Goal: Task Accomplishment & Management: Use online tool/utility

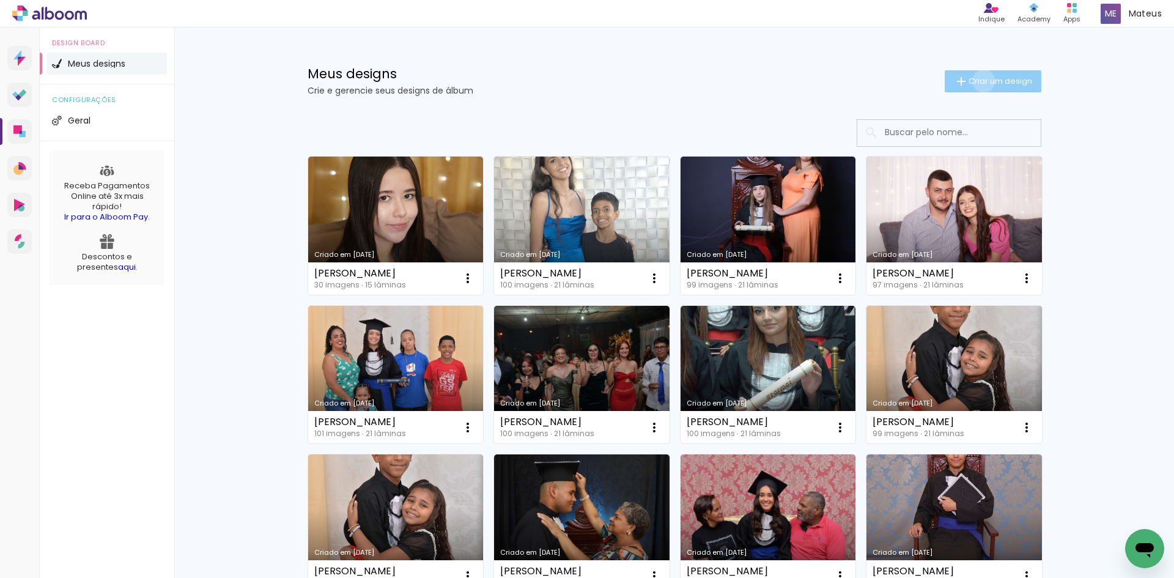
click at [976, 81] on span "Criar um design" at bounding box center [1001, 81] width 64 height 8
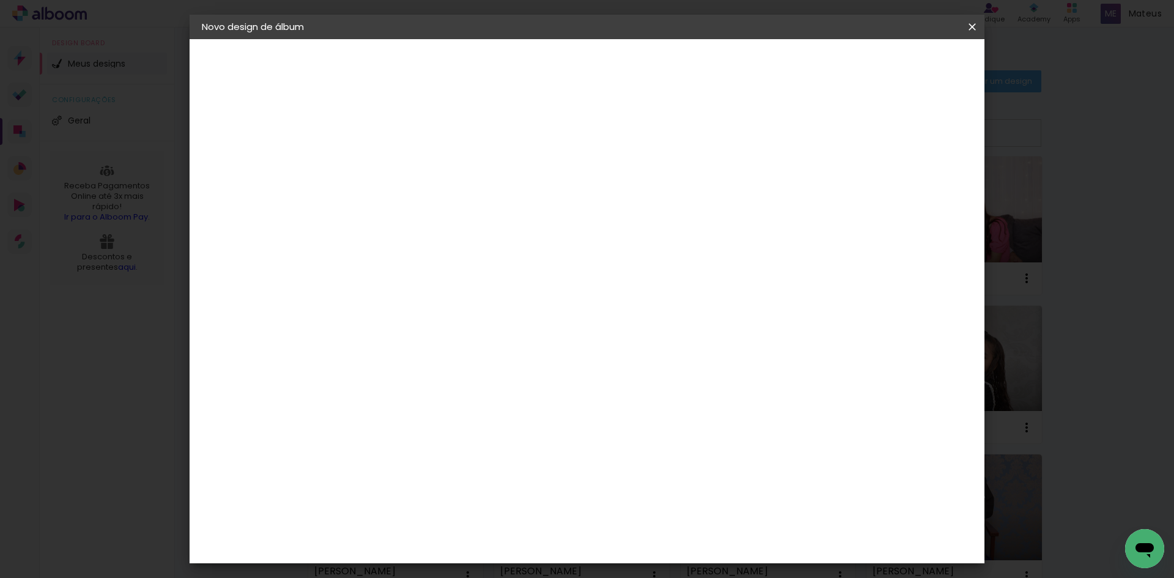
click at [402, 157] on input at bounding box center [402, 164] width 0 height 19
click at [402, 170] on input at bounding box center [402, 164] width 0 height 19
paste input "[PERSON_NAME]"
type input "[PERSON_NAME]"
type paper-input "[PERSON_NAME]"
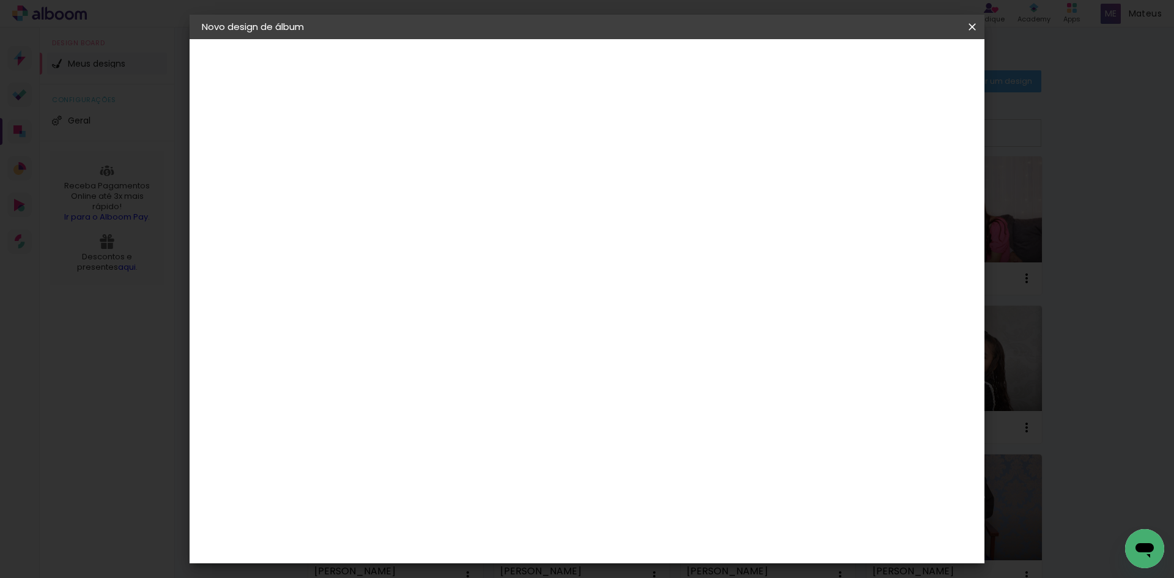
click at [0, 0] on slot "Avançar" at bounding box center [0, 0] width 0 height 0
click at [631, 185] on paper-item "Tamanho Livre" at bounding box center [572, 185] width 117 height 27
click at [0, 0] on slot "Tamanho Livre" at bounding box center [0, 0] width 0 height 0
click at [0, 0] on slot "Avançar" at bounding box center [0, 0] width 0 height 0
click at [660, 511] on input "60" at bounding box center [655, 510] width 32 height 18
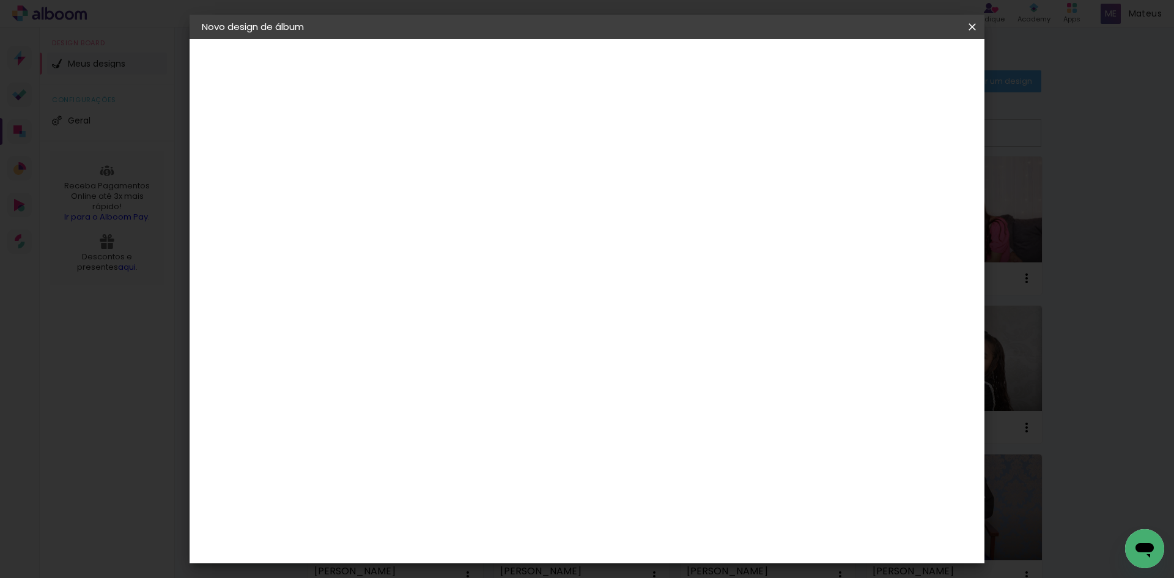
click at [660, 511] on input "60" at bounding box center [655, 510] width 32 height 18
type input "48,6"
type paper-input "48,6"
click at [375, 354] on input "30" at bounding box center [363, 350] width 32 height 18
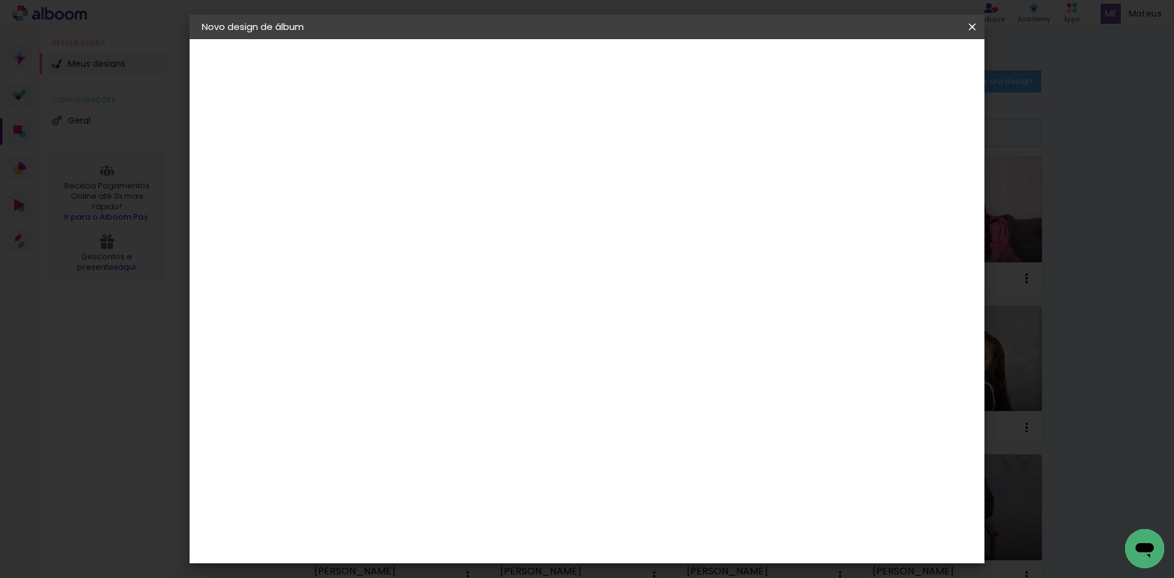
scroll to position [163, 0]
type input "30,5"
type paper-input "30,5"
click at [908, 73] on paper-button "Iniciar design" at bounding box center [868, 64] width 80 height 21
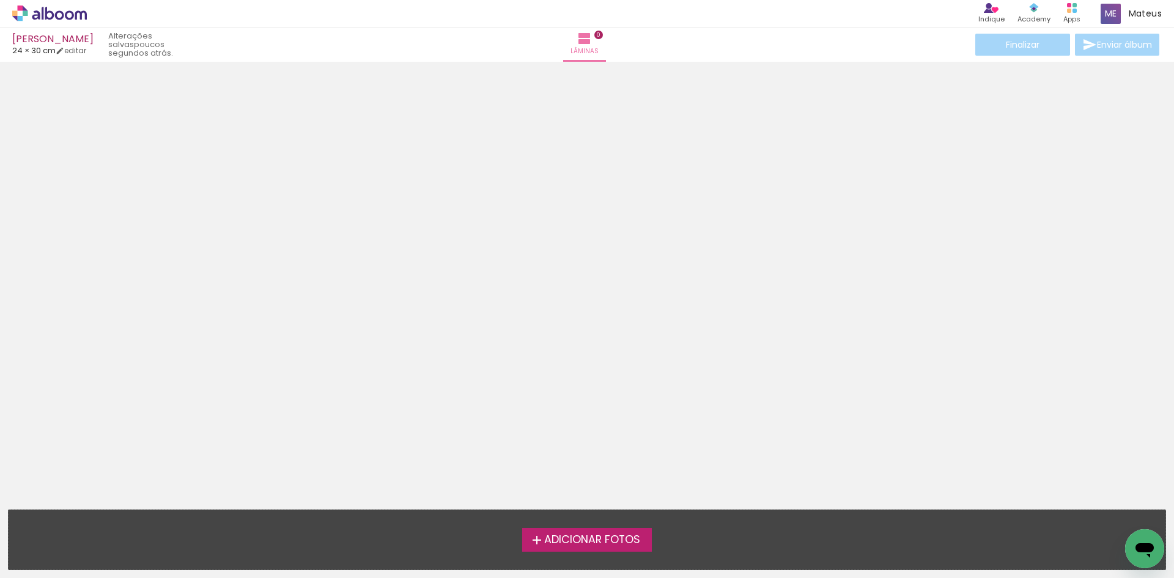
click at [577, 534] on span "Adicionar Fotos" at bounding box center [592, 539] width 96 height 11
click at [0, 0] on input "file" at bounding box center [0, 0] width 0 height 0
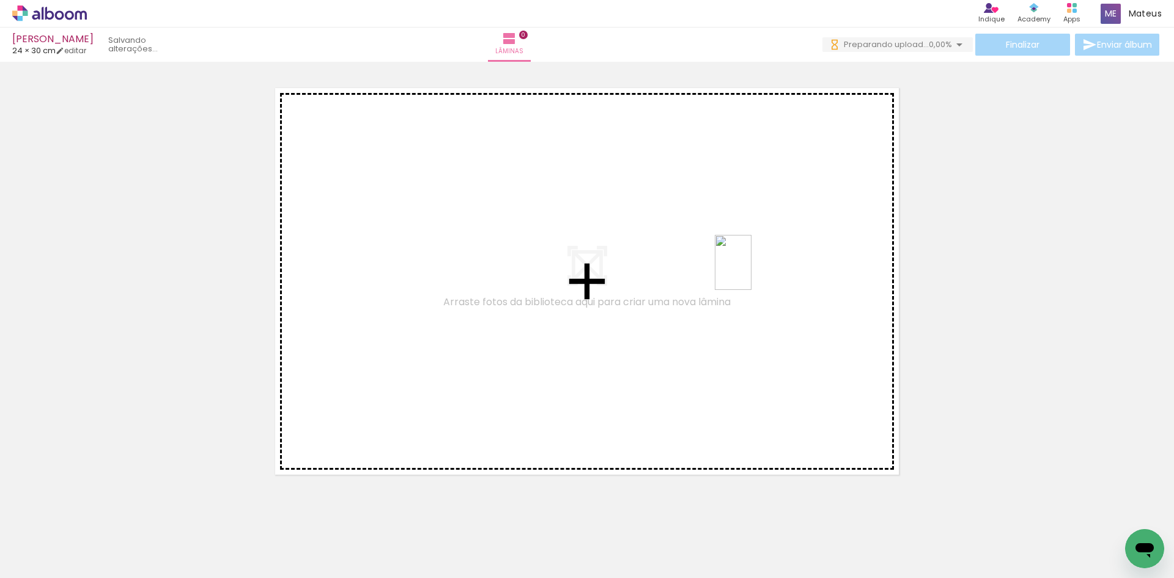
drag, startPoint x: 720, startPoint y: 541, endPoint x: 751, endPoint y: 271, distance: 271.4
click at [751, 271] on quentale-workspace at bounding box center [587, 289] width 1174 height 578
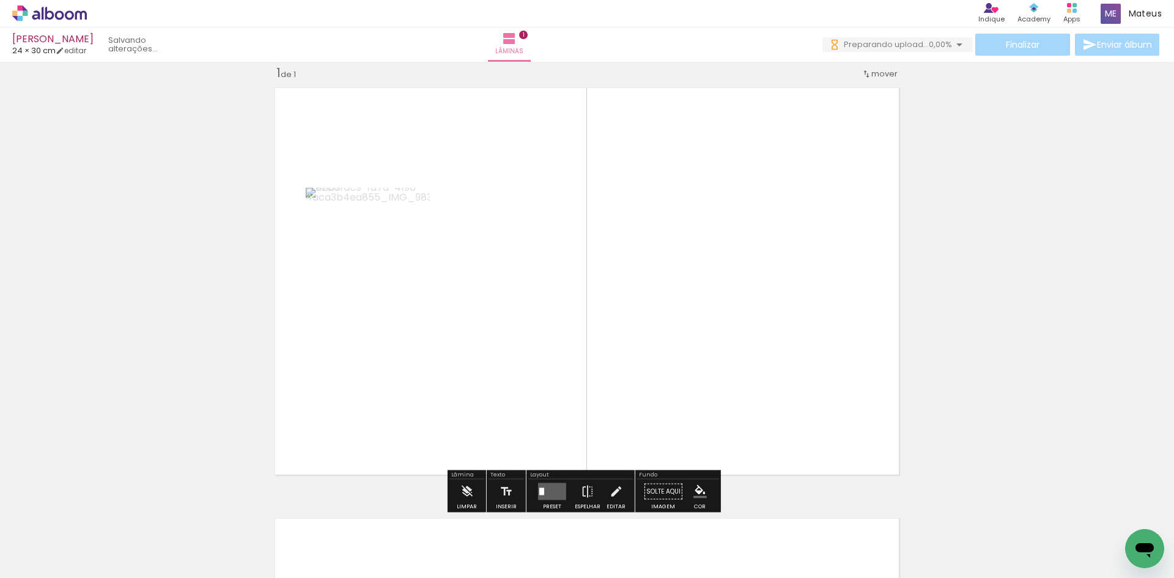
click at [390, 289] on quentale-photo at bounding box center [368, 281] width 124 height 186
click at [542, 490] on quentale-layouter at bounding box center [552, 491] width 28 height 17
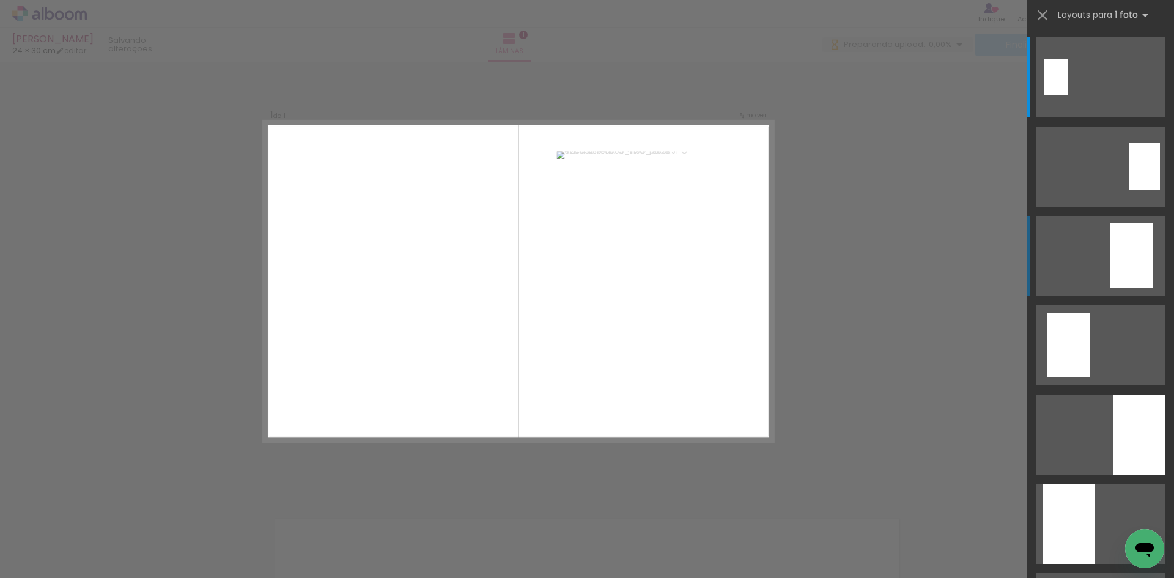
click at [1123, 275] on div at bounding box center [1131, 255] width 43 height 65
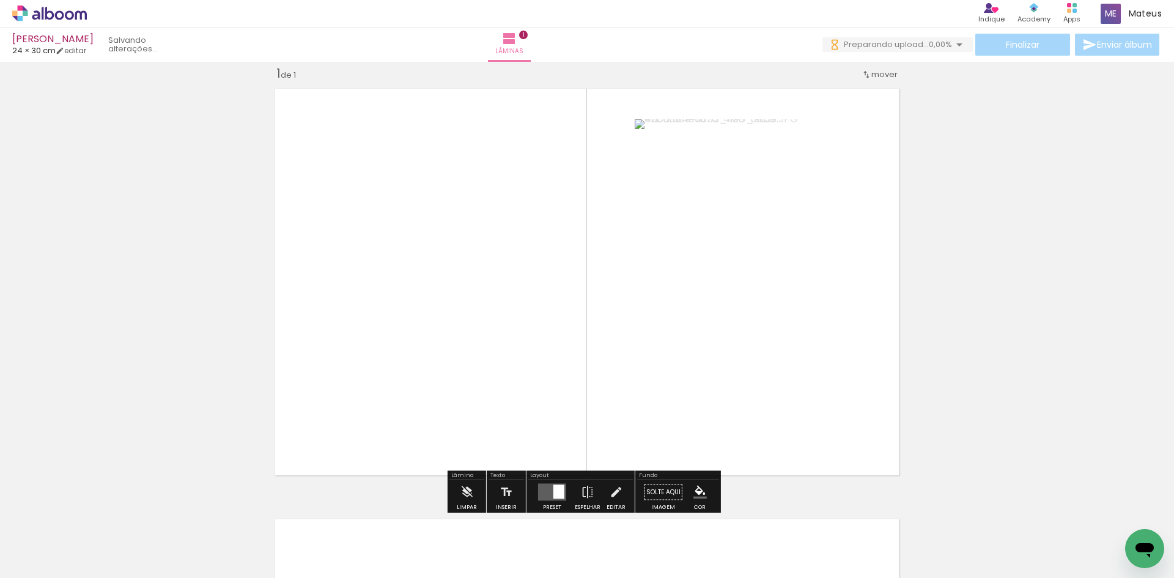
click at [756, 131] on div at bounding box center [759, 132] width 15 height 12
click at [752, 175] on paper-item at bounding box center [759, 178] width 22 height 9
click at [759, 187] on paper-item at bounding box center [759, 186] width 22 height 9
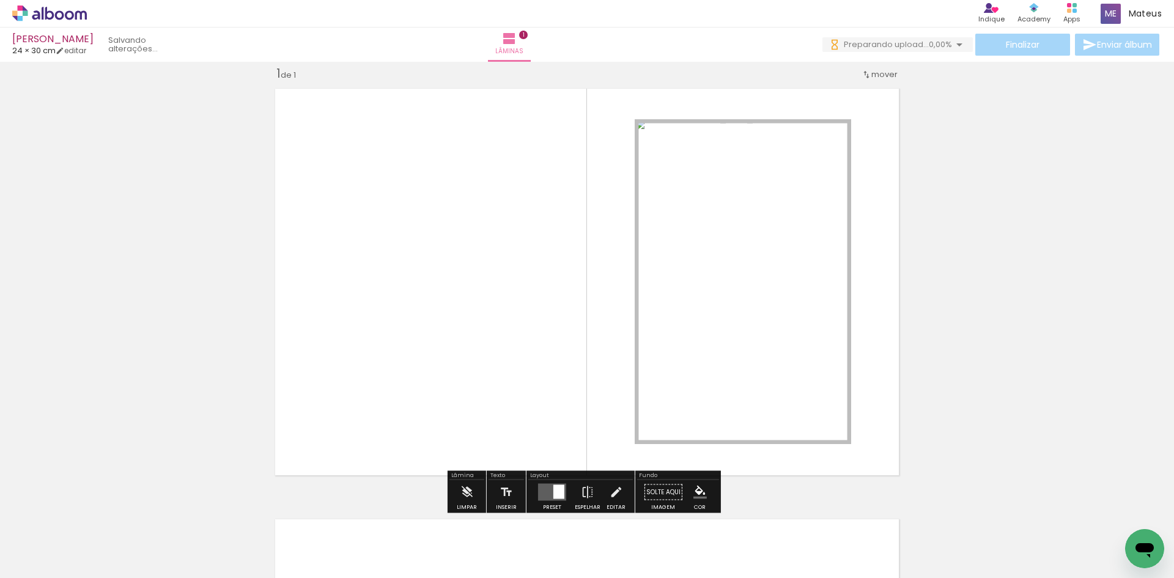
click at [758, 177] on paper-item at bounding box center [759, 178] width 22 height 9
click at [545, 492] on quentale-layouter at bounding box center [552, 492] width 28 height 17
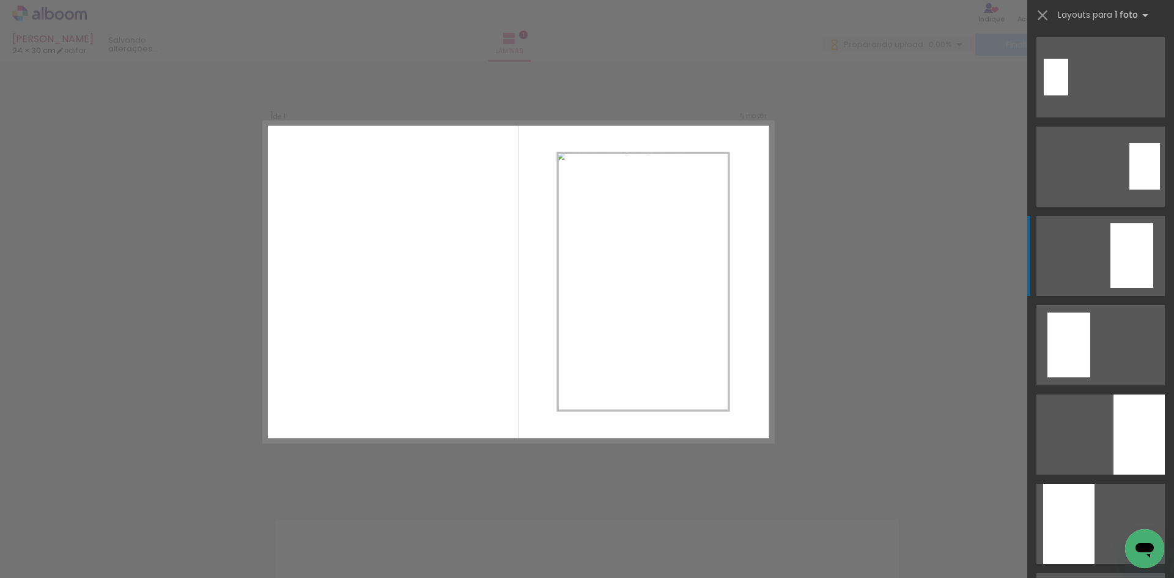
click at [1102, 261] on quentale-layouter at bounding box center [1100, 256] width 128 height 80
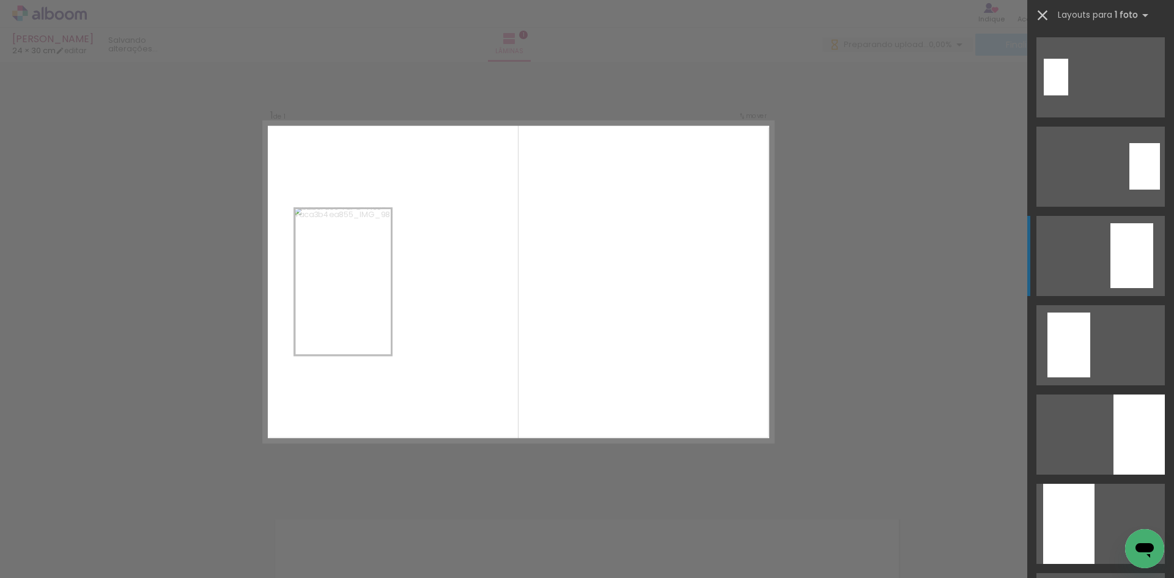
click at [1043, 13] on iron-icon at bounding box center [1042, 15] width 17 height 17
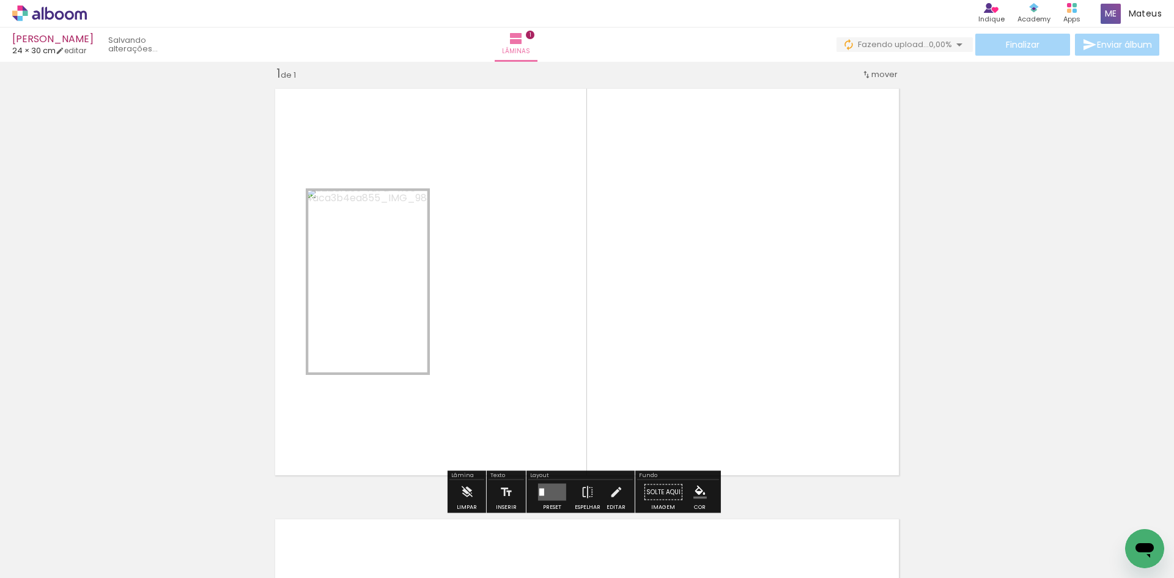
click at [545, 490] on quentale-layouter at bounding box center [552, 492] width 28 height 17
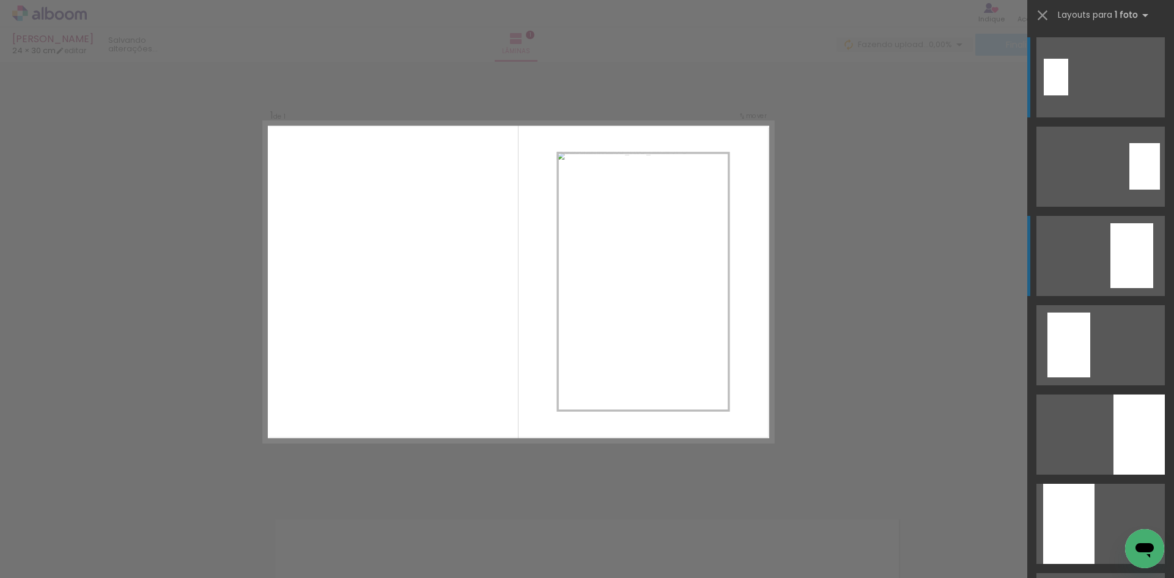
click at [1114, 267] on div at bounding box center [1131, 255] width 43 height 65
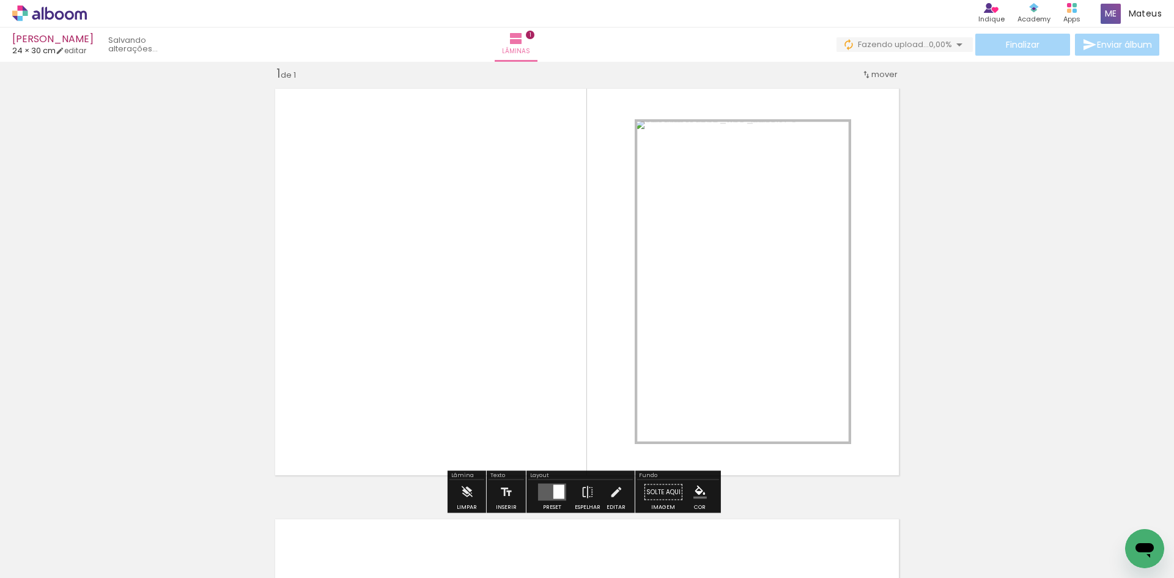
click at [993, 265] on div "Inserir lâmina 1 de 1" at bounding box center [587, 482] width 1174 height 862
click at [698, 490] on iron-icon "color picker" at bounding box center [699, 491] width 13 height 13
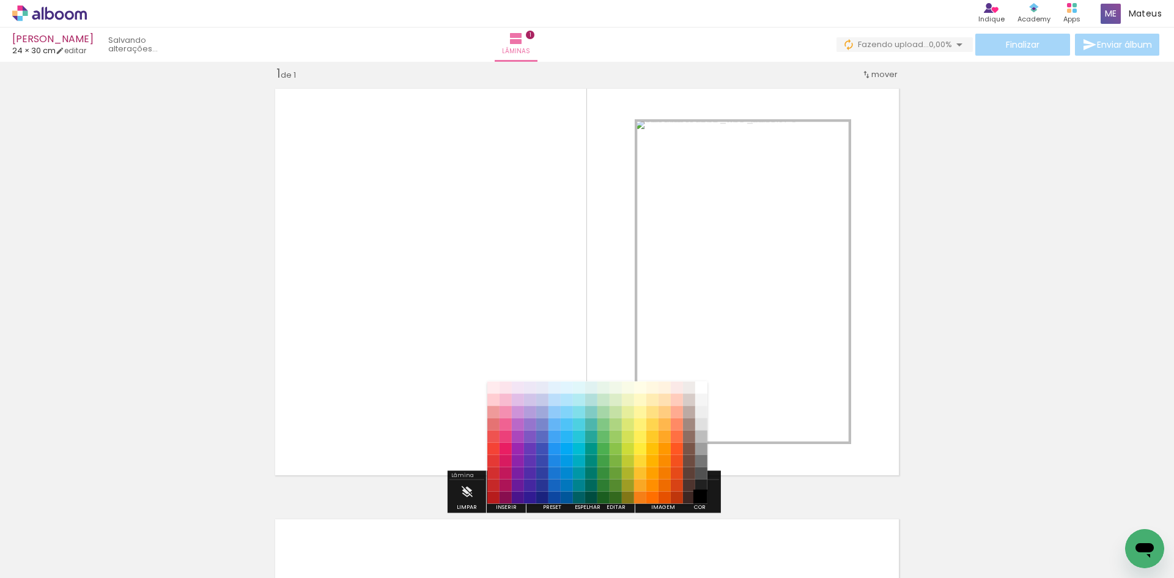
click at [700, 496] on paper-item "#000000" at bounding box center [701, 498] width 12 height 12
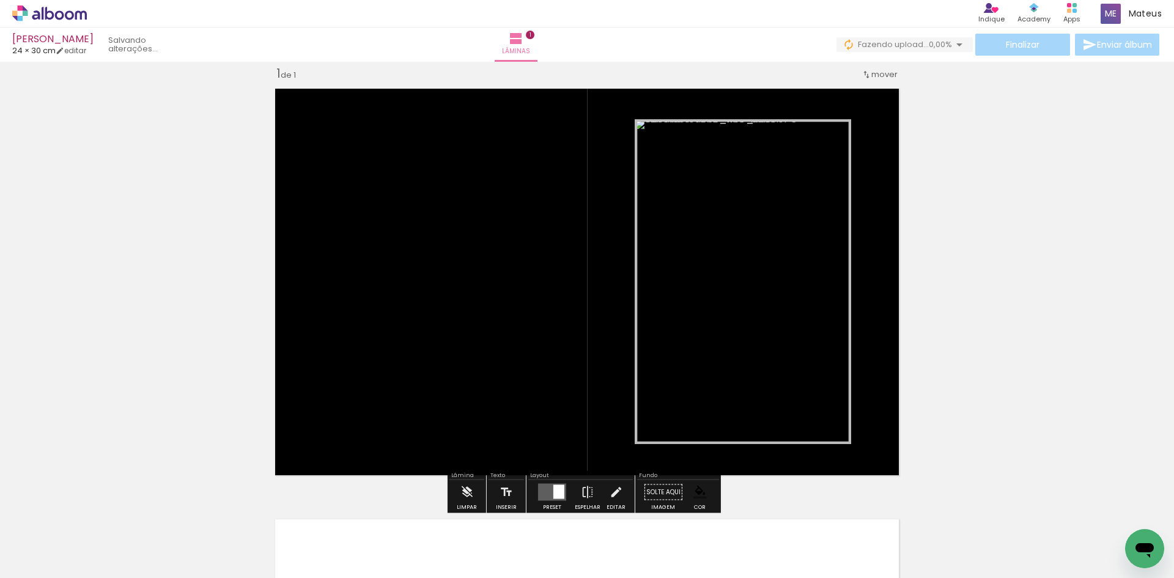
click at [961, 383] on div "Inserir lâmina 1 de 1" at bounding box center [587, 482] width 1174 height 862
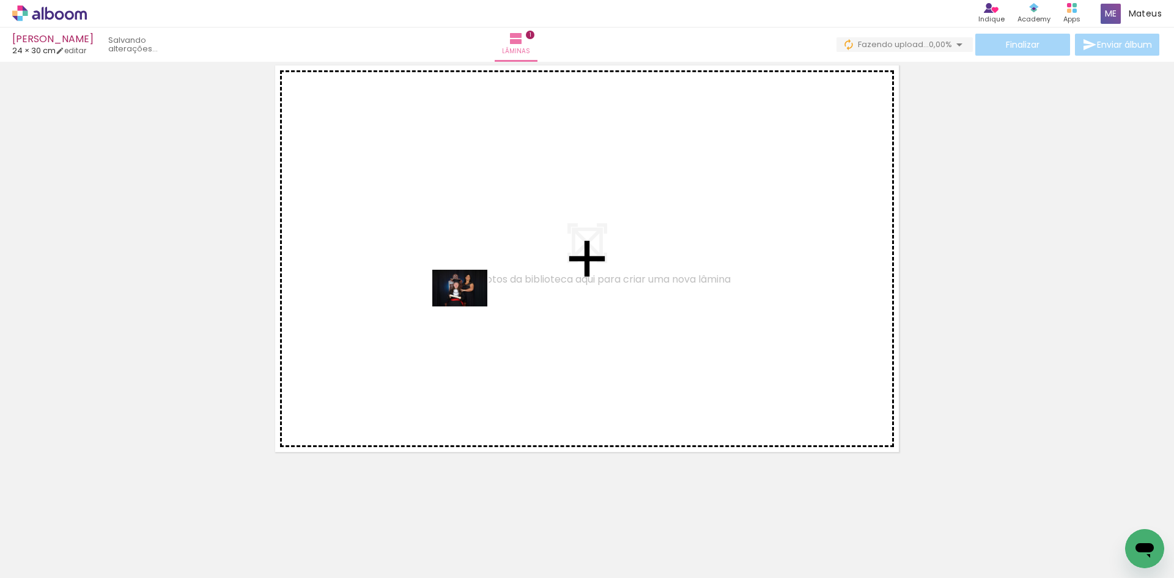
drag, startPoint x: 148, startPoint y: 537, endPoint x: 469, endPoint y: 306, distance: 395.6
click at [469, 306] on quentale-workspace at bounding box center [587, 289] width 1174 height 578
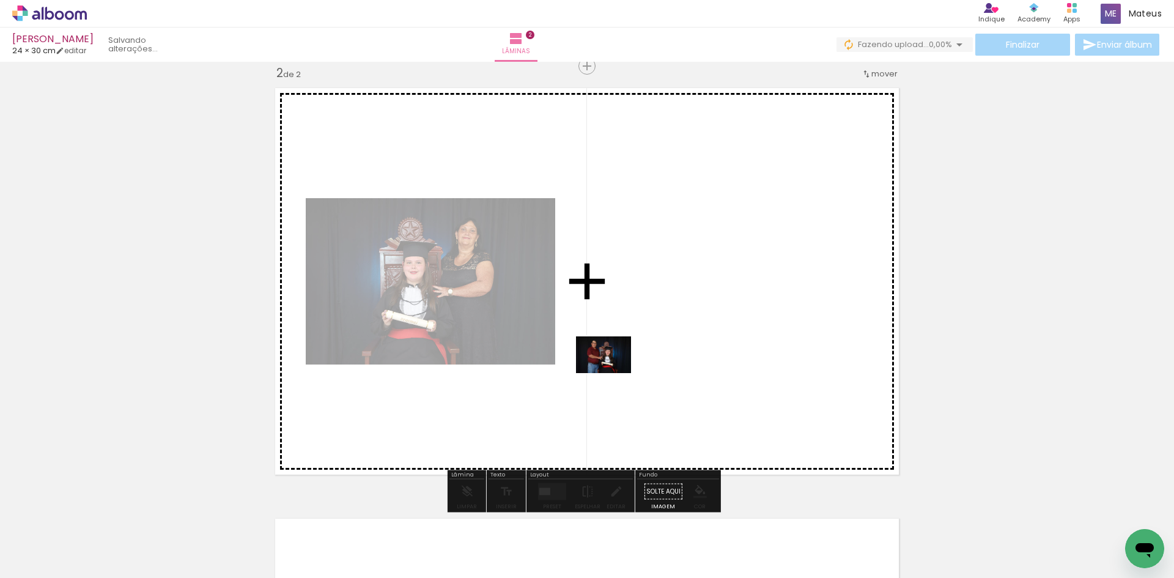
drag, startPoint x: 646, startPoint y: 544, endPoint x: 613, endPoint y: 373, distance: 173.8
click at [613, 373] on quentale-workspace at bounding box center [587, 289] width 1174 height 578
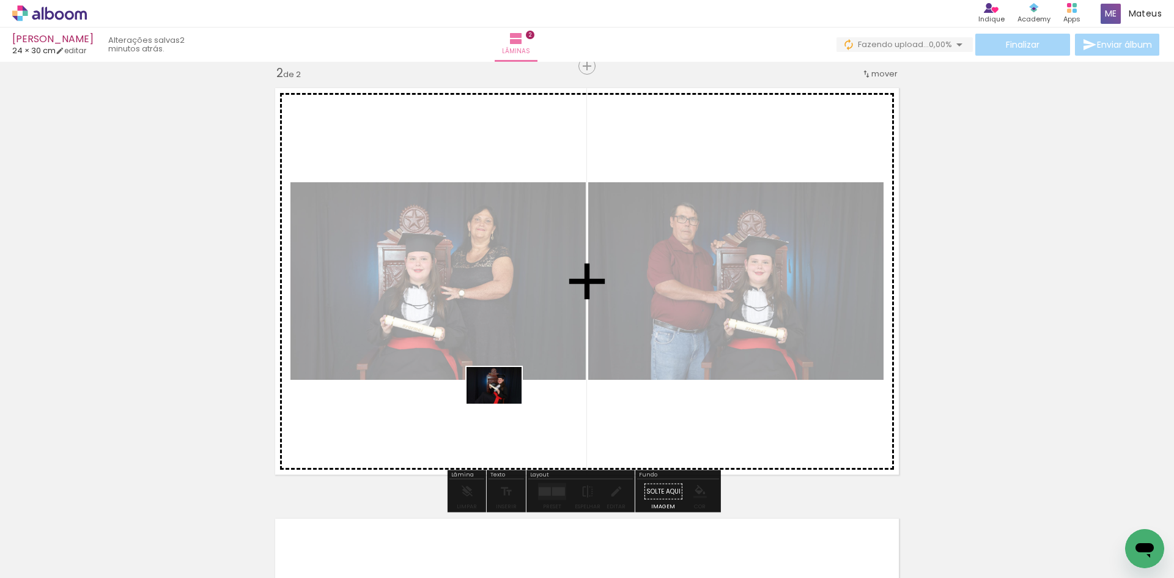
drag, startPoint x: 546, startPoint y: 542, endPoint x: 507, endPoint y: 404, distance: 143.0
click at [504, 404] on quentale-workspace at bounding box center [587, 289] width 1174 height 578
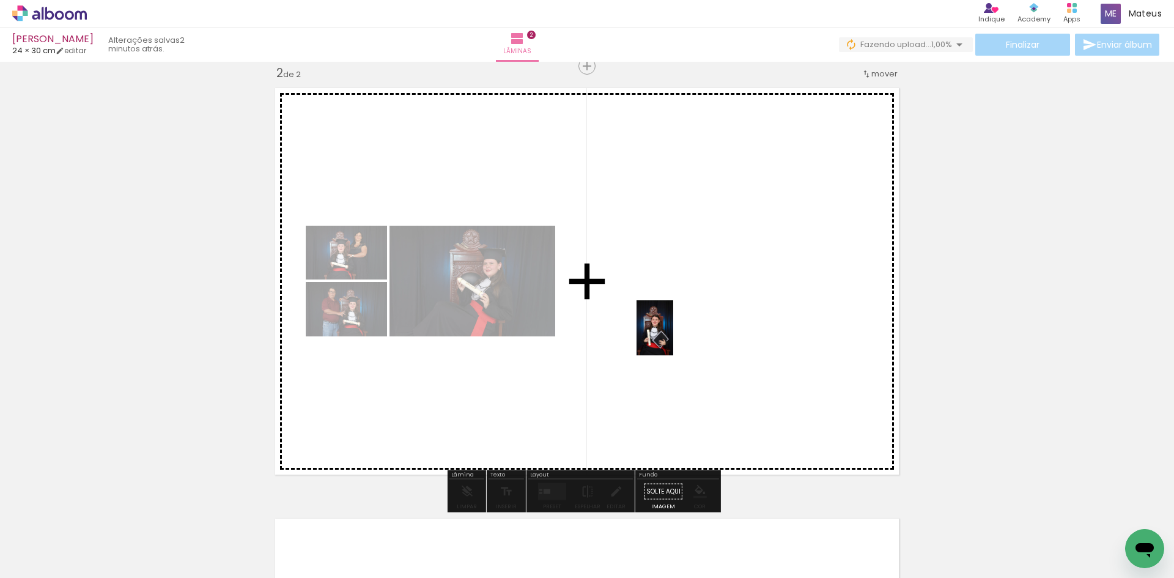
drag, startPoint x: 599, startPoint y: 545, endPoint x: 673, endPoint y: 337, distance: 221.2
click at [673, 337] on quentale-workspace at bounding box center [587, 289] width 1174 height 578
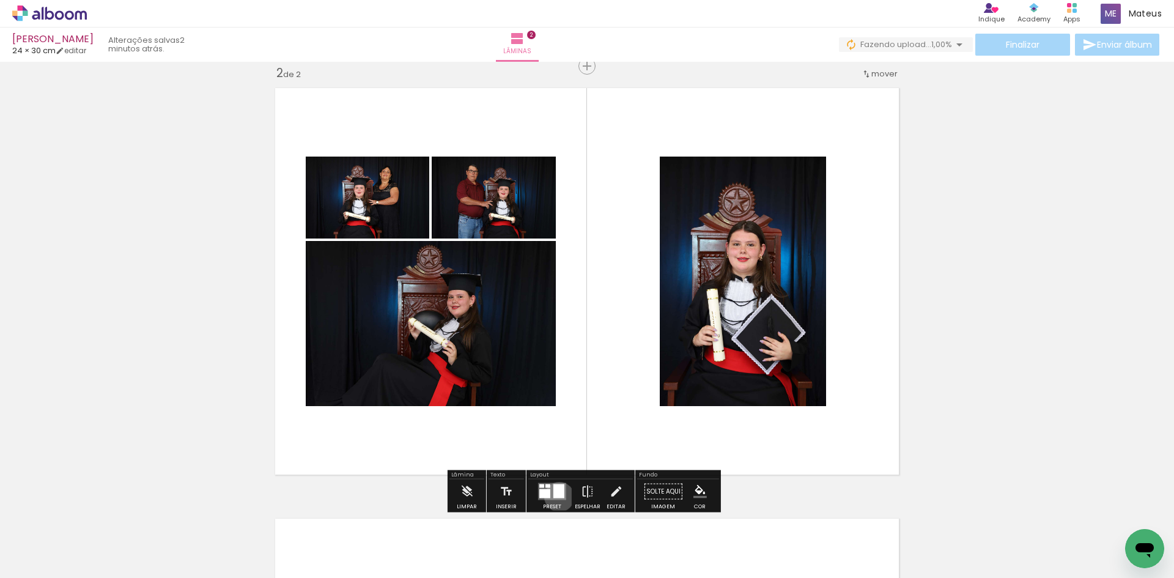
click at [556, 497] on div at bounding box center [558, 491] width 11 height 14
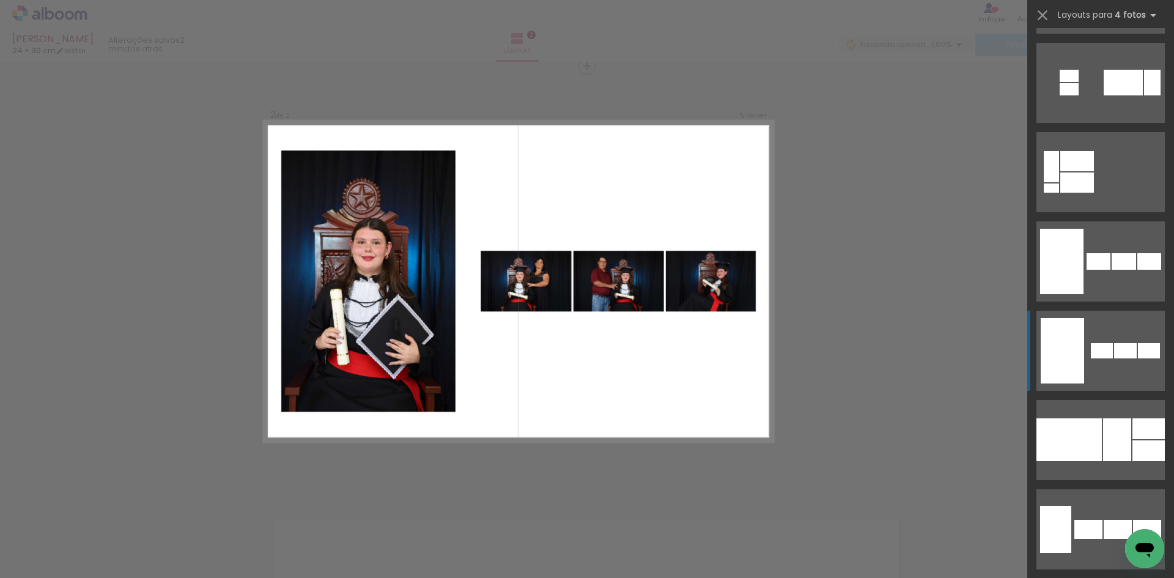
scroll to position [917, 0]
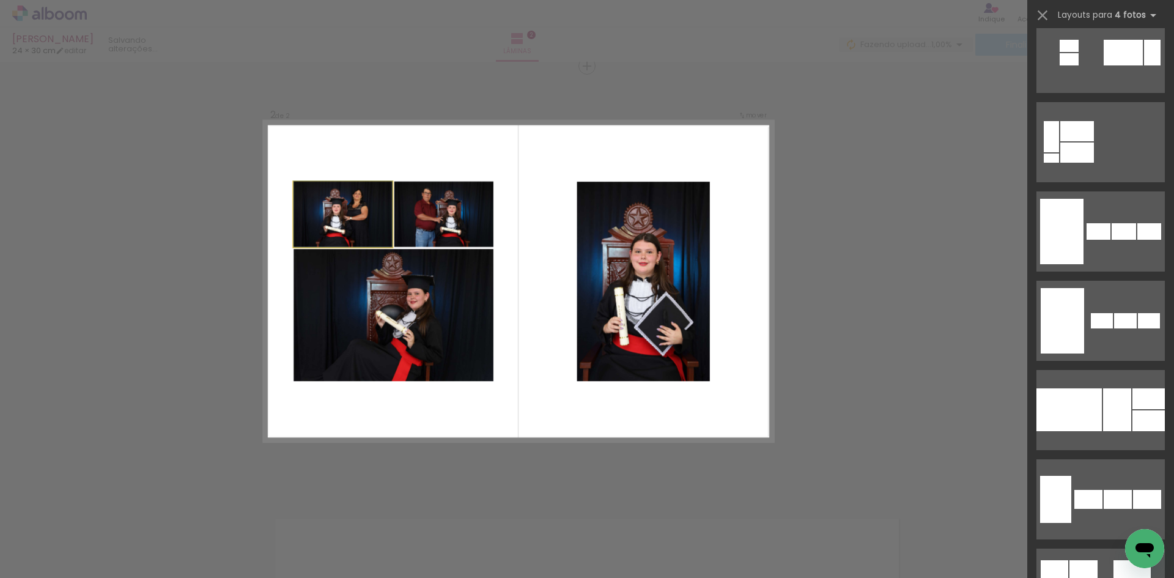
click at [0, 0] on slot at bounding box center [0, 0] width 0 height 0
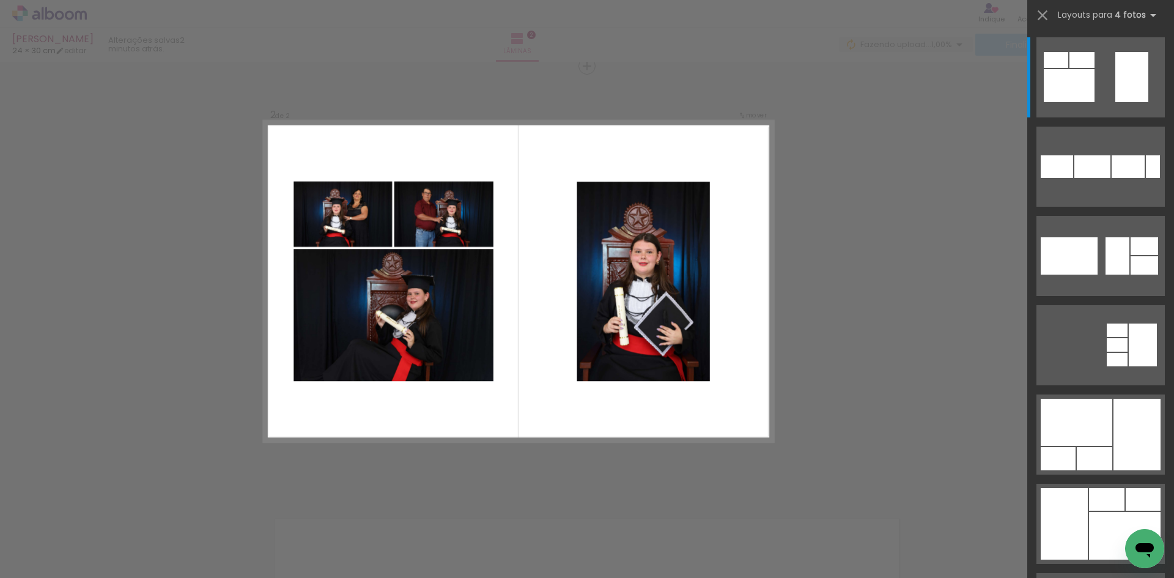
click at [635, 299] on quentale-photo at bounding box center [643, 281] width 133 height 199
click at [635, 295] on quentale-photo at bounding box center [643, 281] width 133 height 199
click at [1047, 15] on iron-icon at bounding box center [1042, 15] width 17 height 17
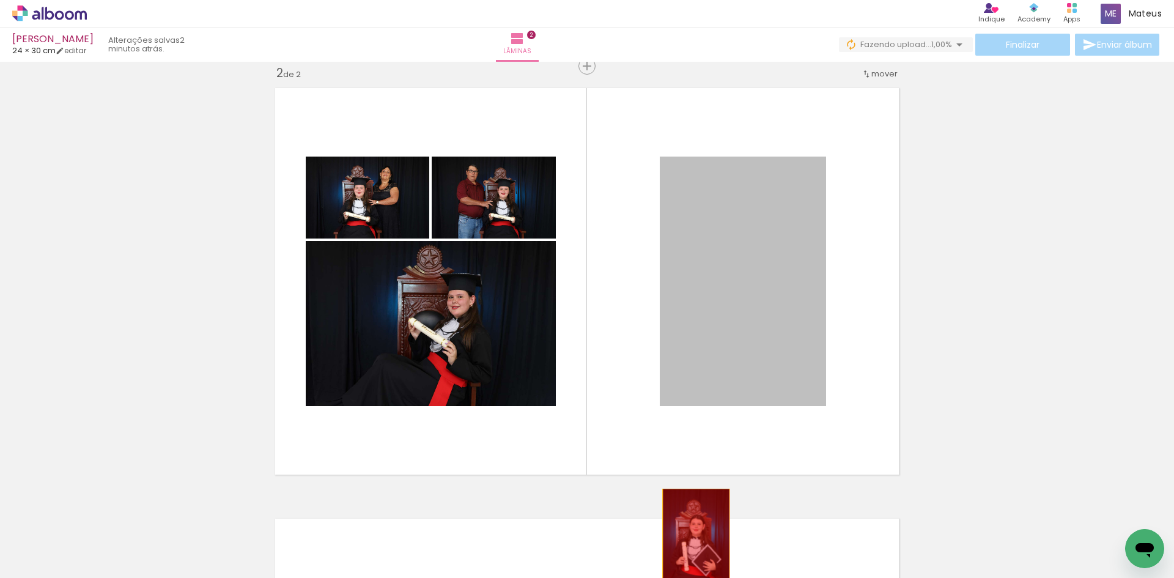
drag, startPoint x: 762, startPoint y: 264, endPoint x: 691, endPoint y: 545, distance: 290.7
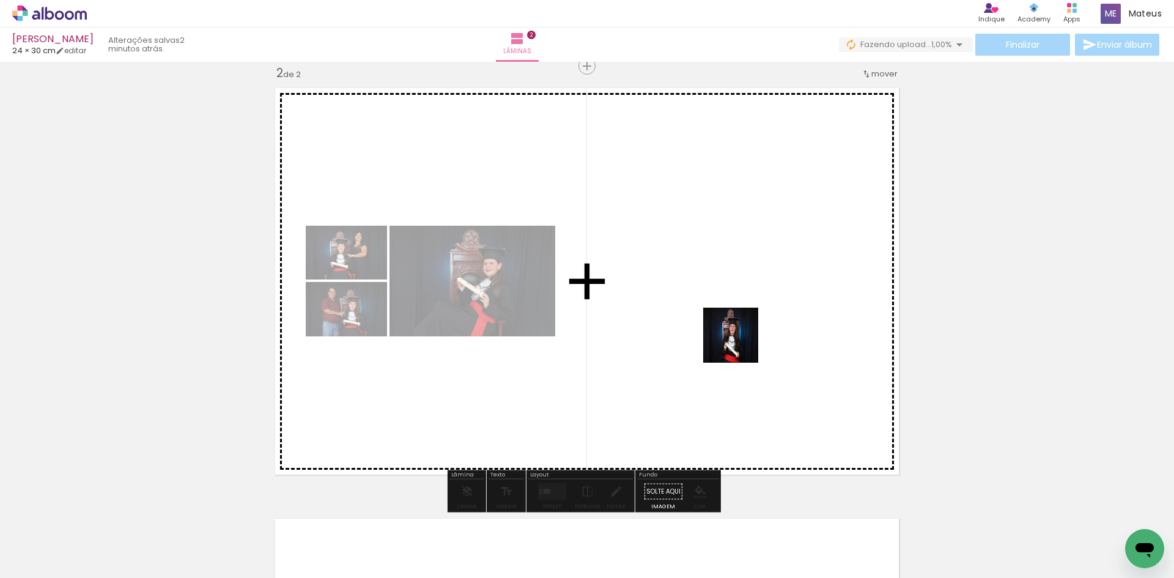
drag, startPoint x: 799, startPoint y: 547, endPoint x: 730, endPoint y: 316, distance: 240.7
click at [730, 316] on quentale-workspace at bounding box center [587, 289] width 1174 height 578
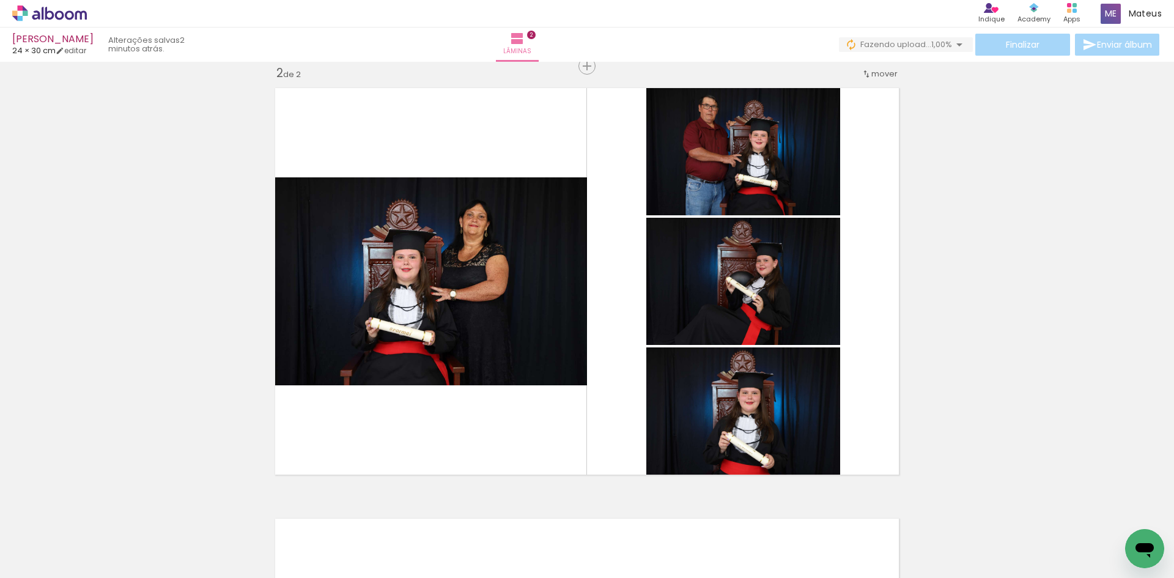
scroll to position [0, 2198]
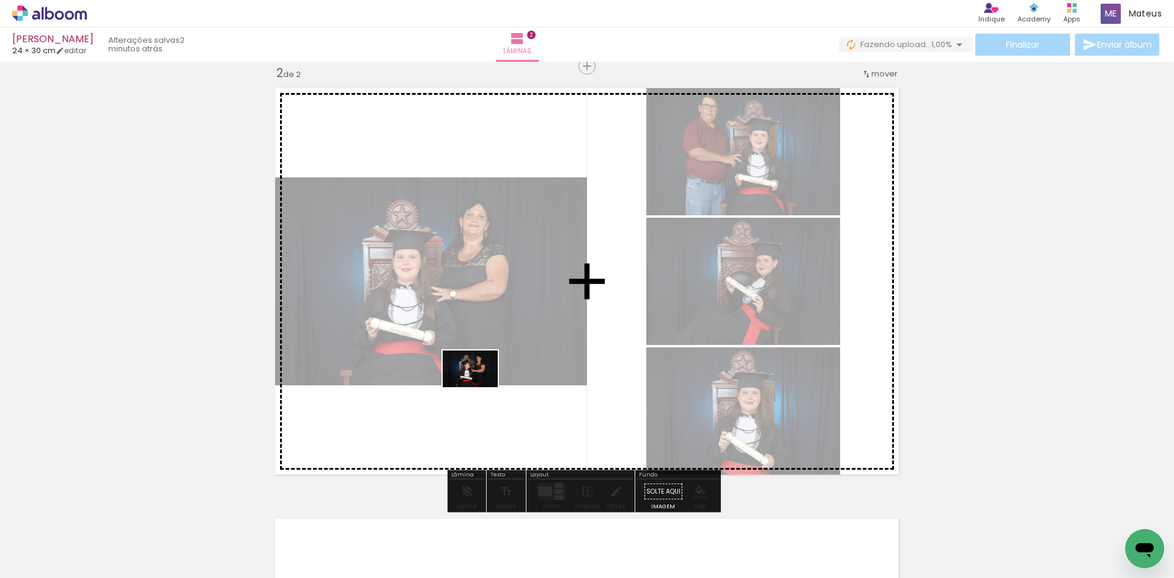
drag, startPoint x: 469, startPoint y: 539, endPoint x: 479, endPoint y: 387, distance: 152.0
click at [479, 387] on quentale-workspace at bounding box center [587, 289] width 1174 height 578
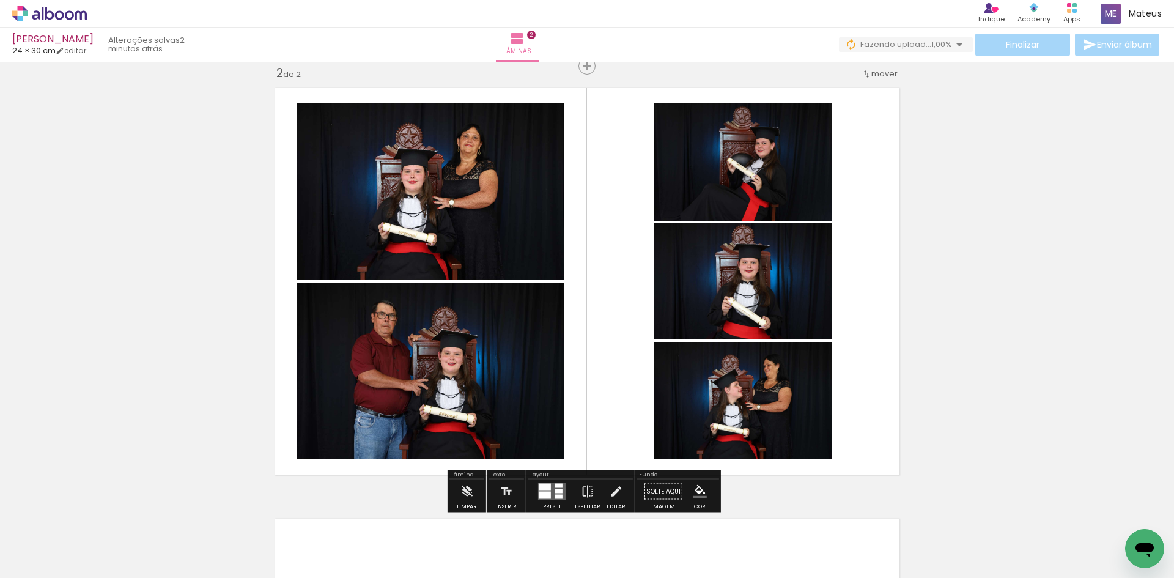
click at [541, 493] on div at bounding box center [545, 495] width 12 height 7
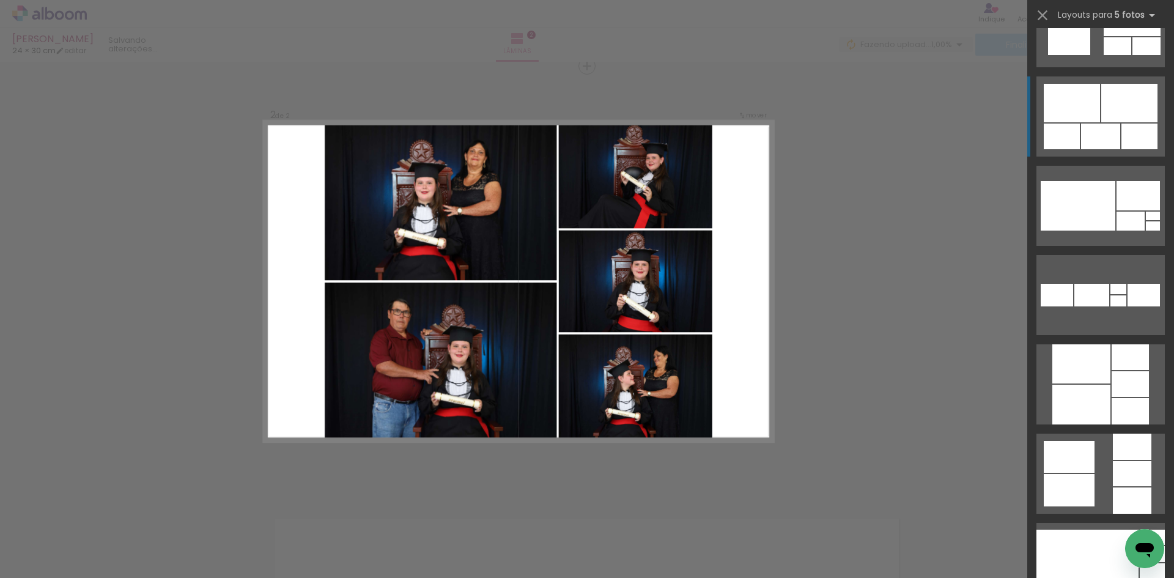
scroll to position [4280, 0]
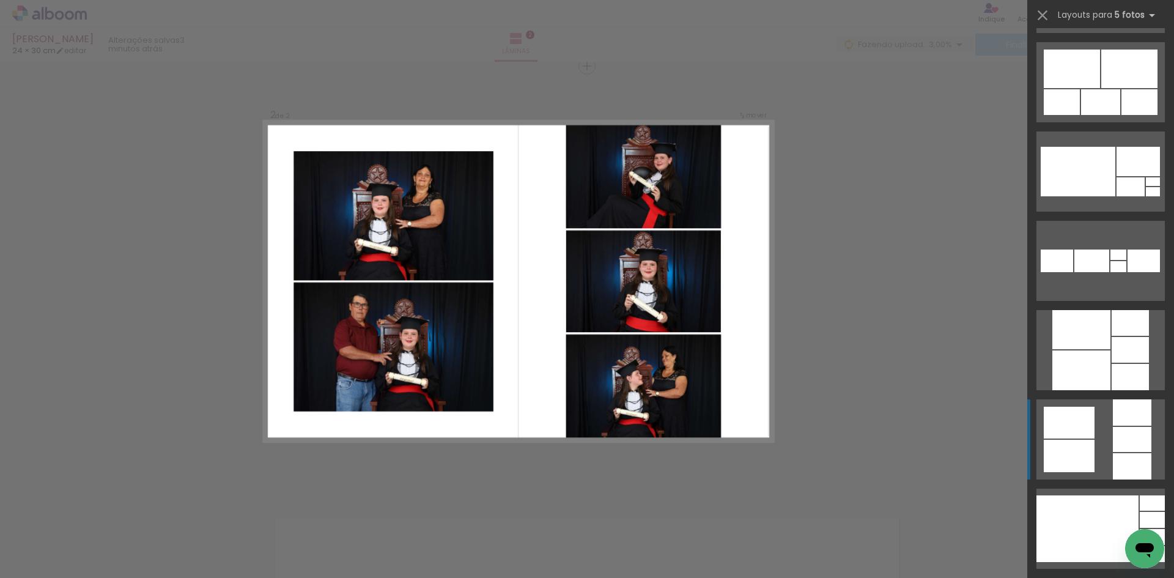
click at [1091, 443] on quentale-layouter at bounding box center [1100, 439] width 128 height 80
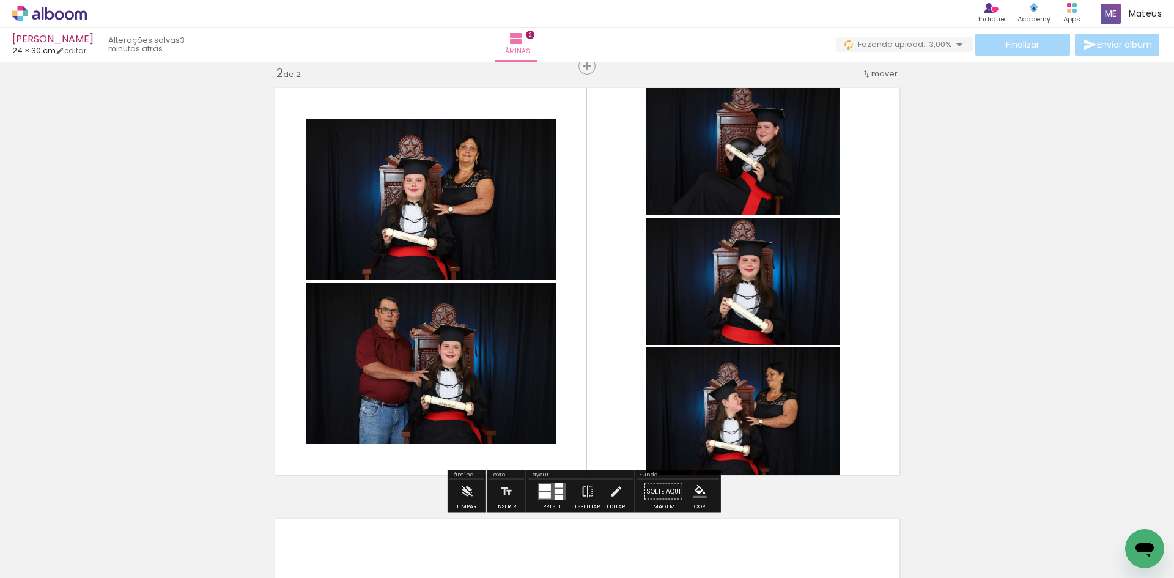
click at [703, 491] on iron-icon "color picker" at bounding box center [699, 491] width 13 height 13
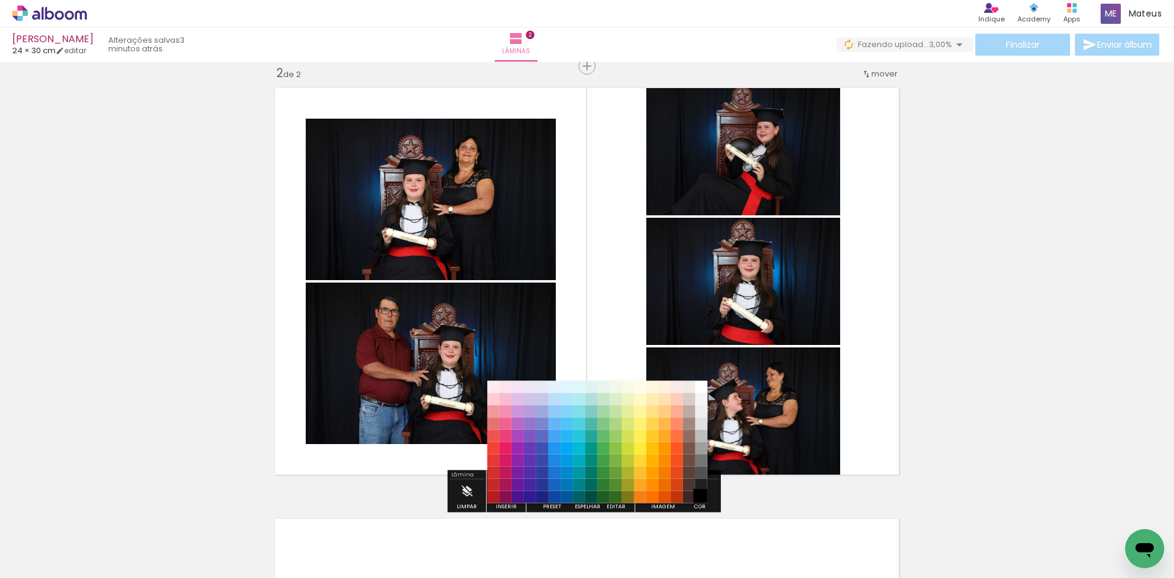
click at [702, 496] on paper-item "#000000" at bounding box center [701, 497] width 12 height 12
click at [702, 482] on paper-item "#212121" at bounding box center [701, 485] width 12 height 12
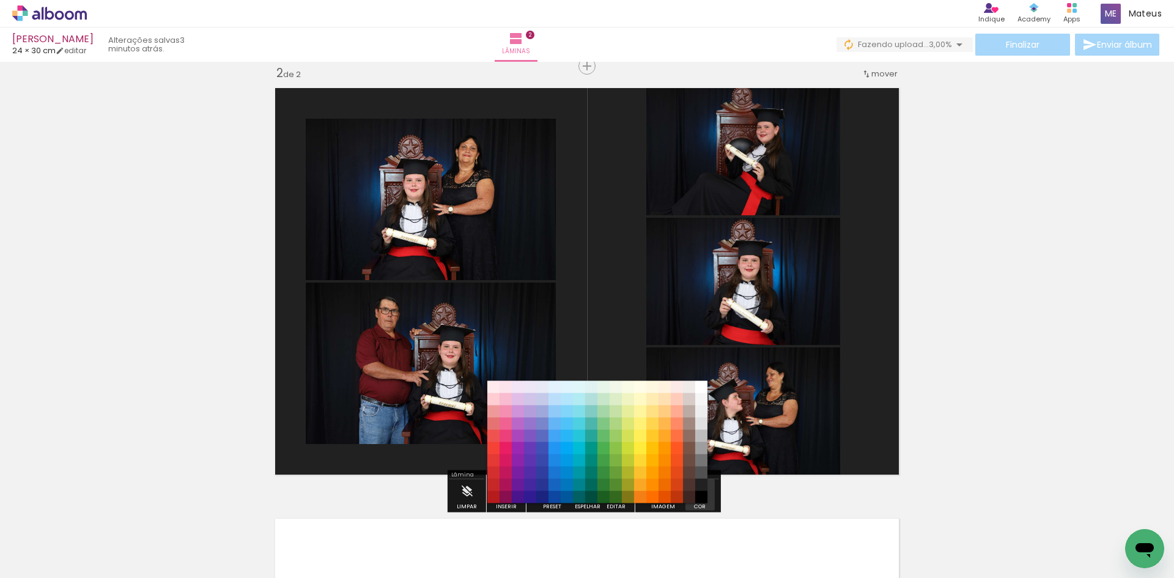
click at [703, 493] on iron-icon "color picker" at bounding box center [699, 491] width 13 height 13
click at [701, 495] on paper-item "#000000" at bounding box center [701, 497] width 12 height 12
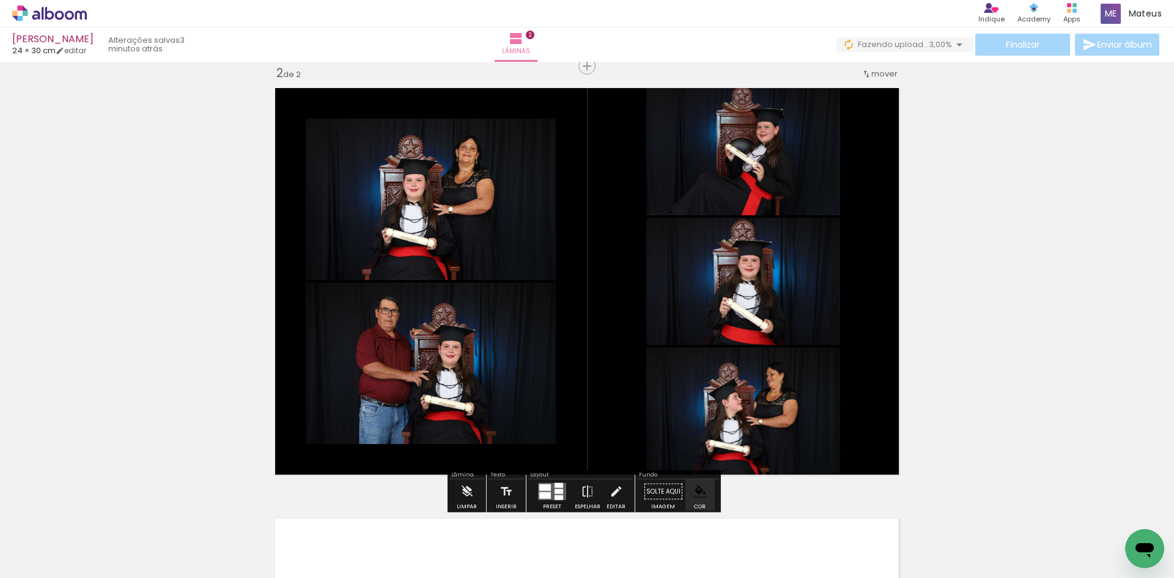
click at [921, 435] on div "Inserir lâmina 1 de 2 Inserir lâmina 2 de 2" at bounding box center [587, 266] width 1174 height 1292
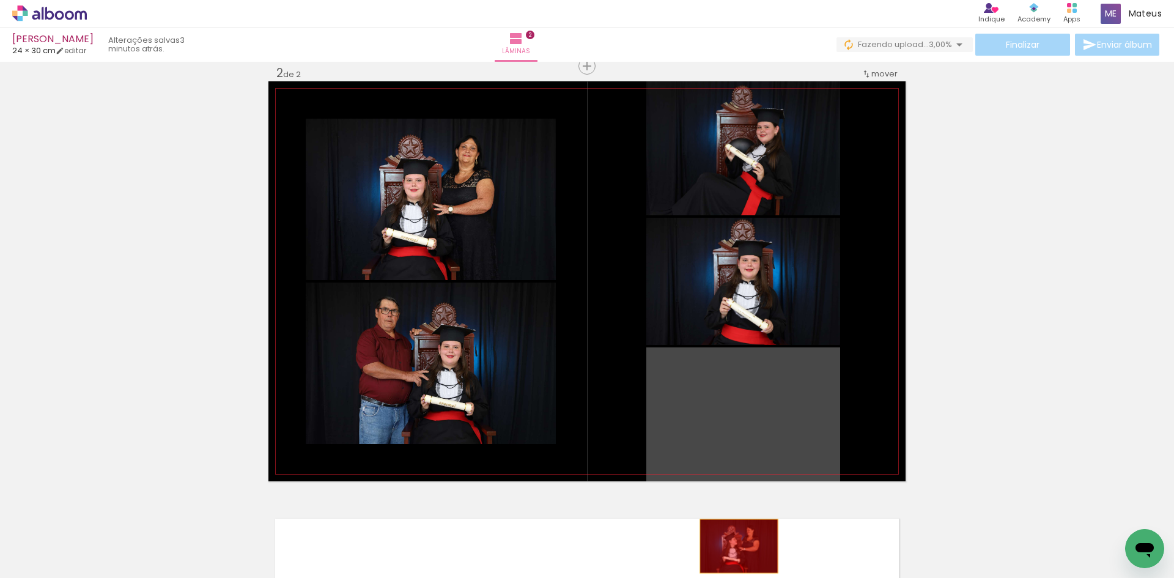
drag, startPoint x: 750, startPoint y: 426, endPoint x: 734, endPoint y: 546, distance: 121.4
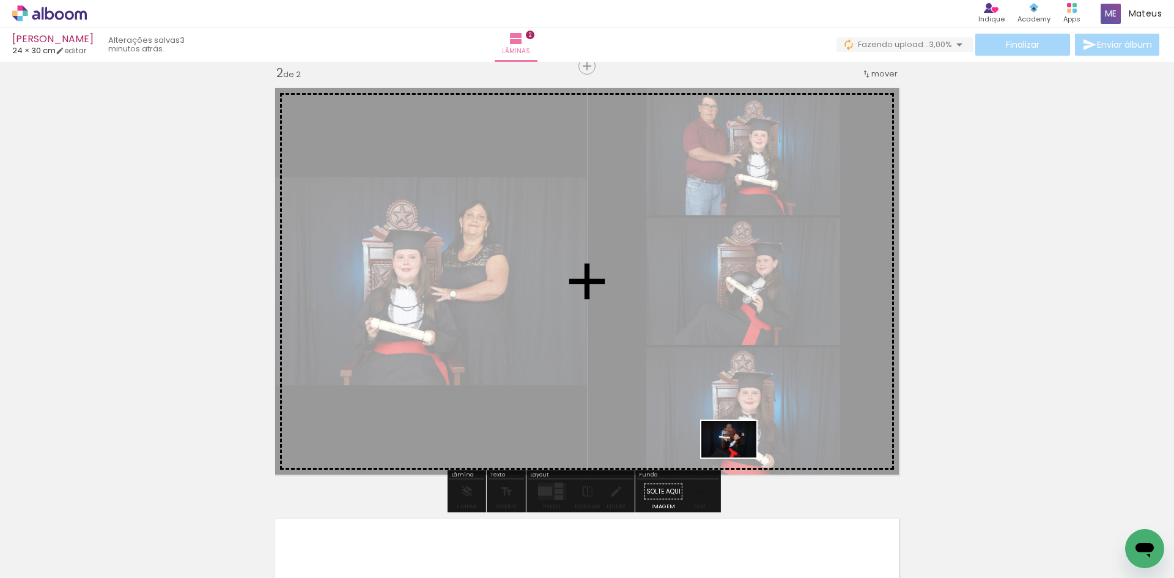
drag, startPoint x: 692, startPoint y: 548, endPoint x: 738, endPoint y: 457, distance: 101.7
click at [738, 457] on quentale-workspace at bounding box center [587, 289] width 1174 height 578
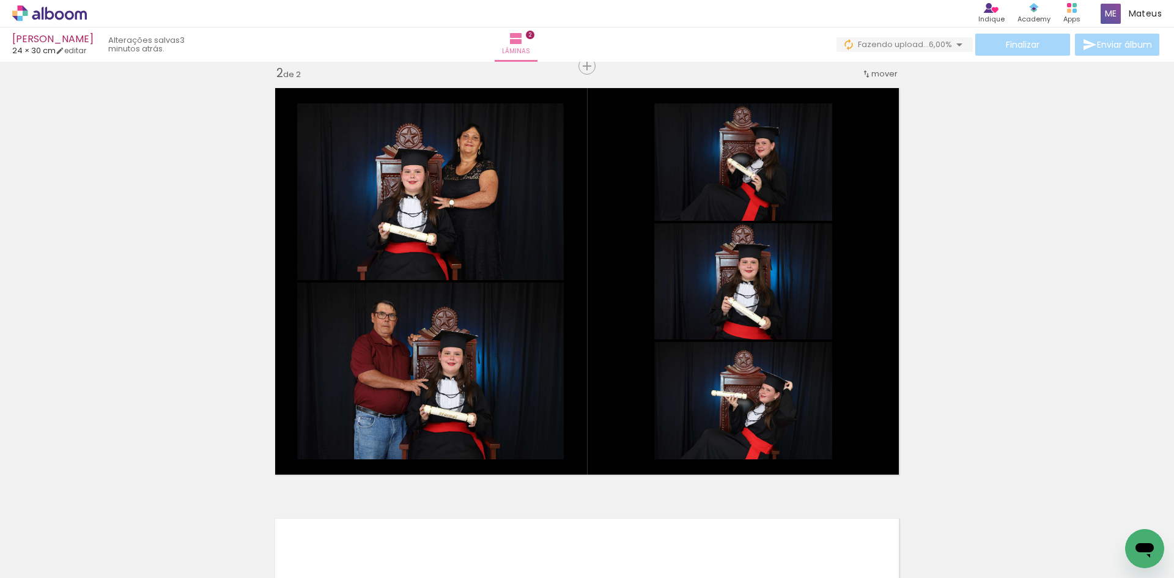
scroll to position [0, 4427]
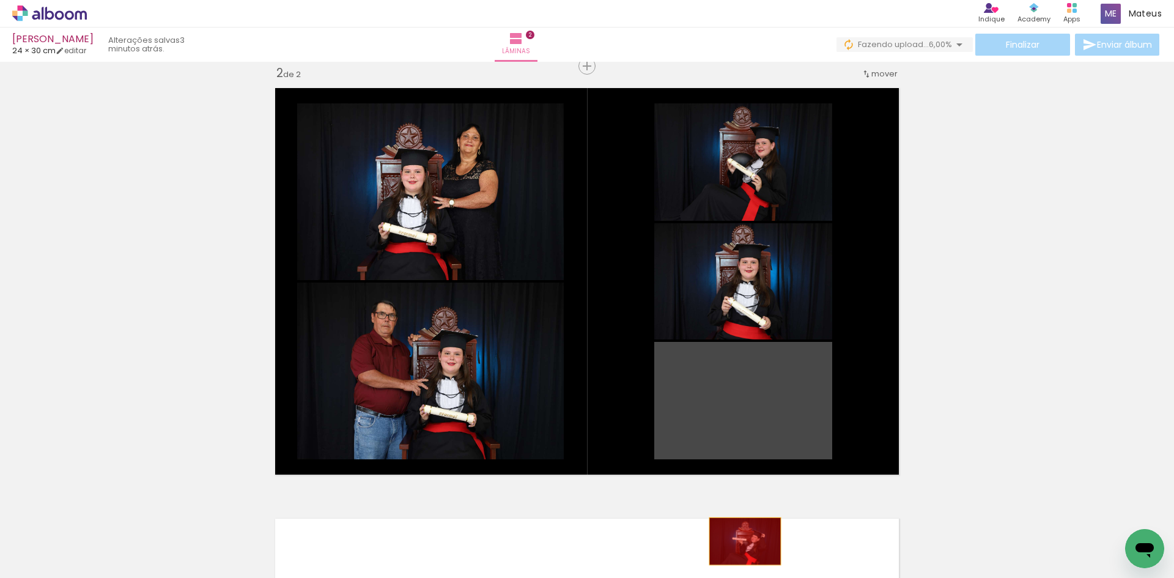
drag, startPoint x: 737, startPoint y: 427, endPoint x: 740, endPoint y: 547, distance: 119.3
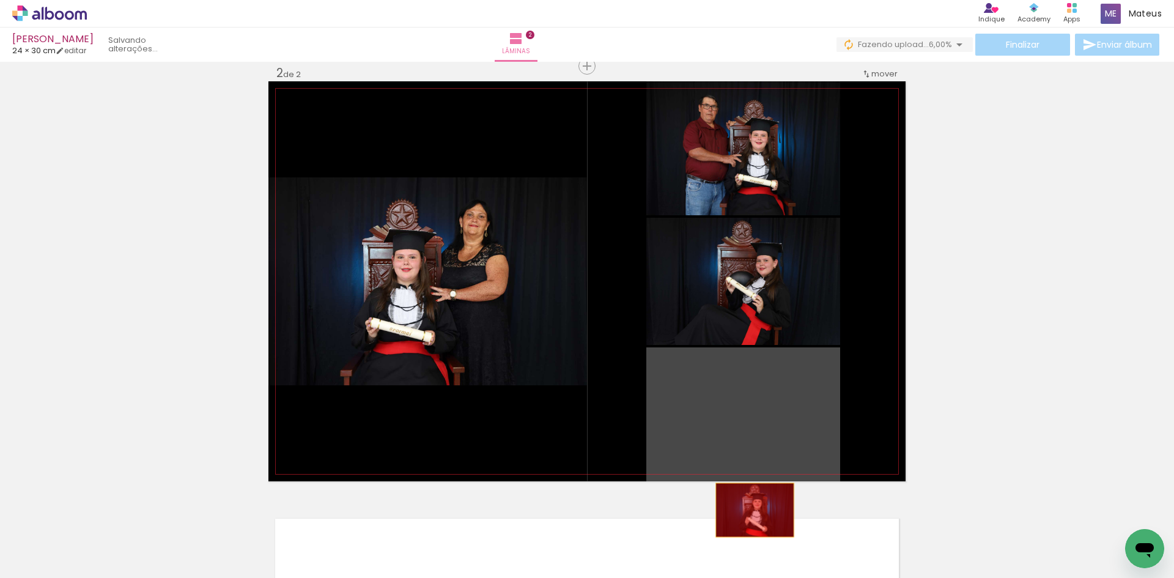
drag, startPoint x: 750, startPoint y: 419, endPoint x: 750, endPoint y: 510, distance: 91.1
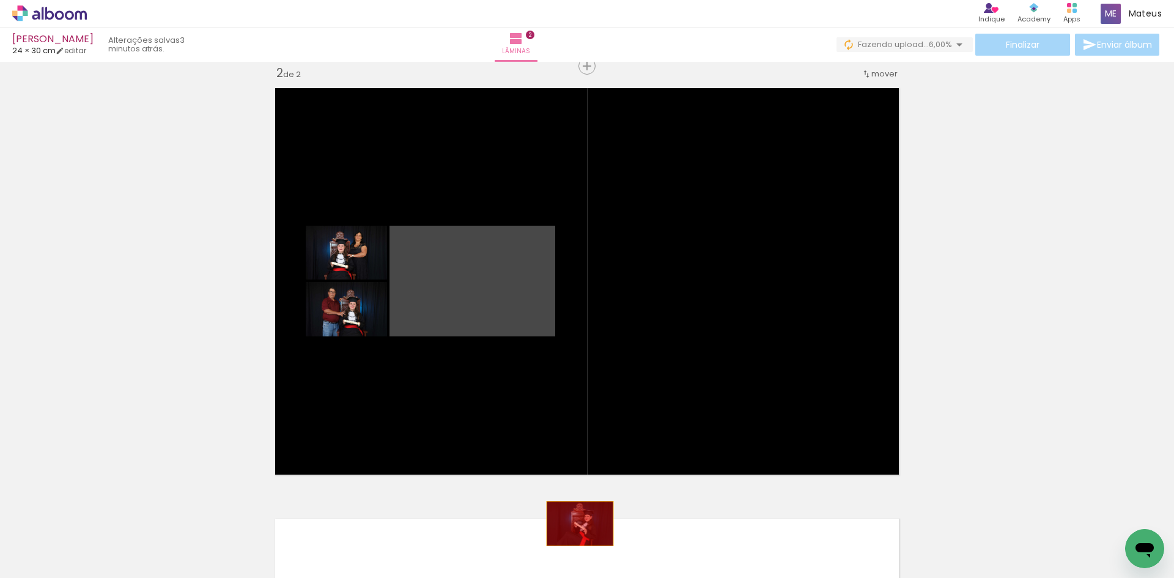
drag, startPoint x: 493, startPoint y: 355, endPoint x: 610, endPoint y: 537, distance: 216.8
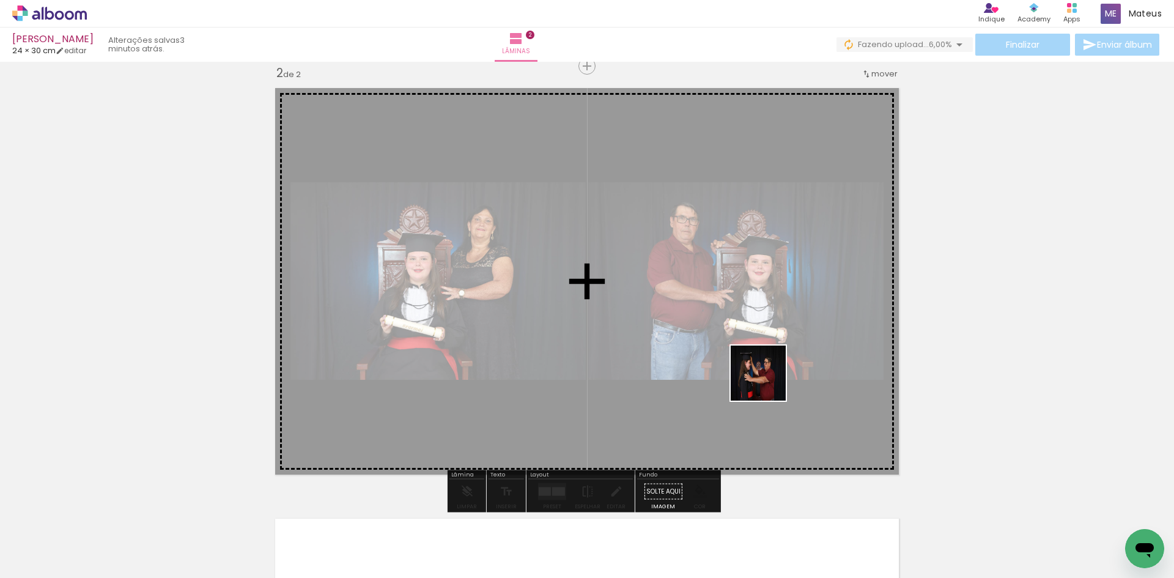
drag, startPoint x: 904, startPoint y: 544, endPoint x: 761, endPoint y: 375, distance: 220.4
click at [762, 374] on quentale-workspace at bounding box center [587, 289] width 1174 height 578
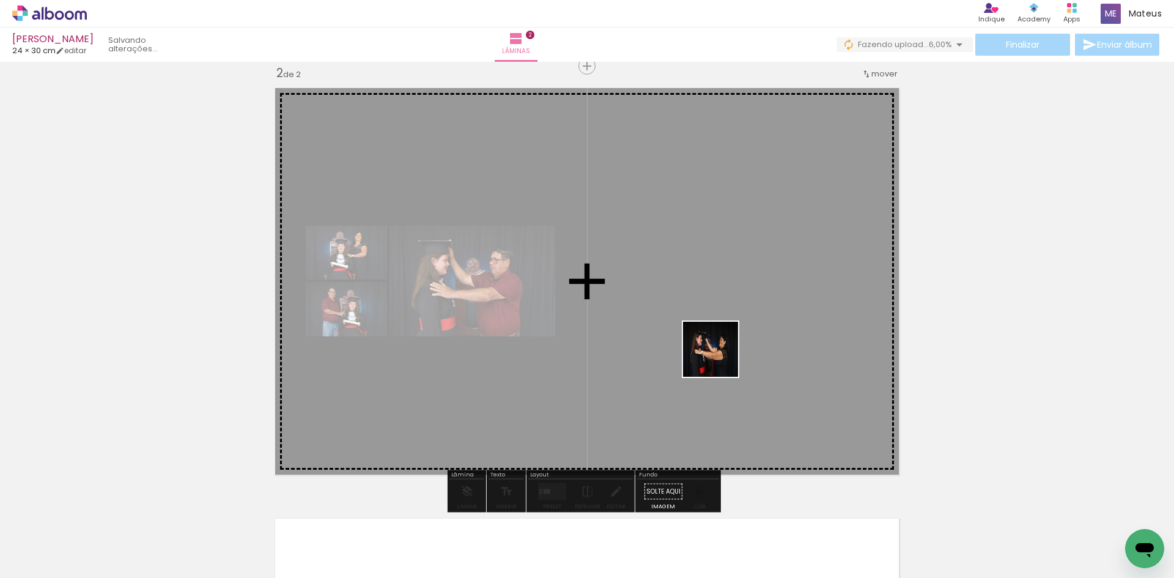
drag, startPoint x: 1035, startPoint y: 542, endPoint x: 653, endPoint y: 329, distance: 436.9
click at [653, 329] on quentale-workspace at bounding box center [587, 289] width 1174 height 578
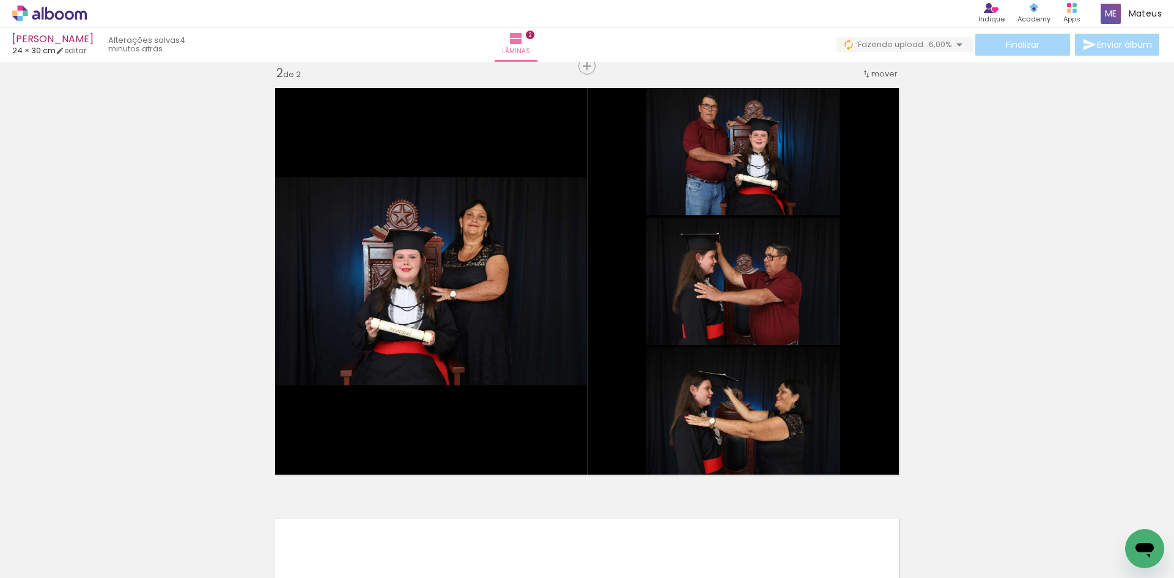
scroll to position [0, 1826]
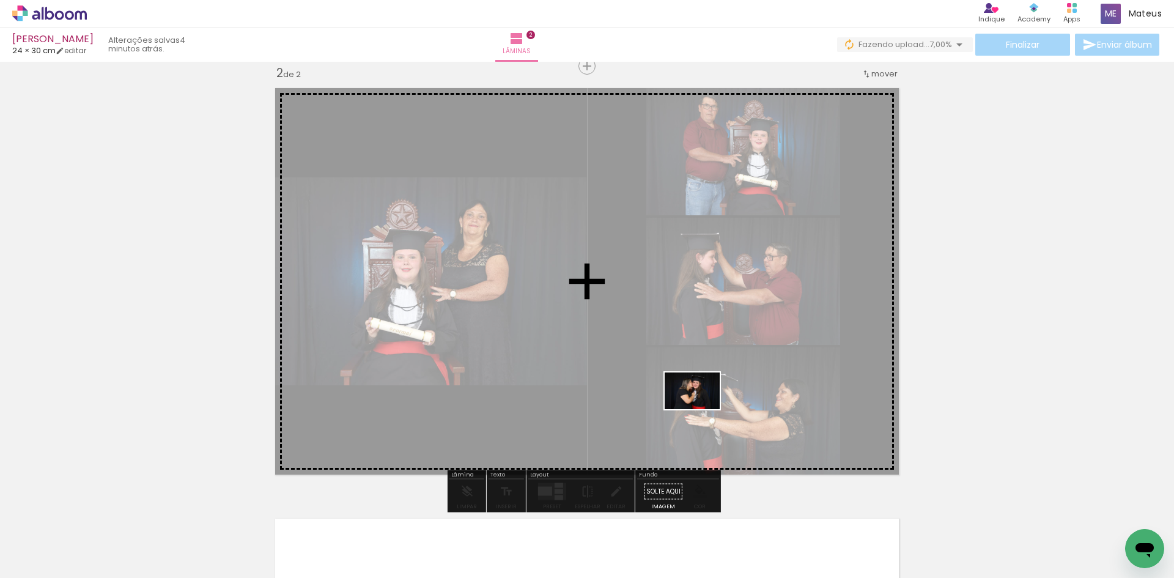
drag, startPoint x: 628, startPoint y: 542, endPoint x: 701, endPoint y: 409, distance: 151.6
click at [701, 409] on quentale-workspace at bounding box center [587, 289] width 1174 height 578
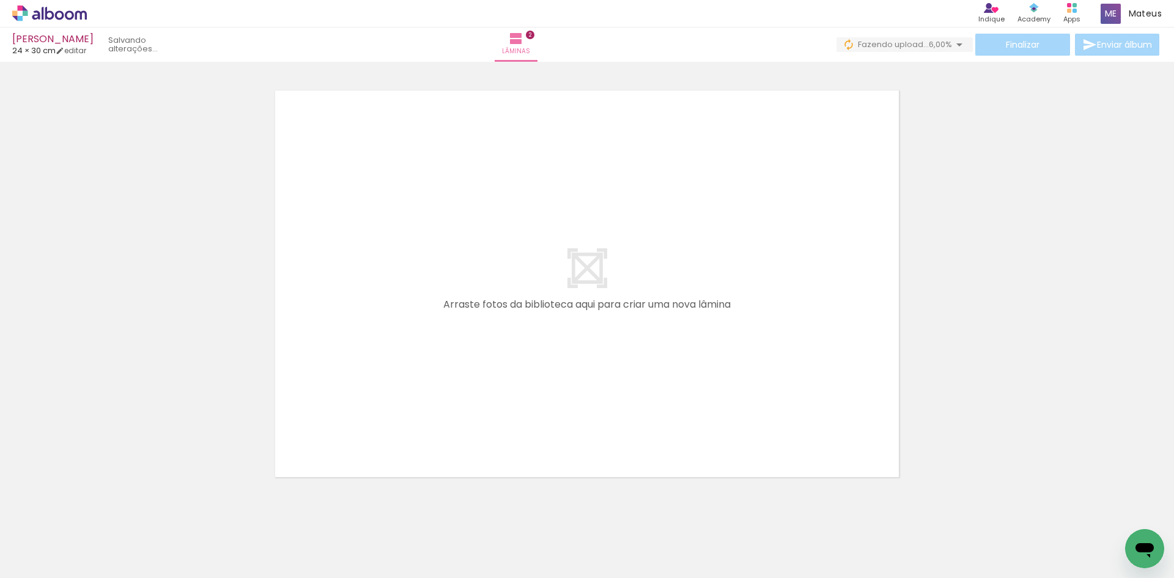
scroll to position [0, 928]
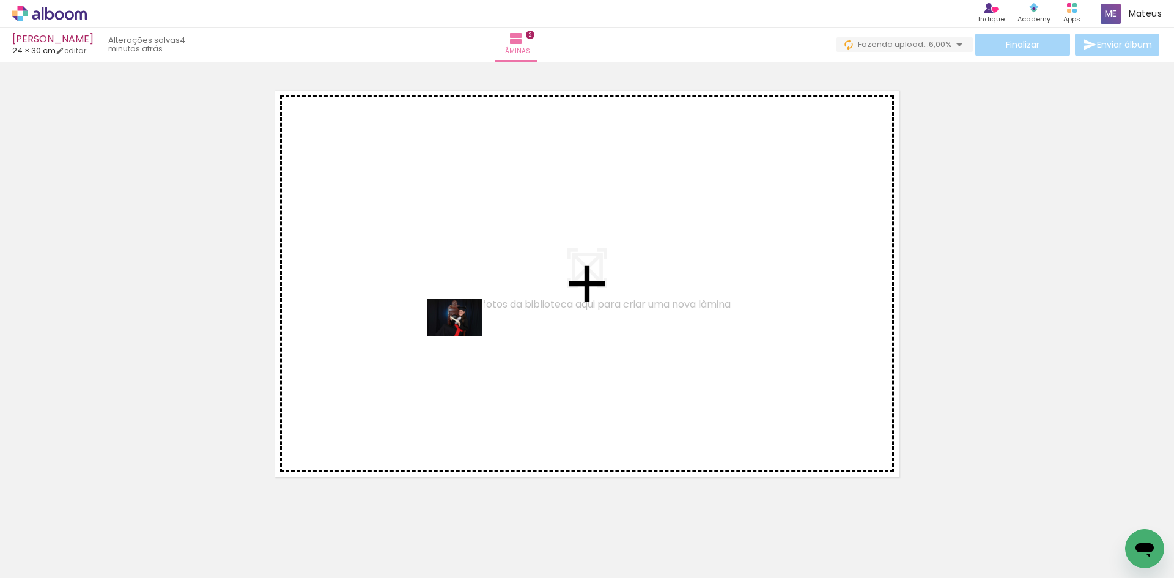
drag, startPoint x: 289, startPoint y: 541, endPoint x: 459, endPoint y: 353, distance: 252.8
click at [465, 336] on quentale-workspace at bounding box center [587, 289] width 1174 height 578
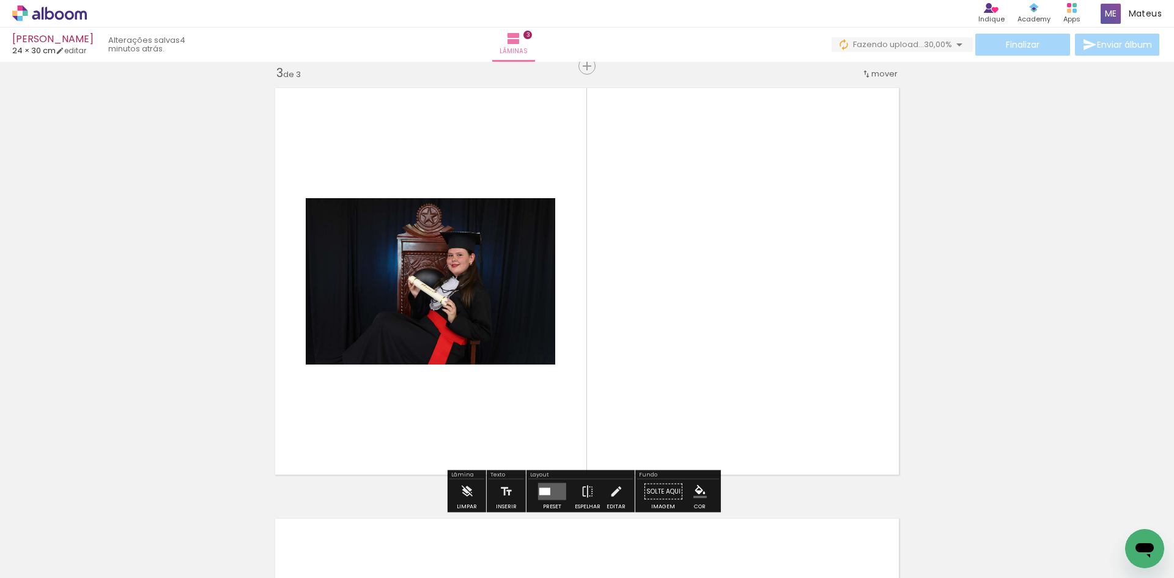
scroll to position [0, 1159]
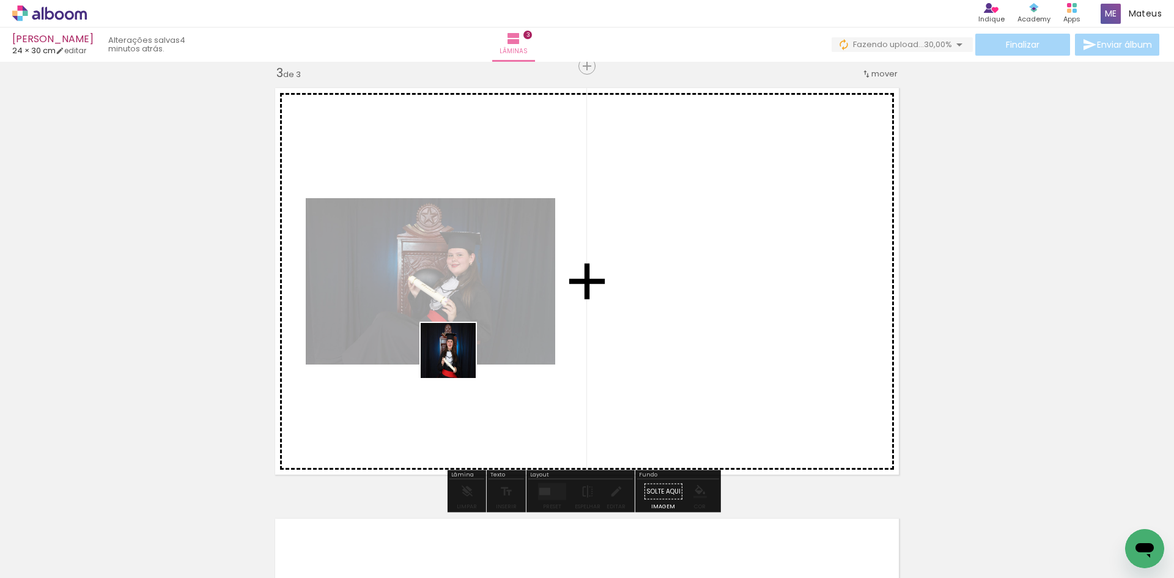
drag, startPoint x: 347, startPoint y: 523, endPoint x: 473, endPoint y: 340, distance: 222.5
click at [473, 340] on quentale-workspace at bounding box center [587, 289] width 1174 height 578
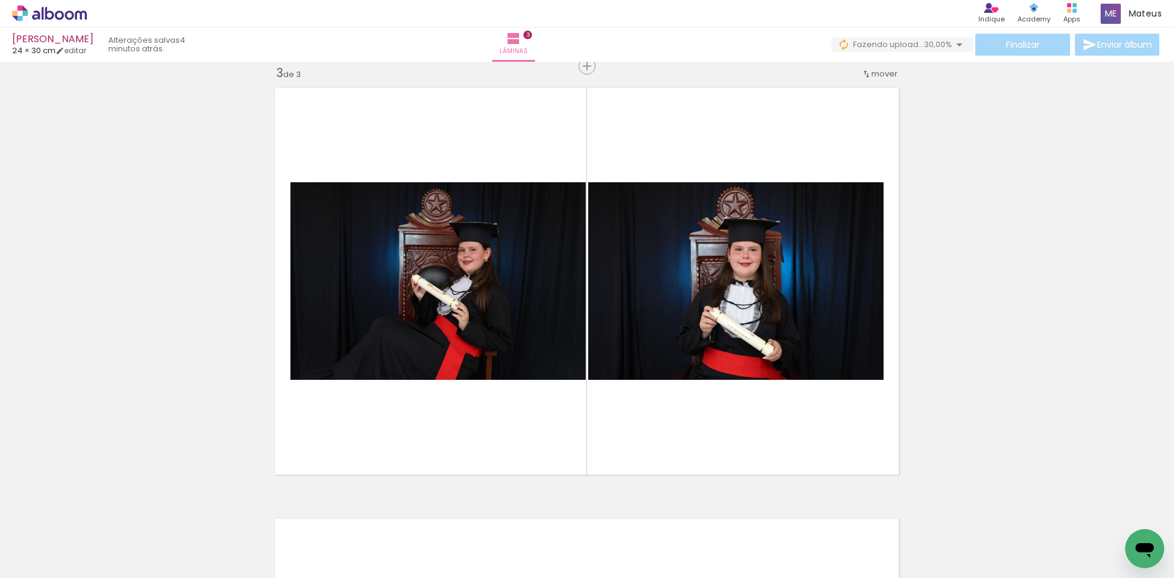
scroll to position [0, 2057]
click at [611, 542] on div at bounding box center [599, 537] width 61 height 40
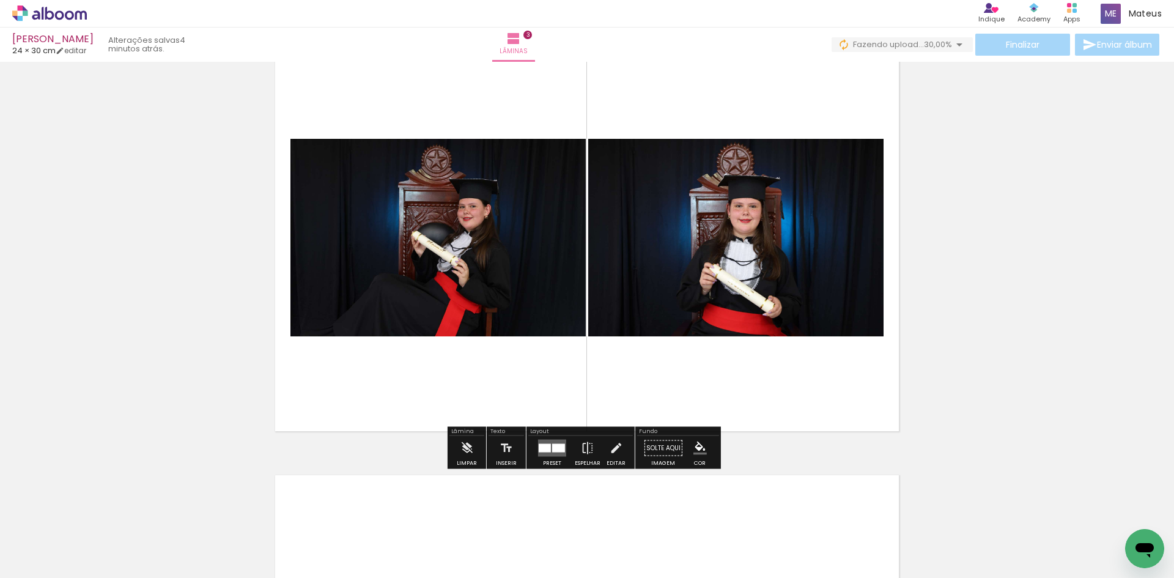
scroll to position [938, 0]
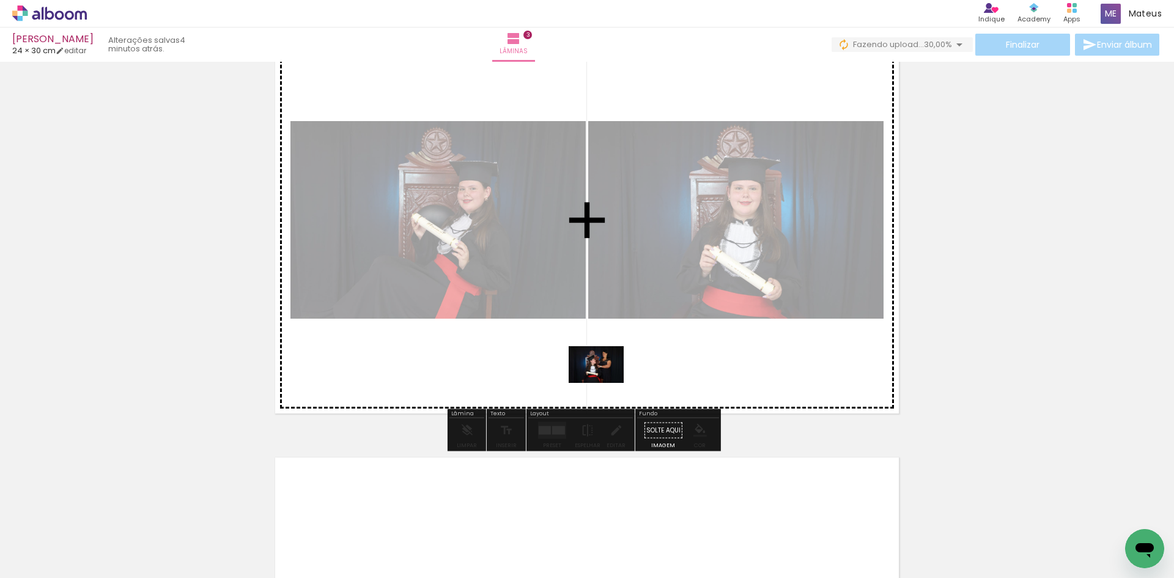
drag, startPoint x: 605, startPoint y: 548, endPoint x: 605, endPoint y: 383, distance: 165.1
click at [605, 383] on quentale-workspace at bounding box center [587, 289] width 1174 height 578
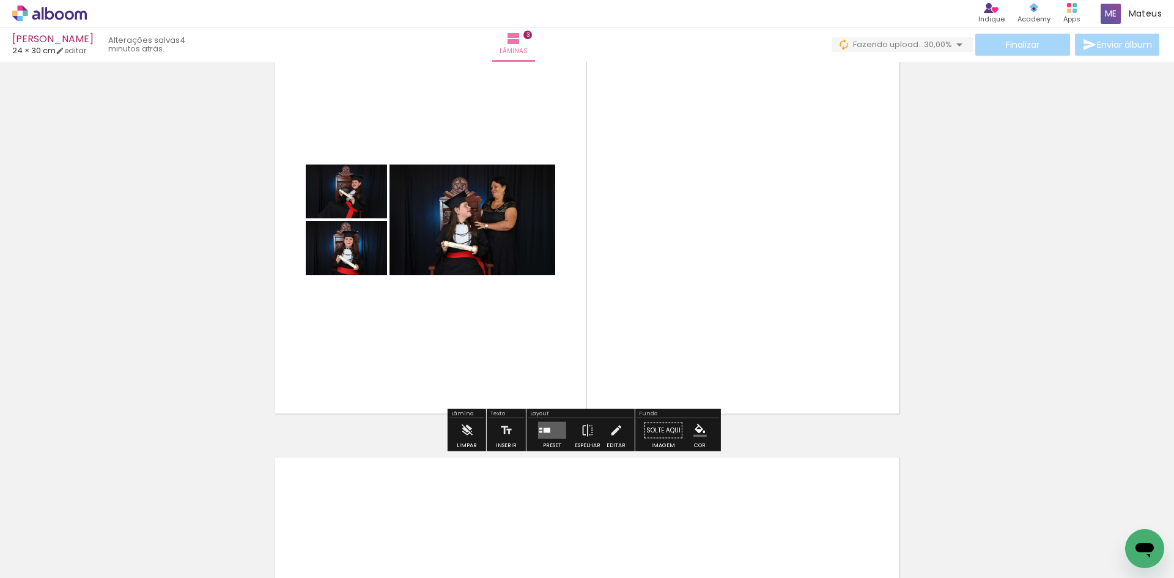
scroll to position [0, 2593]
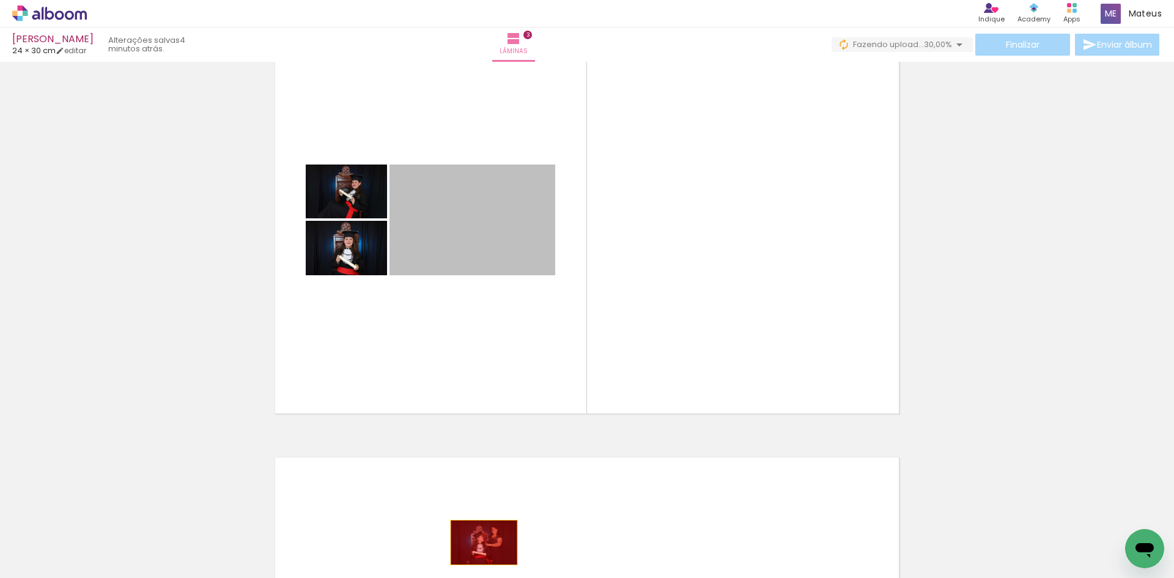
drag, startPoint x: 457, startPoint y: 235, endPoint x: 479, endPoint y: 542, distance: 307.8
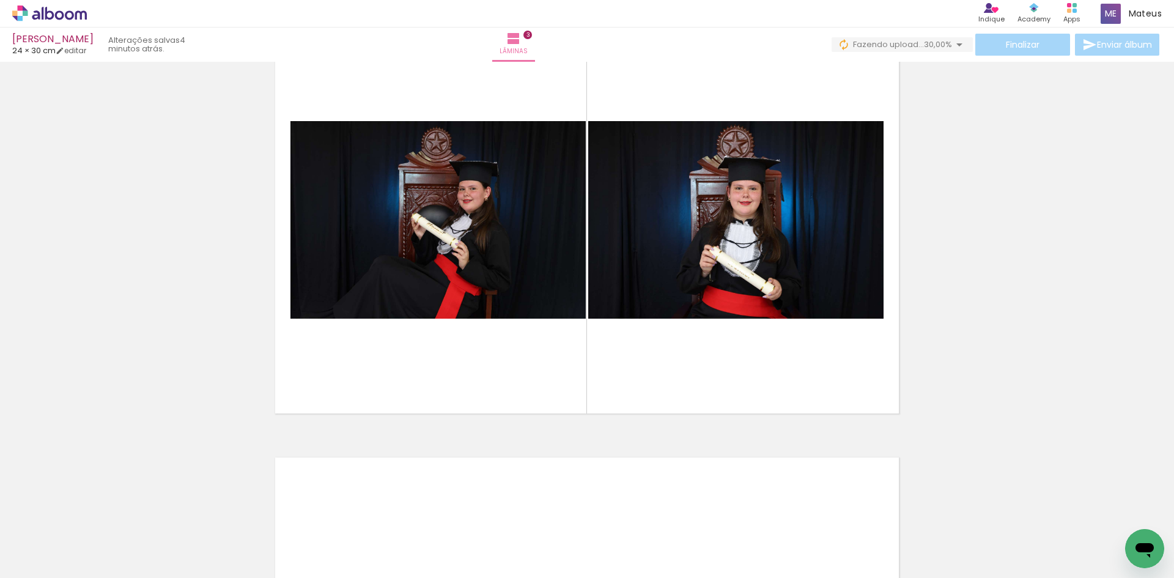
scroll to position [0, 3247]
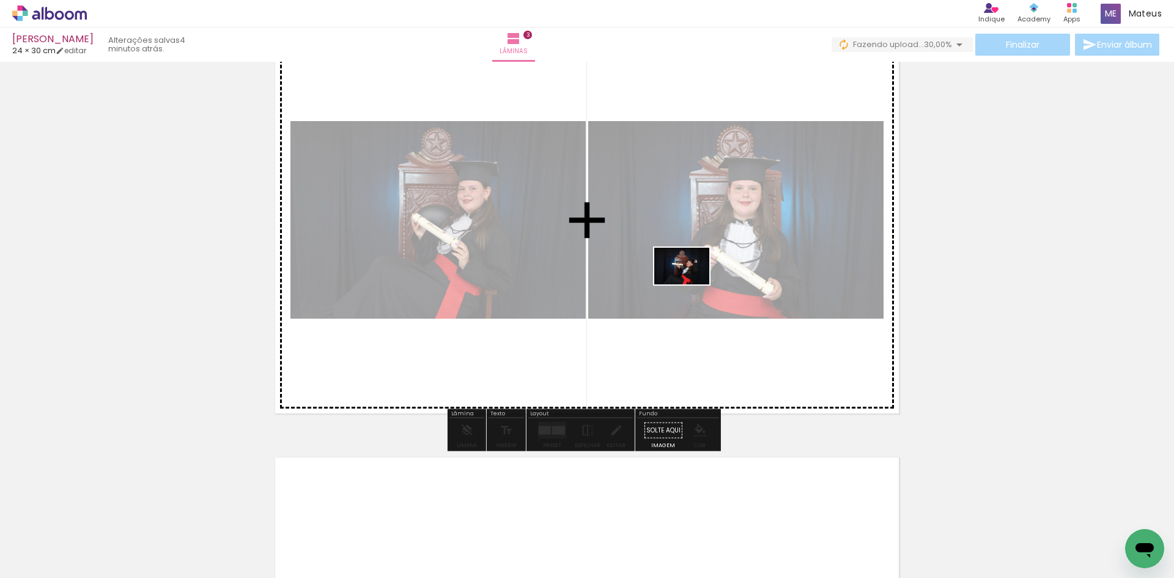
drag, startPoint x: 707, startPoint y: 536, endPoint x: 691, endPoint y: 284, distance: 252.4
click at [691, 284] on quentale-workspace at bounding box center [587, 289] width 1174 height 578
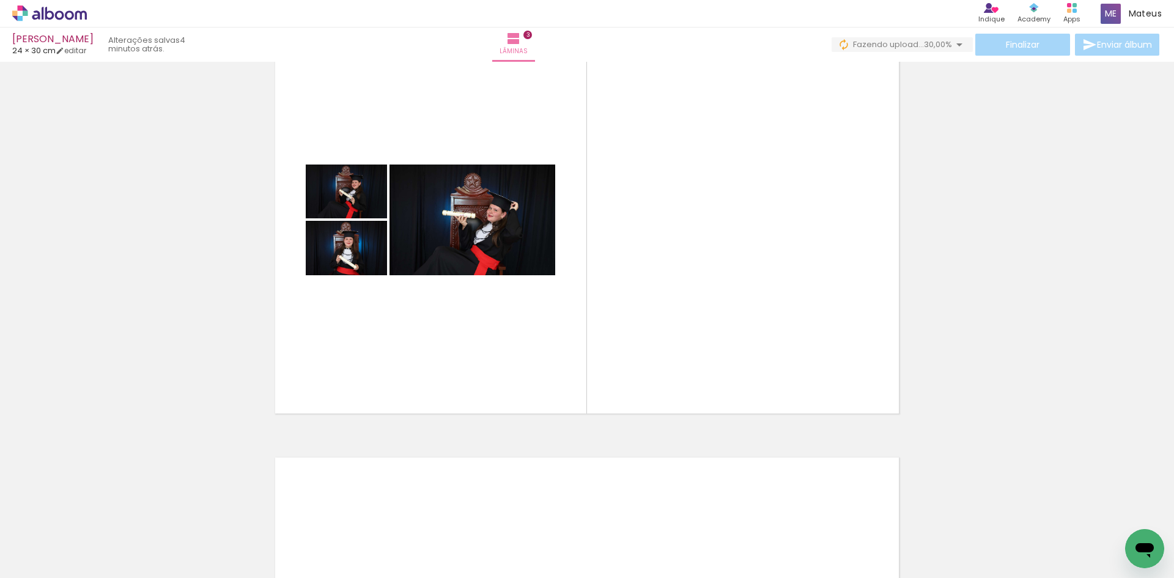
scroll to position [0, 4188]
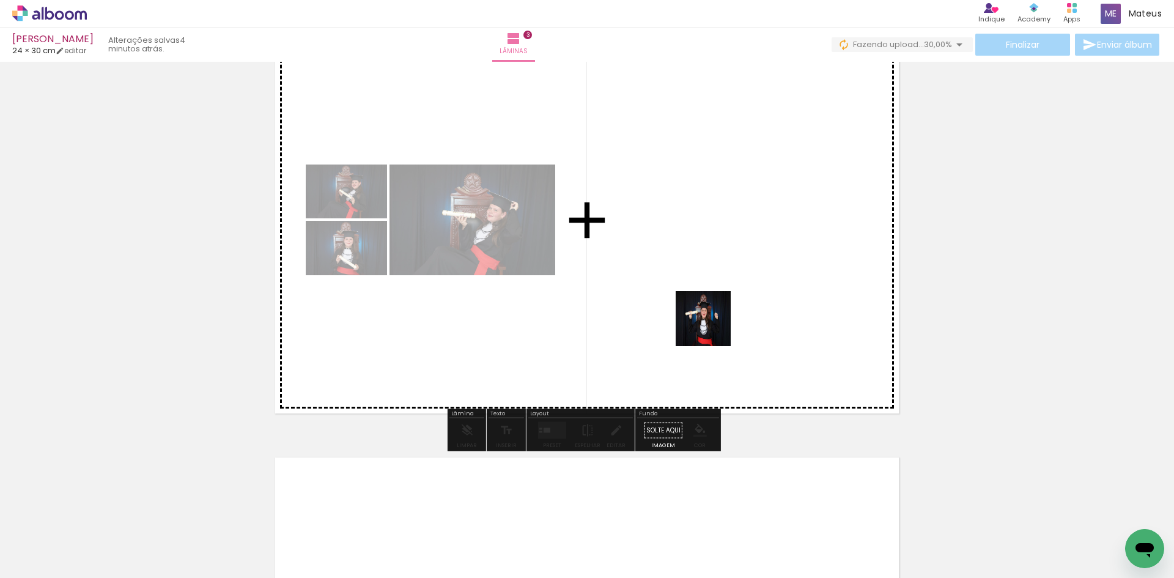
drag, startPoint x: 737, startPoint y: 507, endPoint x: 711, endPoint y: 301, distance: 207.7
click at [711, 301] on quentale-workspace at bounding box center [587, 289] width 1174 height 578
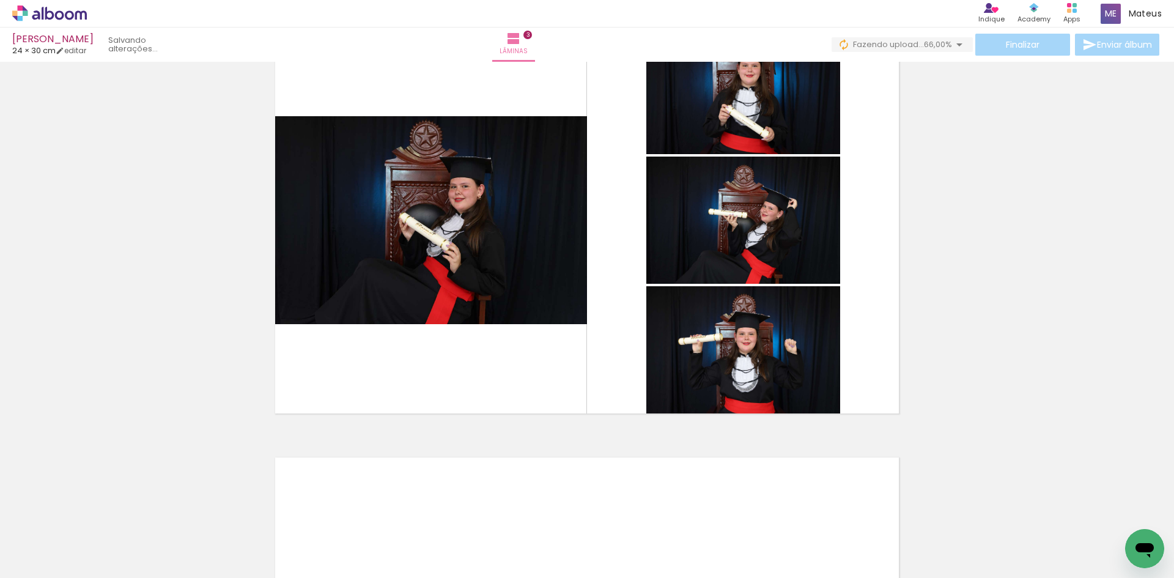
scroll to position [0, 811]
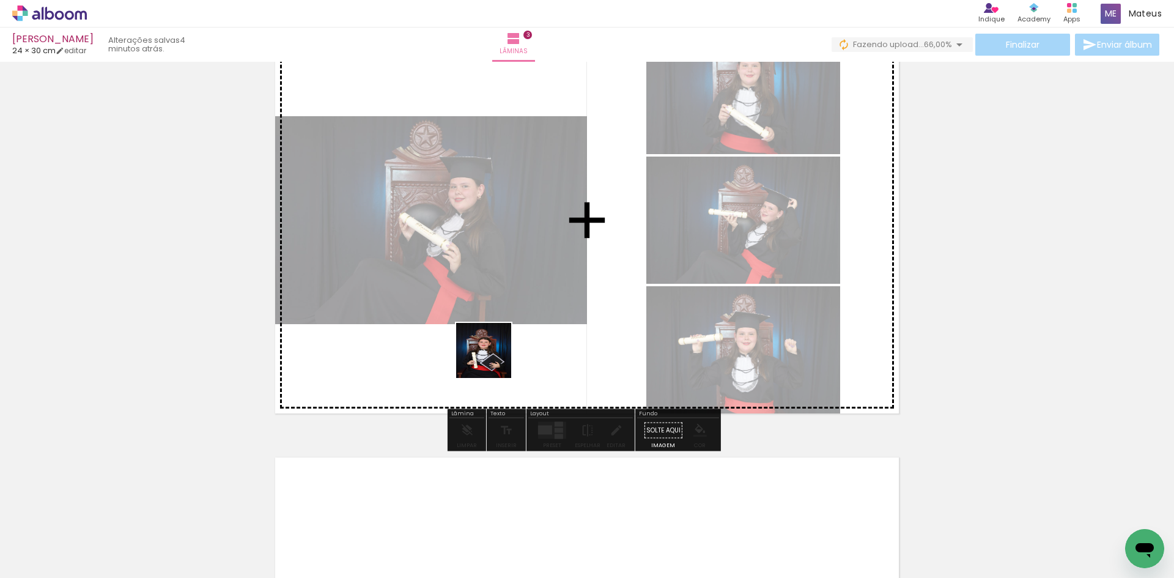
drag, startPoint x: 483, startPoint y: 527, endPoint x: 497, endPoint y: 342, distance: 185.2
click at [497, 342] on quentale-workspace at bounding box center [587, 289] width 1174 height 578
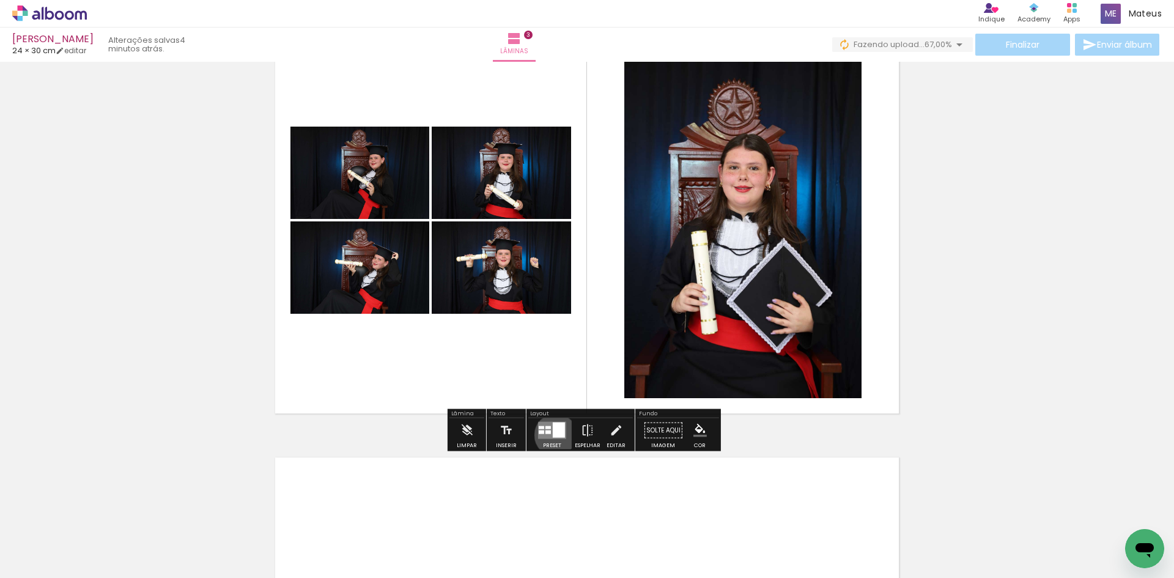
click at [553, 435] on div at bounding box center [559, 430] width 12 height 15
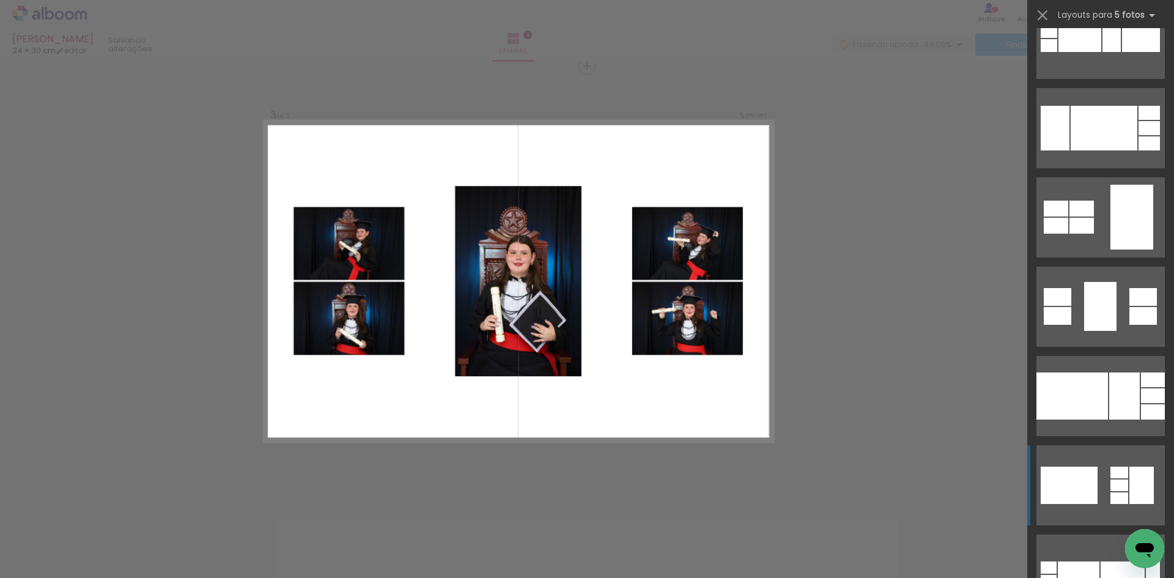
scroll to position [7643, 0]
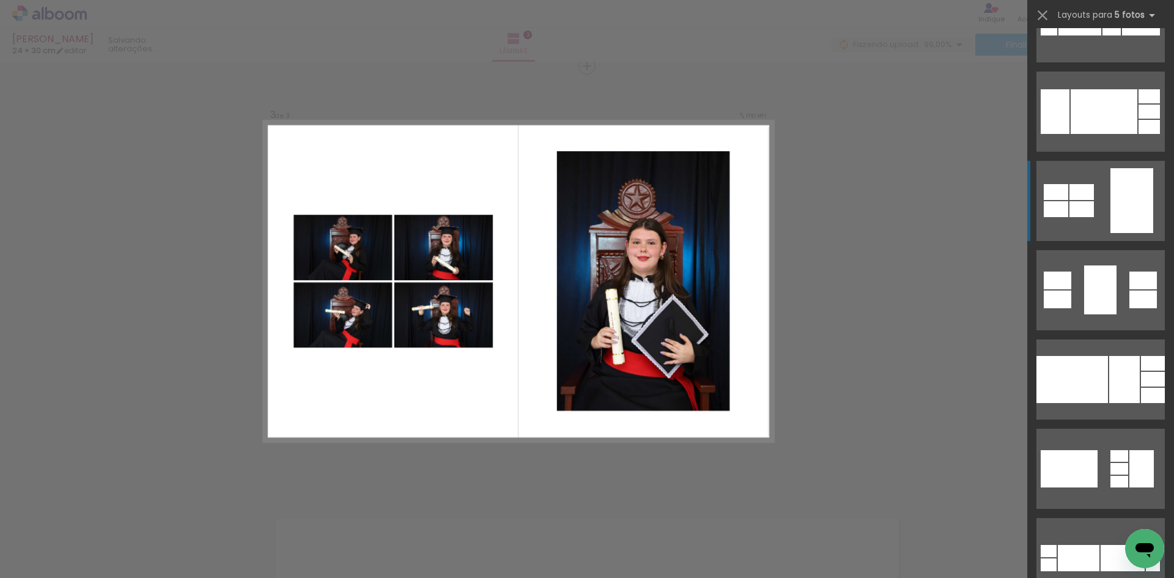
click at [1110, 208] on div at bounding box center [1131, 200] width 43 height 65
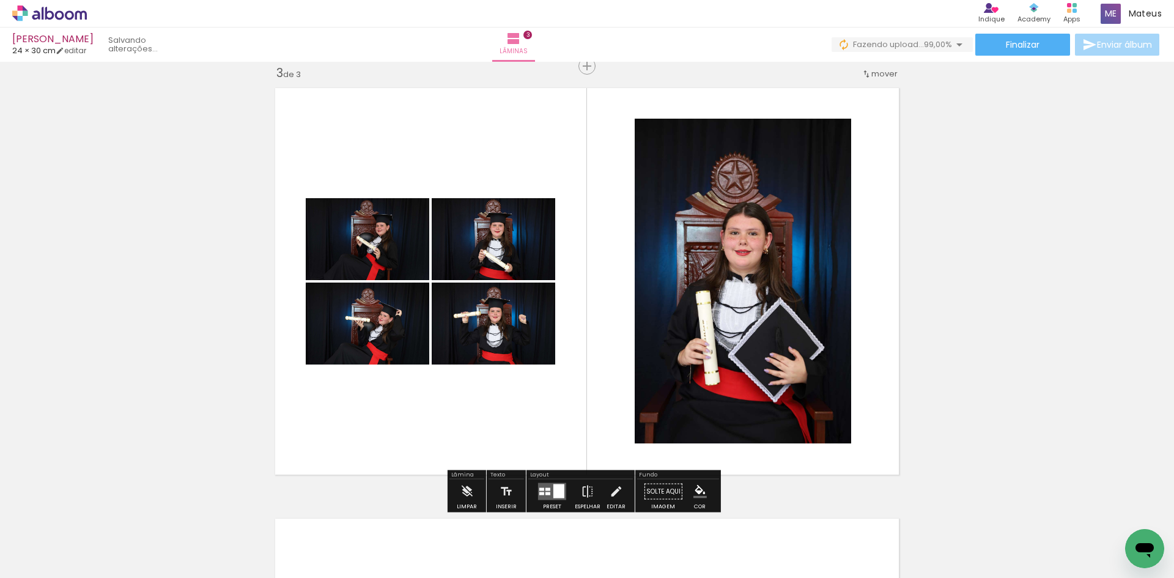
click at [380, 257] on quentale-photo at bounding box center [368, 239] width 124 height 82
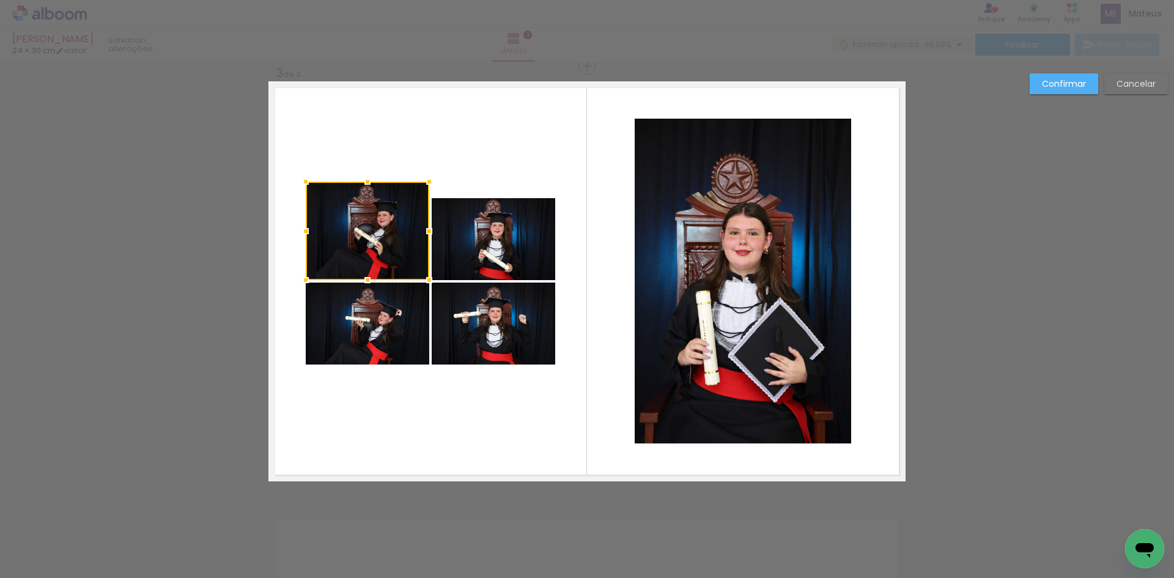
drag, startPoint x: 360, startPoint y: 195, endPoint x: 361, endPoint y: 179, distance: 16.6
click at [361, 179] on div at bounding box center [367, 181] width 24 height 24
click at [511, 235] on quentale-photo at bounding box center [494, 239] width 124 height 82
click at [511, 235] on div at bounding box center [494, 239] width 124 height 82
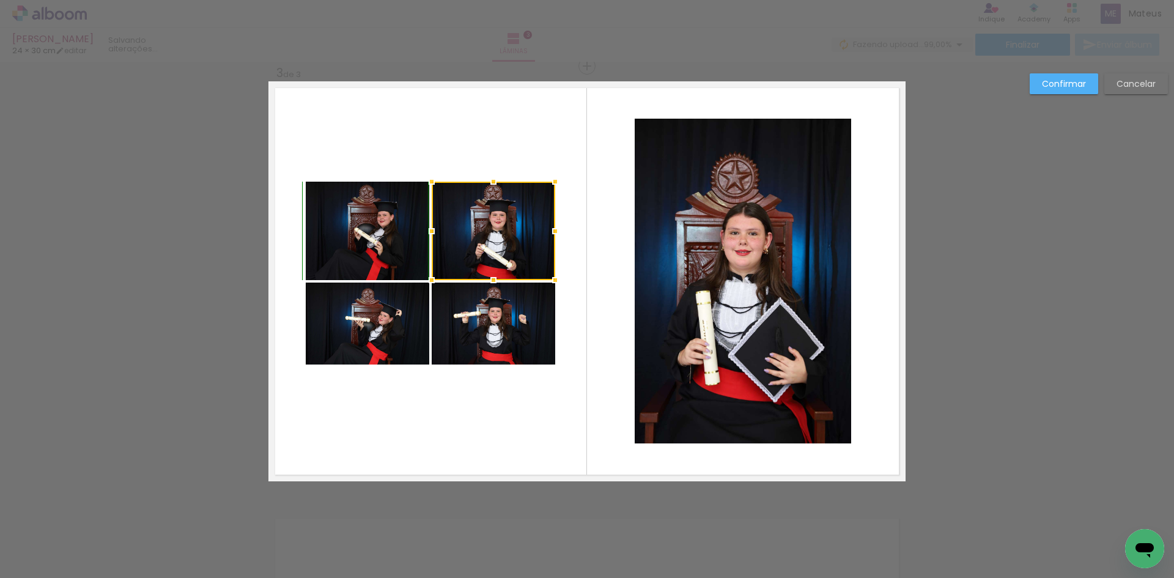
drag, startPoint x: 490, startPoint y: 199, endPoint x: 489, endPoint y: 185, distance: 14.8
click at [489, 185] on div at bounding box center [493, 181] width 24 height 24
click at [323, 210] on quentale-photo at bounding box center [368, 231] width 124 height 98
click at [432, 210] on div at bounding box center [494, 231] width 124 height 98
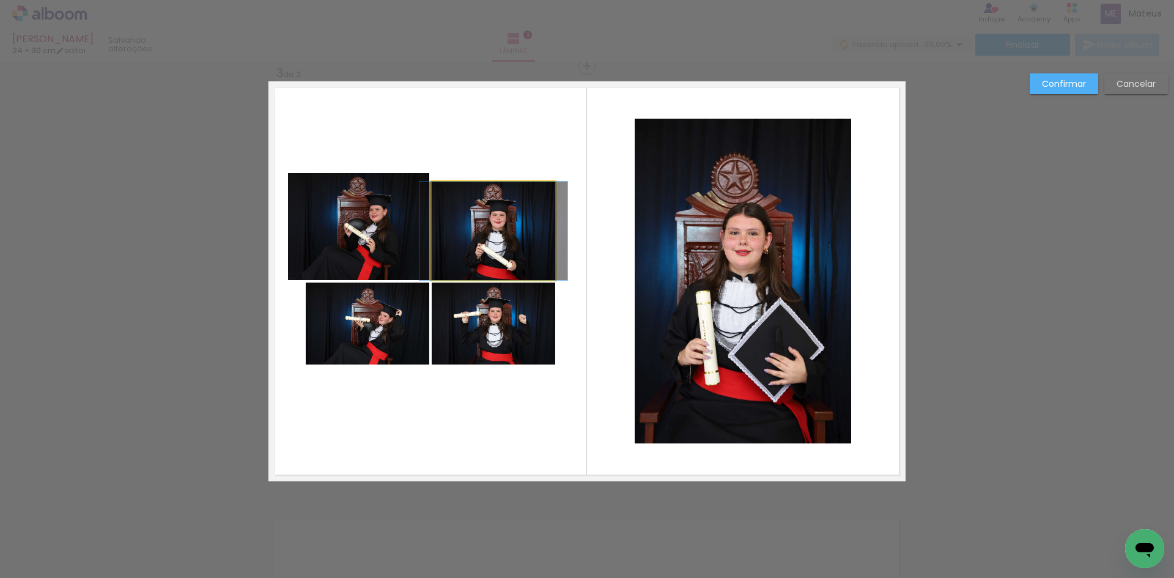
click at [440, 226] on quentale-photo at bounding box center [494, 231] width 124 height 98
click at [429, 226] on div at bounding box center [358, 226] width 141 height 107
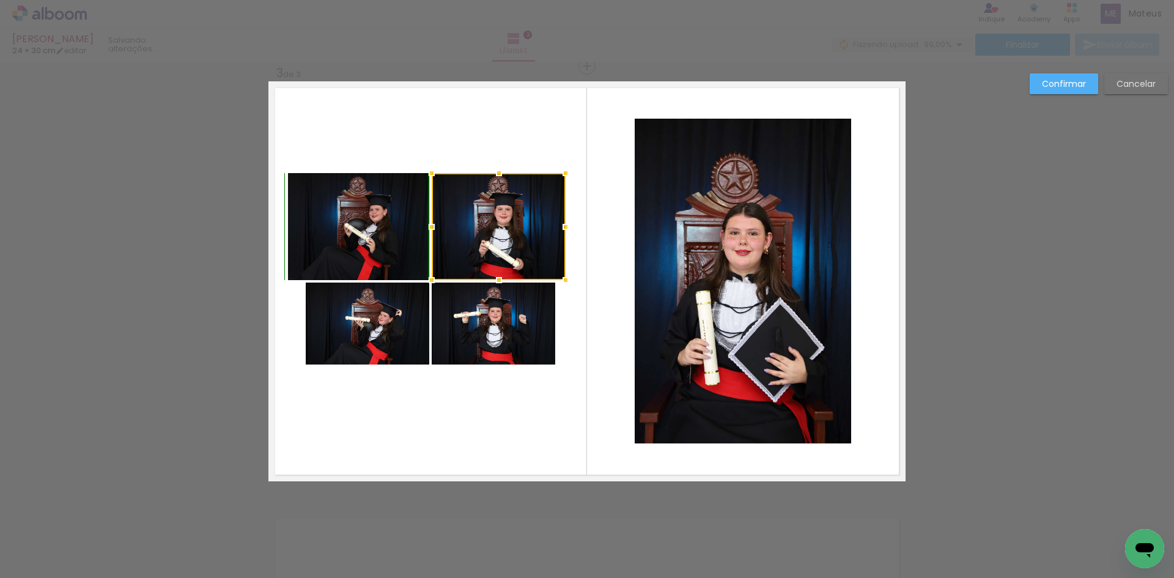
drag, startPoint x: 548, startPoint y: 183, endPoint x: 559, endPoint y: 175, distance: 13.1
click at [559, 175] on div at bounding box center [565, 173] width 24 height 24
click at [377, 314] on quentale-photo at bounding box center [368, 323] width 124 height 82
click at [432, 280] on div at bounding box center [499, 226] width 134 height 107
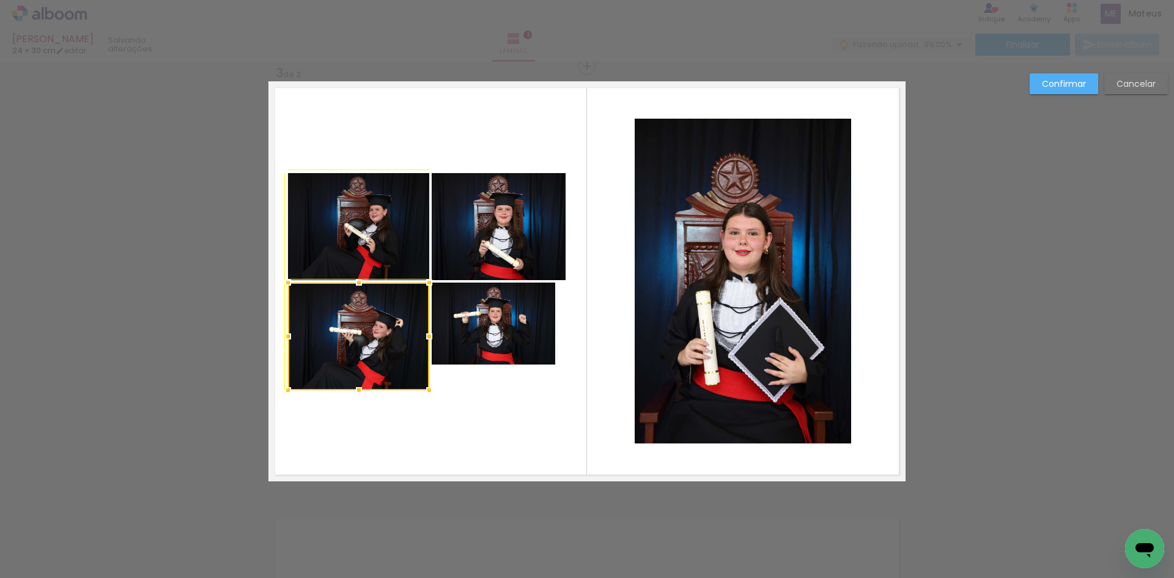
drag, startPoint x: 300, startPoint y: 365, endPoint x: 280, endPoint y: 388, distance: 30.8
click at [280, 388] on div at bounding box center [288, 390] width 24 height 24
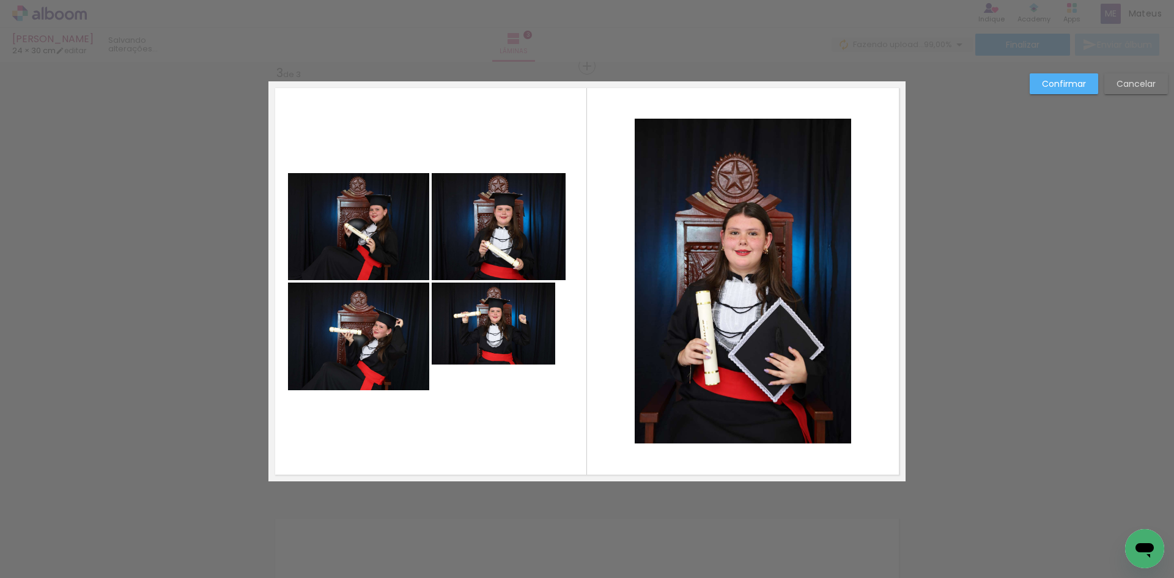
click at [486, 352] on quentale-photo at bounding box center [494, 323] width 124 height 82
click at [487, 351] on div at bounding box center [494, 323] width 124 height 82
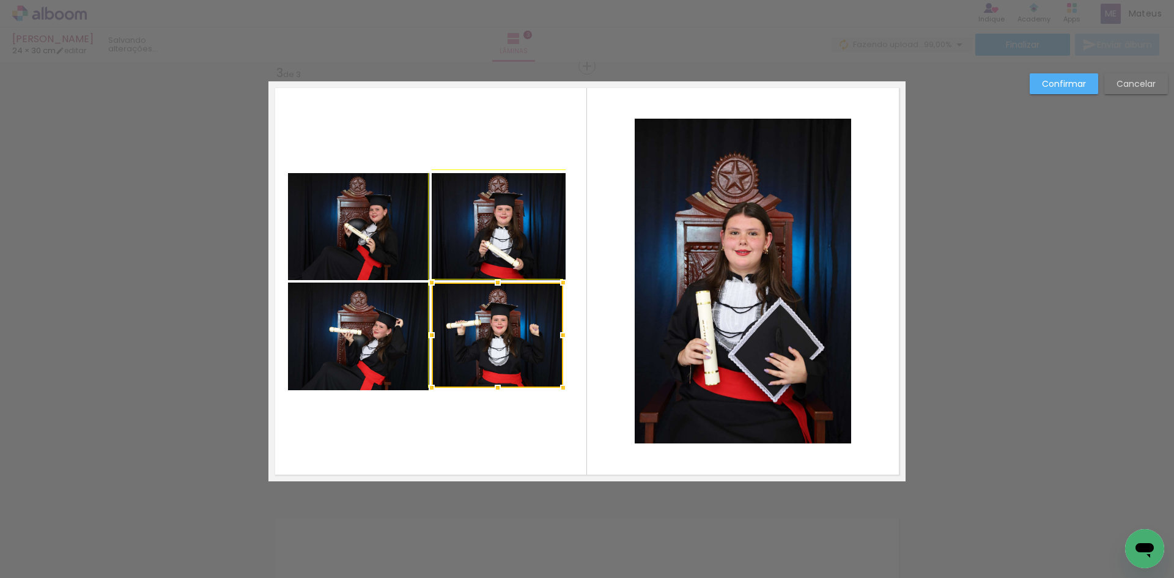
drag, startPoint x: 554, startPoint y: 367, endPoint x: 562, endPoint y: 396, distance: 29.2
click at [562, 396] on div at bounding box center [563, 387] width 24 height 24
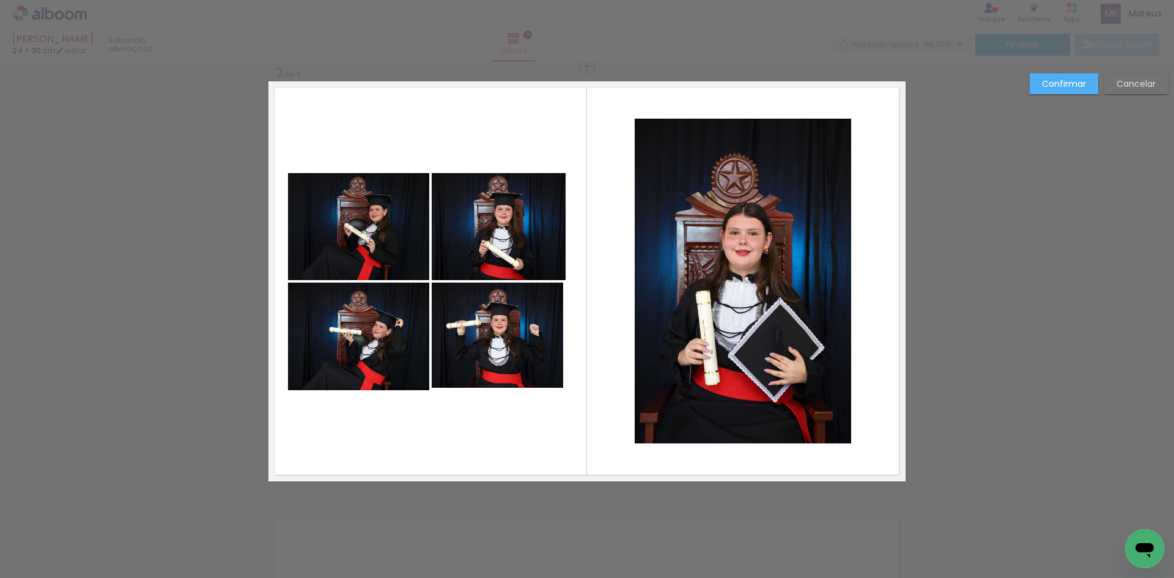
click at [550, 419] on quentale-layouter at bounding box center [586, 281] width 637 height 400
click at [507, 361] on quentale-photo at bounding box center [497, 334] width 131 height 105
click at [507, 361] on div at bounding box center [497, 334] width 131 height 105
drag, startPoint x: 559, startPoint y: 339, endPoint x: 566, endPoint y: 341, distance: 6.4
click at [566, 341] on div at bounding box center [563, 335] width 24 height 24
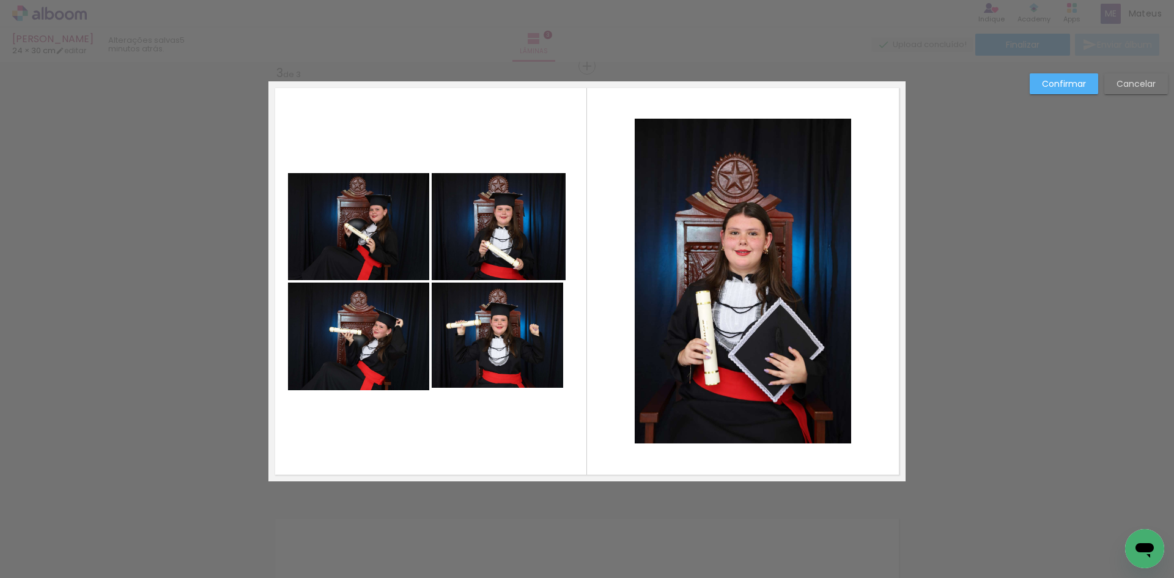
click at [487, 382] on quentale-photo at bounding box center [497, 334] width 131 height 105
click at [487, 382] on div at bounding box center [497, 387] width 24 height 24
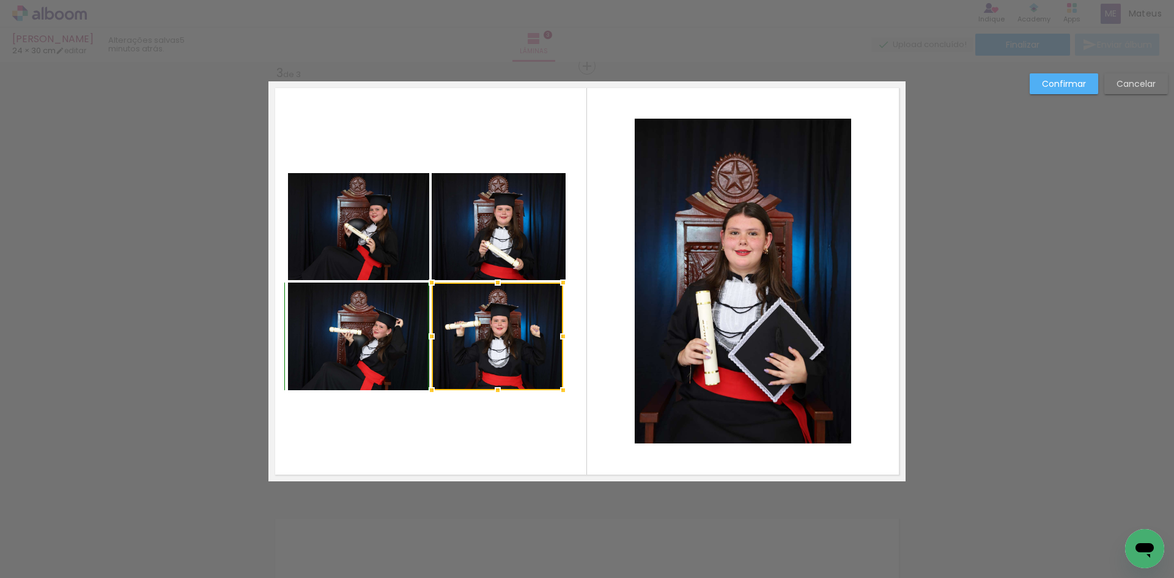
click at [496, 389] on div at bounding box center [497, 390] width 24 height 24
click at [490, 406] on quentale-layouter at bounding box center [586, 281] width 637 height 400
click at [513, 354] on quentale-photo at bounding box center [497, 336] width 131 height 108
click at [513, 354] on div at bounding box center [497, 336] width 131 height 108
click at [566, 340] on div at bounding box center [565, 336] width 24 height 24
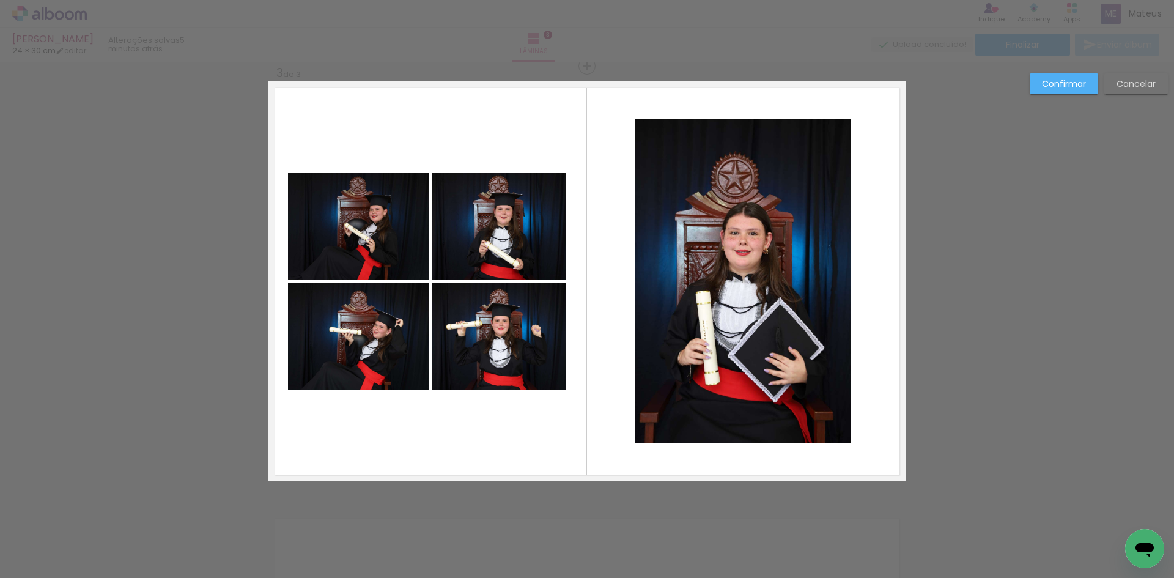
click at [540, 406] on quentale-layouter at bounding box center [586, 281] width 637 height 400
click at [0, 0] on slot "Confirmar" at bounding box center [0, 0] width 0 height 0
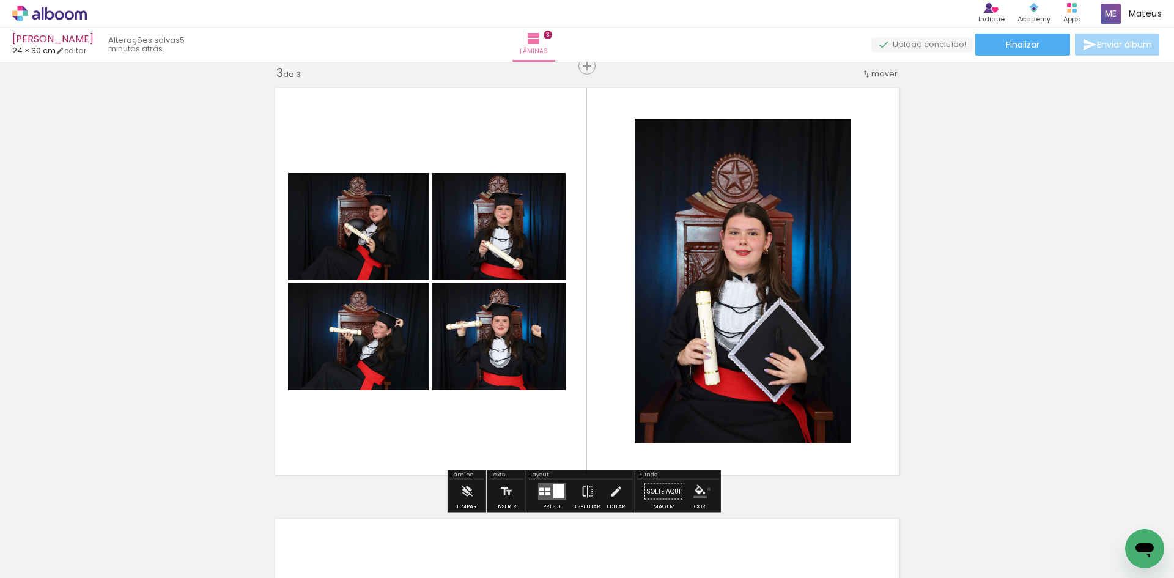
click at [704, 489] on paper-menu-button "#ffebee #ffcdd2 #ef9a9a #e57373 #ef5350 #f44336 #e53935 #d32f2f #c62828 #b71c1c…" at bounding box center [699, 491] width 23 height 23
click at [699, 485] on iron-icon "color picker" at bounding box center [699, 491] width 13 height 13
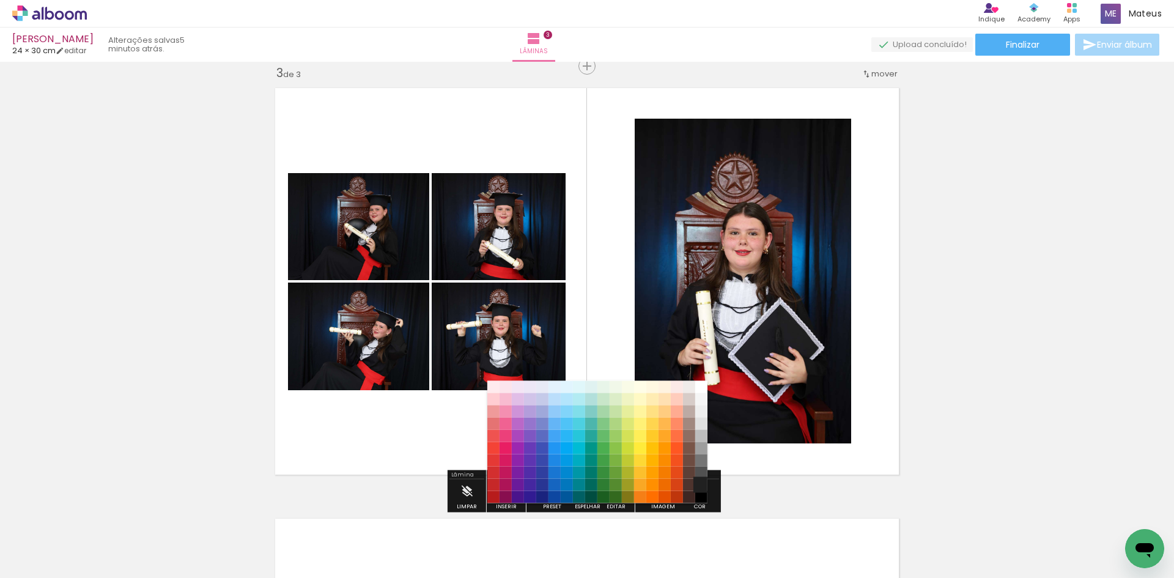
click at [703, 487] on paper-item "#212121" at bounding box center [701, 485] width 12 height 12
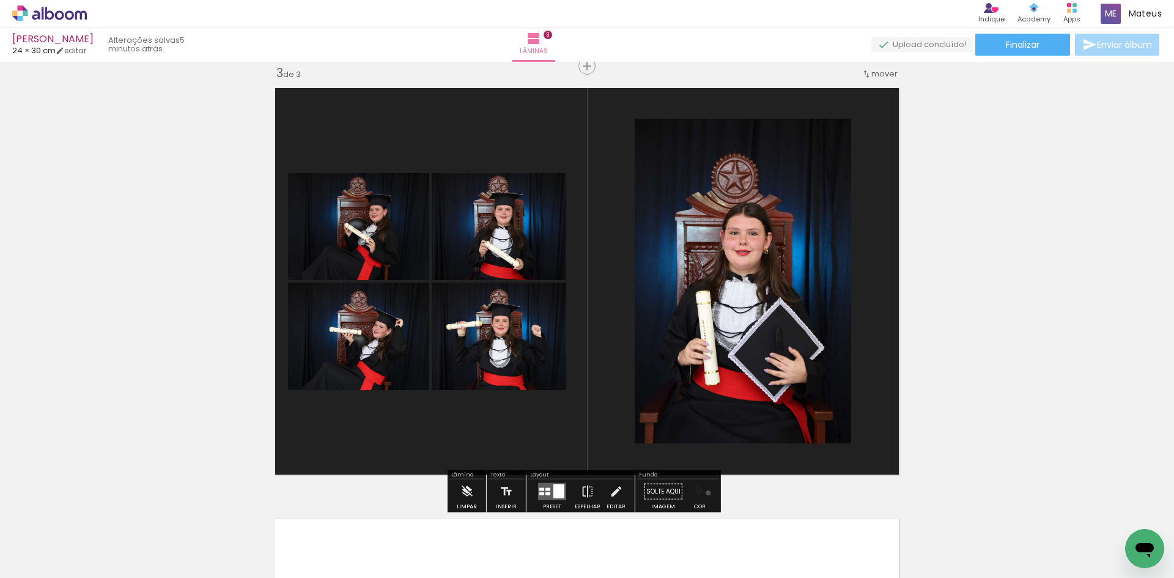
click at [704, 493] on paper-menu-button "#ffebee #ffcdd2 #ef9a9a #e57373 #ef5350 #f44336 #e53935 #d32f2f #c62828 #b71c1c…" at bounding box center [699, 491] width 23 height 23
click at [704, 494] on paper-menu-button "#ffebee #ffcdd2 #ef9a9a #e57373 #ef5350 #f44336 #e53935 #d32f2f #c62828 #b71c1c…" at bounding box center [699, 491] width 23 height 23
click at [697, 493] on iron-icon "color picker" at bounding box center [699, 491] width 13 height 13
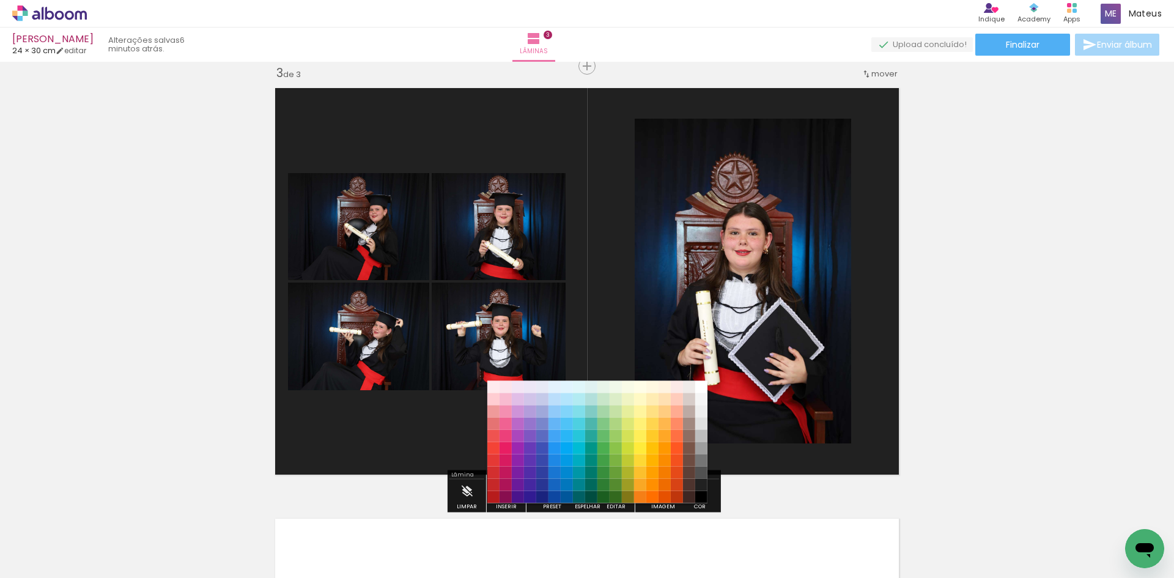
click at [698, 493] on paper-item "#000000" at bounding box center [701, 497] width 12 height 12
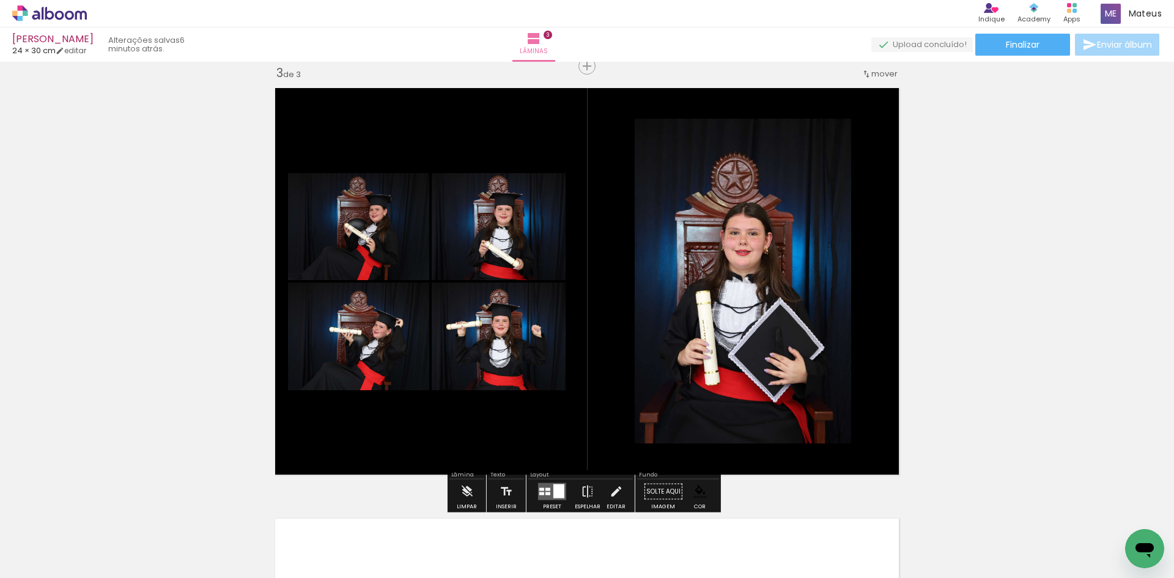
click at [863, 469] on quentale-layouter at bounding box center [586, 281] width 637 height 400
click at [755, 141] on quentale-photo at bounding box center [743, 281] width 216 height 325
click at [755, 175] on paper-item at bounding box center [759, 177] width 22 height 9
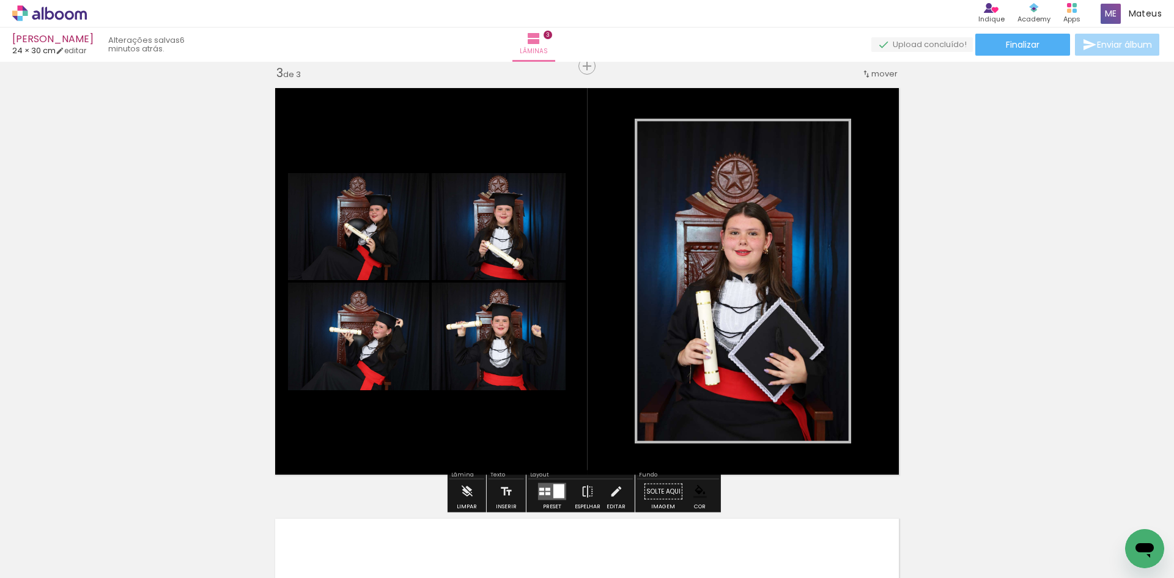
click at [965, 246] on div "Inserir lâmina 1 de 3 Inserir lâmina 2 de 3 Inserir lâmina 3 de 3" at bounding box center [587, 50] width 1174 height 1722
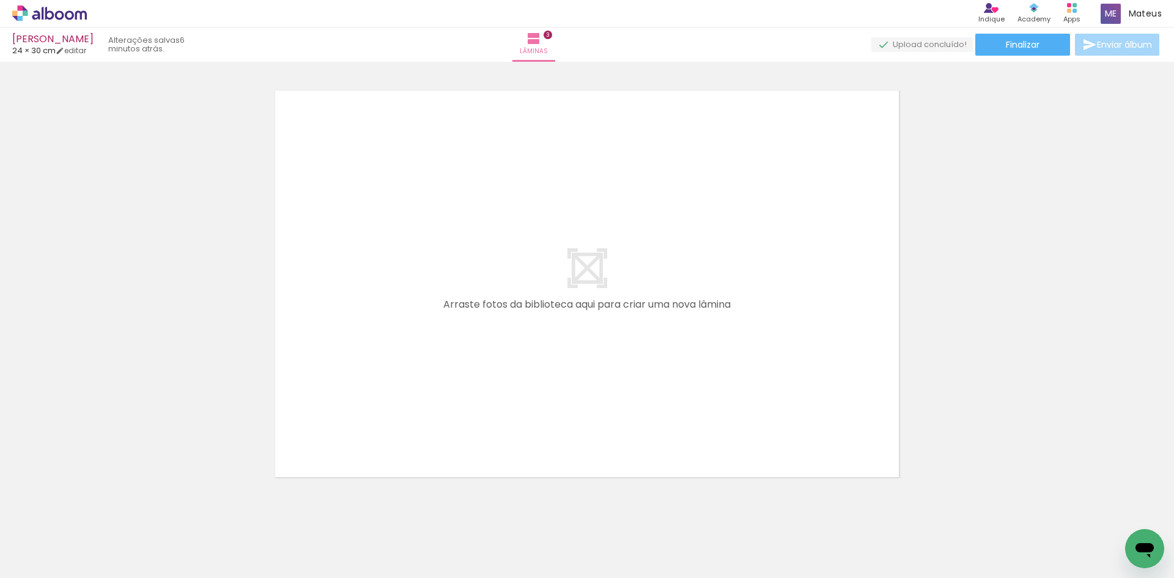
scroll to position [0, 1958]
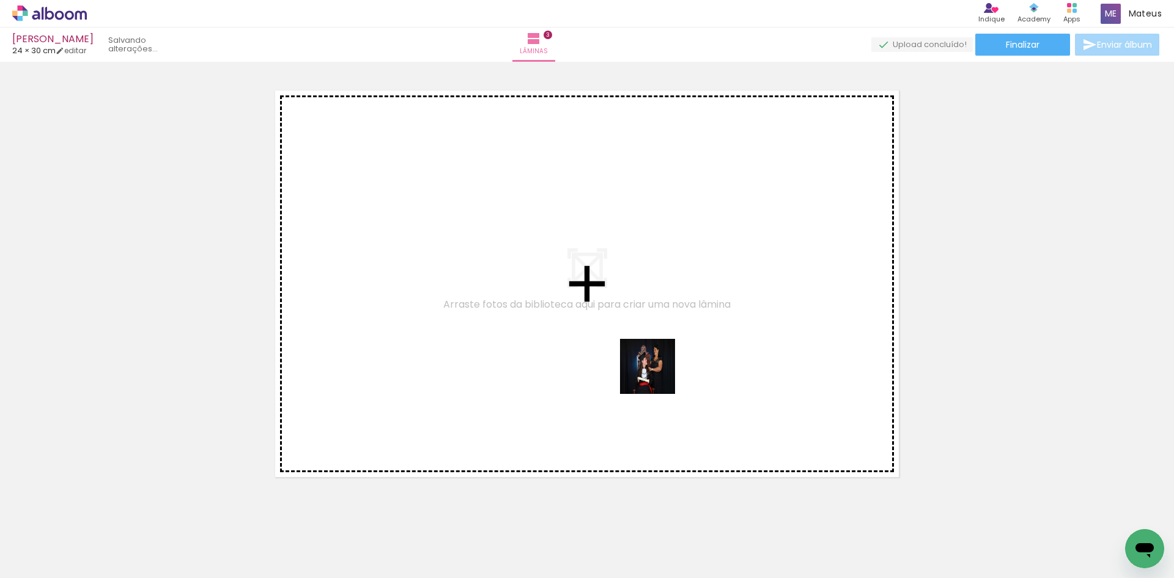
drag, startPoint x: 718, startPoint y: 541, endPoint x: 650, endPoint y: 347, distance: 204.8
click at [650, 347] on quentale-workspace at bounding box center [587, 289] width 1174 height 578
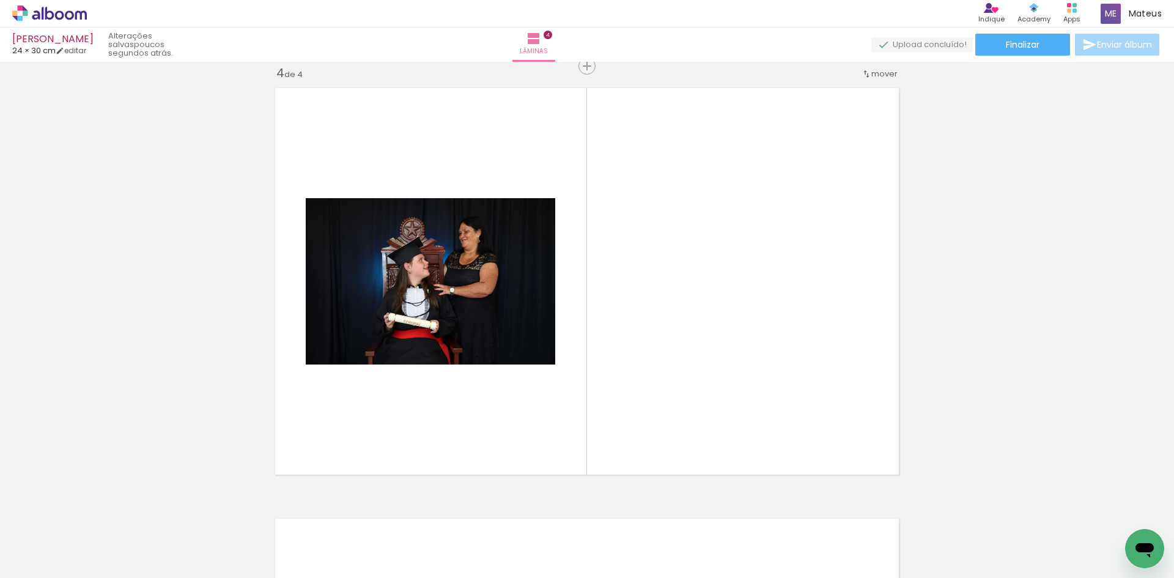
scroll to position [0, 2813]
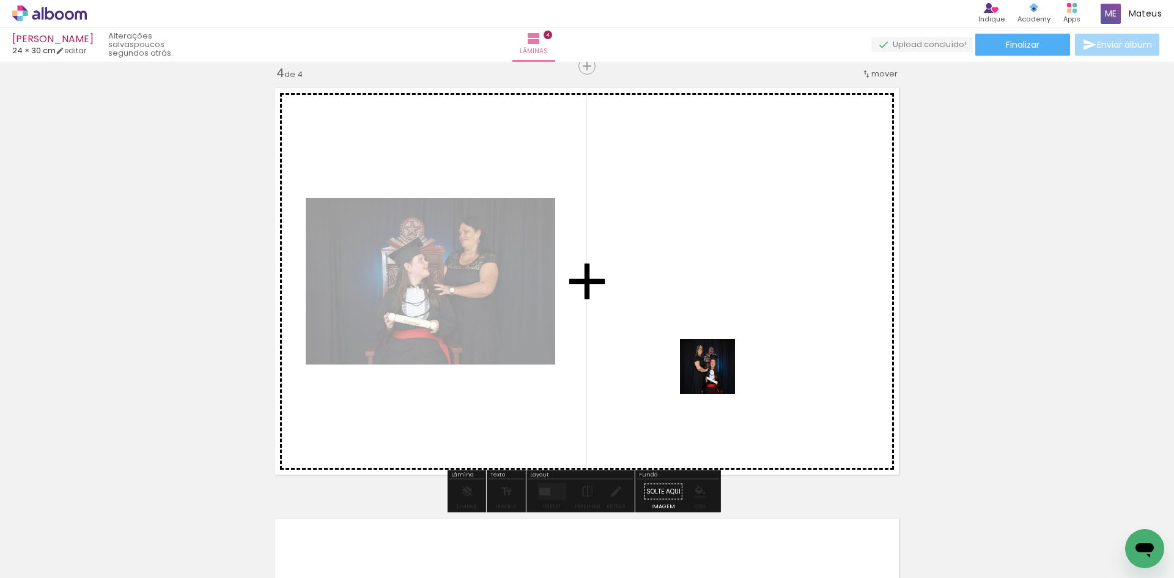
drag, startPoint x: 735, startPoint y: 547, endPoint x: 716, endPoint y: 366, distance: 182.6
click at [716, 366] on quentale-workspace at bounding box center [587, 289] width 1174 height 578
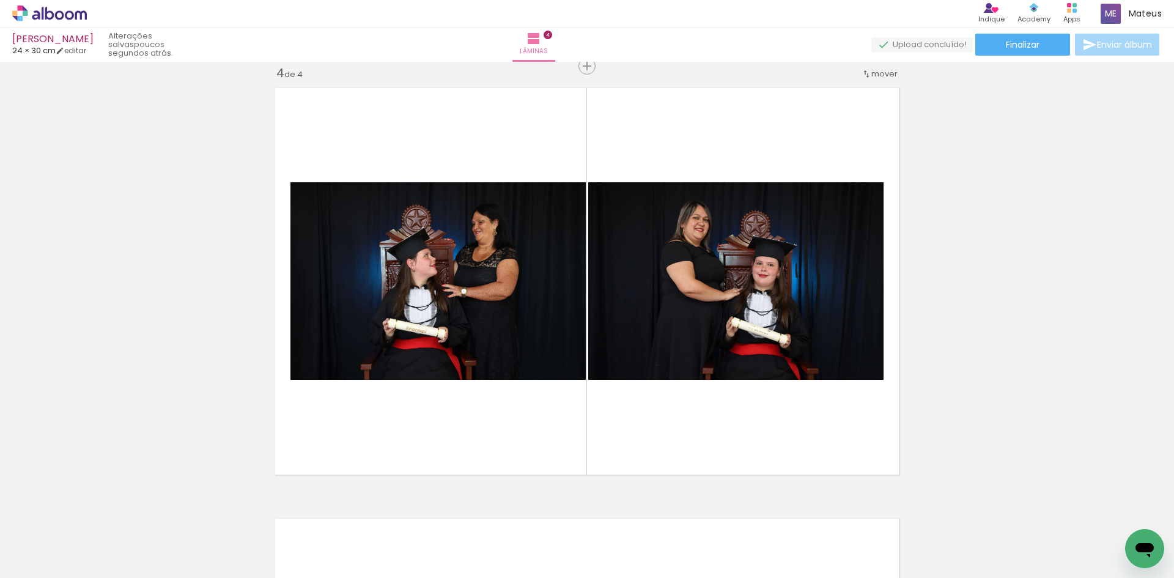
scroll to position [0, 3334]
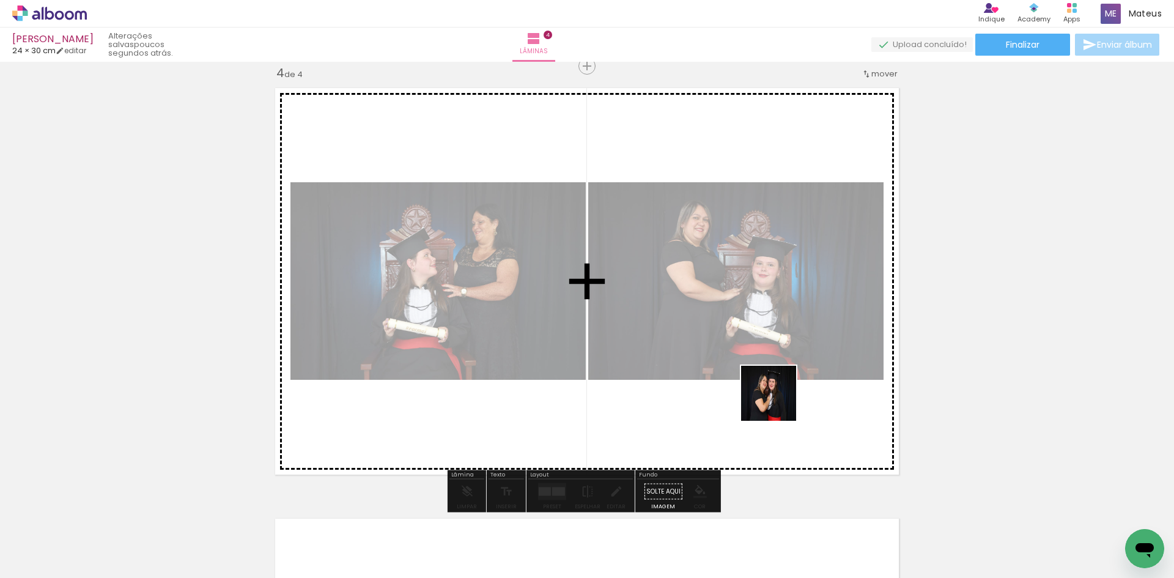
drag, startPoint x: 927, startPoint y: 539, endPoint x: 749, endPoint y: 374, distance: 243.1
click at [749, 374] on quentale-workspace at bounding box center [587, 289] width 1174 height 578
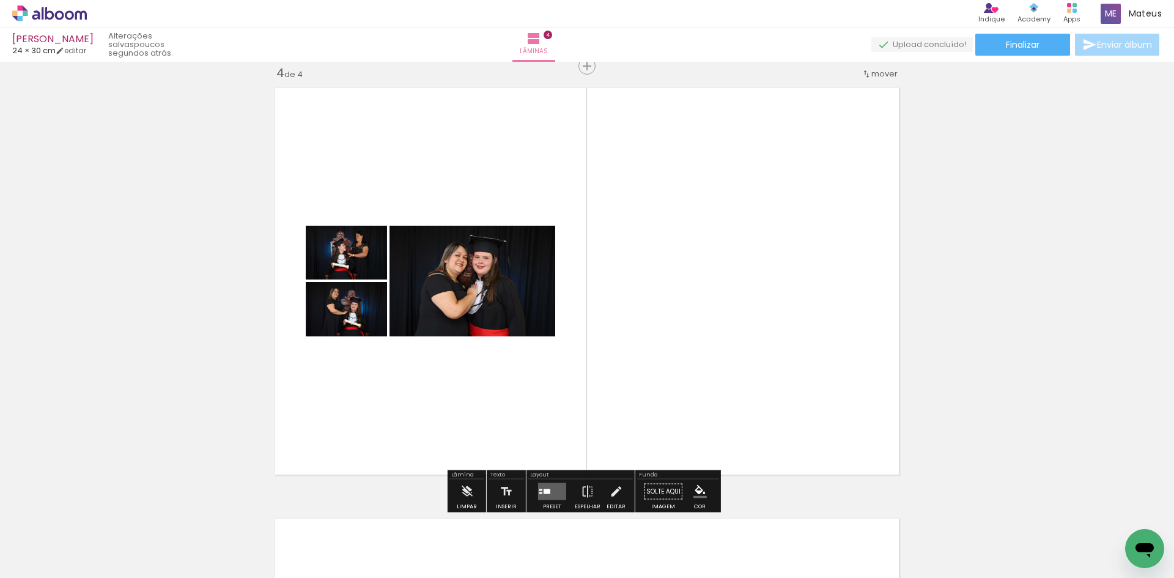
scroll to position [0, 3976]
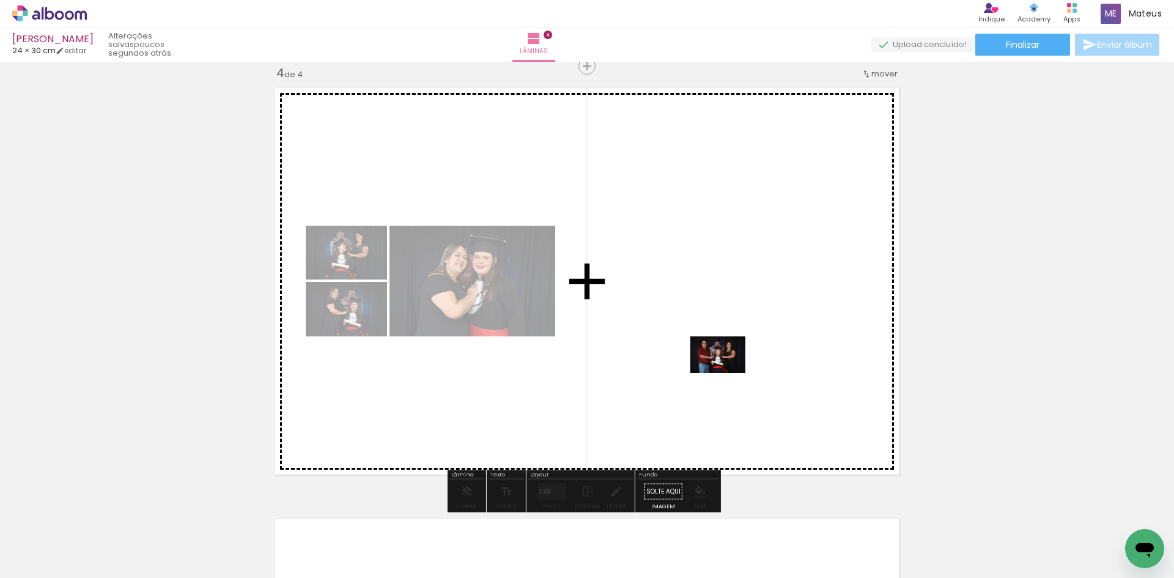
drag, startPoint x: 736, startPoint y: 519, endPoint x: 727, endPoint y: 373, distance: 145.8
click at [727, 373] on quentale-workspace at bounding box center [587, 289] width 1174 height 578
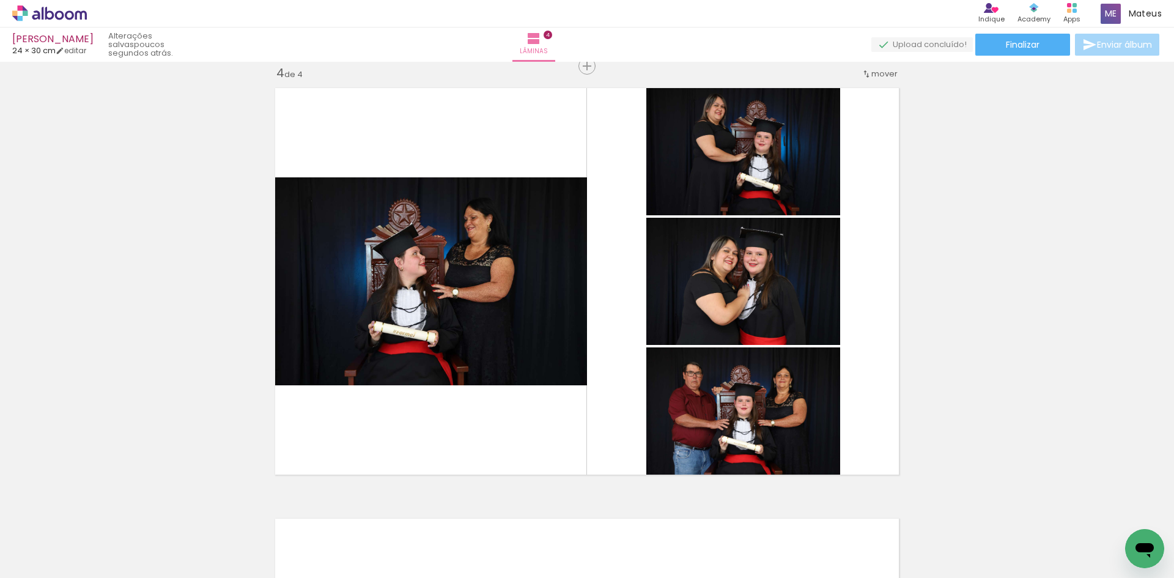
scroll to position [0, 5457]
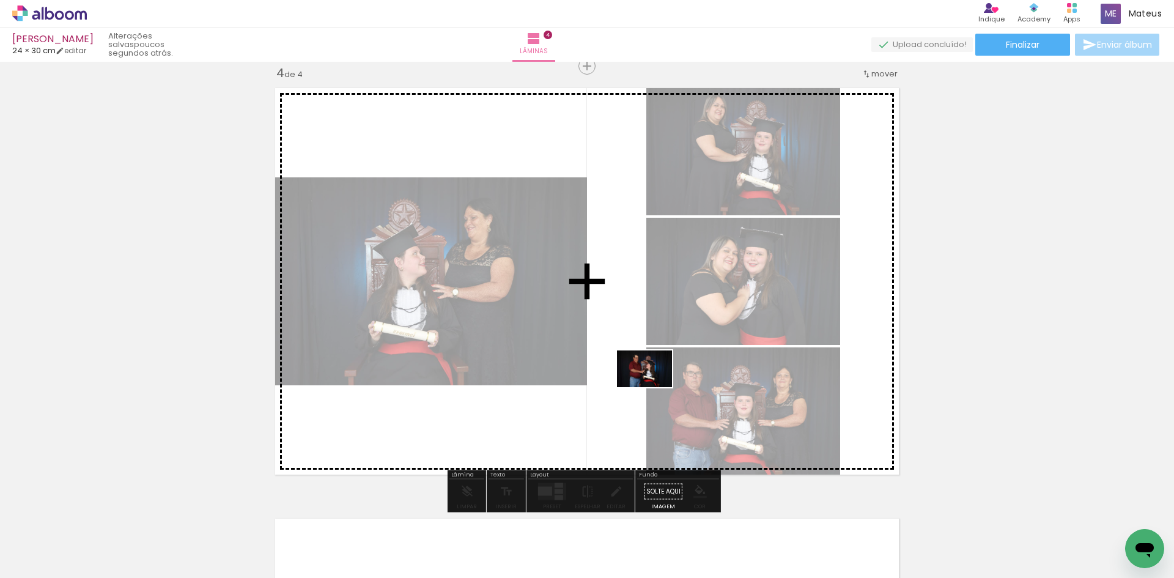
drag, startPoint x: 907, startPoint y: 546, endPoint x: 654, endPoint y: 387, distance: 298.9
click at [654, 387] on quentale-workspace at bounding box center [587, 289] width 1174 height 578
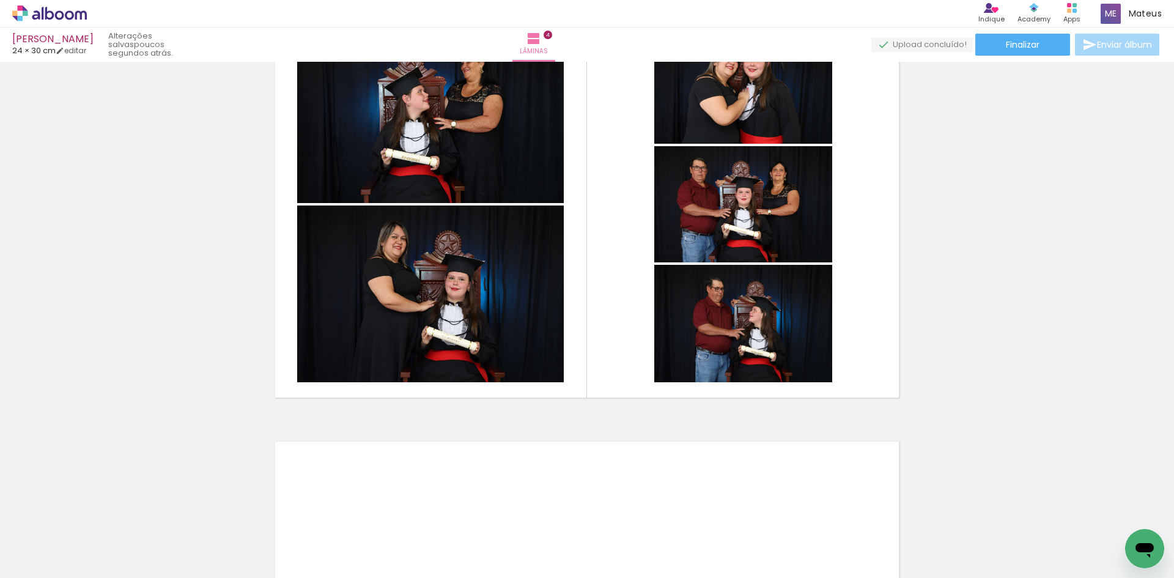
scroll to position [1368, 0]
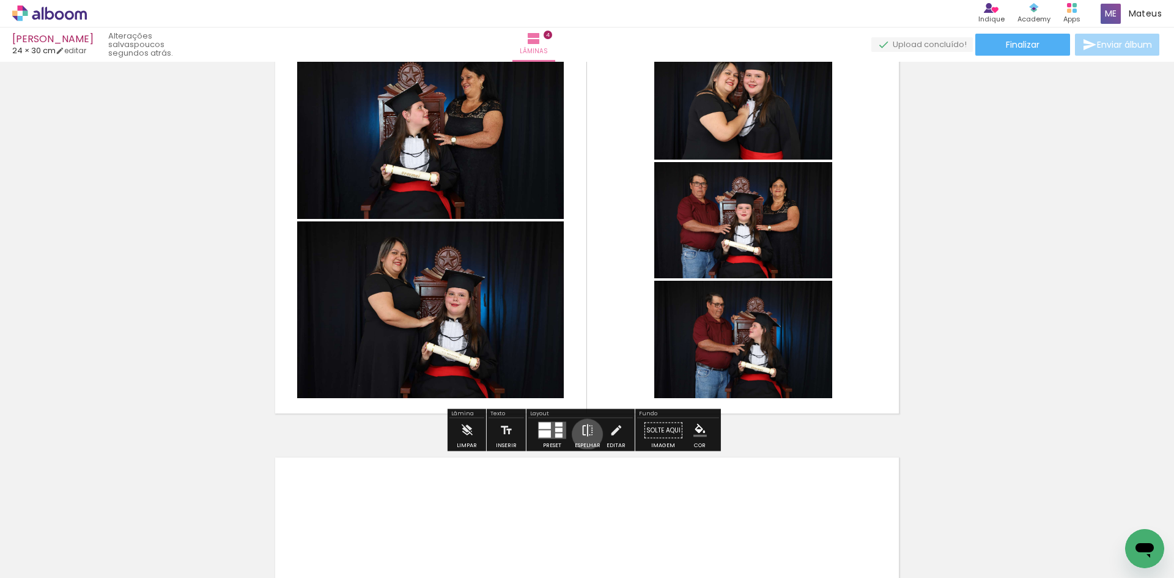
click at [585, 434] on iron-icon at bounding box center [587, 430] width 13 height 24
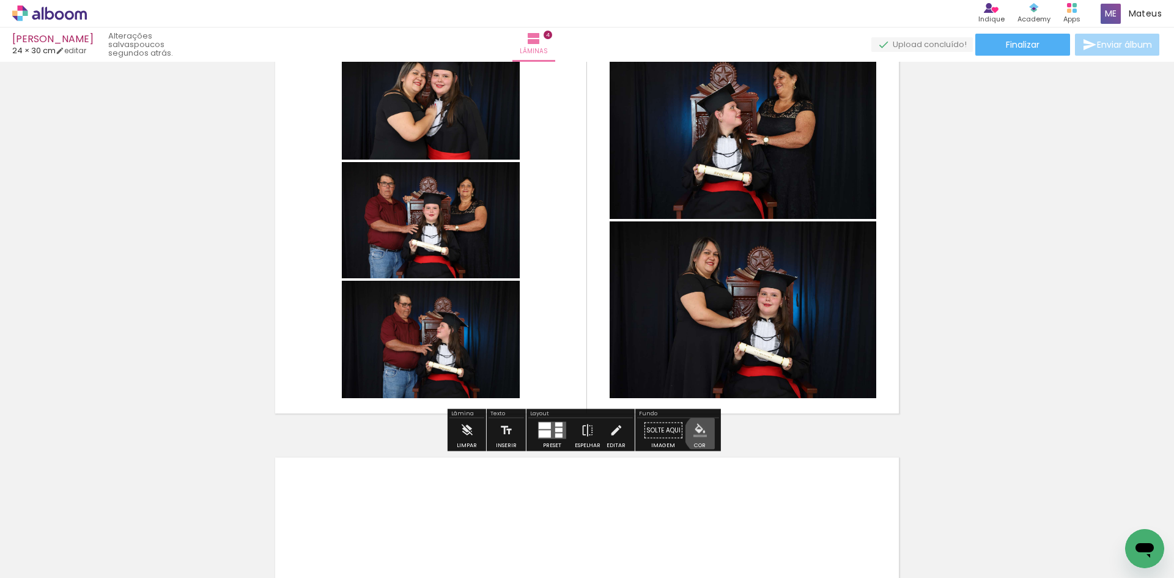
click at [700, 434] on iron-icon "color picker" at bounding box center [699, 430] width 13 height 13
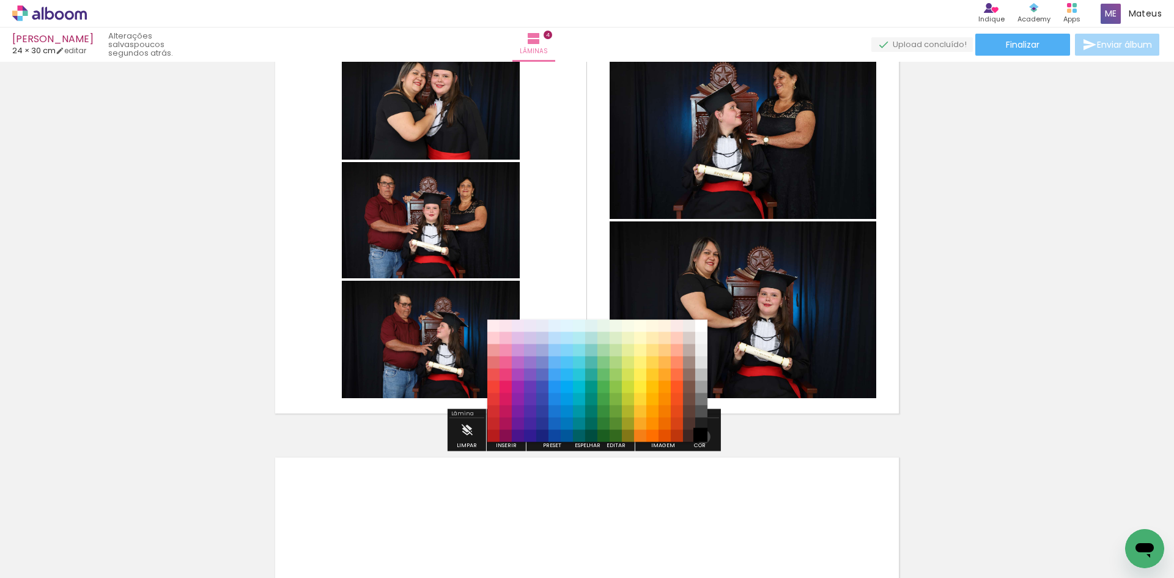
click at [699, 437] on paper-item "#000000" at bounding box center [701, 436] width 12 height 12
click at [699, 430] on paper-item "#000000" at bounding box center [701, 436] width 12 height 12
click at [699, 424] on paper-item "#212121" at bounding box center [701, 424] width 12 height 12
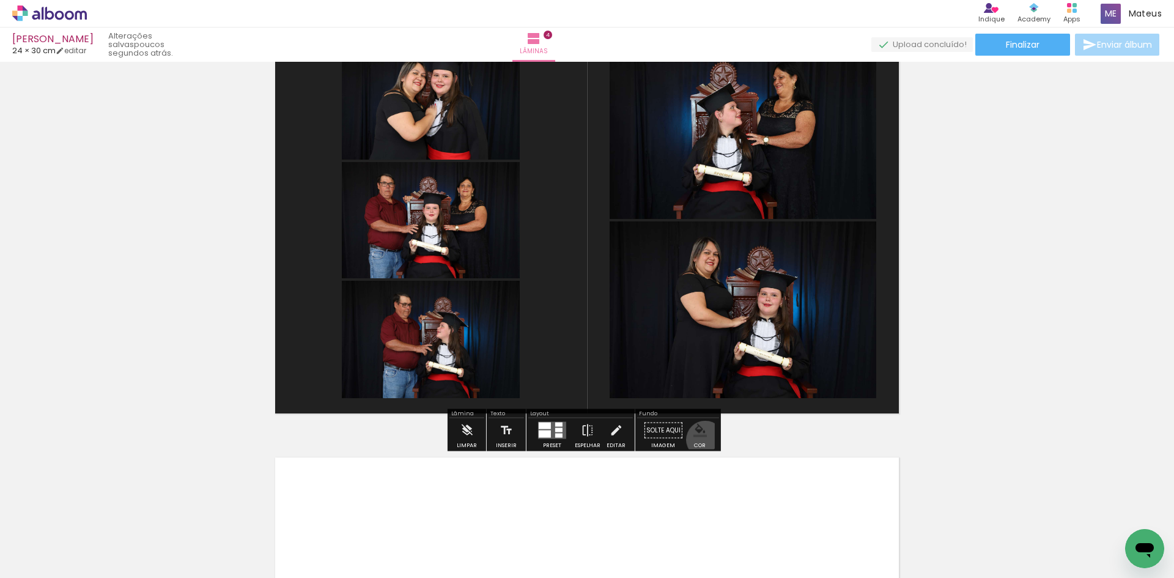
click at [701, 440] on paper-menu-button "#ffebee #ffcdd2 #ef9a9a #e57373 #ef5350 #f44336 #e53935 #d32f2f #c62828 #b71c1c…" at bounding box center [699, 430] width 23 height 23
click at [701, 437] on iron-icon "color picker" at bounding box center [699, 430] width 13 height 13
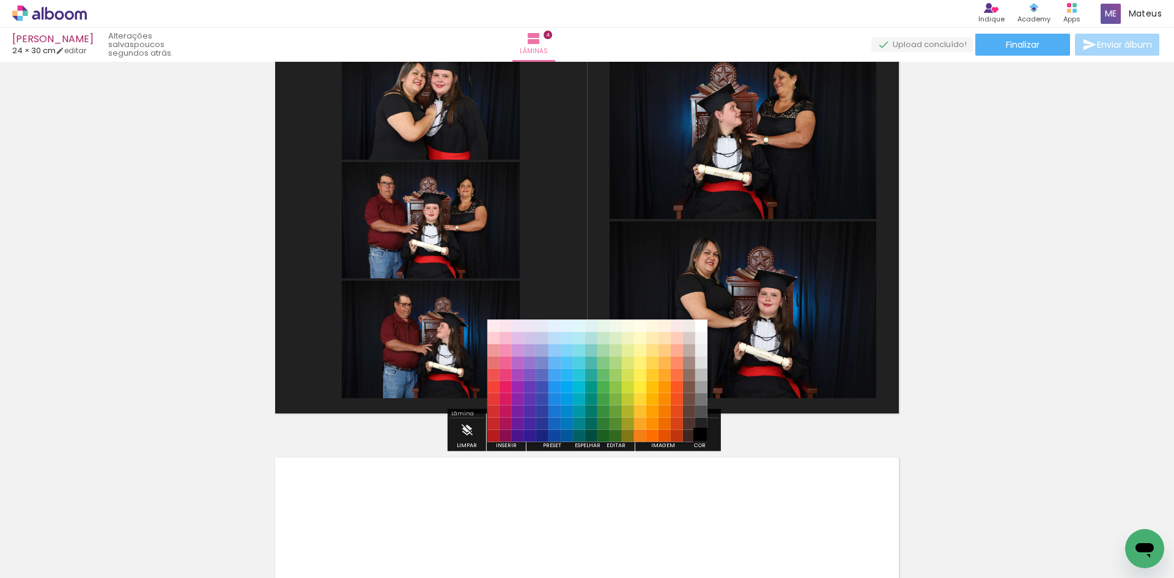
click at [702, 437] on paper-item "#000000" at bounding box center [701, 436] width 12 height 12
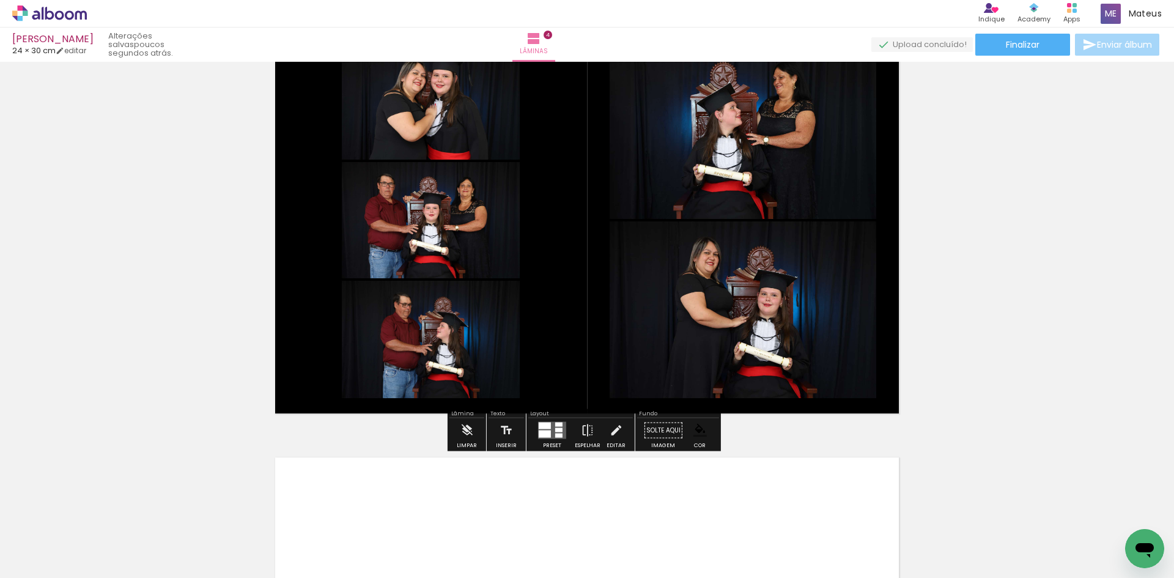
click at [896, 406] on quentale-layouter at bounding box center [586, 220] width 637 height 400
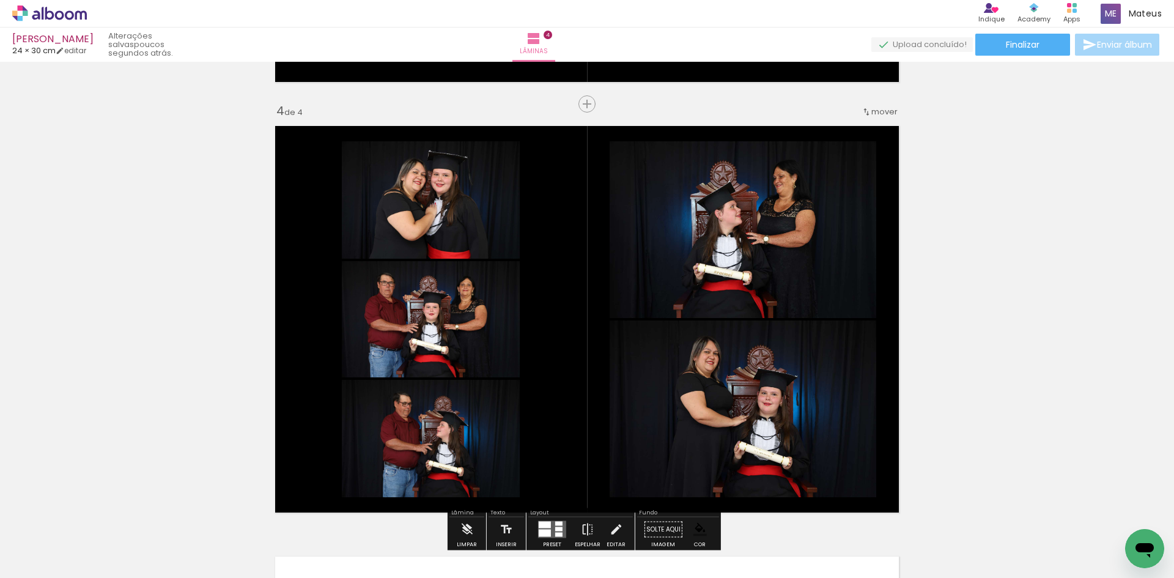
scroll to position [1246, 0]
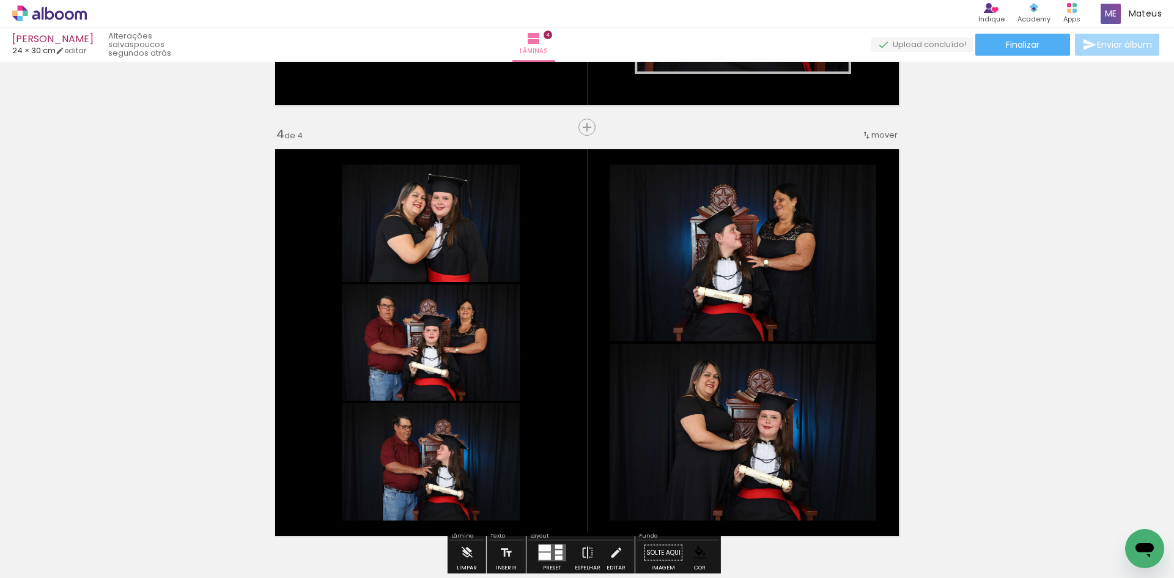
click at [730, 210] on paper-item at bounding box center [734, 206] width 22 height 9
click at [729, 216] on paper-item at bounding box center [734, 214] width 22 height 9
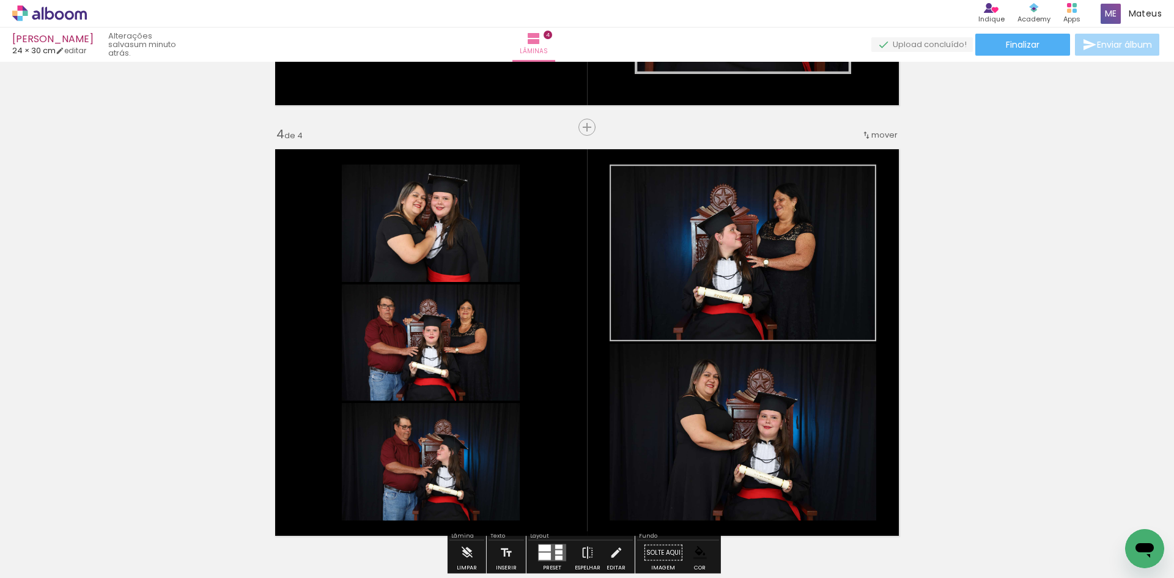
click at [729, 391] on paper-item at bounding box center [734, 393] width 22 height 9
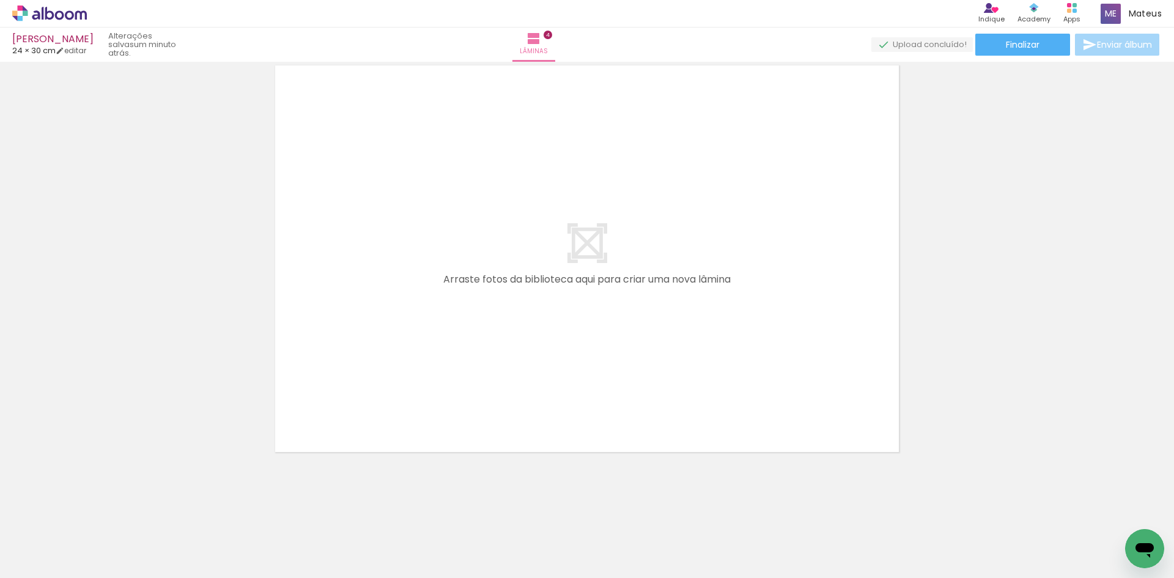
scroll to position [0, 545]
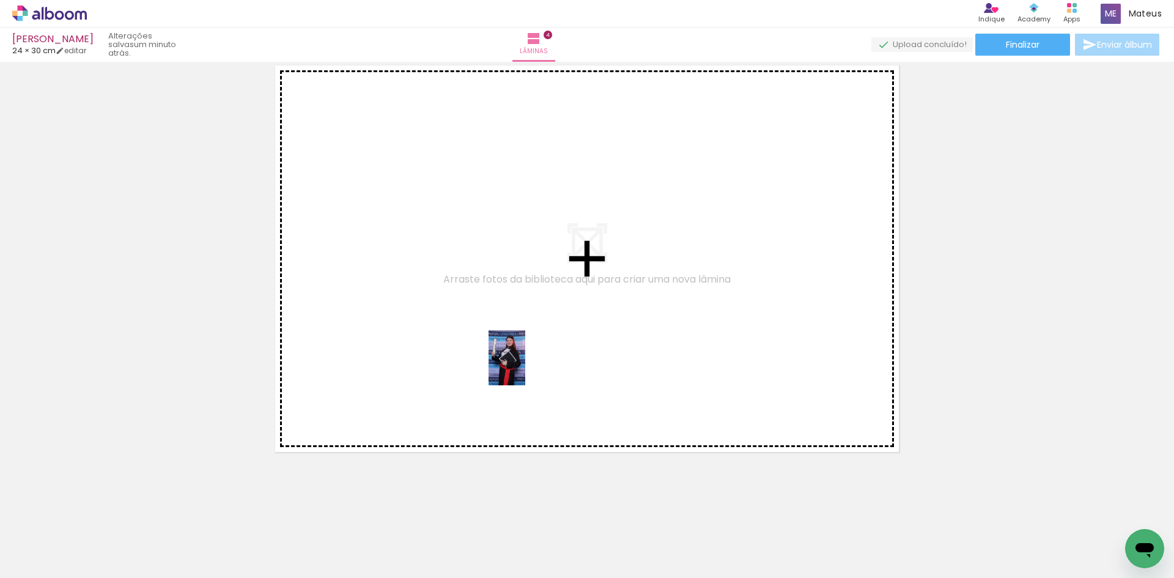
drag, startPoint x: 557, startPoint y: 548, endPoint x: 525, endPoint y: 367, distance: 183.8
click at [525, 367] on quentale-workspace at bounding box center [587, 289] width 1174 height 578
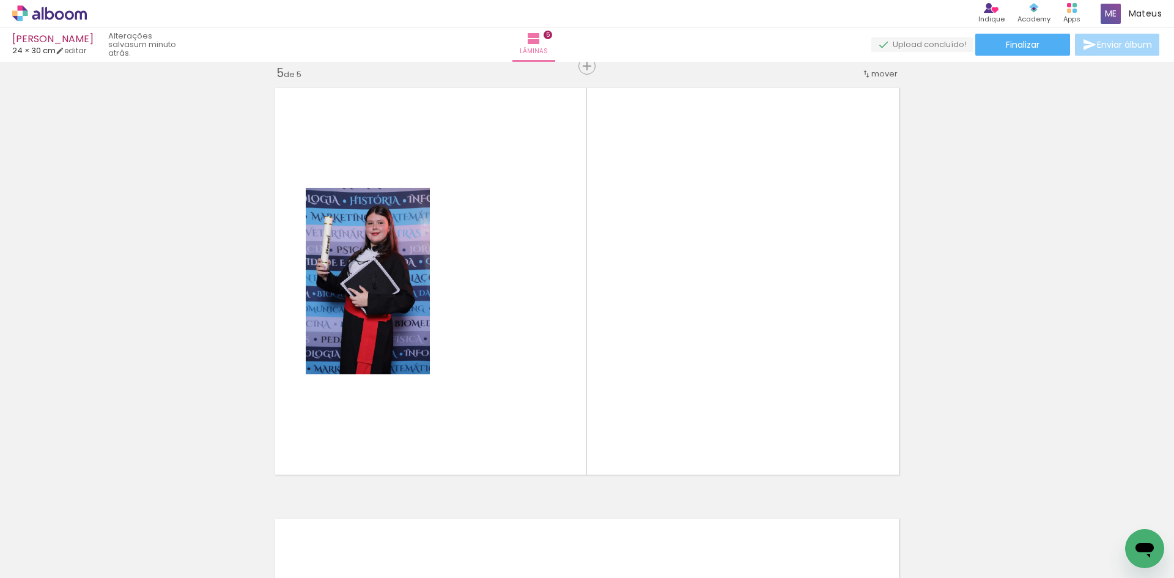
scroll to position [0, 1896]
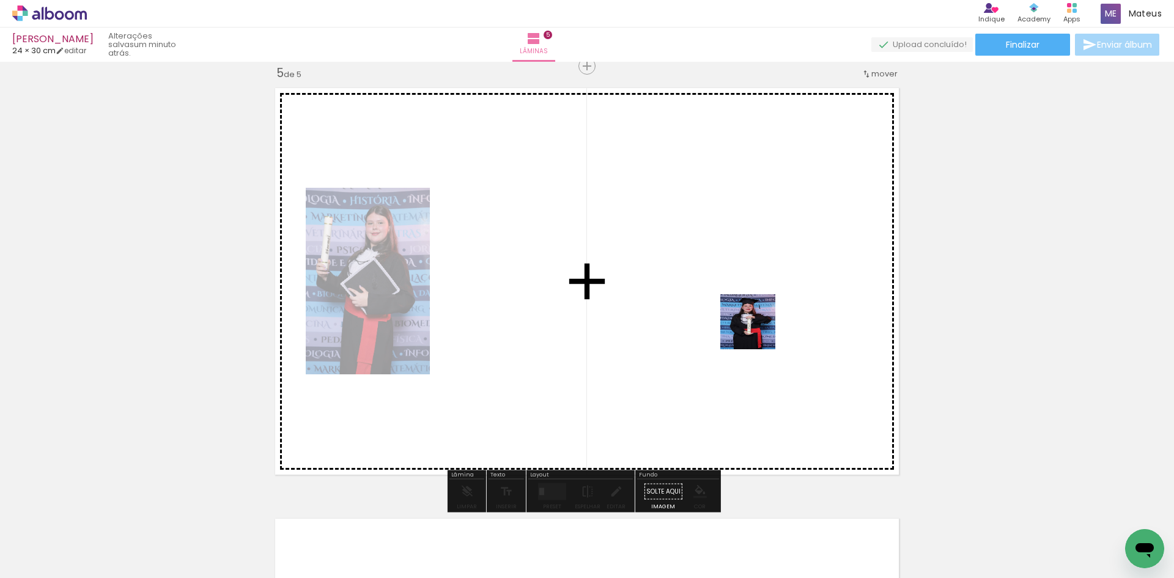
drag, startPoint x: 837, startPoint y: 545, endPoint x: 753, endPoint y: 324, distance: 236.9
click at [753, 324] on quentale-workspace at bounding box center [587, 289] width 1174 height 578
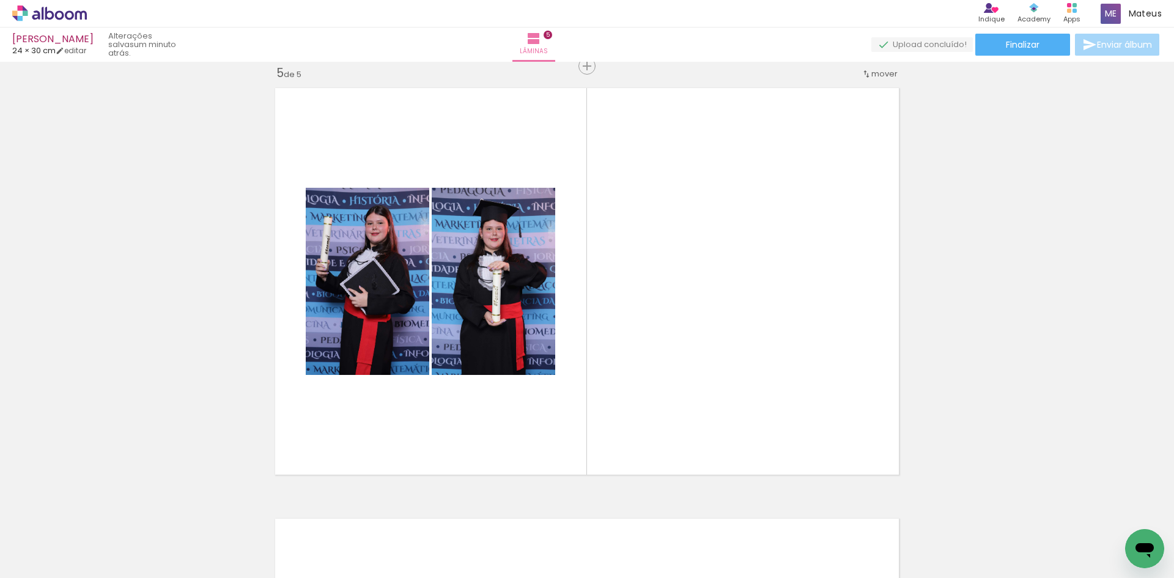
scroll to position [0, 3318]
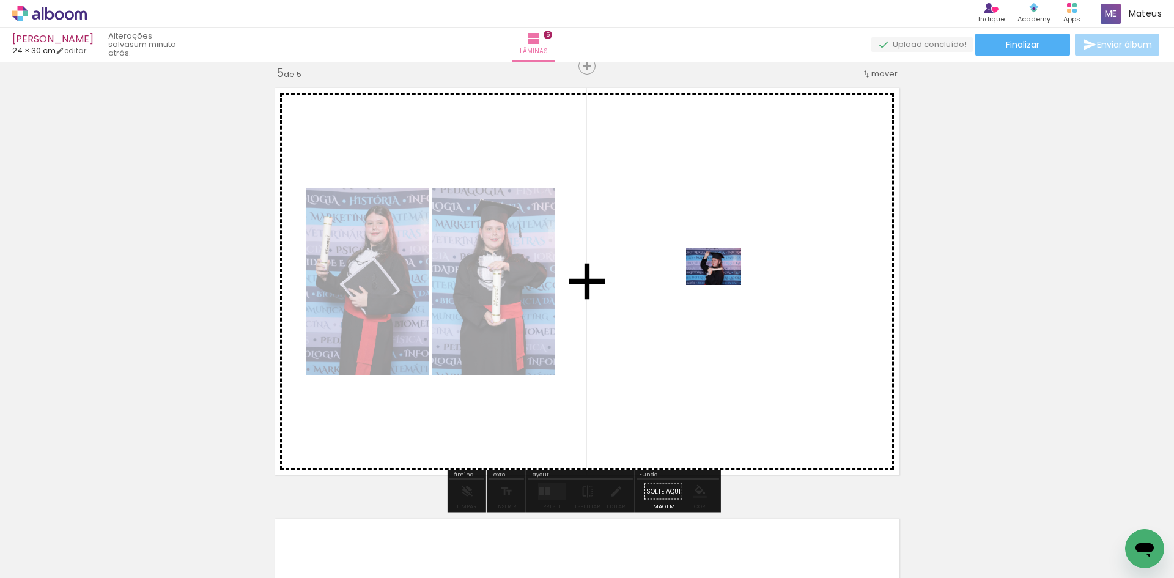
drag, startPoint x: 781, startPoint y: 538, endPoint x: 723, endPoint y: 285, distance: 259.7
click at [723, 285] on quentale-workspace at bounding box center [587, 289] width 1174 height 578
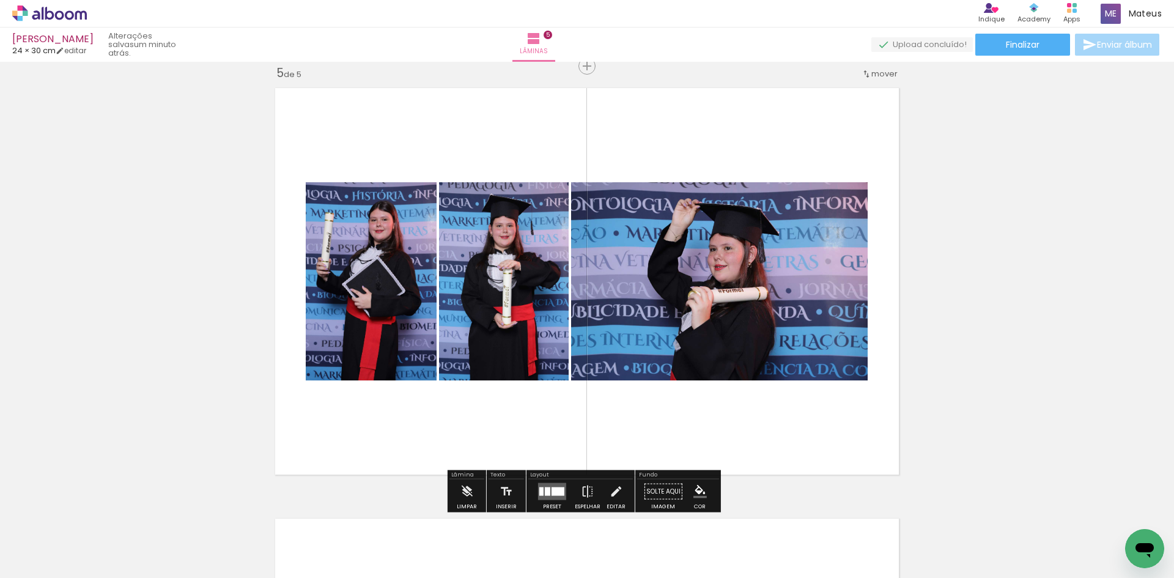
scroll to position [0, 4231]
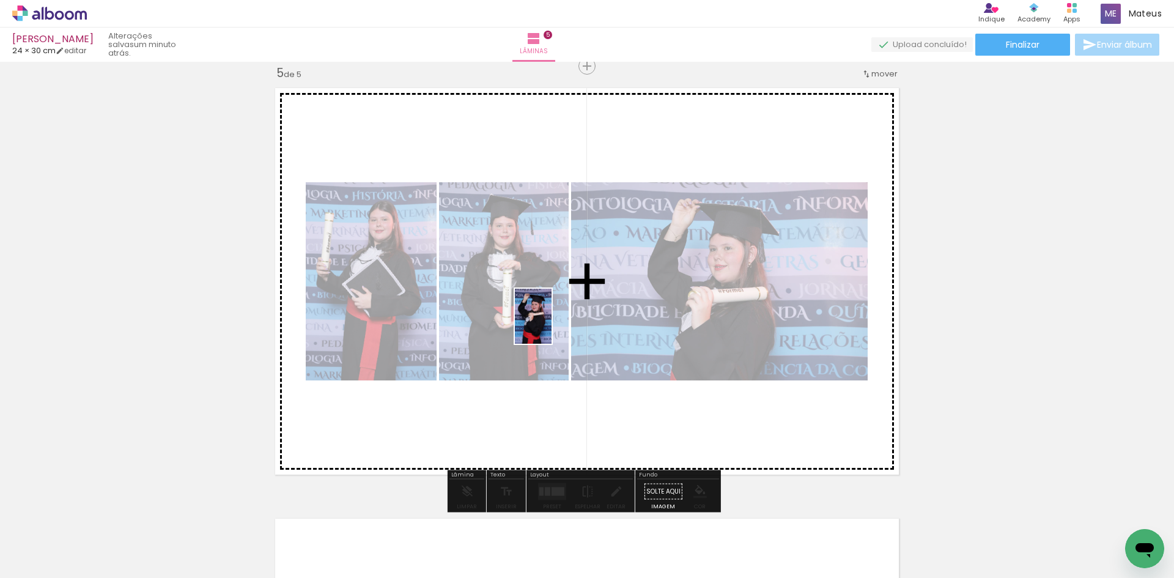
drag, startPoint x: 935, startPoint y: 522, endPoint x: 546, endPoint y: 322, distance: 437.3
click at [546, 322] on quentale-workspace at bounding box center [587, 289] width 1174 height 578
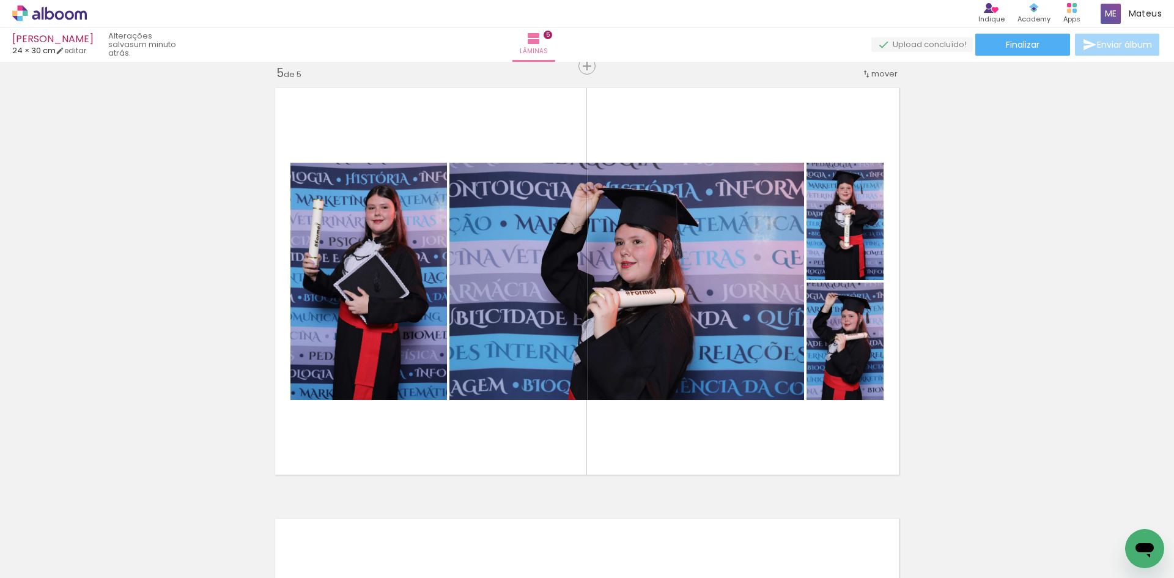
scroll to position [0, 5261]
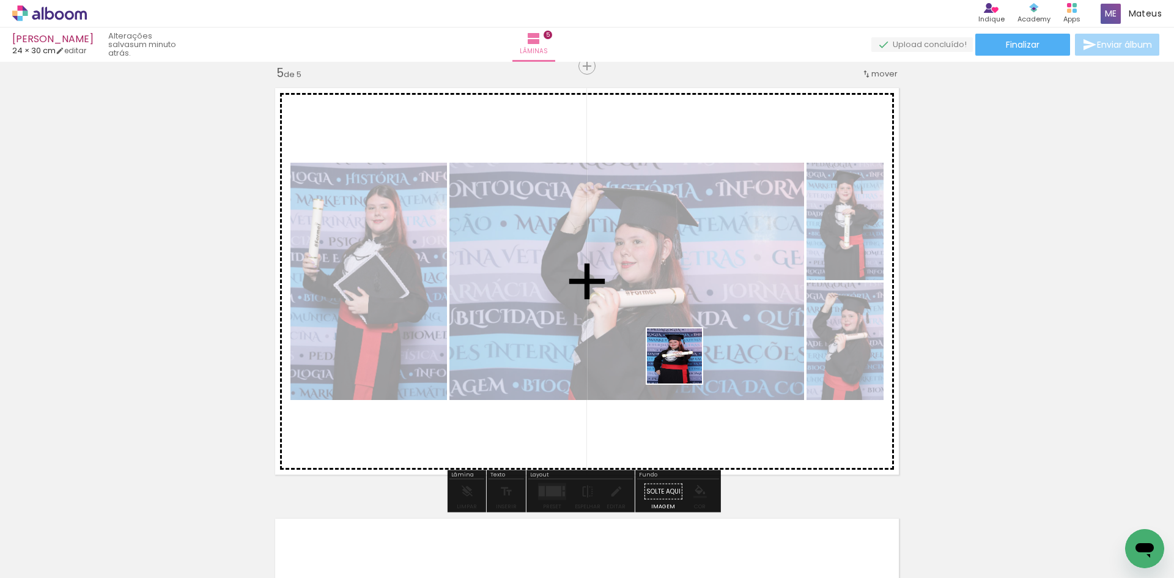
drag, startPoint x: 818, startPoint y: 545, endPoint x: 682, endPoint y: 363, distance: 226.4
click at [682, 363] on quentale-workspace at bounding box center [587, 289] width 1174 height 578
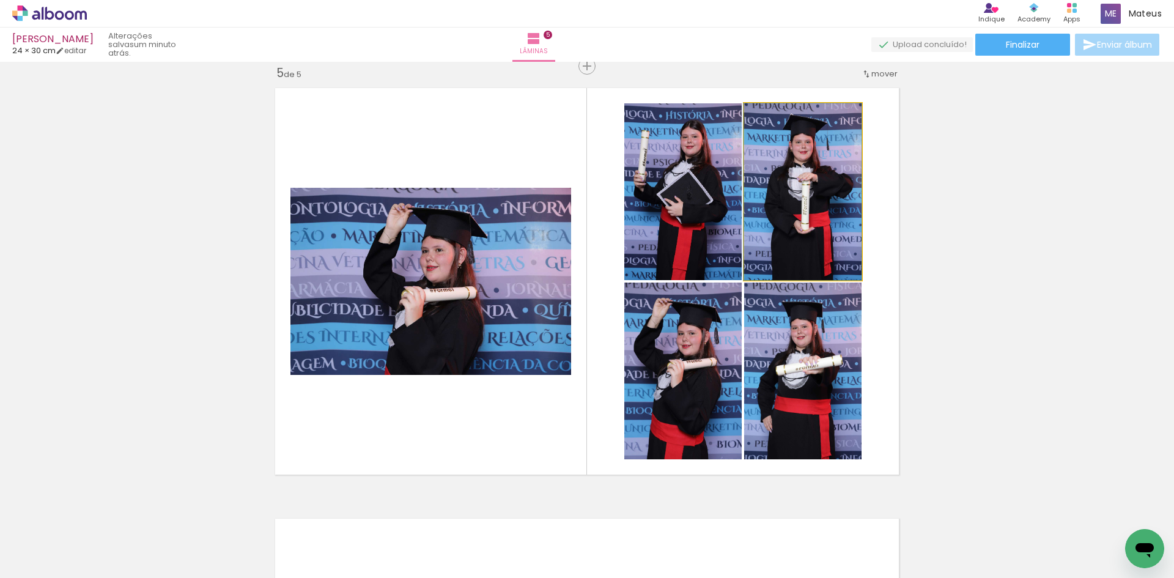
click at [781, 211] on quentale-photo at bounding box center [802, 191] width 117 height 177
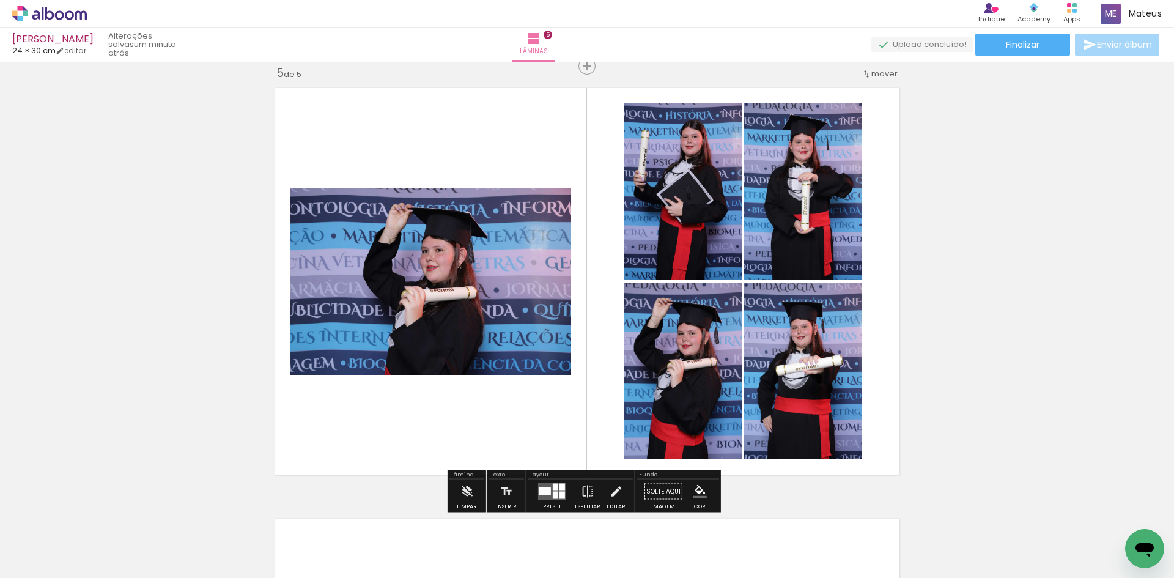
click at [781, 211] on quentale-photo at bounding box center [802, 191] width 117 height 177
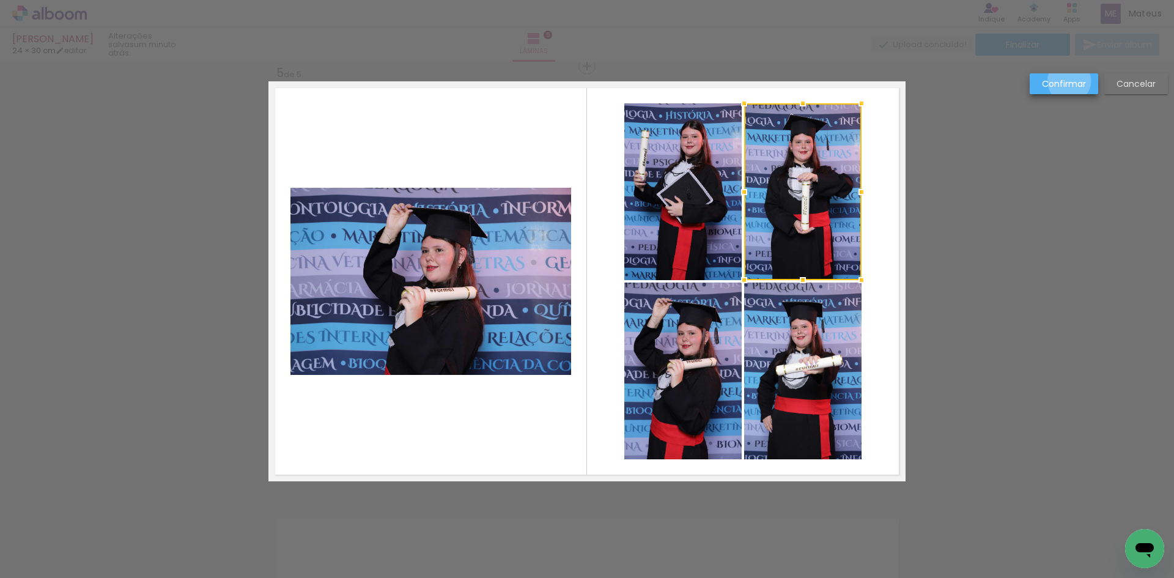
click at [0, 0] on slot "Confirmar" at bounding box center [0, 0] width 0 height 0
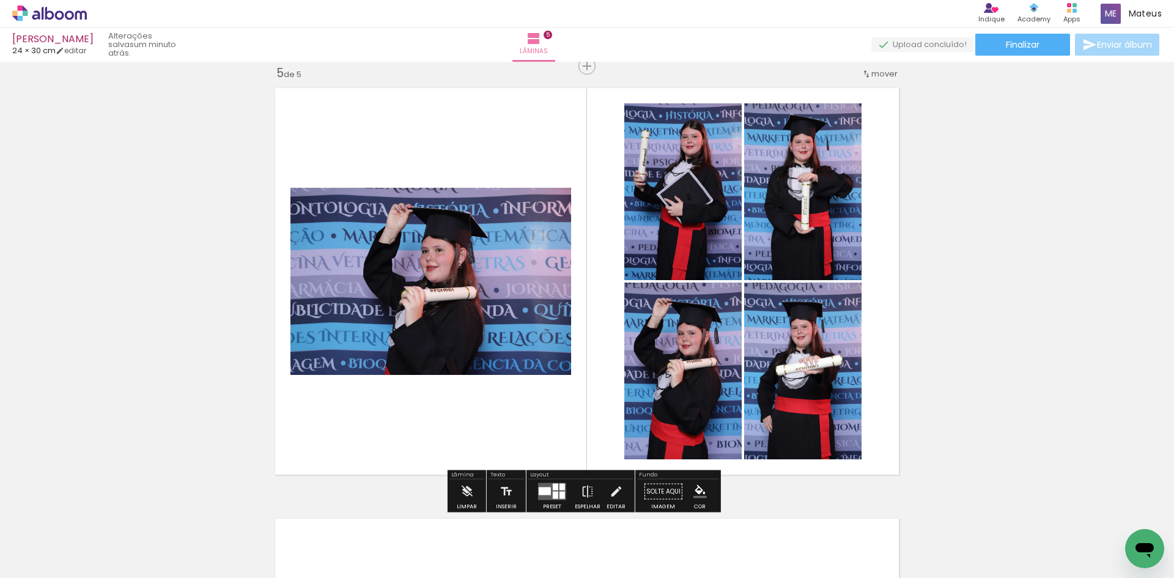
click at [688, 493] on paper-menu-button "#ffebee #ffcdd2 #ef9a9a #e57373 #ef5350 #f44336 #e53935 #d32f2f #c62828 #b71c1c…" at bounding box center [699, 491] width 23 height 23
click at [696, 493] on iron-icon "color picker" at bounding box center [699, 491] width 13 height 13
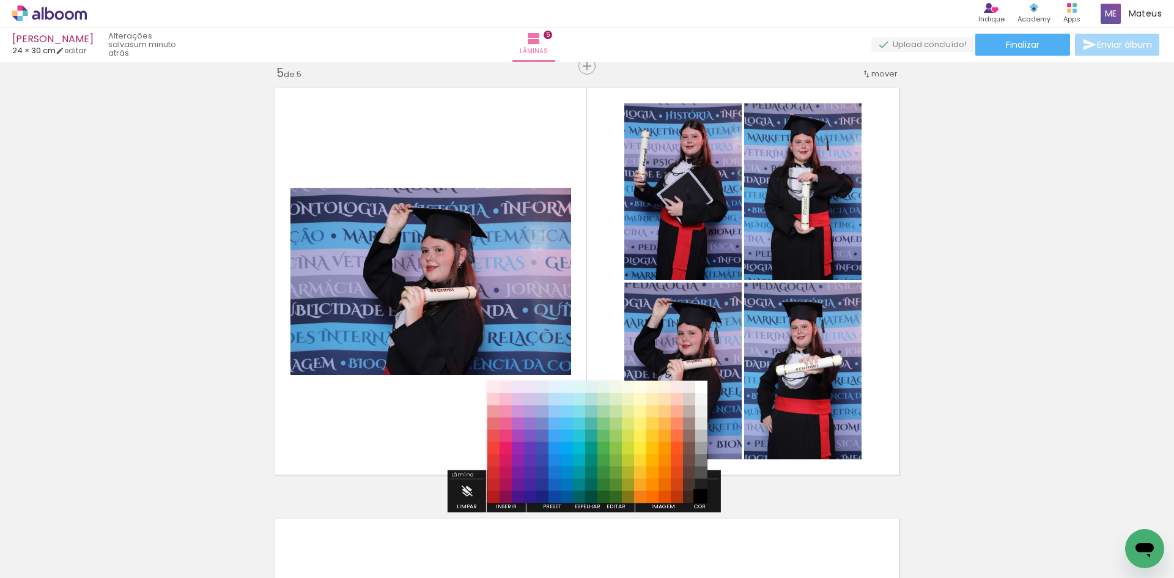
click at [698, 491] on paper-item "#000000" at bounding box center [701, 497] width 12 height 12
click at [704, 494] on paper-item "#000000" at bounding box center [701, 497] width 12 height 12
click at [701, 479] on paper-item "#212121" at bounding box center [701, 485] width 12 height 12
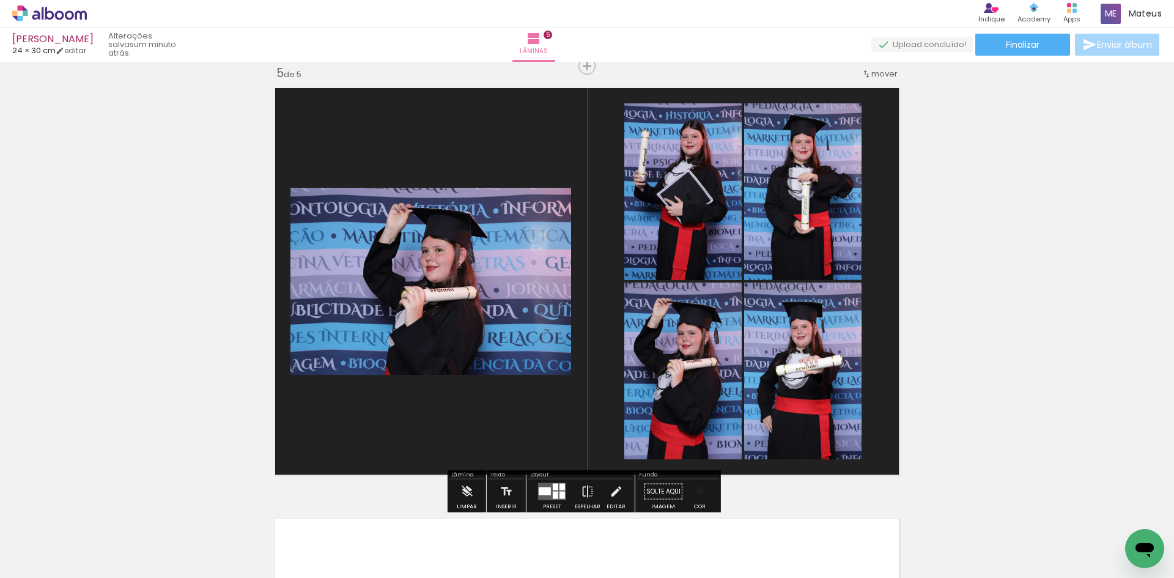
click at [703, 493] on iron-icon "color picker" at bounding box center [699, 491] width 13 height 13
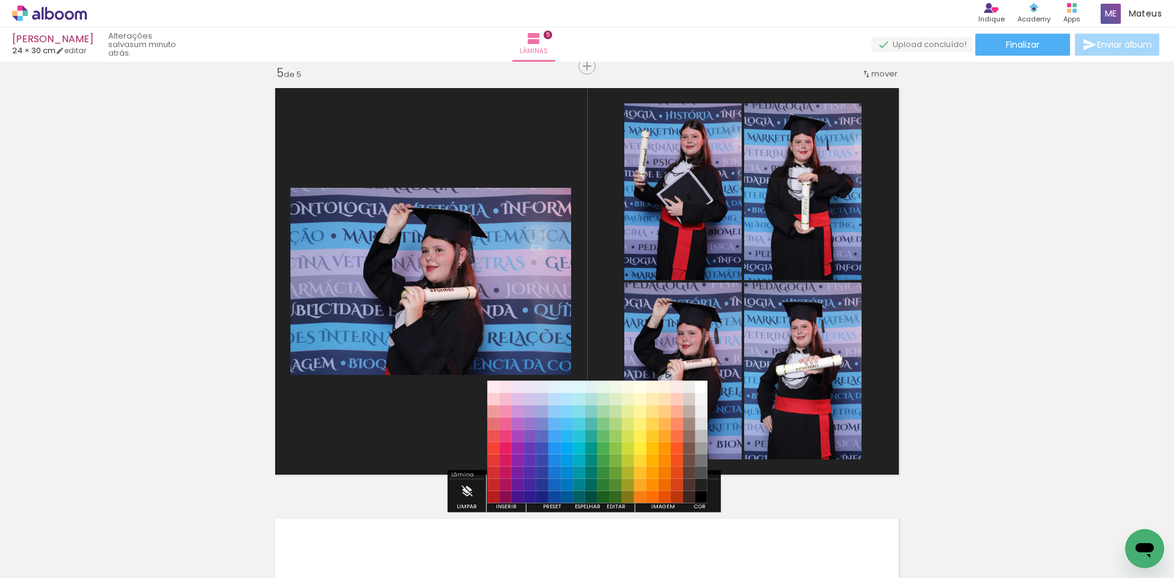
click at [701, 493] on paper-item "#000000" at bounding box center [701, 497] width 12 height 12
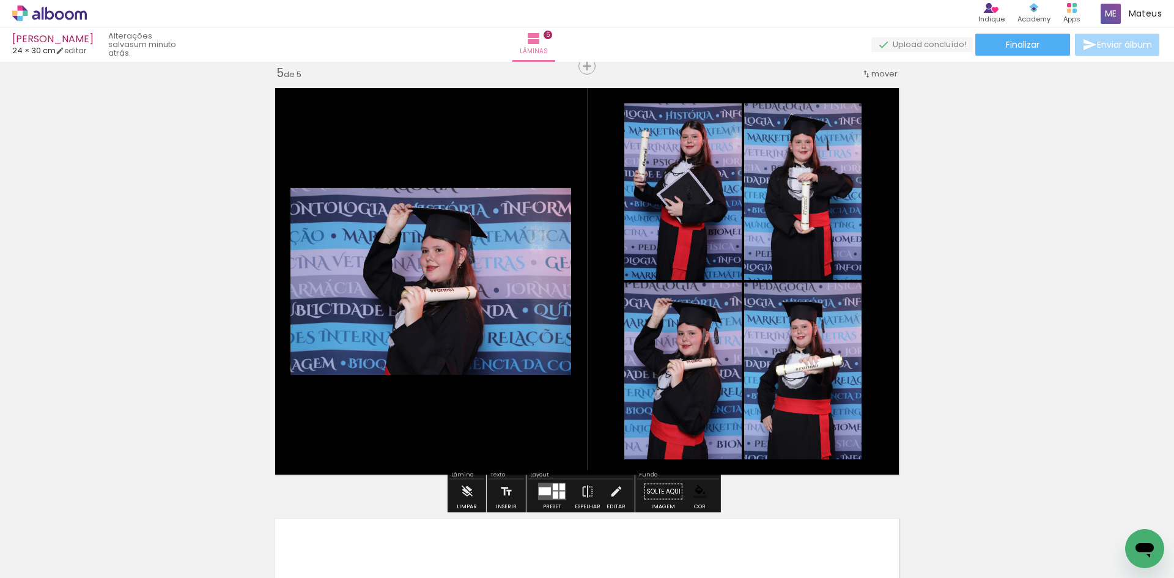
click at [412, 238] on paper-item at bounding box center [415, 238] width 22 height 9
click at [410, 253] on paper-item at bounding box center [415, 255] width 22 height 9
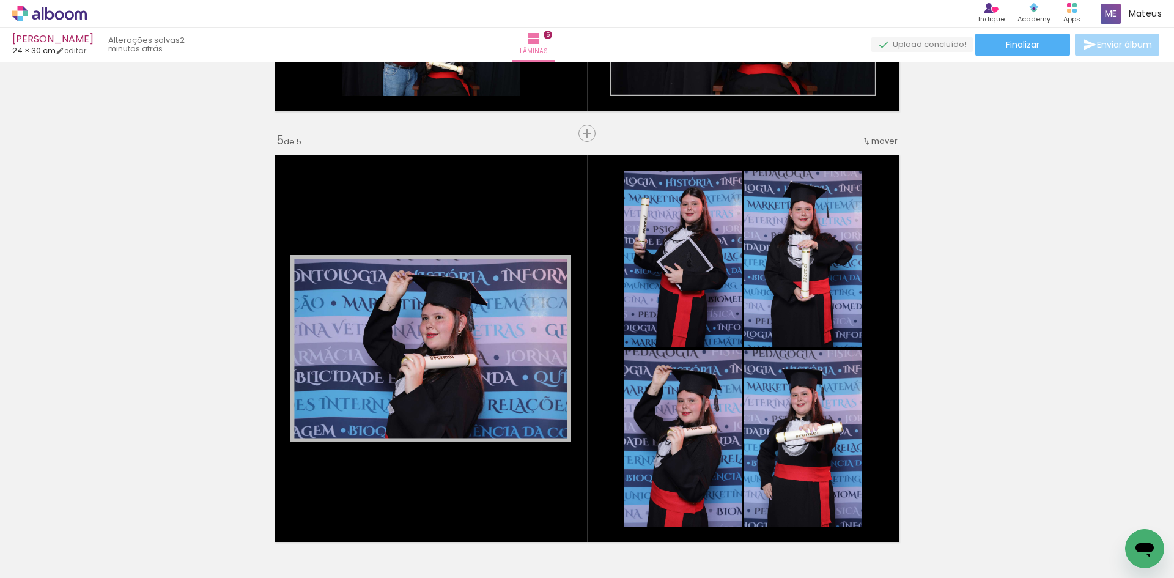
scroll to position [1615, 0]
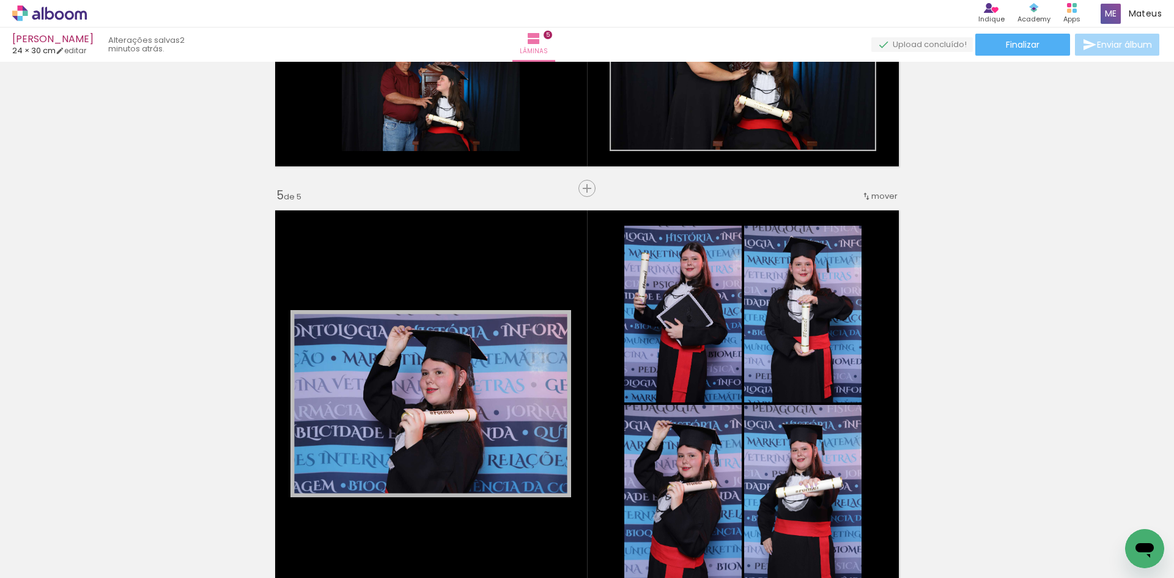
click at [410, 362] on paper-item at bounding box center [415, 360] width 22 height 9
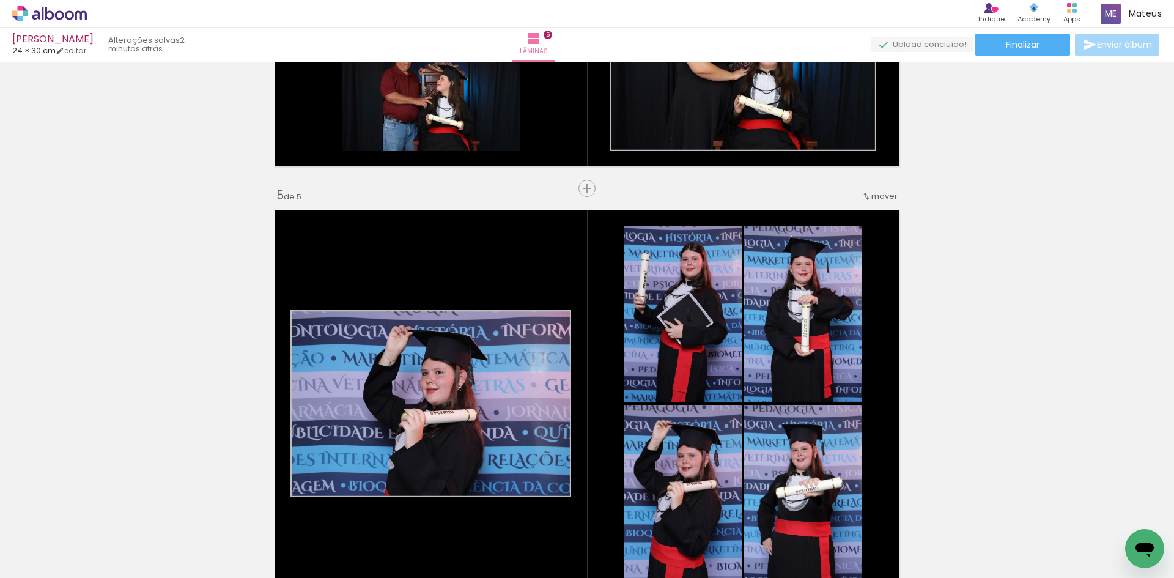
click at [415, 368] on paper-item at bounding box center [415, 368] width 22 height 9
click at [407, 355] on paper-item at bounding box center [415, 351] width 22 height 9
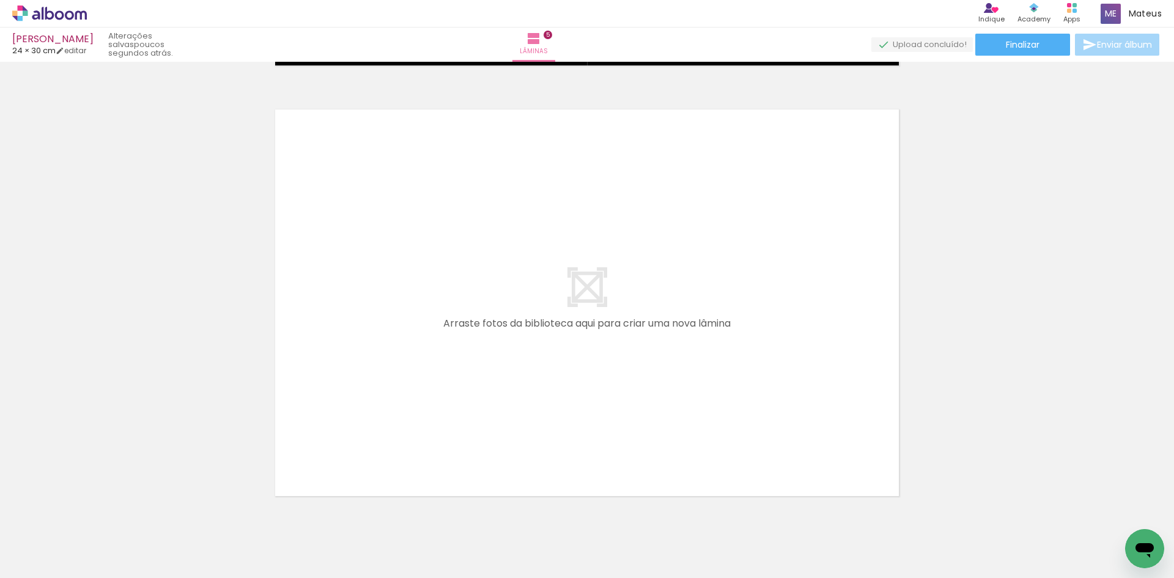
scroll to position [2191, 0]
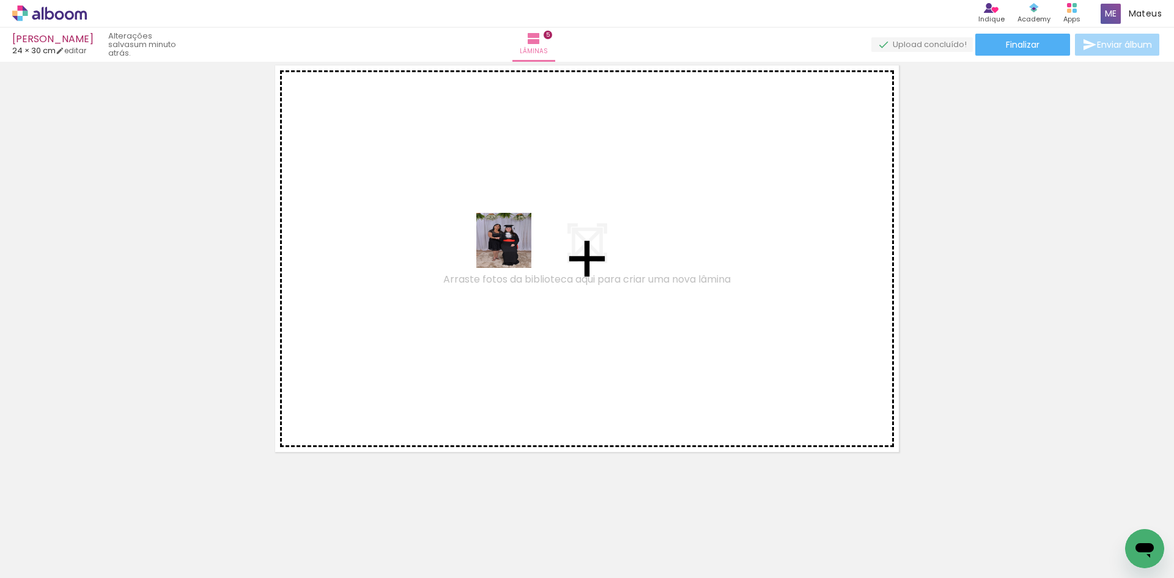
drag, startPoint x: 124, startPoint y: 530, endPoint x: 515, endPoint y: 249, distance: 481.9
click at [515, 249] on quentale-workspace at bounding box center [587, 289] width 1174 height 578
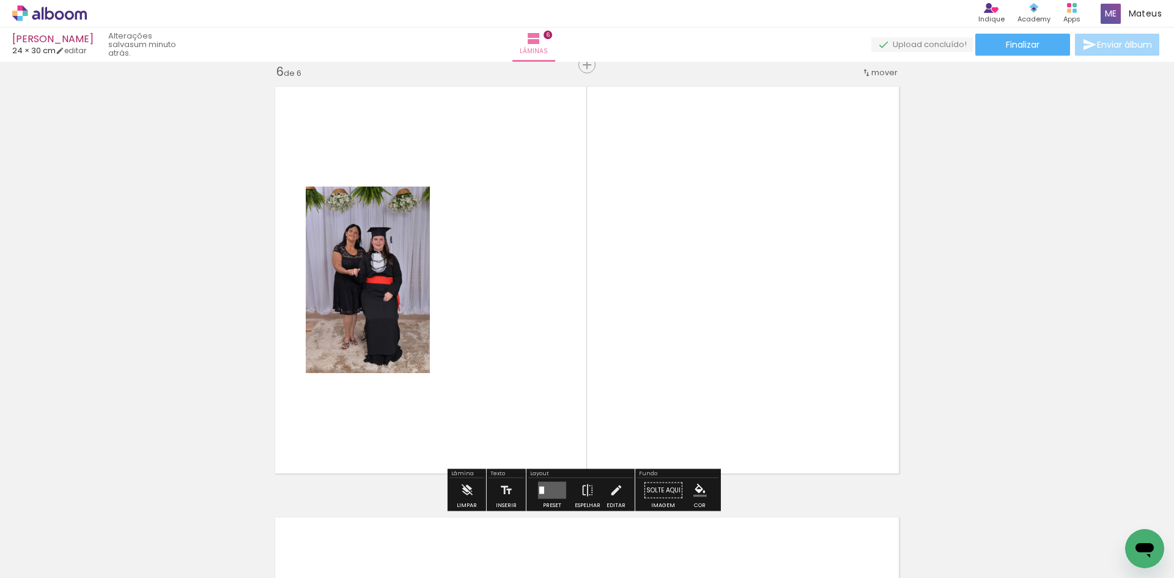
scroll to position [2168, 0]
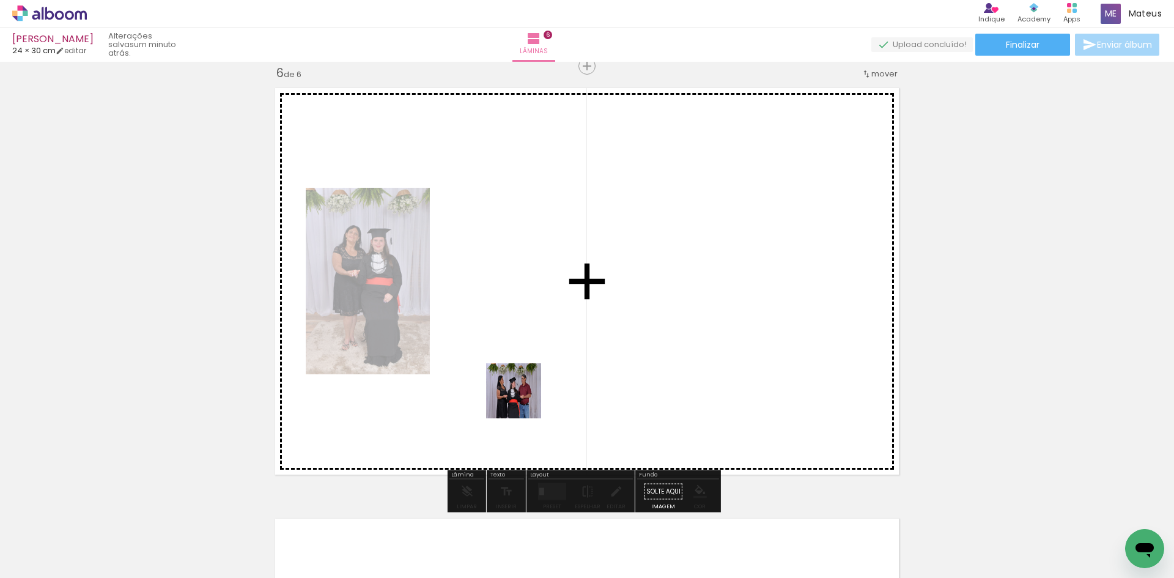
drag, startPoint x: 399, startPoint y: 551, endPoint x: 611, endPoint y: 325, distance: 310.2
click at [611, 325] on quentale-workspace at bounding box center [587, 289] width 1174 height 578
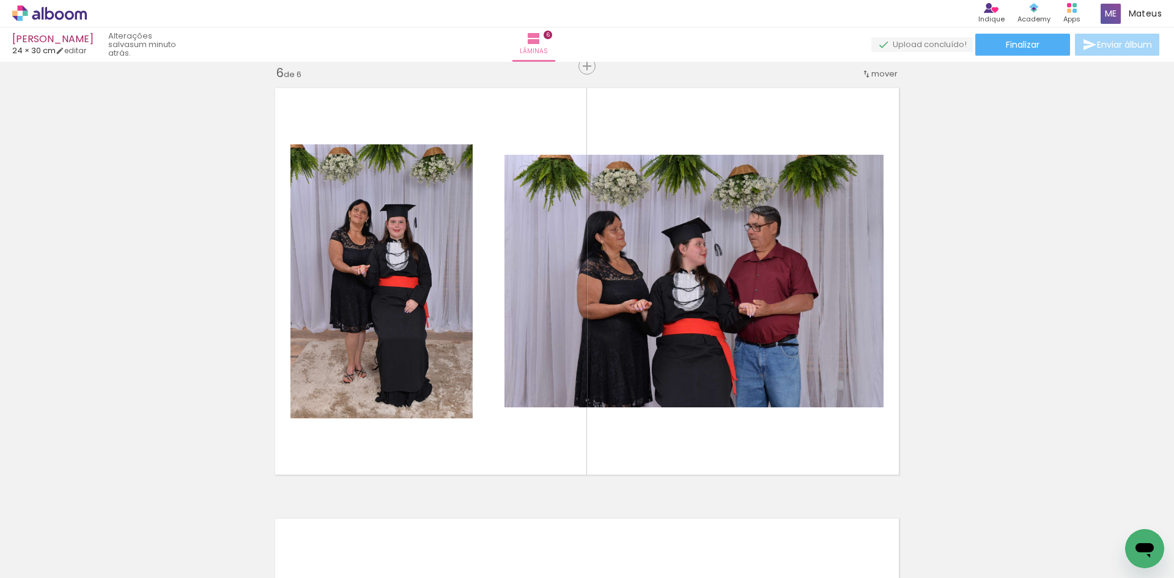
scroll to position [0, 321]
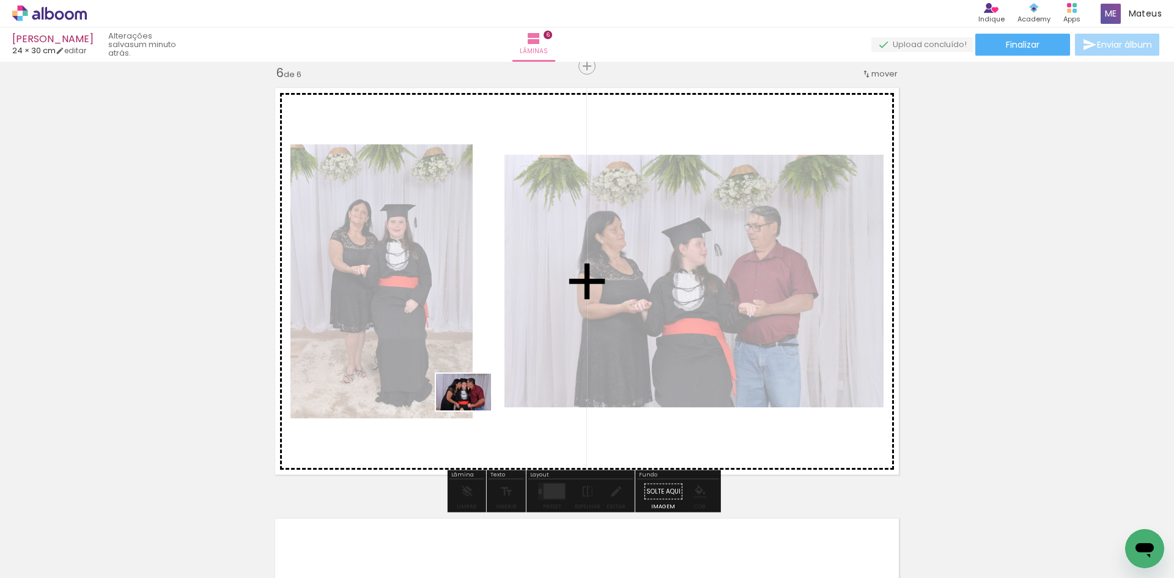
drag, startPoint x: 360, startPoint y: 548, endPoint x: 473, endPoint y: 410, distance: 178.2
click at [473, 410] on quentale-workspace at bounding box center [587, 289] width 1174 height 578
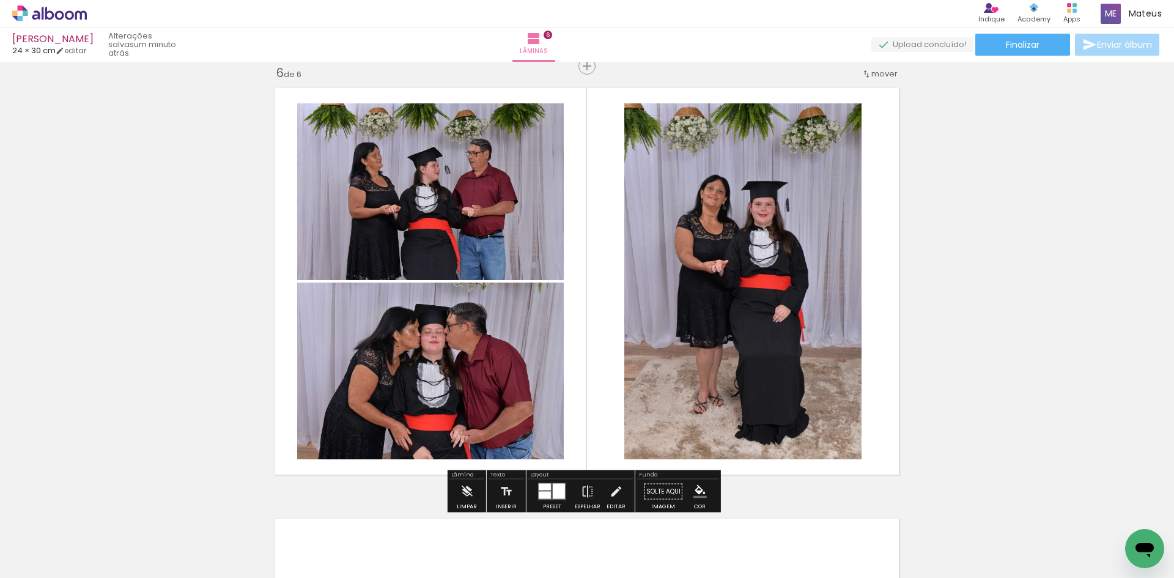
scroll to position [0, 380]
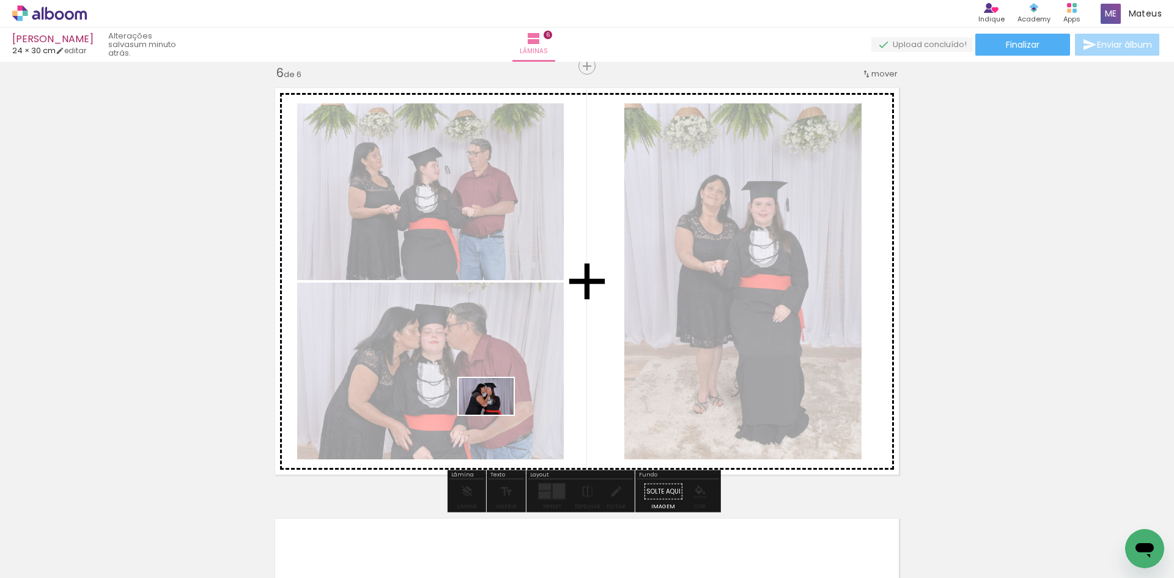
drag, startPoint x: 503, startPoint y: 536, endPoint x: 495, endPoint y: 415, distance: 121.3
click at [495, 415] on quentale-workspace at bounding box center [587, 289] width 1174 height 578
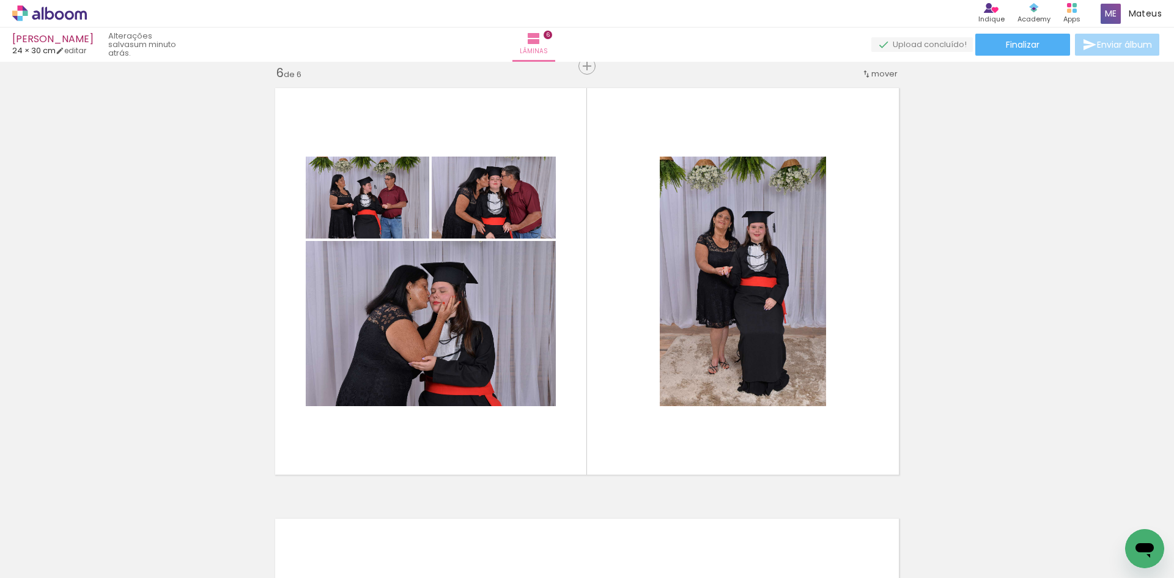
scroll to position [0, 901]
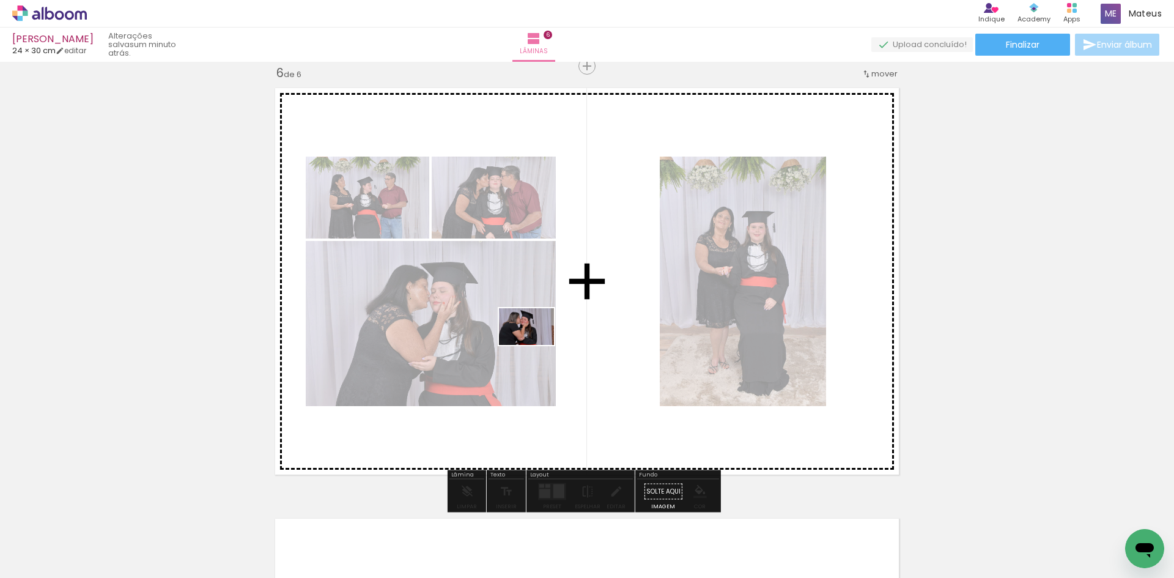
drag, startPoint x: 872, startPoint y: 546, endPoint x: 535, endPoint y: 345, distance: 392.4
click at [535, 345] on quentale-workspace at bounding box center [587, 289] width 1174 height 578
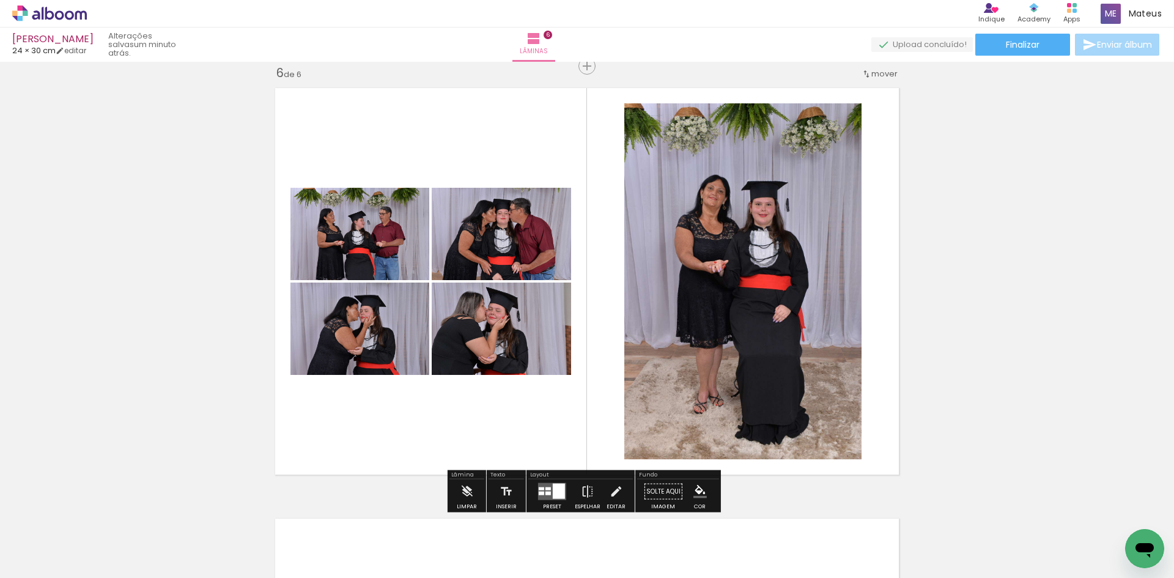
scroll to position [0, 1109]
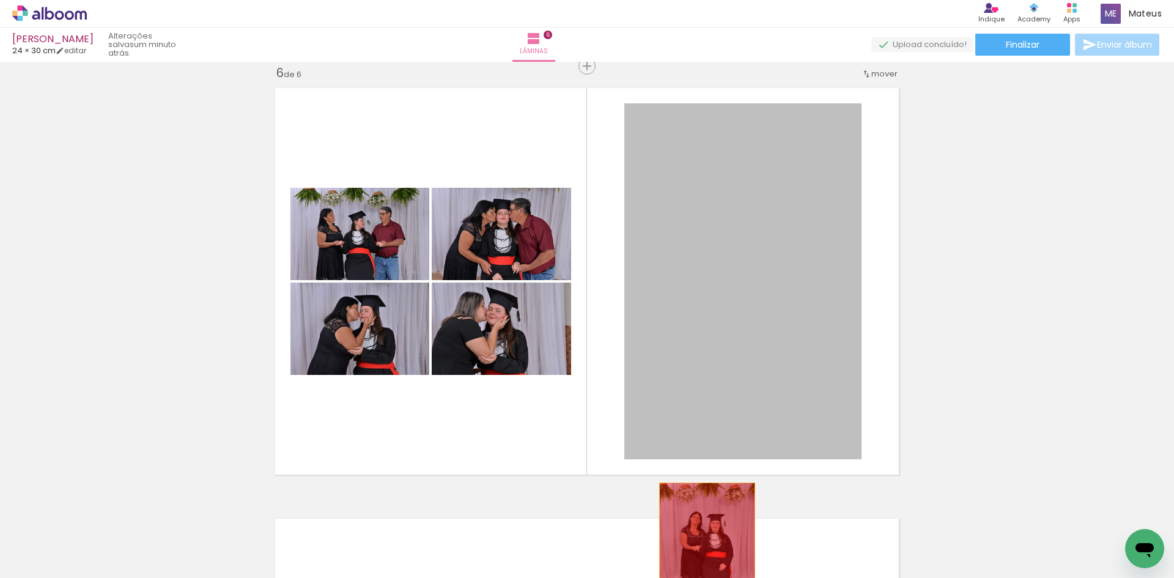
drag, startPoint x: 748, startPoint y: 333, endPoint x: 703, endPoint y: 555, distance: 226.6
click at [703, 555] on quentale-workspace at bounding box center [587, 289] width 1174 height 578
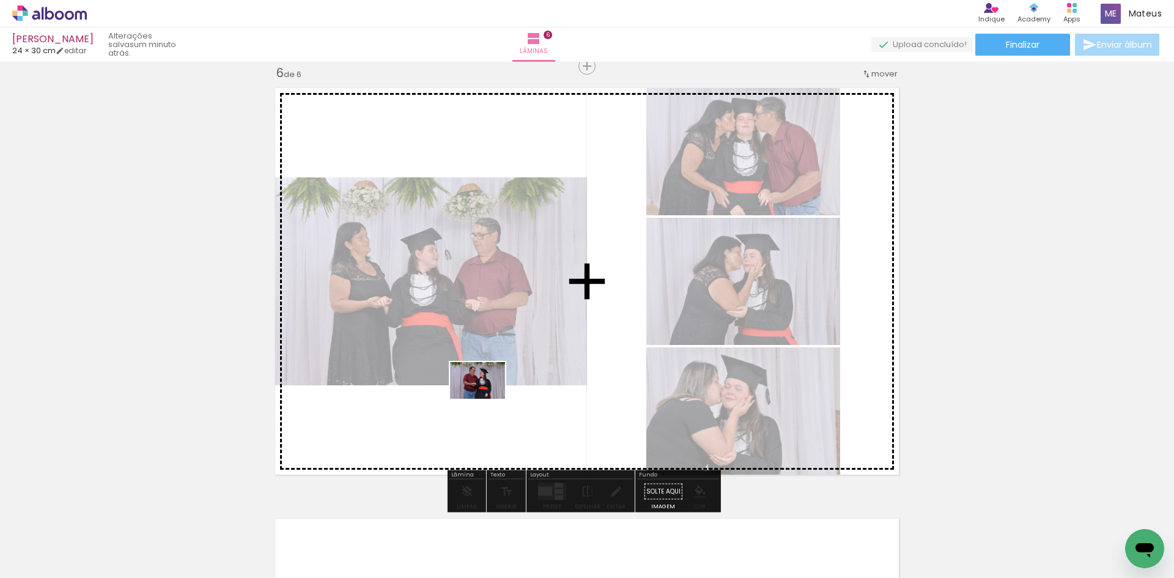
drag, startPoint x: 517, startPoint y: 526, endPoint x: 487, endPoint y: 399, distance: 131.3
click at [487, 399] on quentale-workspace at bounding box center [587, 289] width 1174 height 578
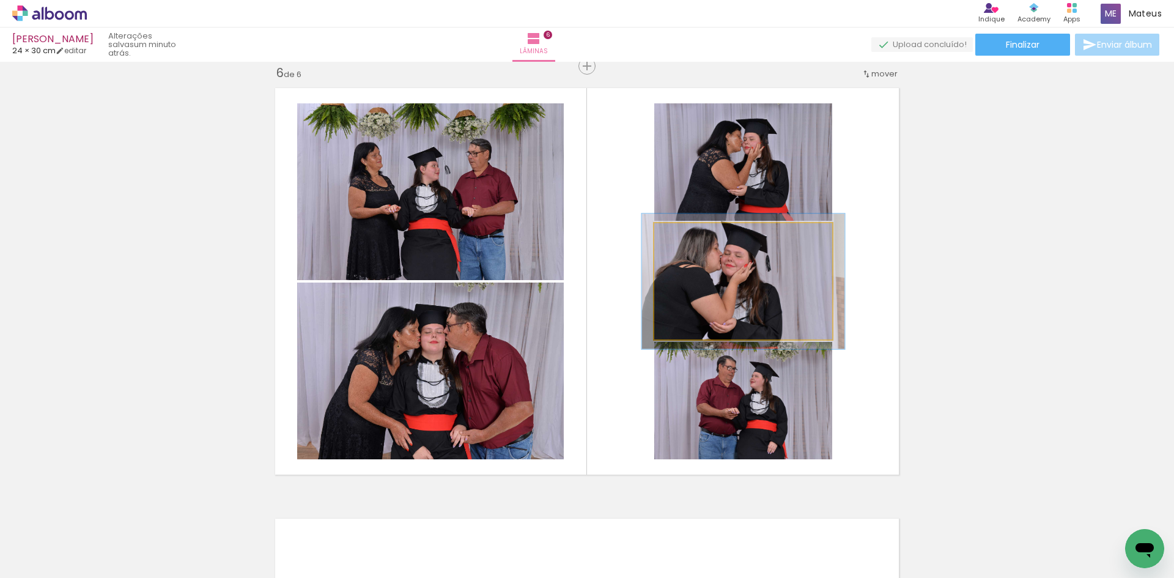
drag, startPoint x: 684, startPoint y: 238, endPoint x: 690, endPoint y: 239, distance: 6.1
type paper-slider "114"
click at [690, 239] on div at bounding box center [689, 236] width 20 height 20
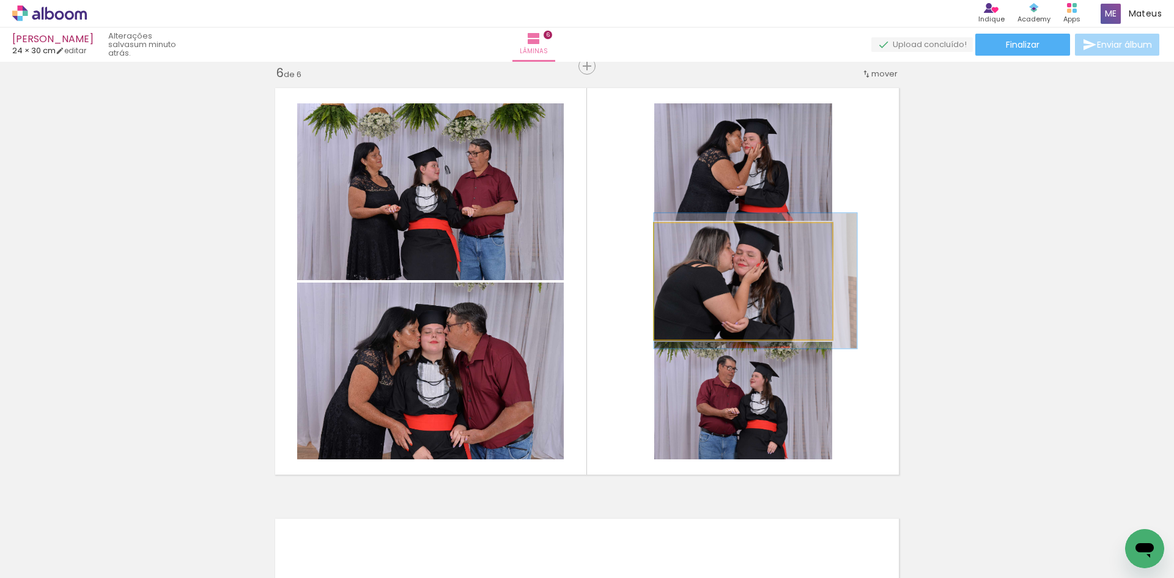
drag, startPoint x: 732, startPoint y: 295, endPoint x: 745, endPoint y: 294, distance: 12.9
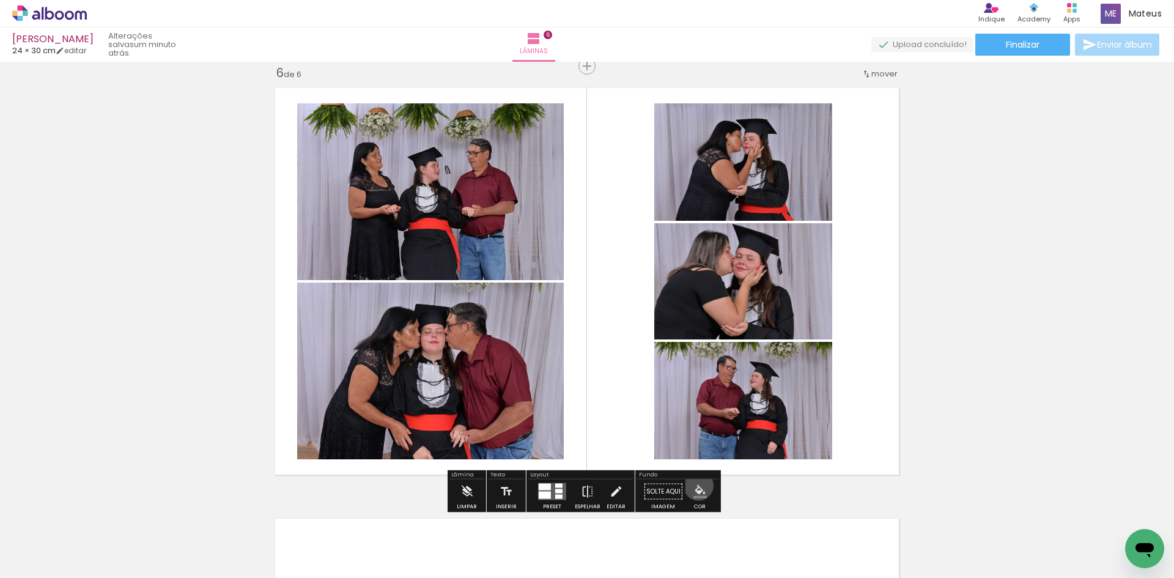
click at [694, 485] on iron-icon "color picker" at bounding box center [699, 491] width 13 height 13
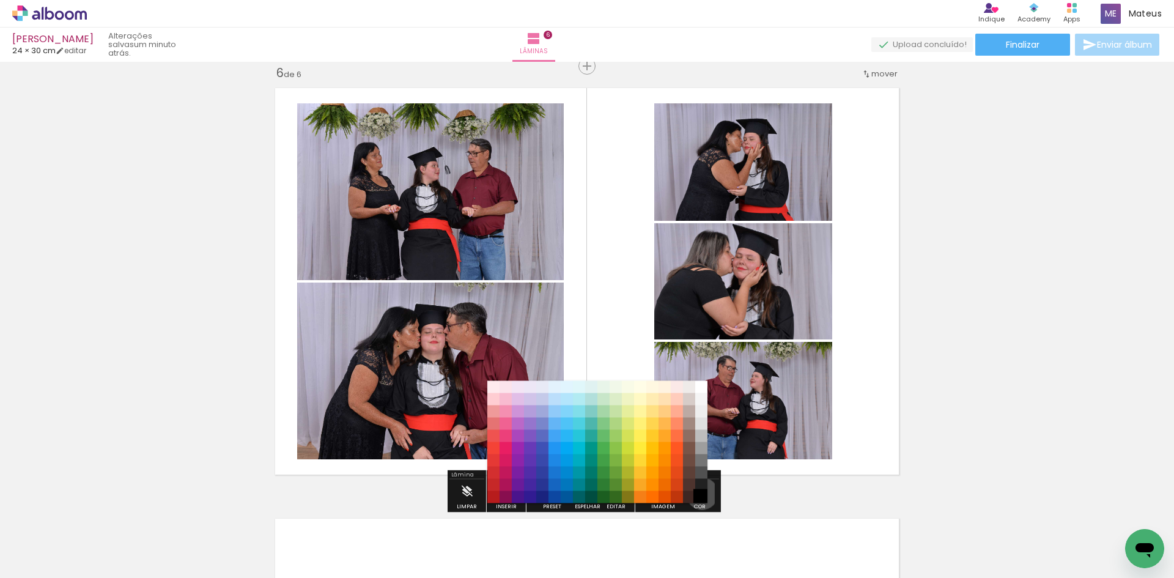
click at [698, 493] on paper-item "#000000" at bounding box center [701, 497] width 12 height 12
click at [701, 486] on paper-item "#212121" at bounding box center [701, 485] width 12 height 12
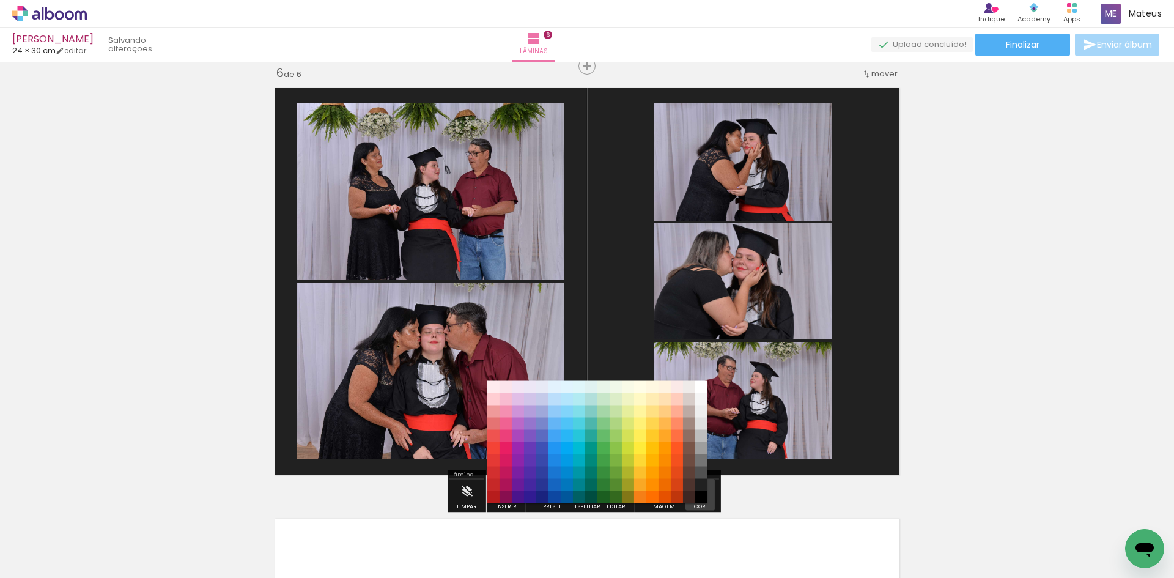
click at [704, 495] on paper-menu-button "#ffebee #ffcdd2 #ef9a9a #e57373 #ef5350 #f44336 #e53935 #d32f2f #c62828 #b71c1c…" at bounding box center [699, 491] width 23 height 23
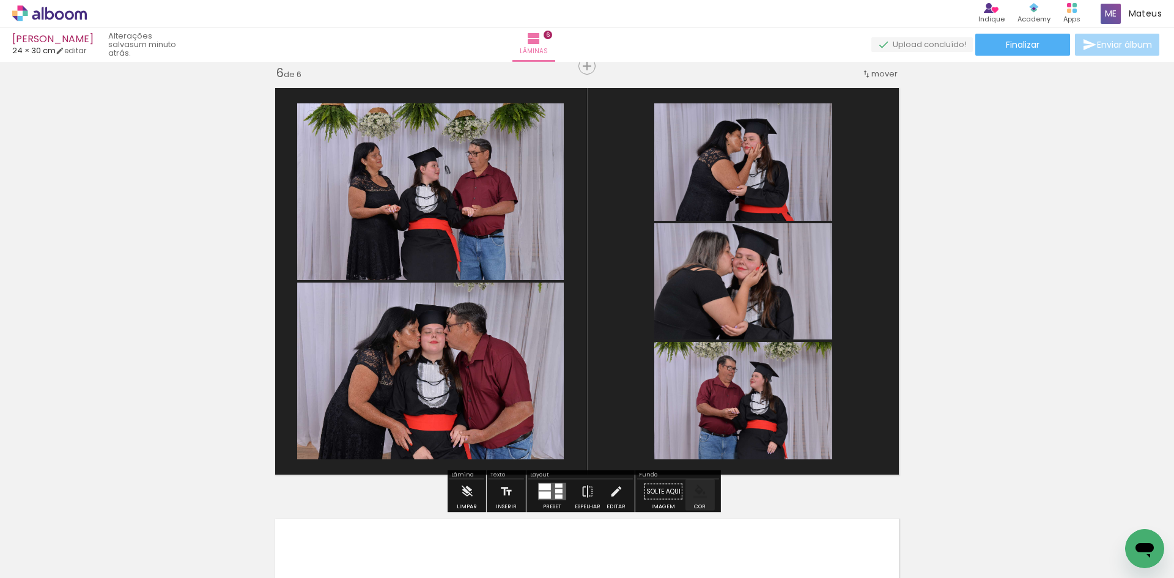
click at [701, 493] on iron-icon "color picker" at bounding box center [699, 491] width 13 height 13
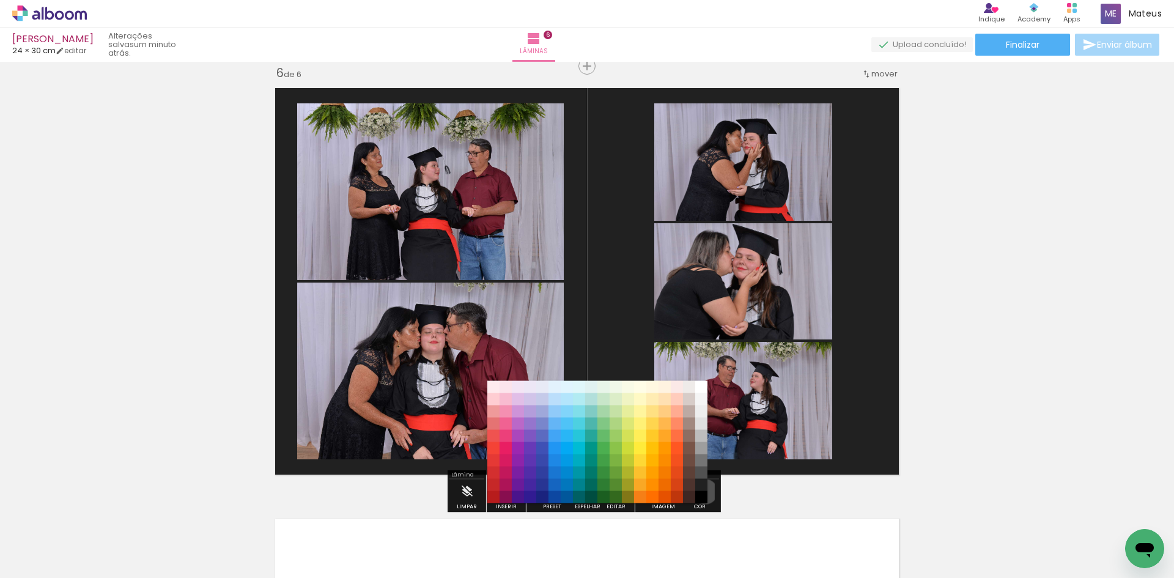
click at [701, 491] on paper-item "#212121" at bounding box center [701, 485] width 12 height 12
click at [702, 497] on paper-item "#000000" at bounding box center [701, 497] width 12 height 12
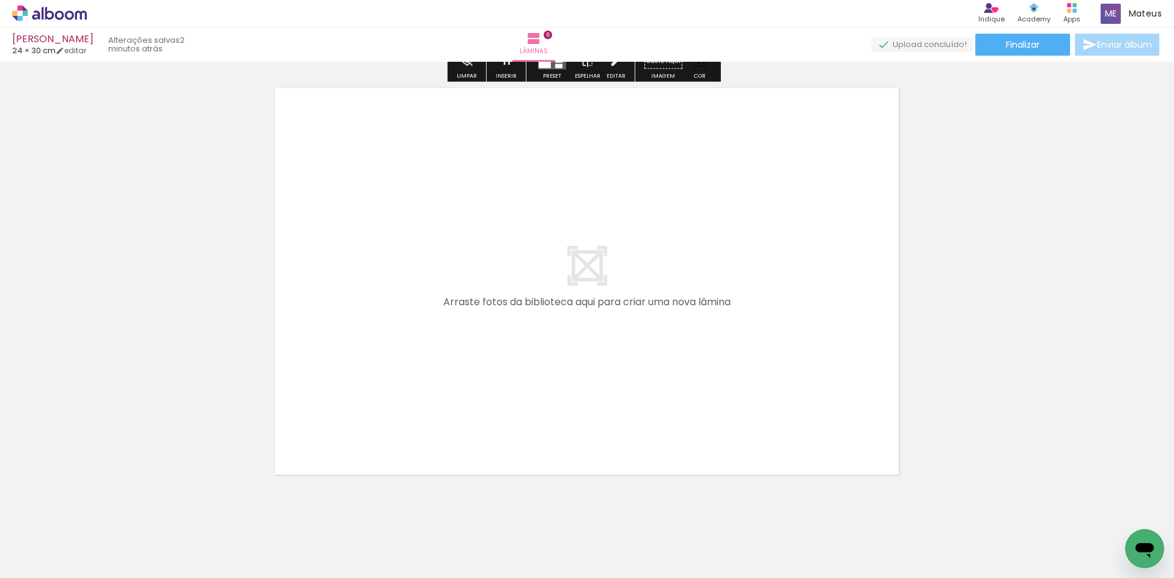
scroll to position [2621, 0]
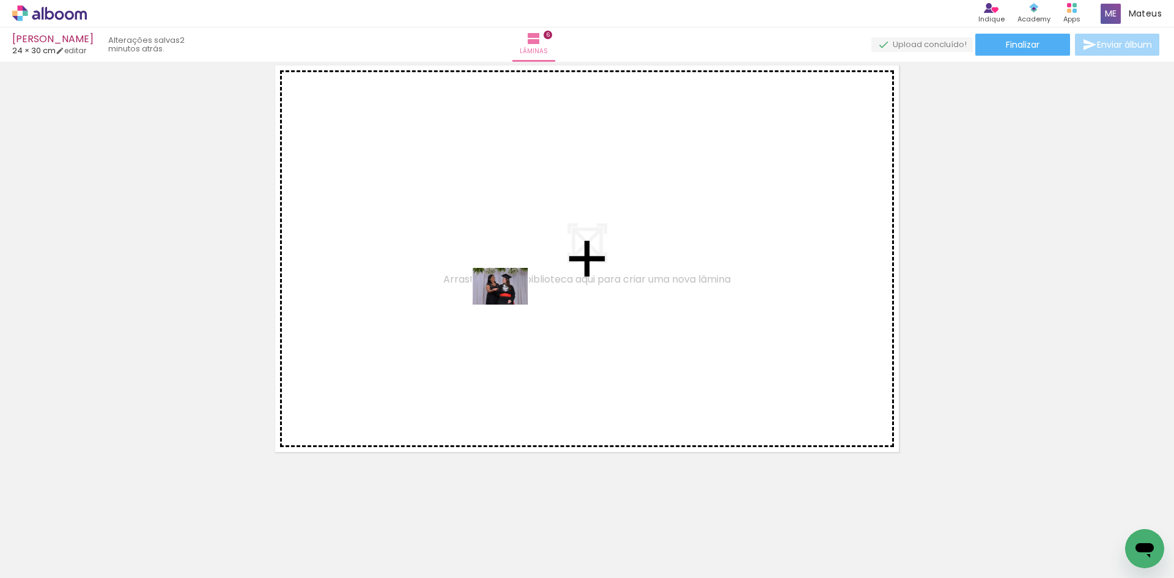
drag, startPoint x: 603, startPoint y: 548, endPoint x: 509, endPoint y: 305, distance: 261.3
click at [509, 305] on quentale-workspace at bounding box center [587, 289] width 1174 height 578
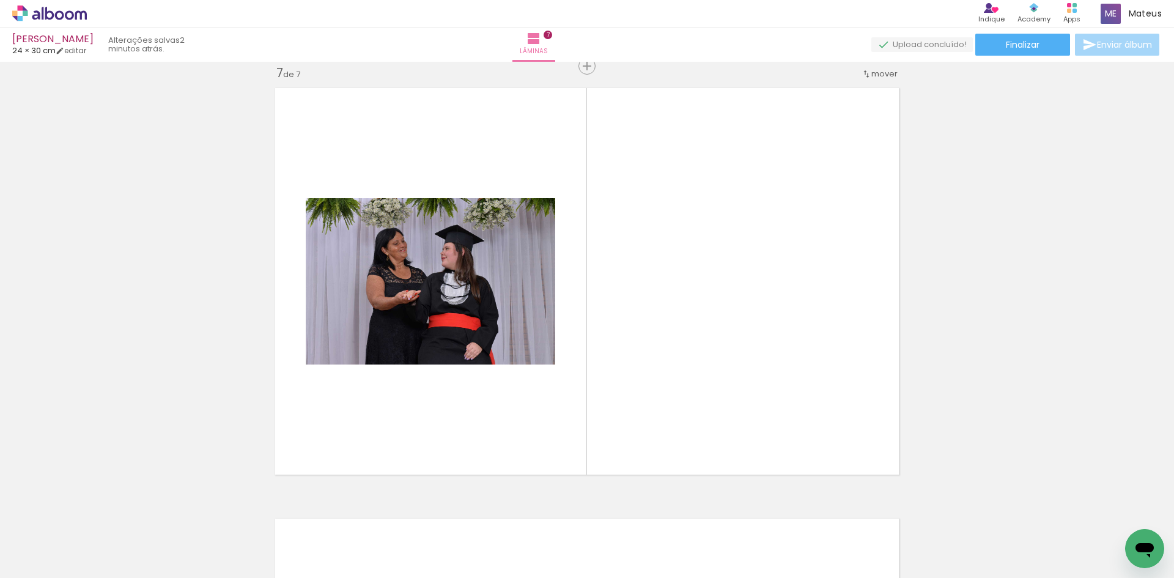
scroll to position [0, 3526]
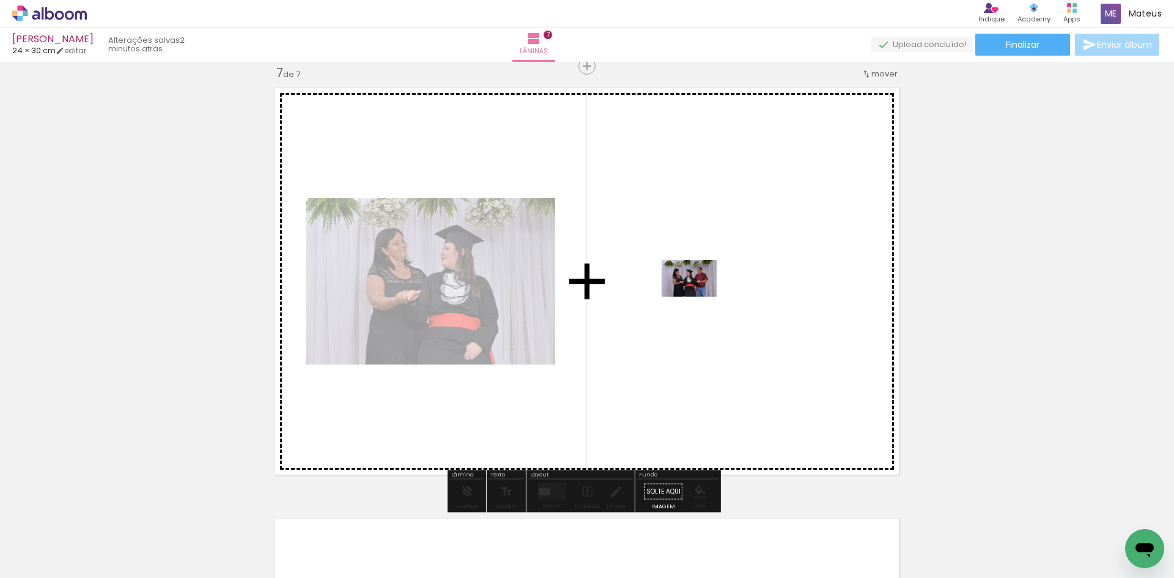
drag, startPoint x: 778, startPoint y: 539, endPoint x: 698, endPoint y: 297, distance: 255.0
click at [698, 297] on quentale-workspace at bounding box center [587, 289] width 1174 height 578
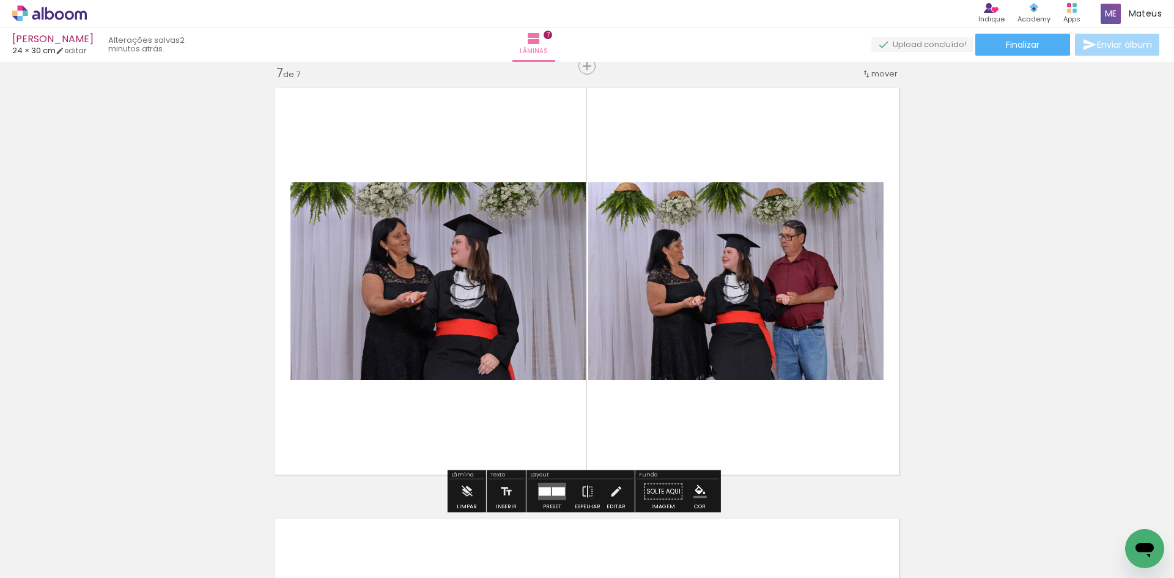
scroll to position [0, 3871]
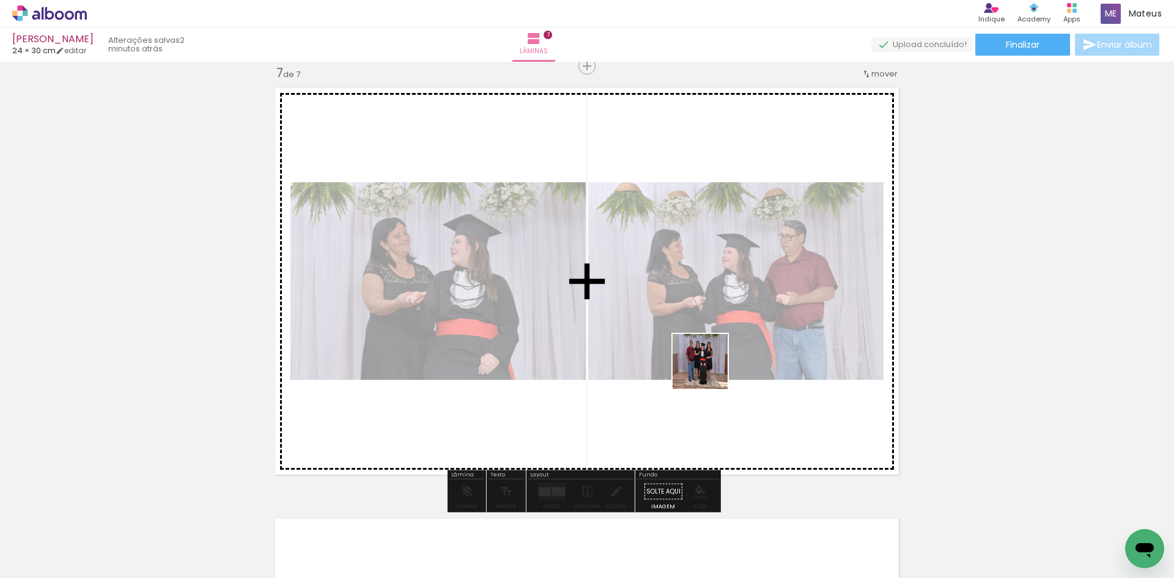
drag, startPoint x: 718, startPoint y: 542, endPoint x: 709, endPoint y: 371, distance: 171.4
click at [709, 371] on quentale-workspace at bounding box center [587, 289] width 1174 height 578
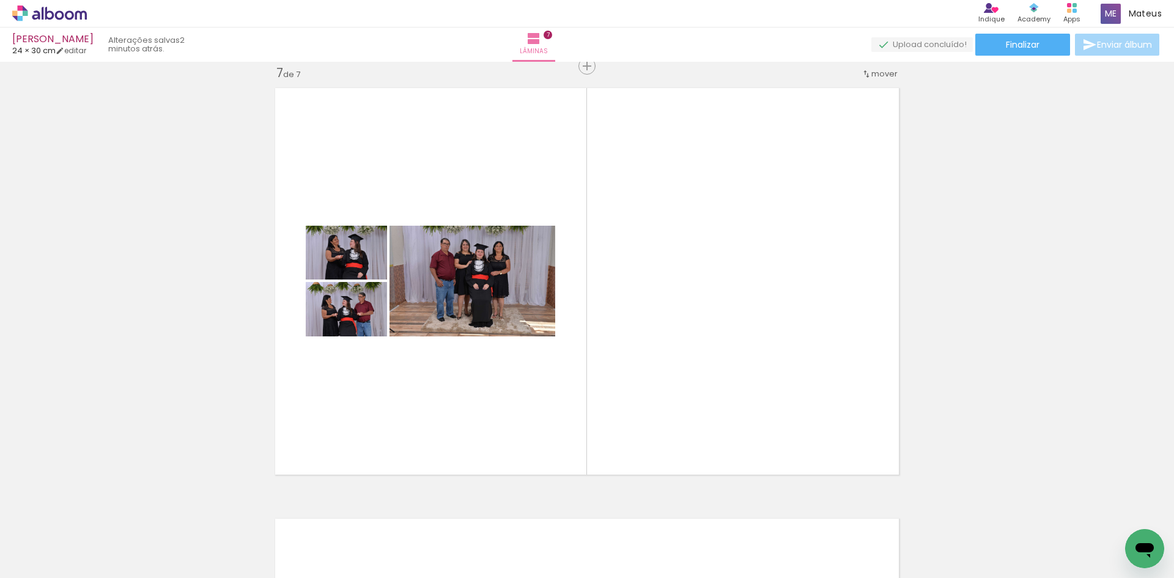
scroll to position [0, 5101]
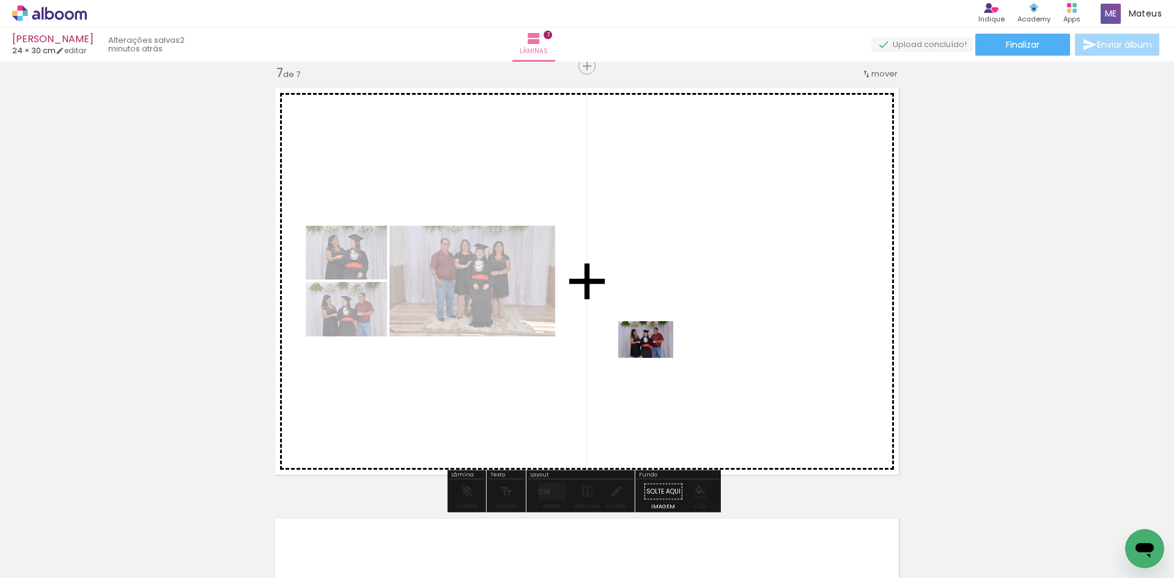
drag, startPoint x: 914, startPoint y: 539, endPoint x: 655, endPoint y: 358, distance: 316.0
click at [655, 358] on quentale-workspace at bounding box center [587, 289] width 1174 height 578
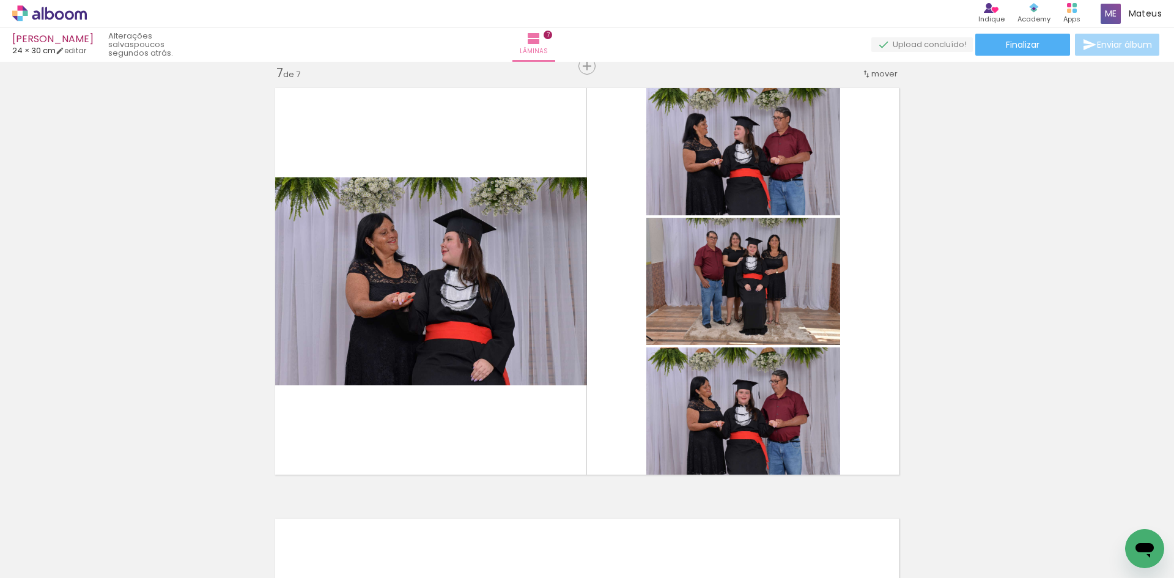
scroll to position [0, 682]
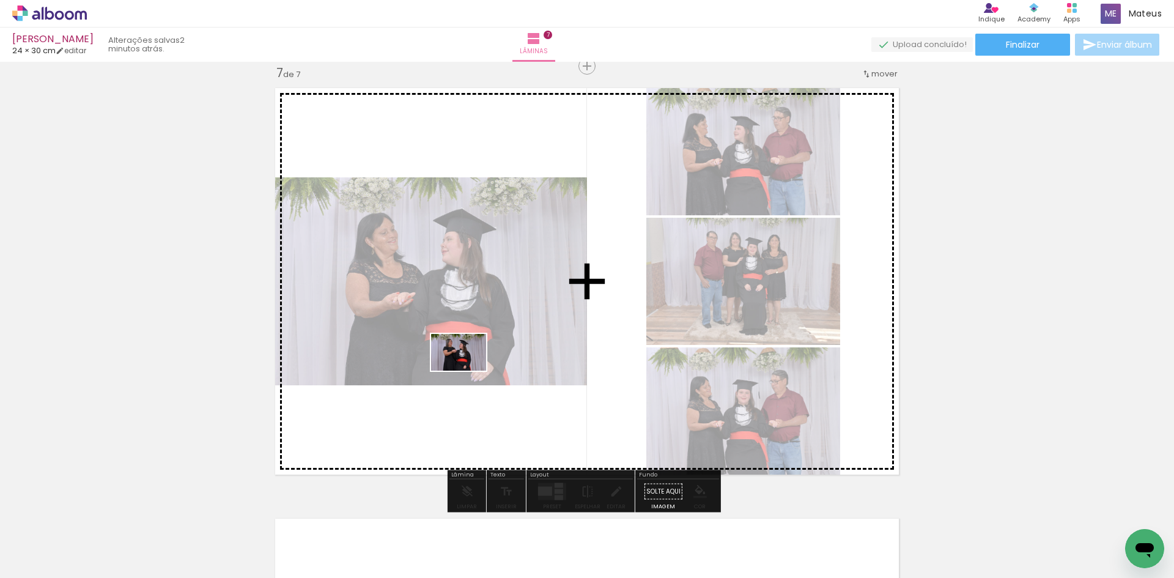
drag, startPoint x: 841, startPoint y: 550, endPoint x: 468, endPoint y: 371, distance: 414.6
click at [468, 371] on quentale-workspace at bounding box center [587, 289] width 1174 height 578
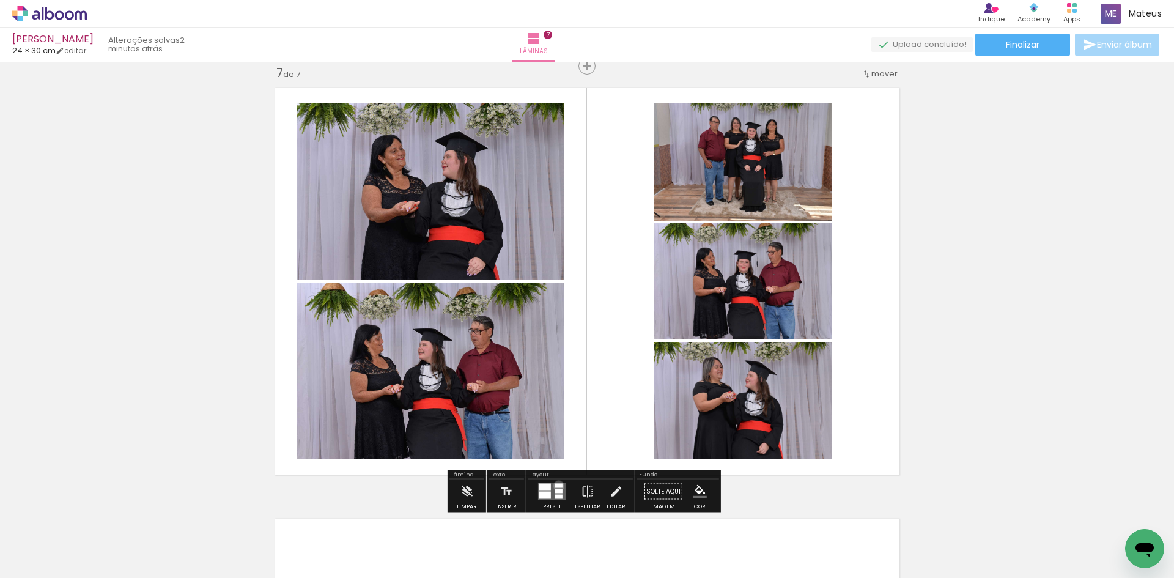
click at [556, 485] on div at bounding box center [558, 486] width 7 height 4
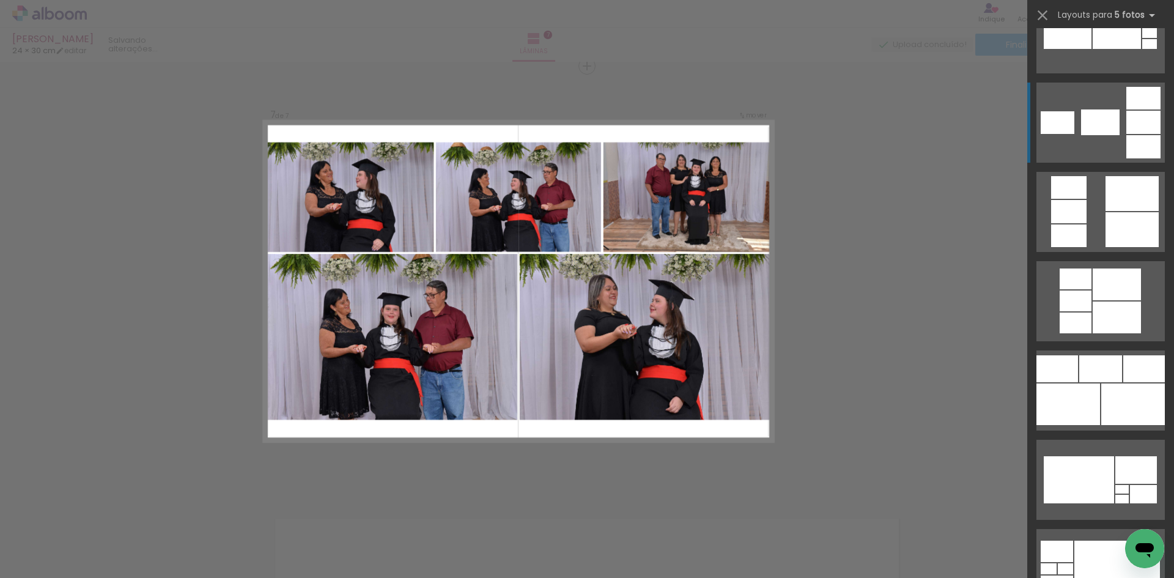
scroll to position [7276, 0]
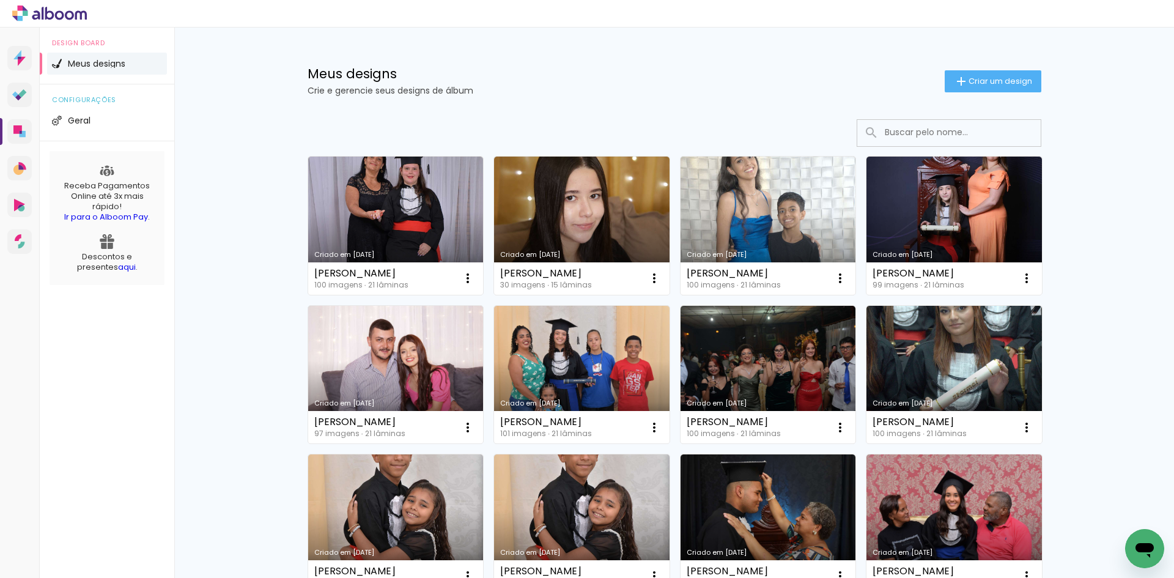
click at [916, 133] on input at bounding box center [966, 132] width 174 height 25
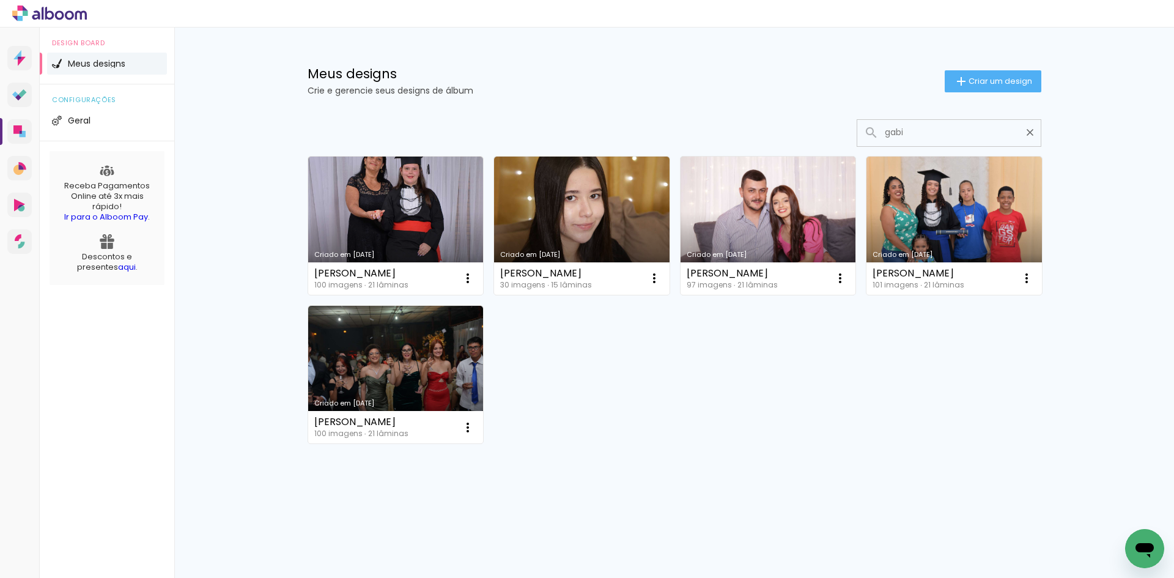
type input "gabi"
type paper-input "gabi"
click at [1028, 136] on iron-icon at bounding box center [1030, 133] width 12 height 12
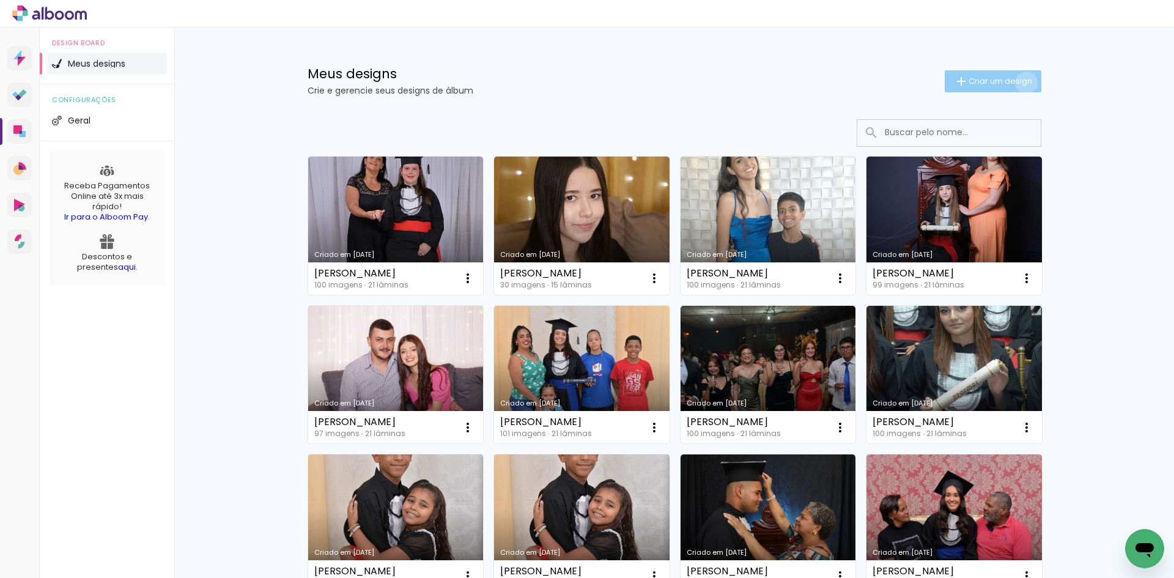
click at [1019, 83] on span "Criar um design" at bounding box center [1001, 81] width 64 height 8
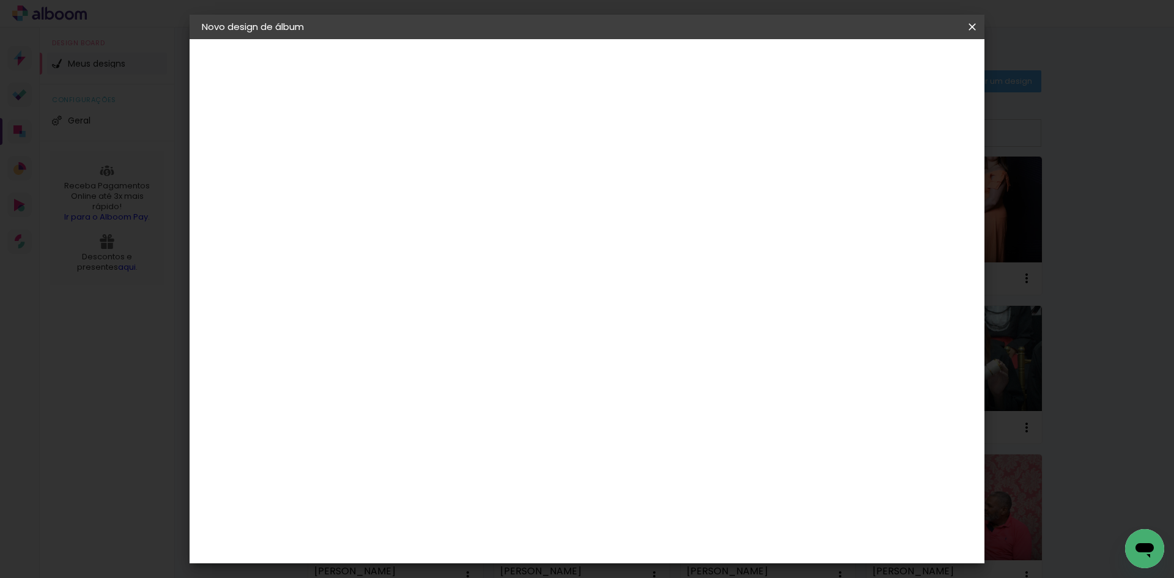
click at [402, 169] on input at bounding box center [402, 164] width 0 height 19
type input "[PERSON_NAME]"
type paper-input "[PERSON_NAME]"
click at [527, 71] on paper-button "Avançar" at bounding box center [497, 64] width 60 height 21
click at [0, 0] on slot "Tamanho Livre" at bounding box center [0, 0] width 0 height 0
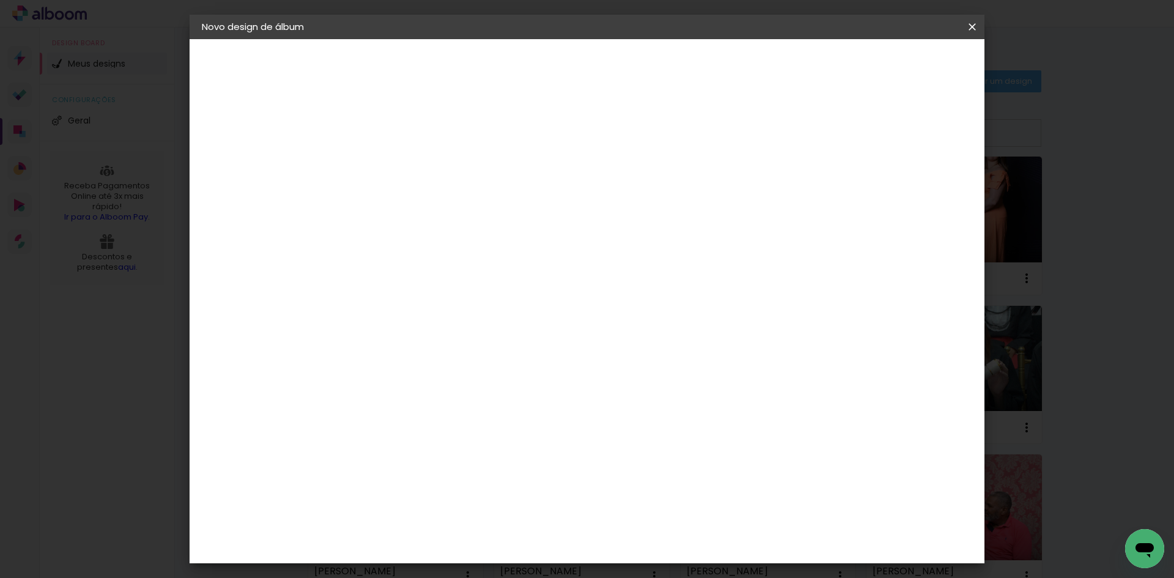
click at [0, 0] on slot "Avançar" at bounding box center [0, 0] width 0 height 0
click at [655, 517] on input "60" at bounding box center [655, 510] width 32 height 18
click at [670, 508] on div "60" at bounding box center [662, 510] width 46 height 18
click at [671, 508] on div "cm" at bounding box center [678, 510] width 15 height 18
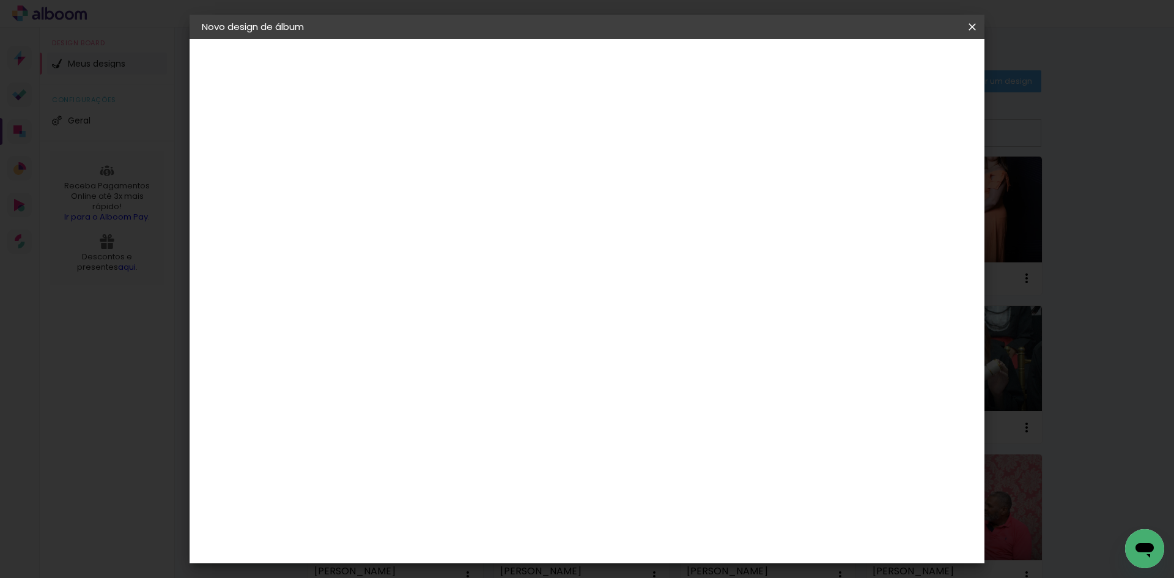
click at [662, 509] on input "60" at bounding box center [655, 510] width 32 height 18
type input "48,6"
type paper-input "48,6"
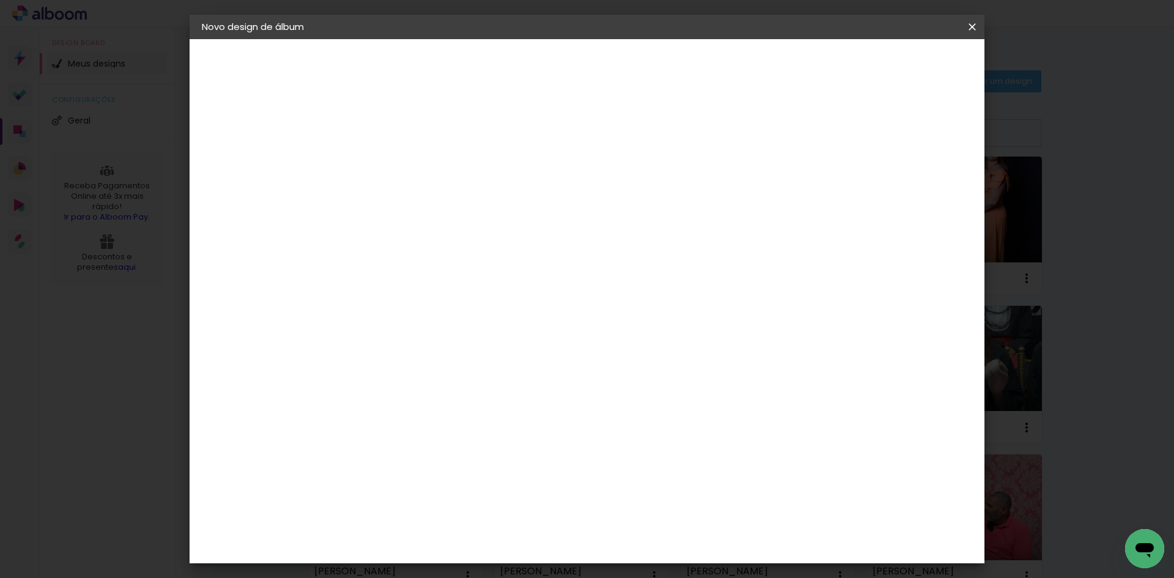
click at [377, 380] on input "30" at bounding box center [363, 375] width 32 height 18
type input "30,5"
type paper-input "30,5"
click at [896, 68] on span "Iniciar design" at bounding box center [868, 65] width 56 height 9
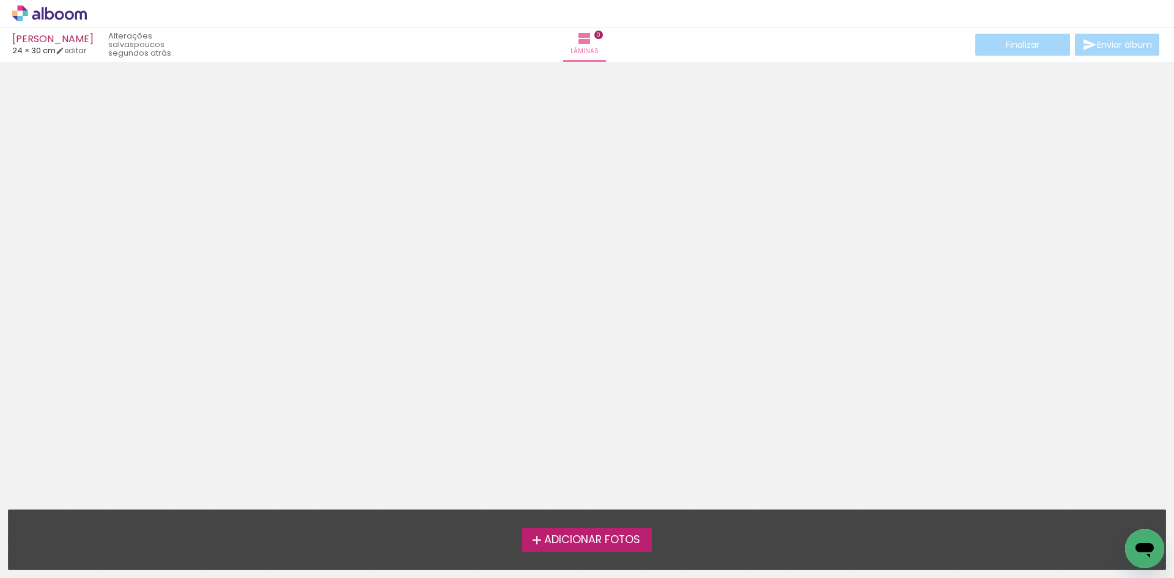
click at [603, 550] on label "Adicionar Fotos" at bounding box center [587, 539] width 130 height 23
click at [0, 0] on input "file" at bounding box center [0, 0] width 0 height 0
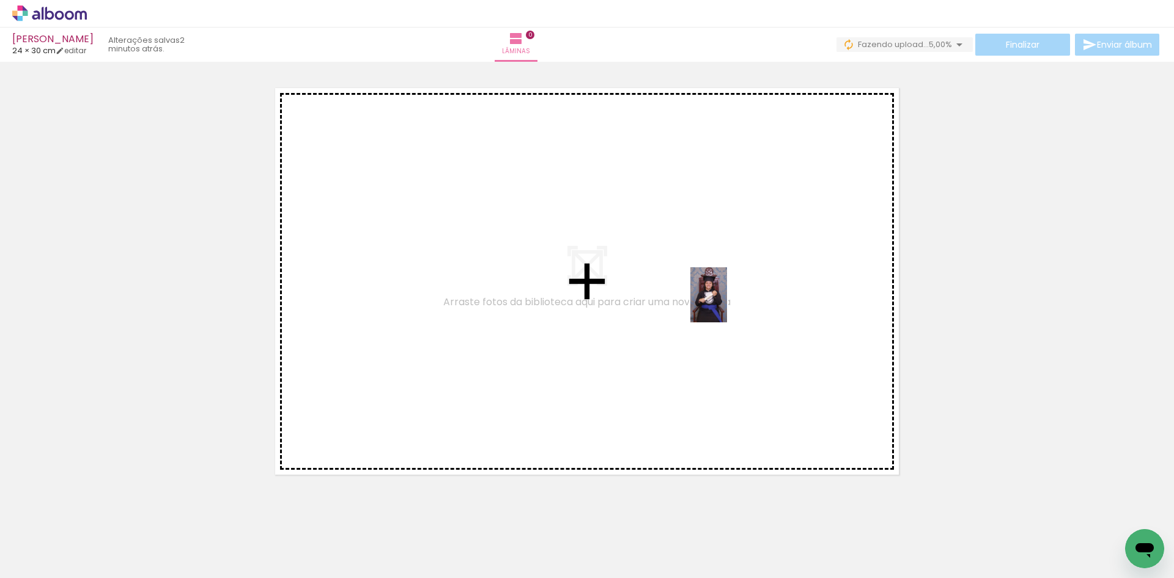
drag, startPoint x: 646, startPoint y: 554, endPoint x: 727, endPoint y: 304, distance: 263.0
click at [727, 304] on quentale-workspace at bounding box center [587, 289] width 1174 height 578
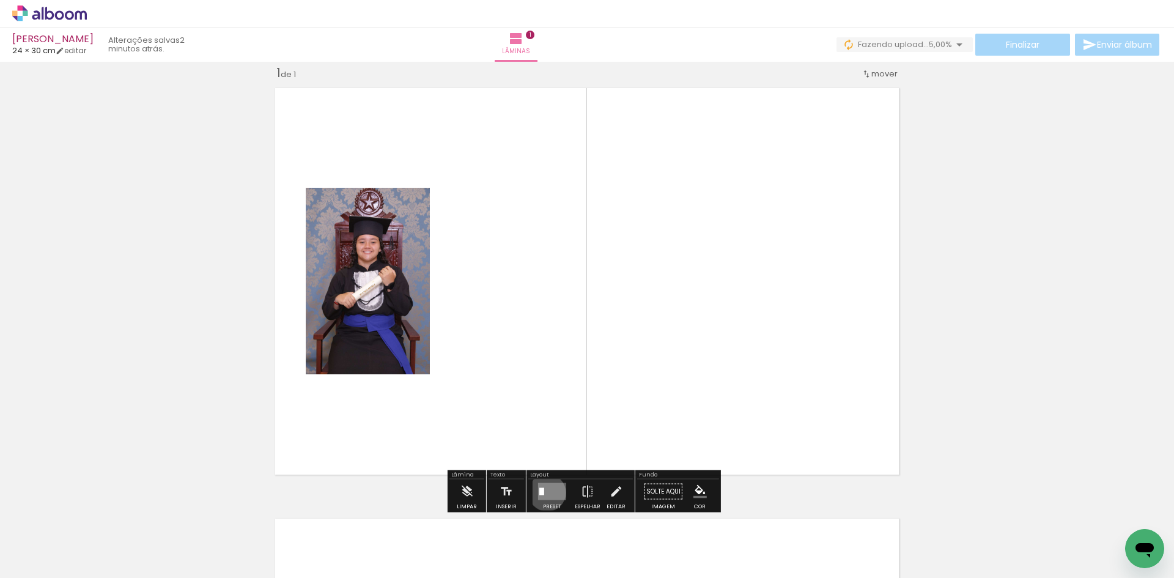
click at [544, 492] on quentale-layouter at bounding box center [552, 491] width 28 height 17
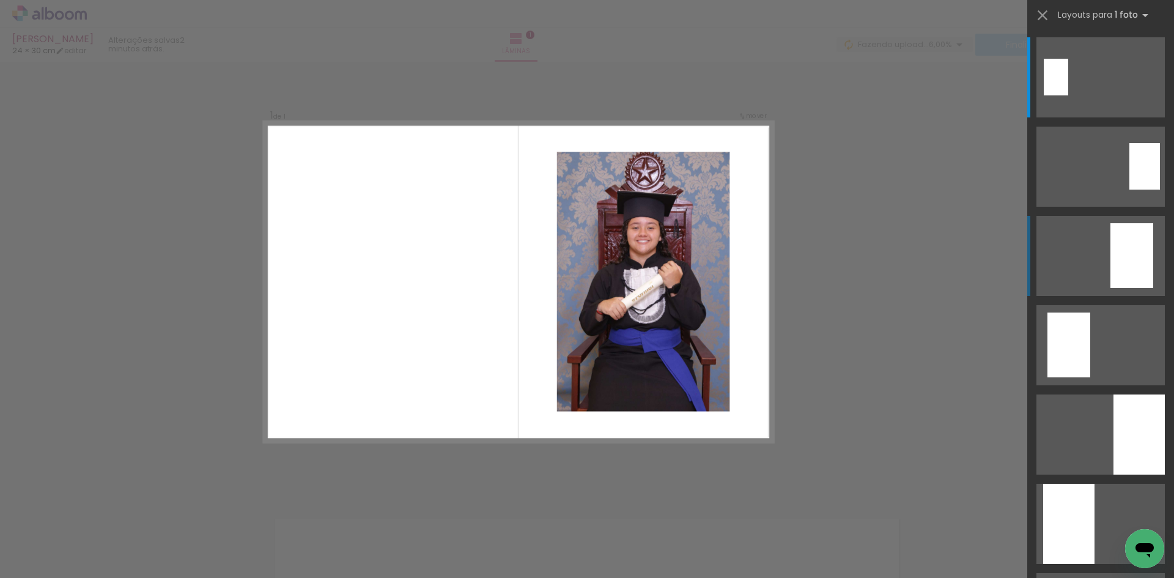
click at [1114, 248] on div at bounding box center [1131, 255] width 43 height 65
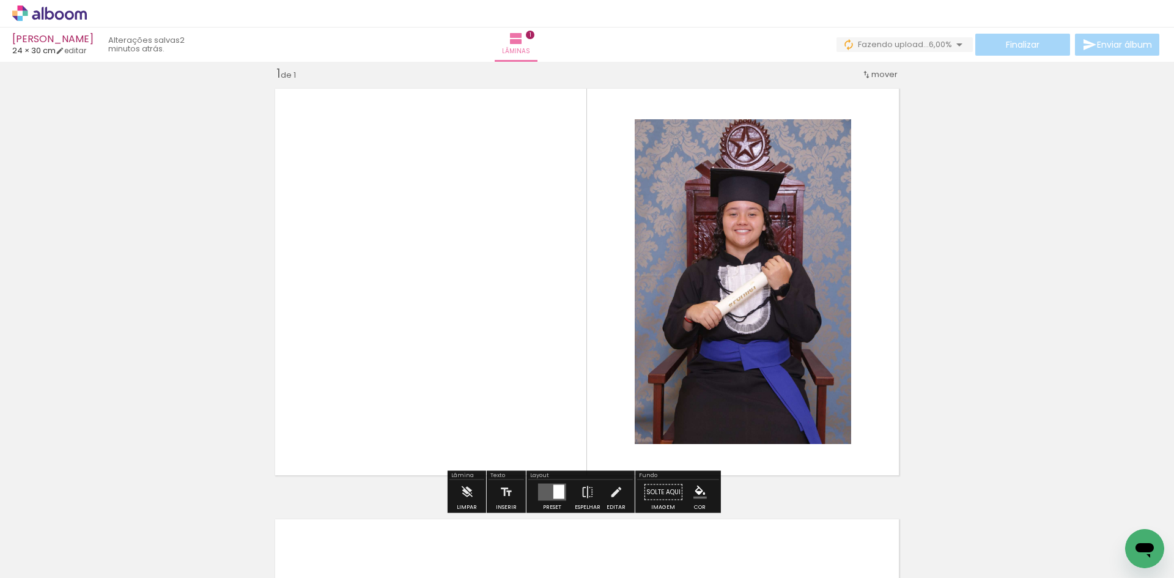
click at [752, 129] on div at bounding box center [759, 132] width 15 height 12
click at [755, 172] on paper-item at bounding box center [759, 169] width 22 height 9
click at [754, 179] on paper-item at bounding box center [759, 178] width 22 height 9
click at [689, 491] on paper-menu-button "#ffebee #ffcdd2 #ef9a9a #e57373 #ef5350 #f44336 #e53935 #d32f2f #c62828 #b71c1c…" at bounding box center [699, 492] width 23 height 23
click at [698, 496] on iron-icon "color picker" at bounding box center [699, 491] width 13 height 13
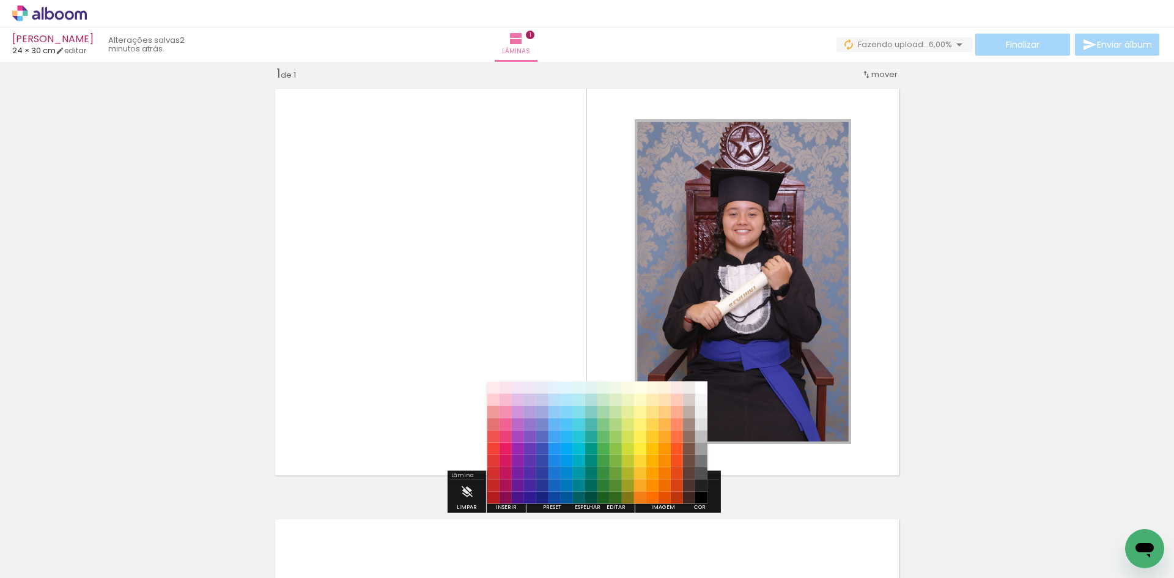
drag, startPoint x: 699, startPoint y: 485, endPoint x: 703, endPoint y: 492, distance: 8.5
click at [701, 488] on paper-item "#212121" at bounding box center [701, 485] width 12 height 12
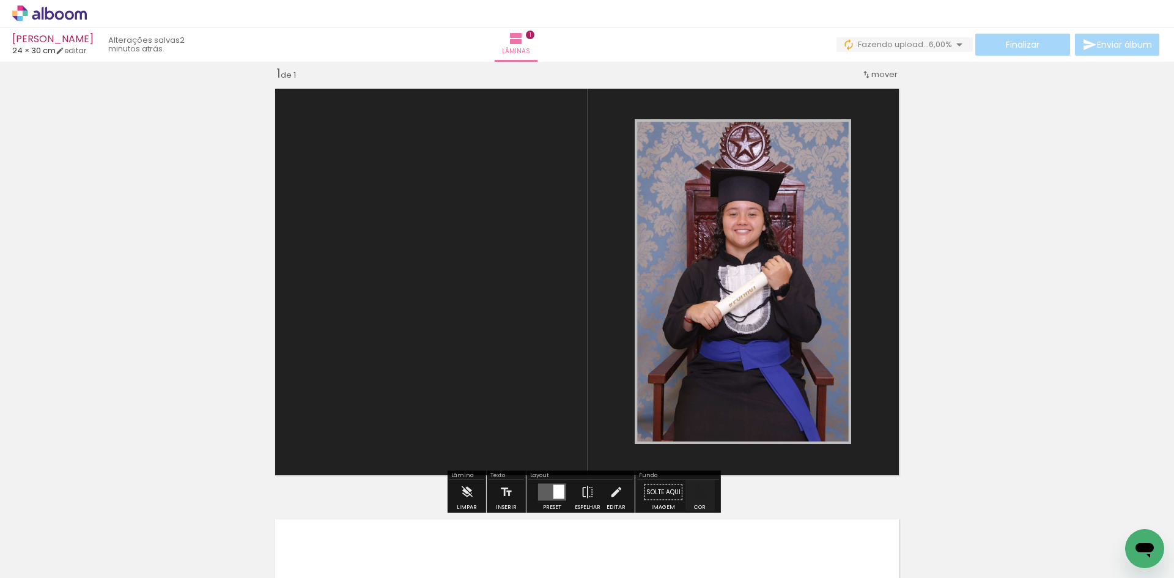
click at [703, 494] on paper-menu-button "#ffebee #ffcdd2 #ef9a9a #e57373 #ef5350 #f44336 #e53935 #d32f2f #c62828 #b71c1c…" at bounding box center [699, 492] width 23 height 23
click at [701, 495] on iron-icon "color picker" at bounding box center [699, 491] width 13 height 13
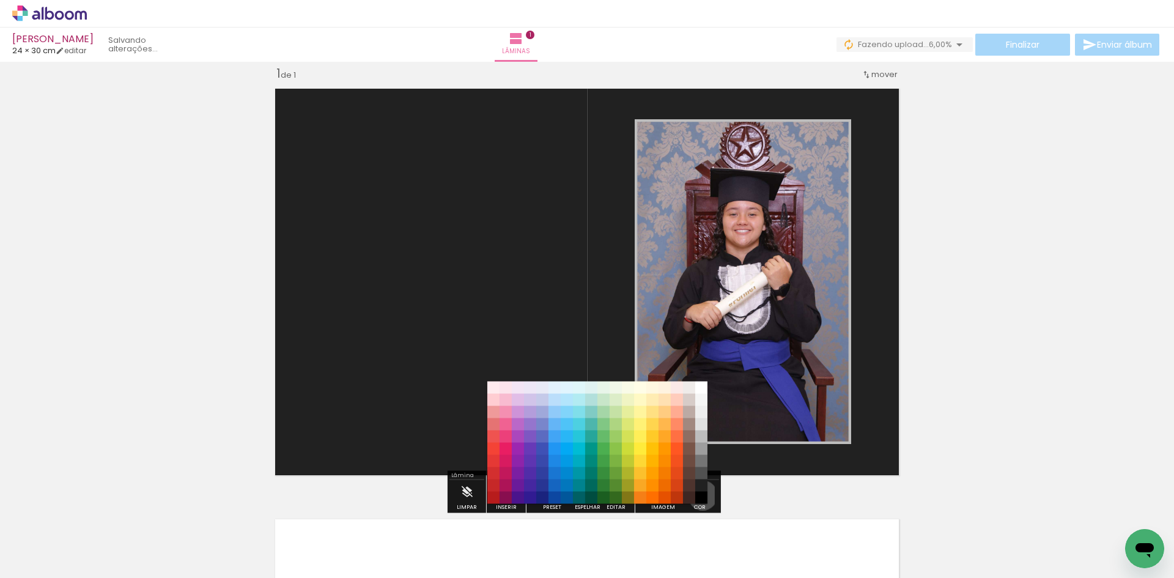
click at [698, 495] on paper-item "#000000" at bounding box center [701, 498] width 12 height 12
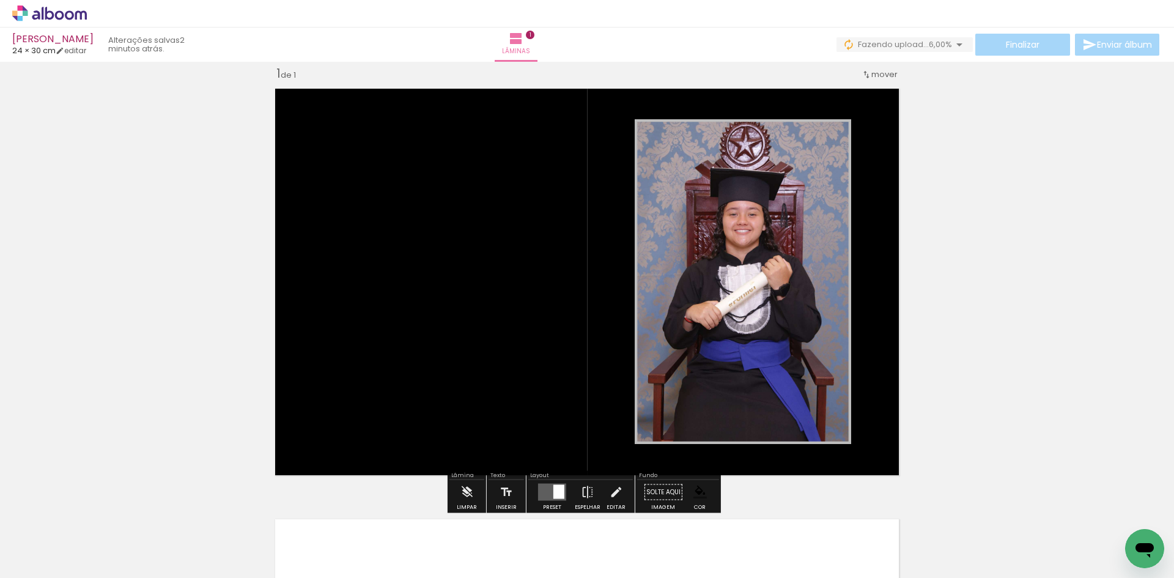
click at [892, 430] on quentale-layouter at bounding box center [586, 282] width 637 height 400
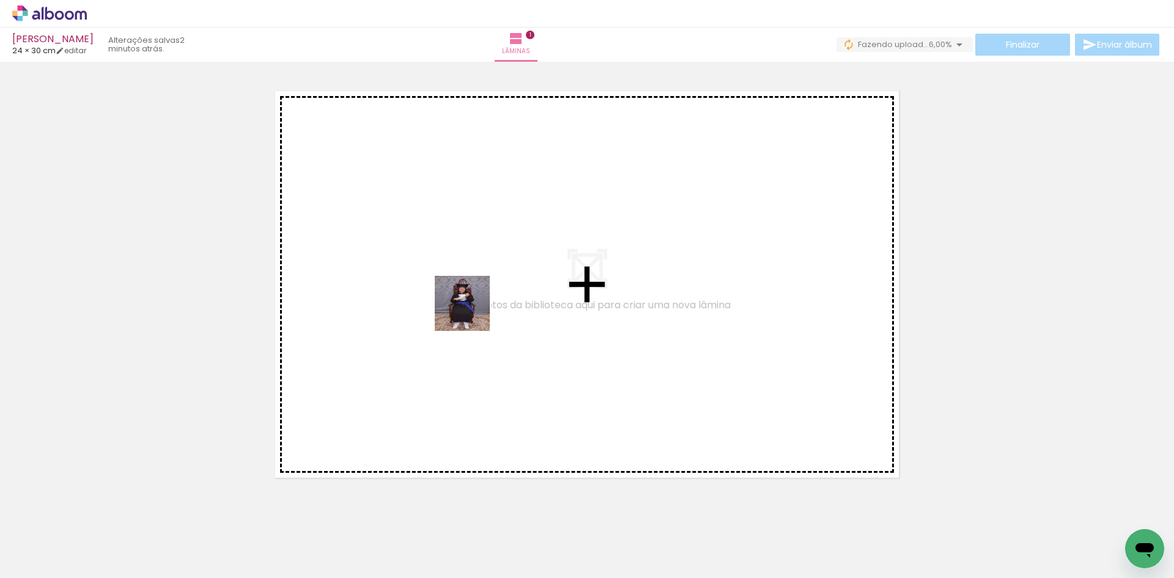
drag, startPoint x: 534, startPoint y: 539, endPoint x: 466, endPoint y: 290, distance: 258.5
click at [466, 290] on quentale-workspace at bounding box center [587, 289] width 1174 height 578
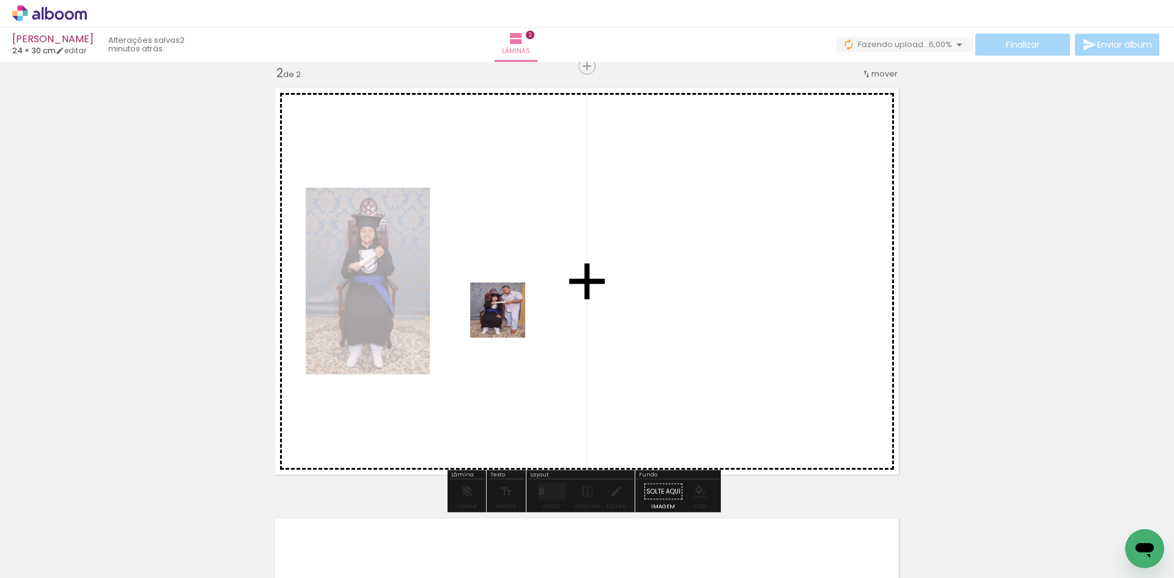
drag, startPoint x: 413, startPoint y: 542, endPoint x: 507, endPoint y: 319, distance: 242.0
click at [507, 319] on quentale-workspace at bounding box center [587, 289] width 1174 height 578
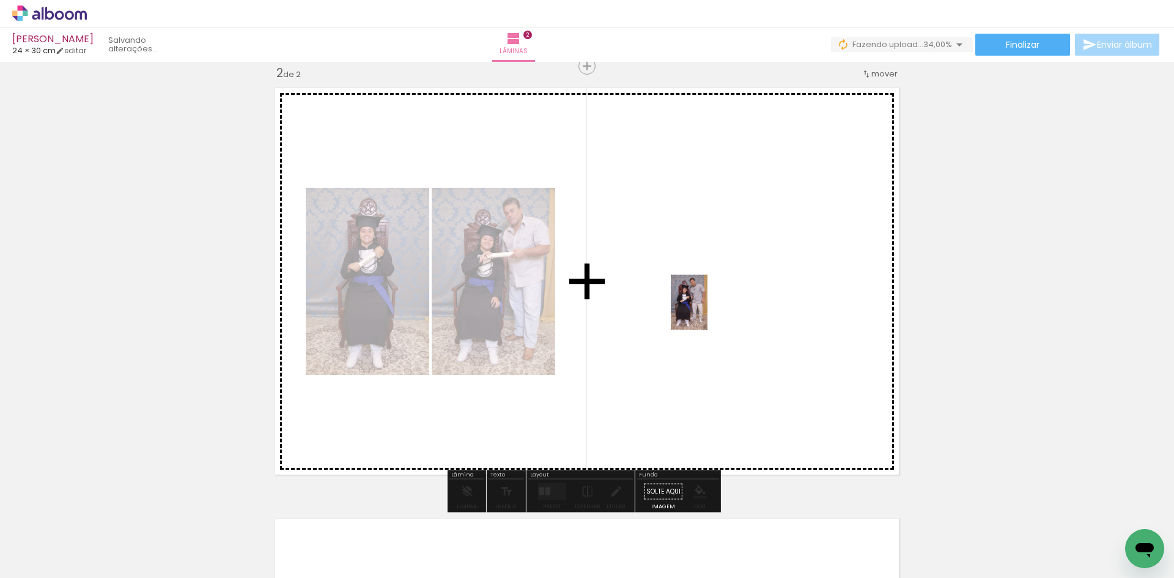
drag, startPoint x: 874, startPoint y: 445, endPoint x: 707, endPoint y: 311, distance: 213.6
click at [707, 311] on quentale-workspace at bounding box center [587, 289] width 1174 height 578
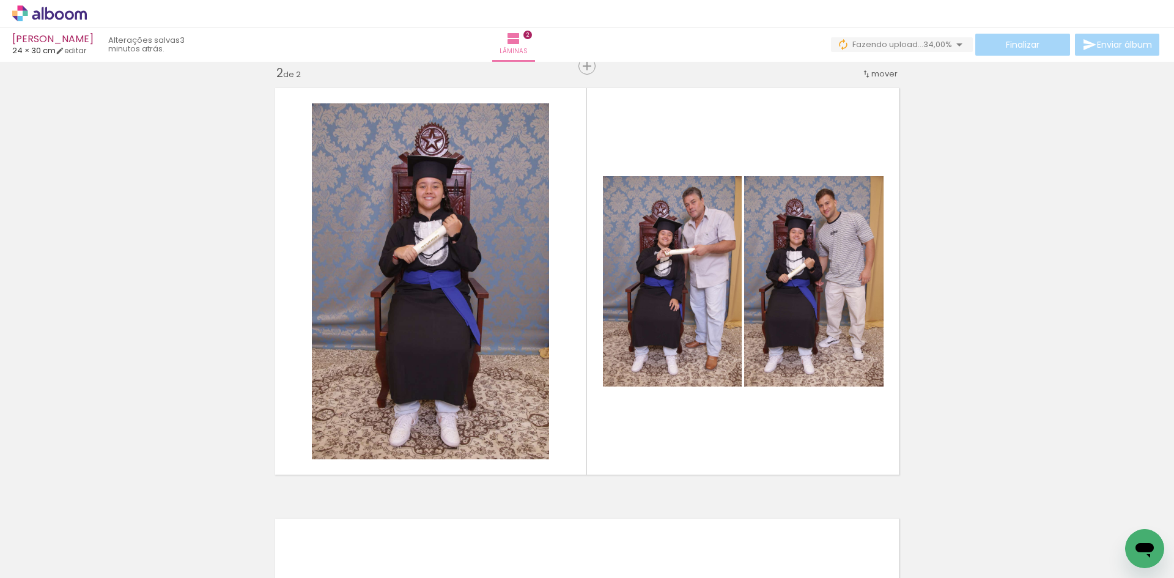
scroll to position [0, 4756]
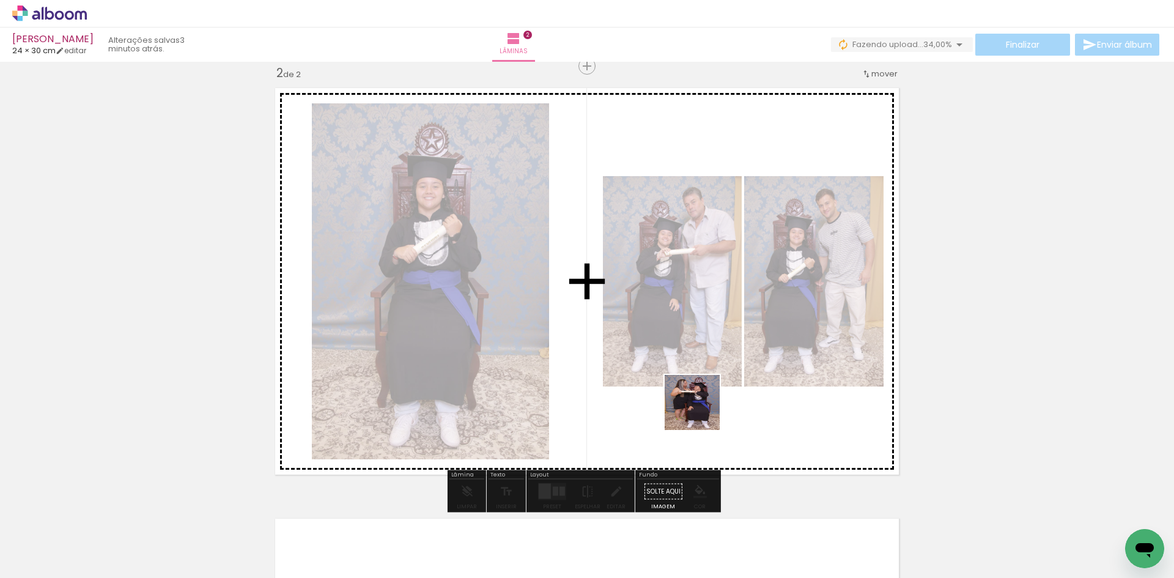
drag, startPoint x: 769, startPoint y: 513, endPoint x: 651, endPoint y: 334, distance: 214.5
click at [651, 334] on quentale-workspace at bounding box center [587, 289] width 1174 height 578
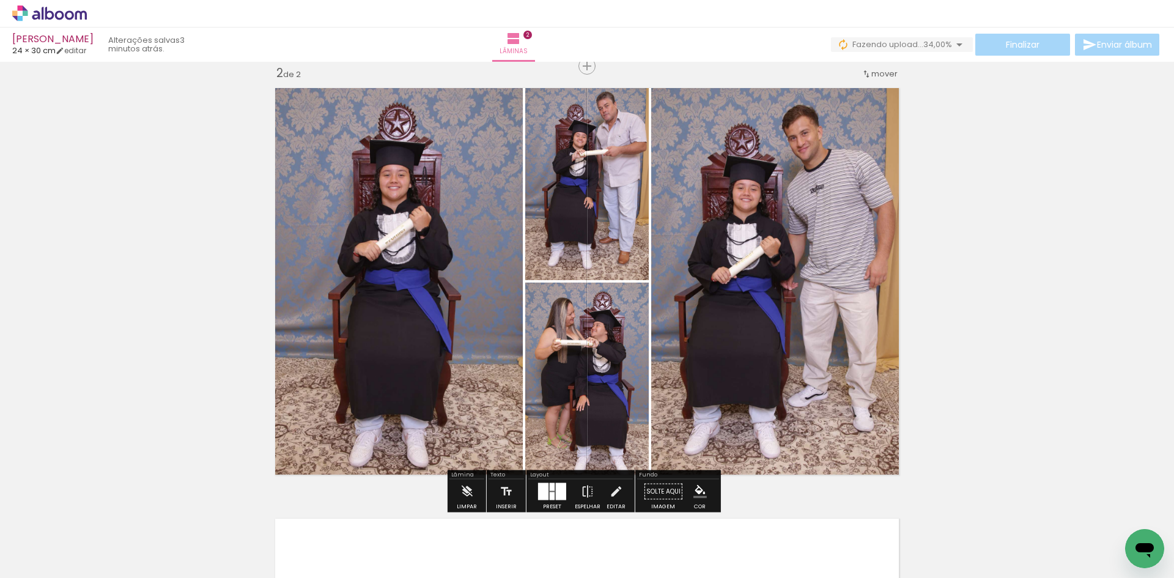
scroll to position [0, 4826]
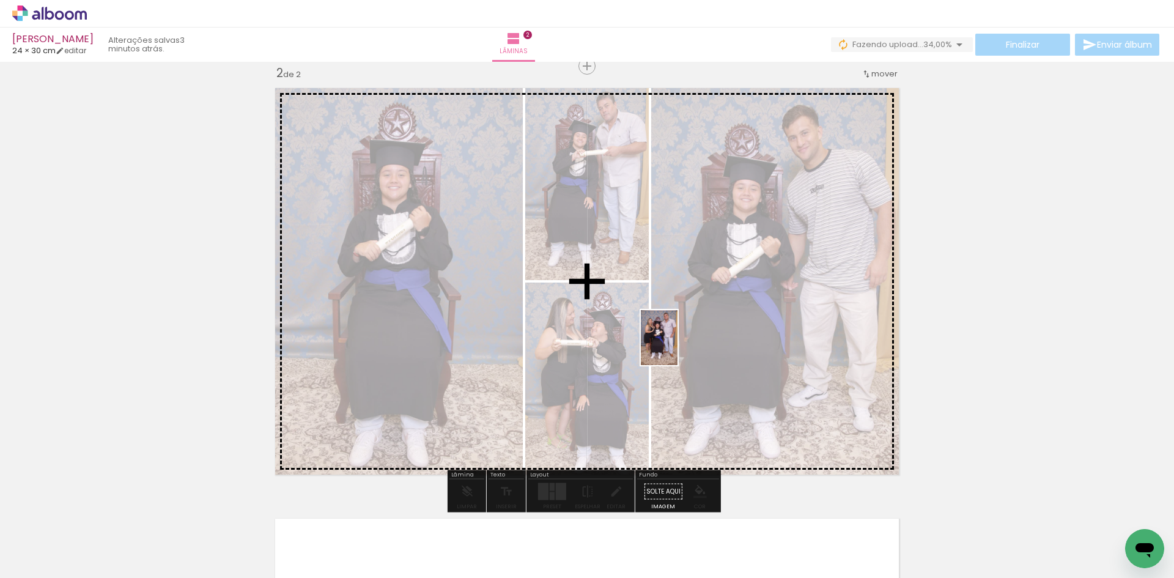
drag, startPoint x: 869, startPoint y: 465, endPoint x: 677, endPoint y: 347, distance: 225.7
click at [677, 347] on quentale-workspace at bounding box center [587, 289] width 1174 height 578
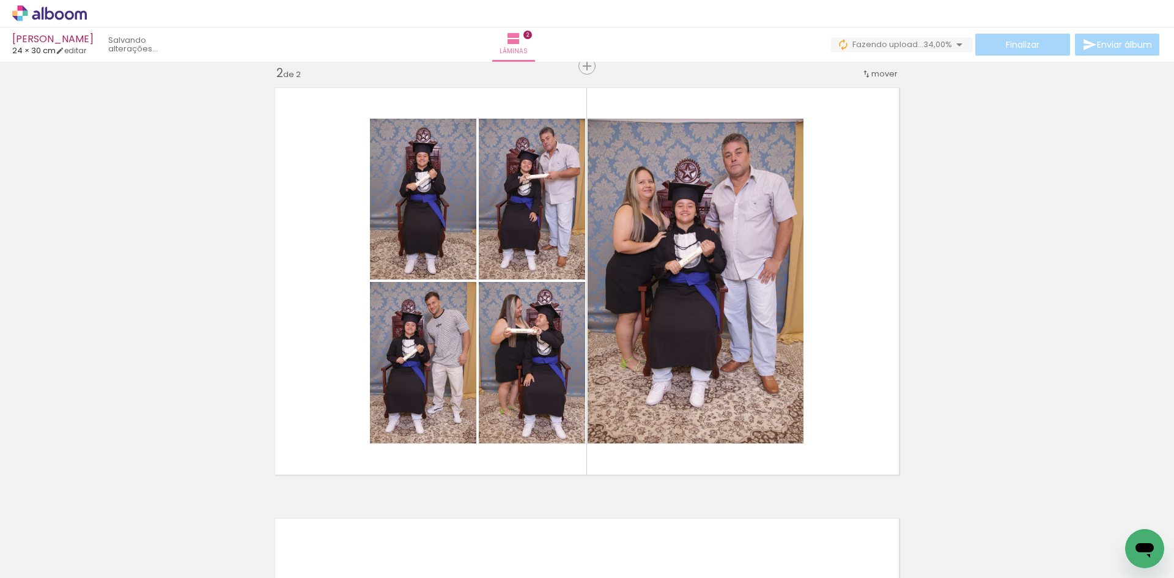
scroll to position [0, 5778]
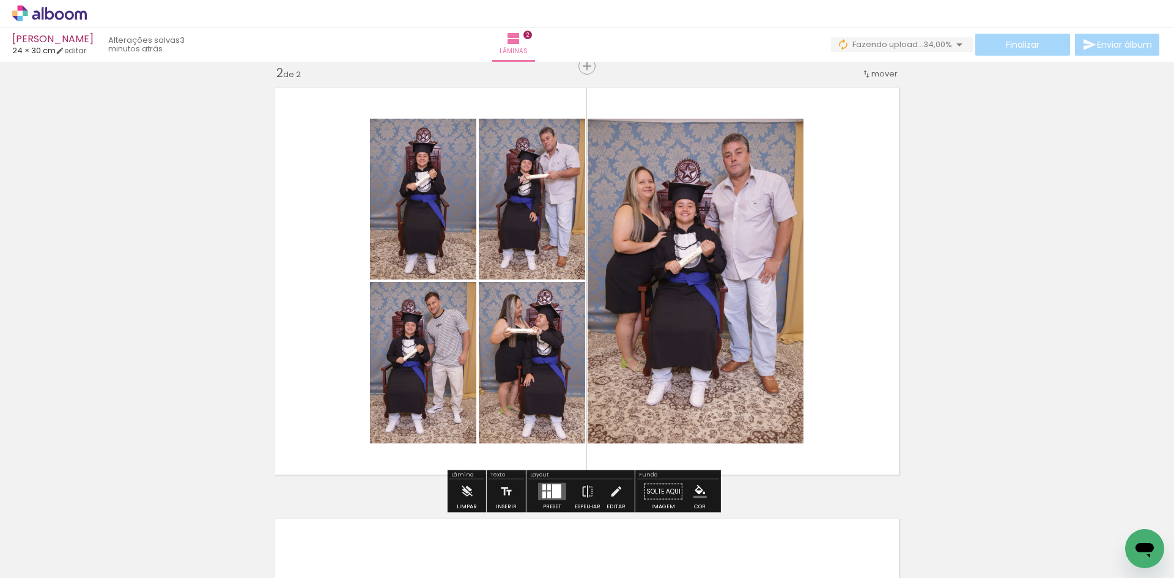
click at [543, 493] on div at bounding box center [544, 495] width 4 height 7
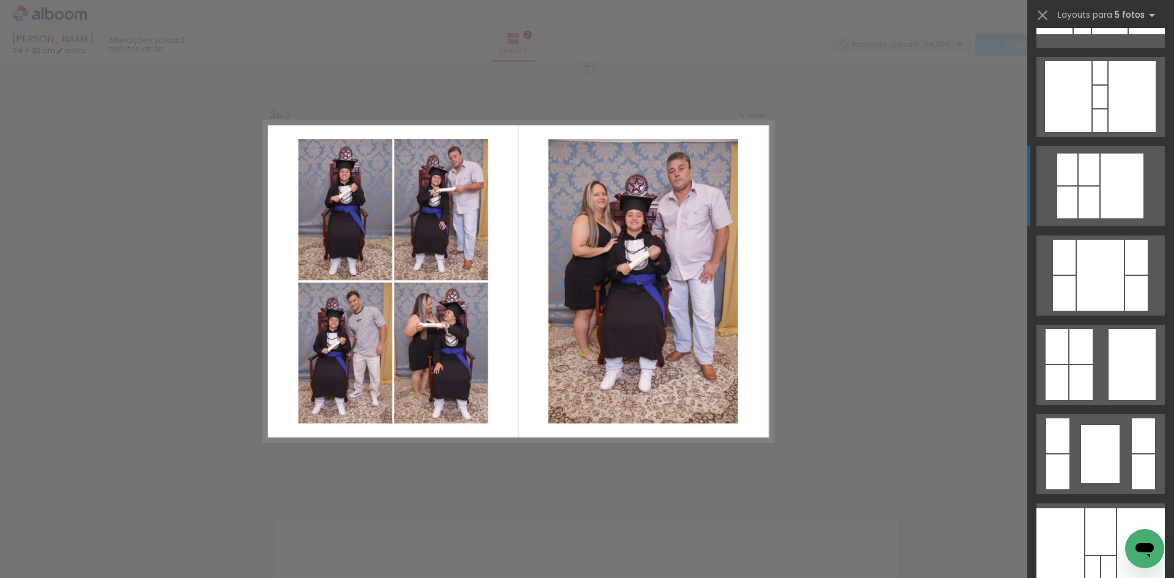
scroll to position [795, 0]
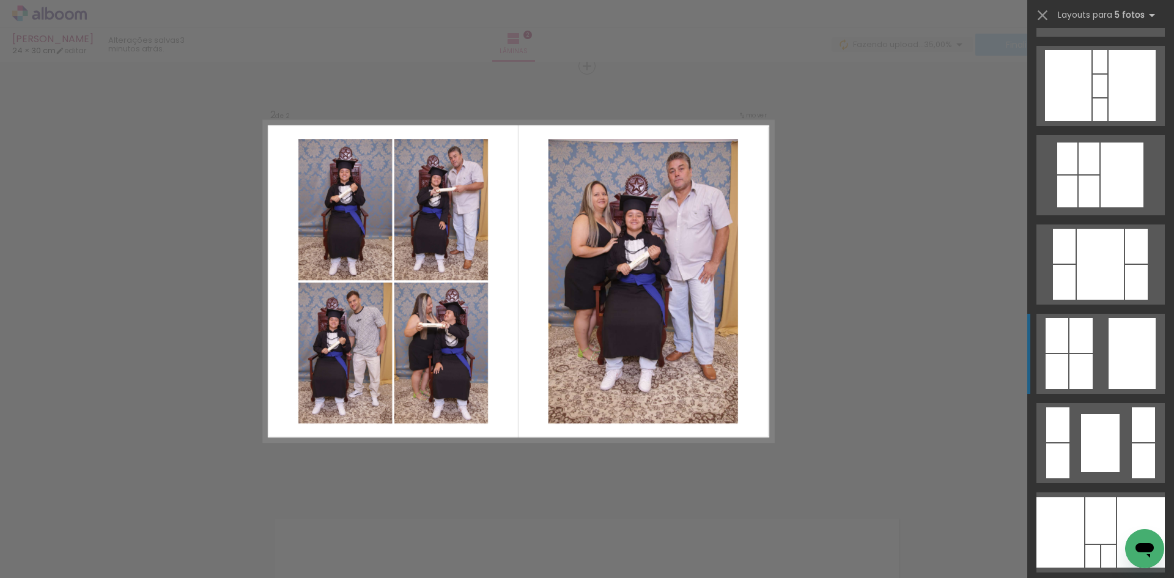
click at [1086, 375] on div at bounding box center [1080, 371] width 23 height 35
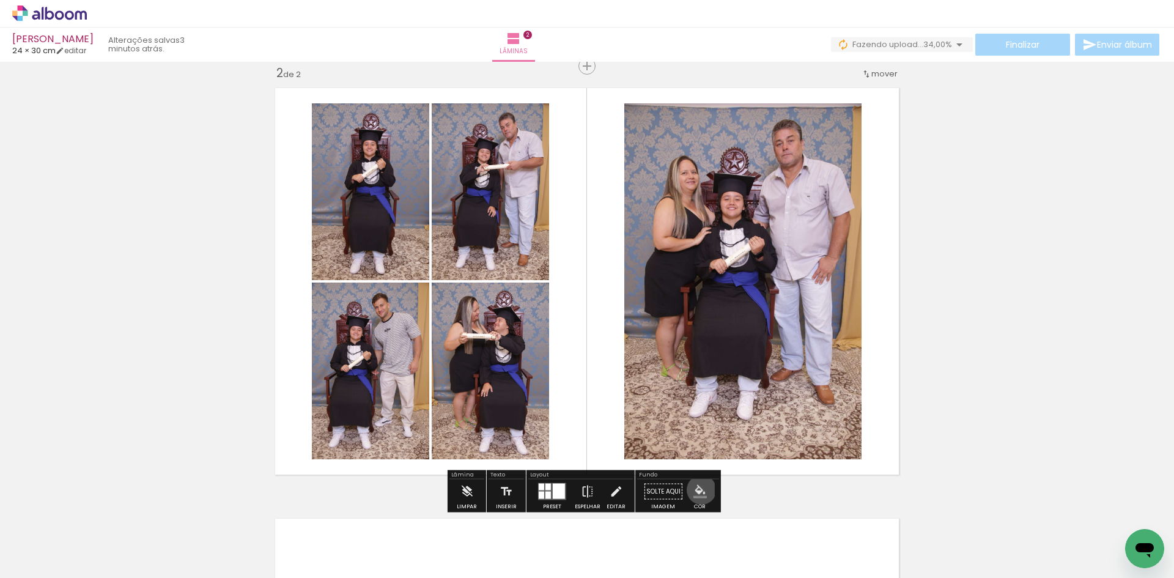
click at [697, 490] on iron-icon "color picker" at bounding box center [699, 491] width 13 height 13
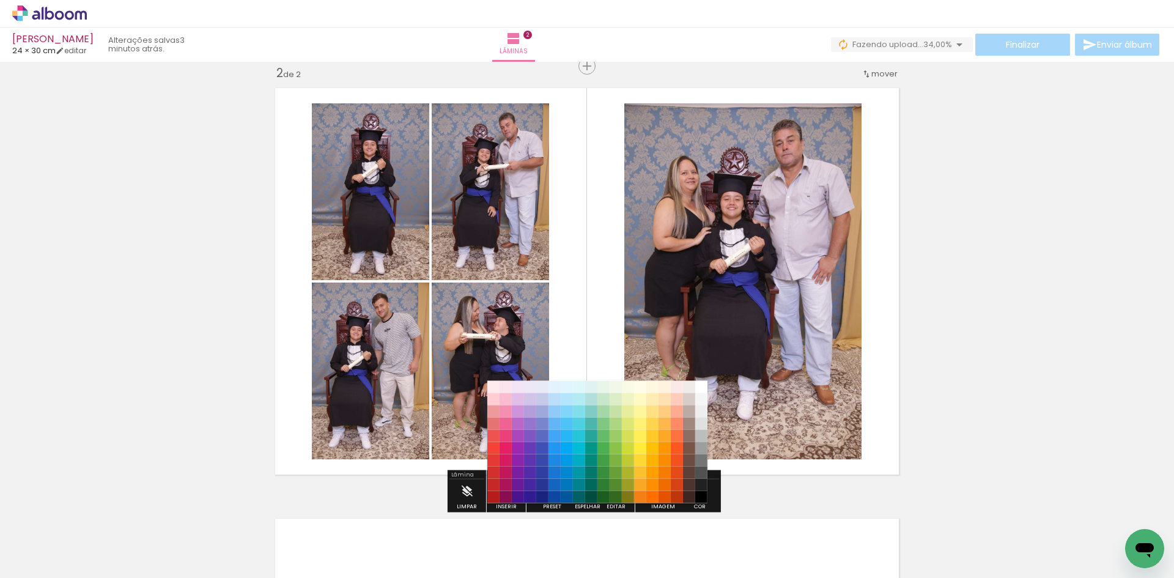
click at [695, 478] on paper-item "#515151" at bounding box center [701, 473] width 12 height 12
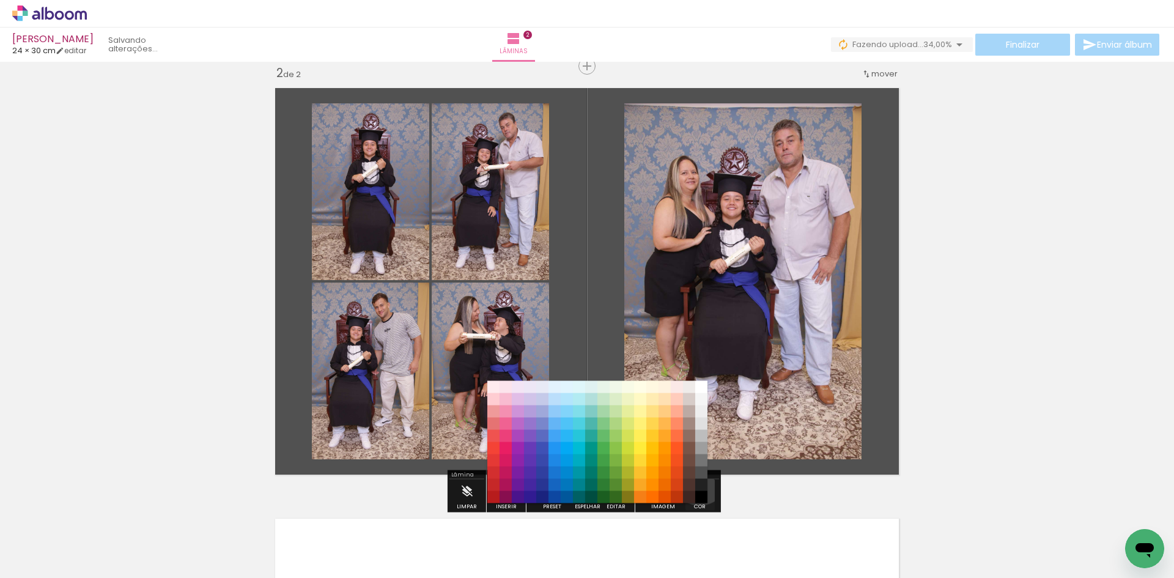
click at [698, 489] on iron-icon "color picker" at bounding box center [699, 491] width 13 height 13
click at [698, 493] on paper-menu-button "#ffebee #ffcdd2 #ef9a9a #e57373 #ef5350 #f44336 #e53935 #d32f2f #c62828 #b71c1c…" at bounding box center [699, 491] width 23 height 23
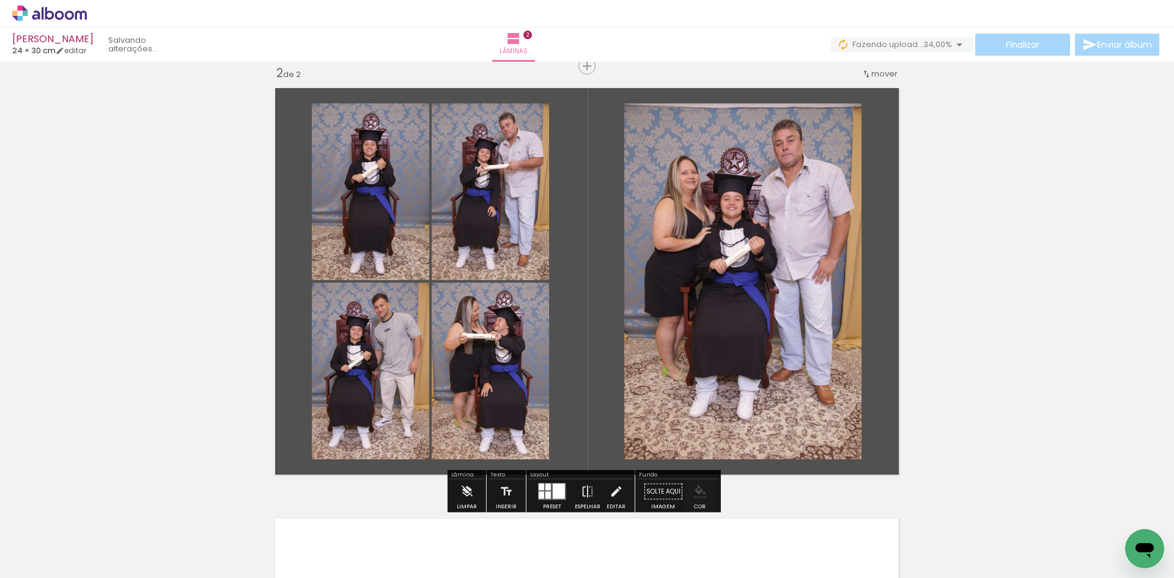
click at [698, 493] on iron-icon "color picker" at bounding box center [699, 491] width 13 height 13
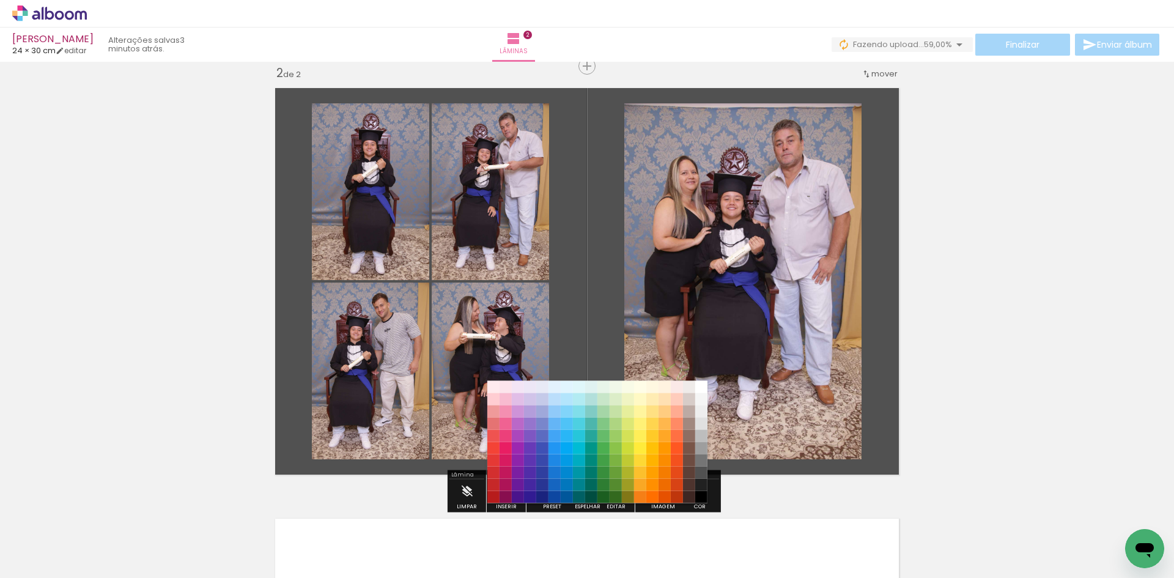
click at [699, 493] on paper-item "#000000" at bounding box center [701, 497] width 12 height 12
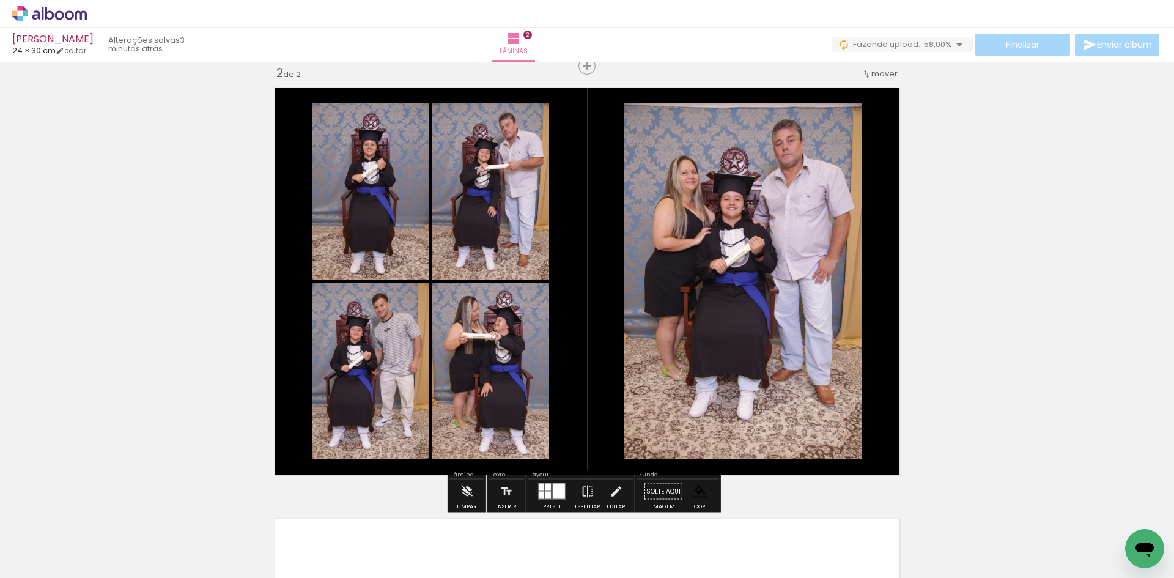
click at [745, 147] on paper-item at bounding box center [749, 145] width 22 height 9
click at [748, 153] on paper-item at bounding box center [749, 153] width 22 height 9
click at [942, 204] on div "Inserir lâmina 1 de 2 Inserir lâmina 2 de 2" at bounding box center [587, 266] width 1174 height 1292
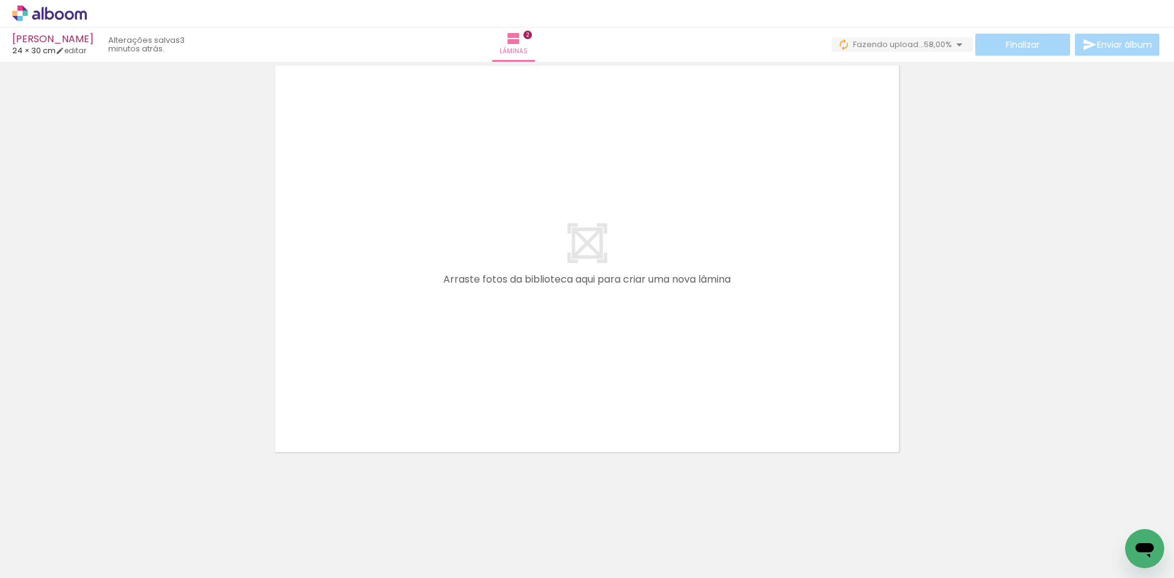
scroll to position [0, 517]
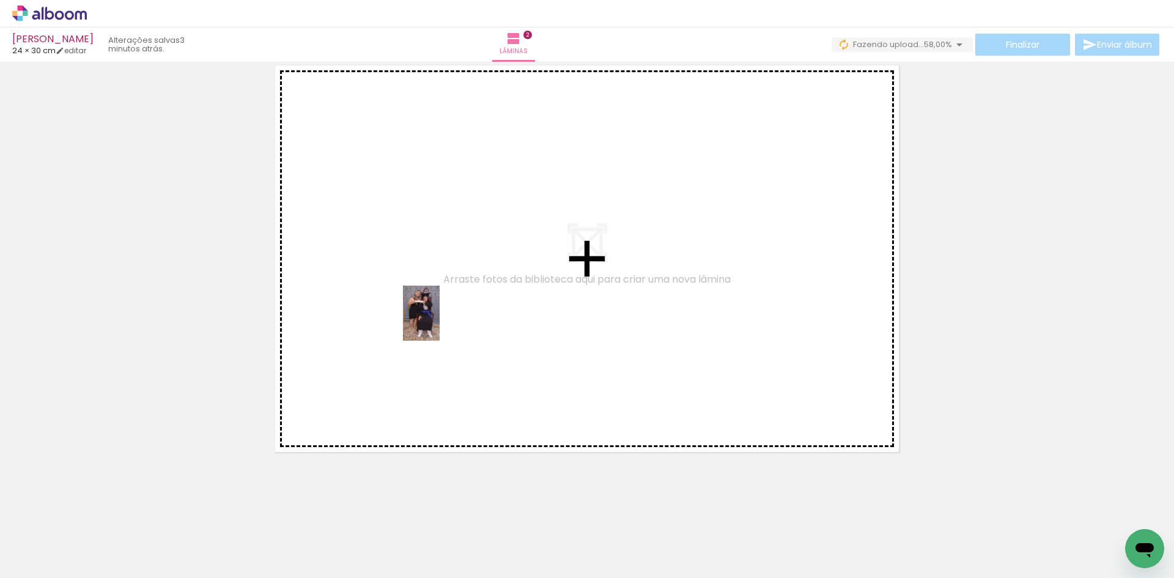
drag, startPoint x: 438, startPoint y: 543, endPoint x: 440, endPoint y: 322, distance: 220.7
click at [440, 322] on quentale-workspace at bounding box center [587, 289] width 1174 height 578
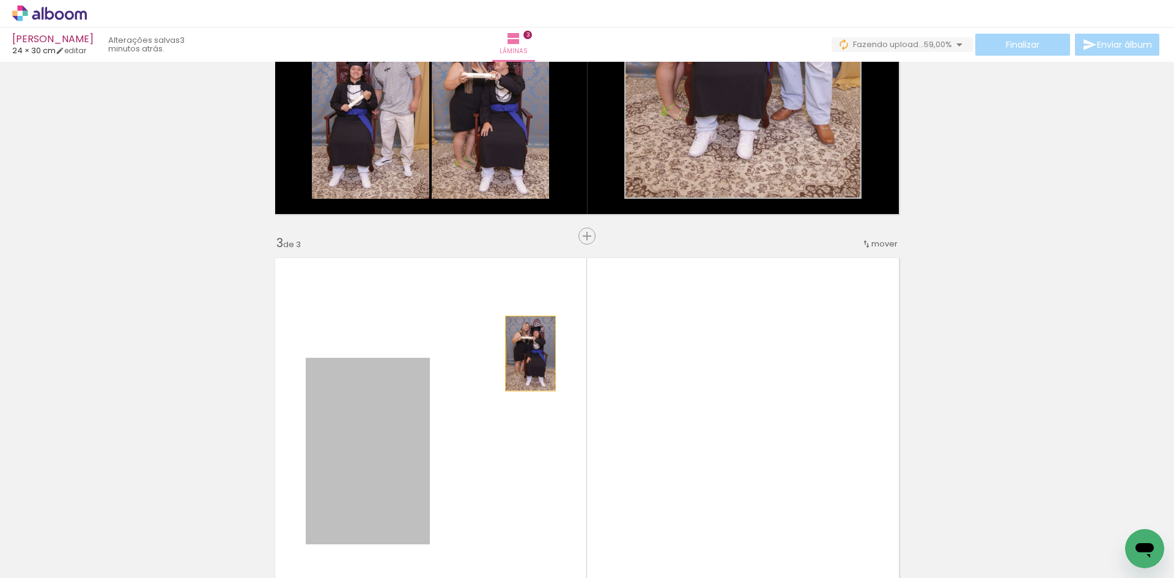
scroll to position [654, 0]
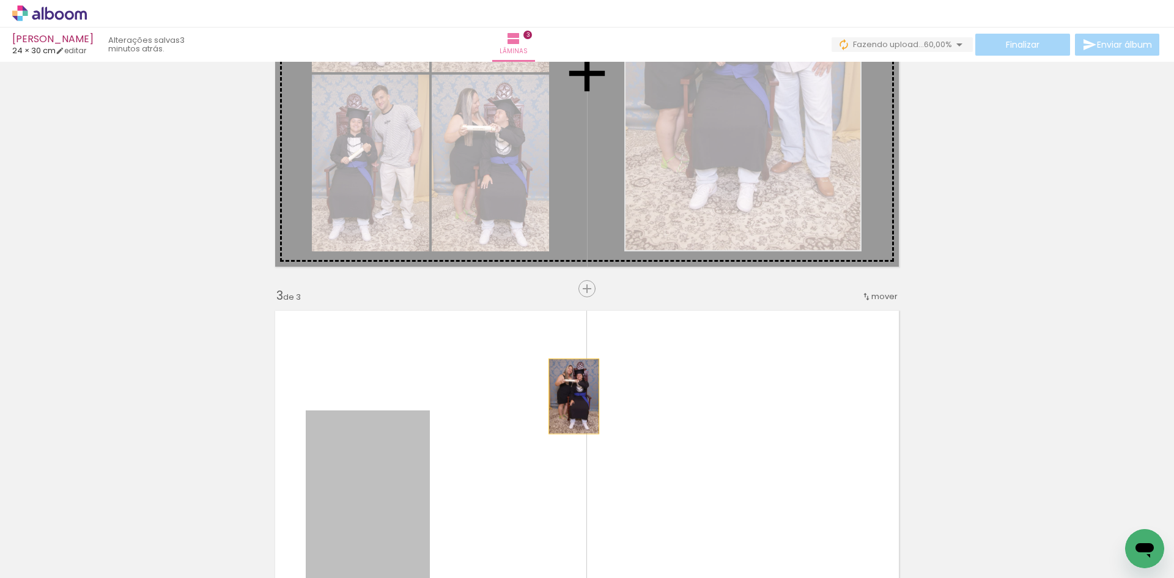
drag, startPoint x: 355, startPoint y: 319, endPoint x: 572, endPoint y: 153, distance: 272.2
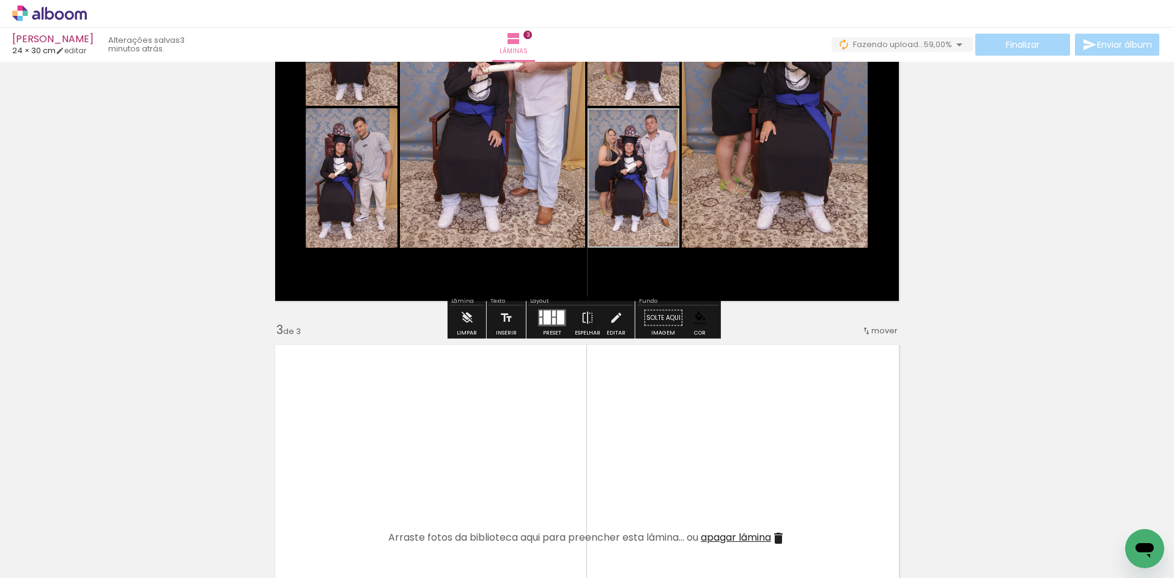
scroll to position [532, 0]
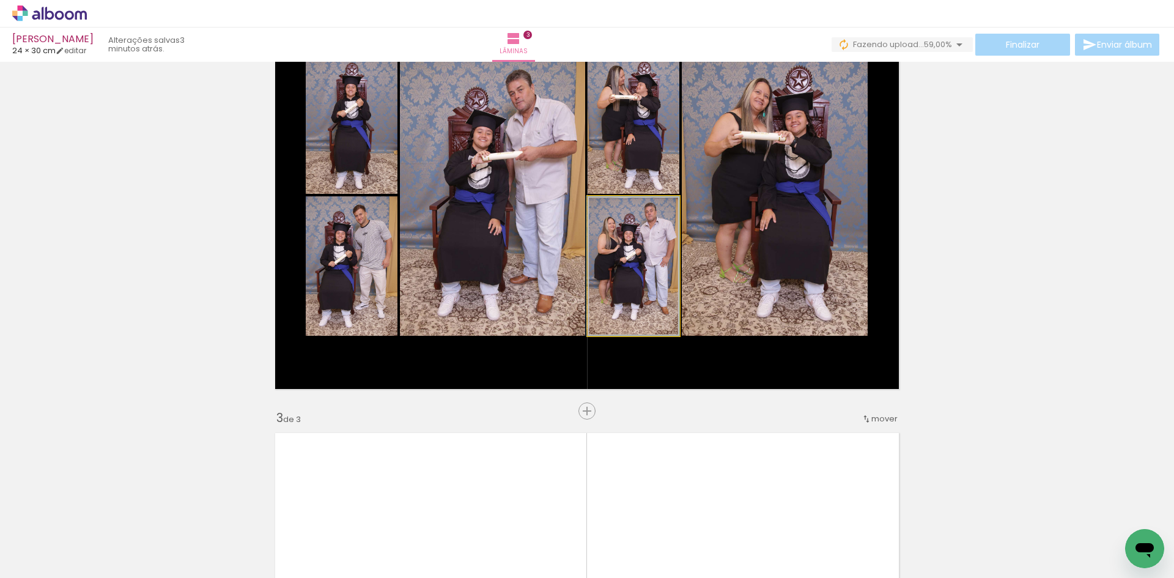
drag, startPoint x: 638, startPoint y: 253, endPoint x: 638, endPoint y: 269, distance: 15.9
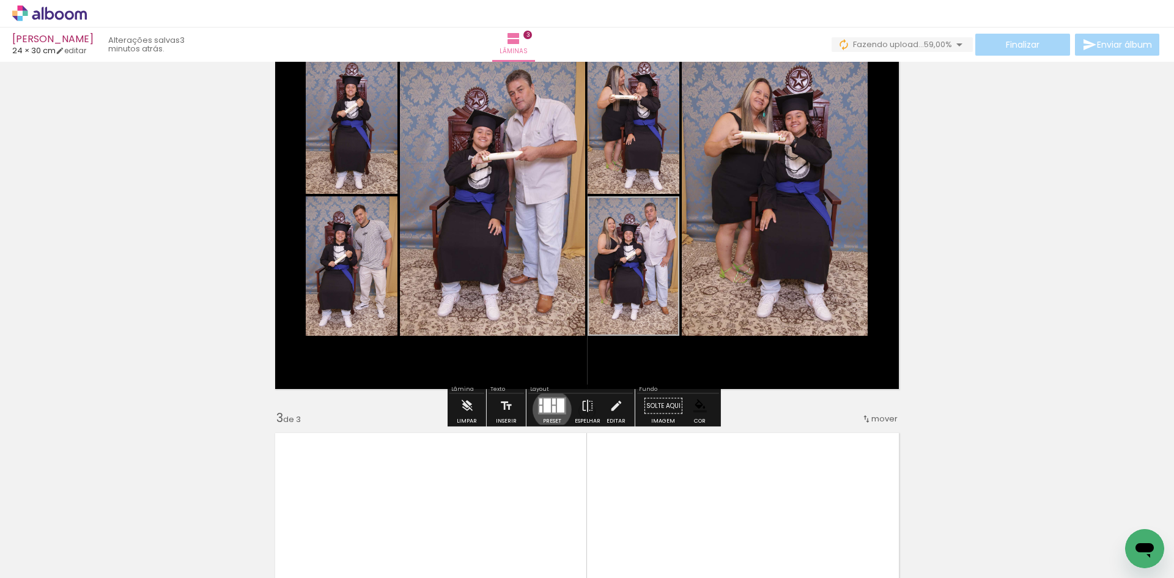
click at [552, 409] on div at bounding box center [554, 409] width 4 height 7
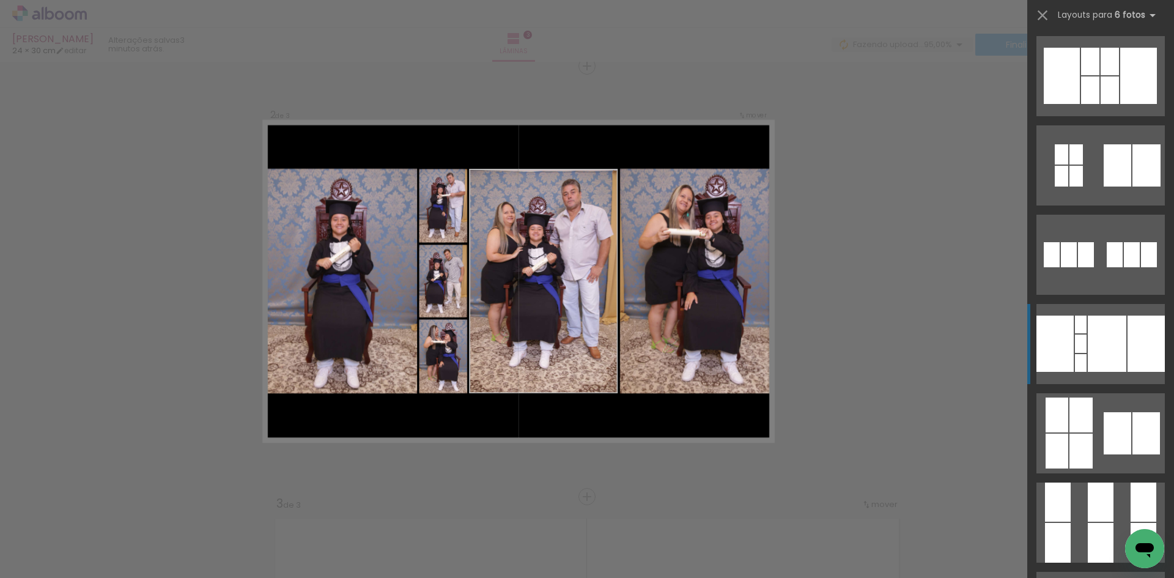
scroll to position [734, 0]
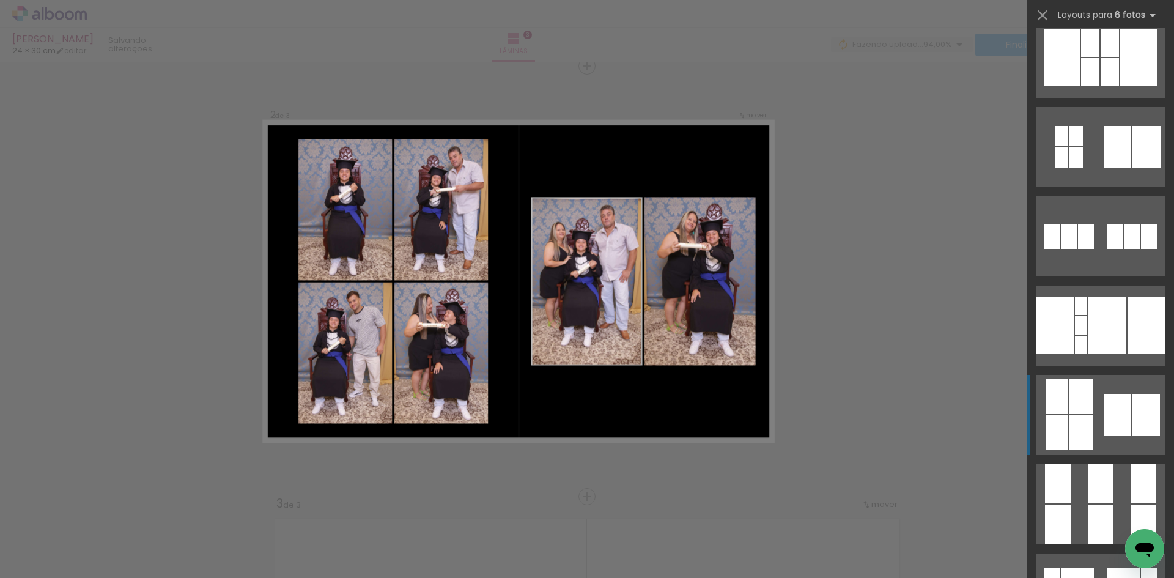
click at [1098, 404] on quentale-layouter at bounding box center [1100, 415] width 128 height 80
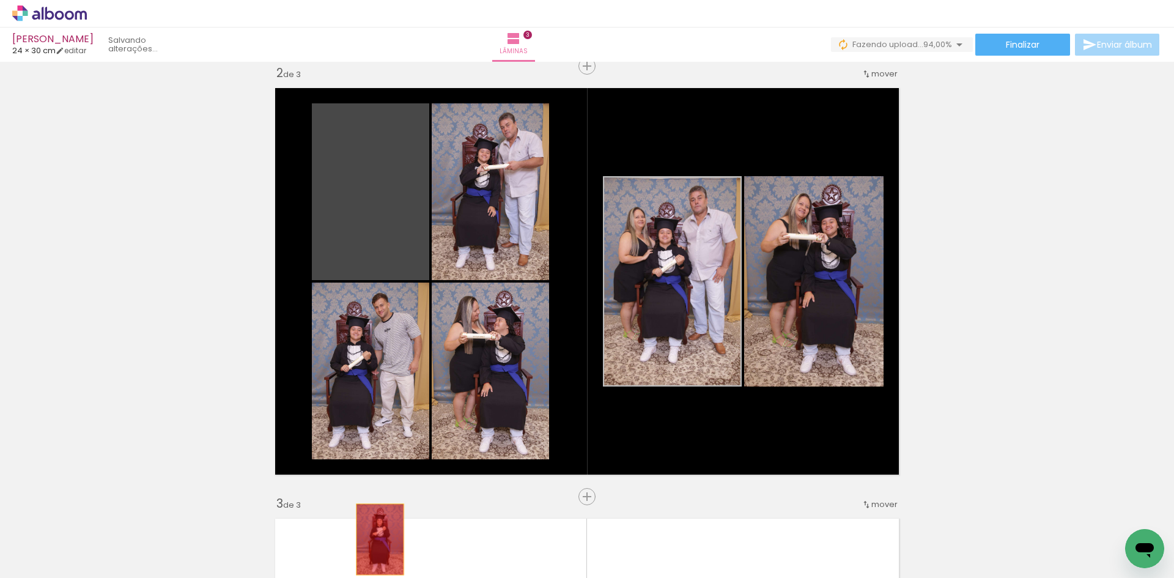
drag, startPoint x: 373, startPoint y: 219, endPoint x: 375, endPoint y: 539, distance: 320.4
click at [375, 539] on quentale-workspace at bounding box center [587, 289] width 1174 height 578
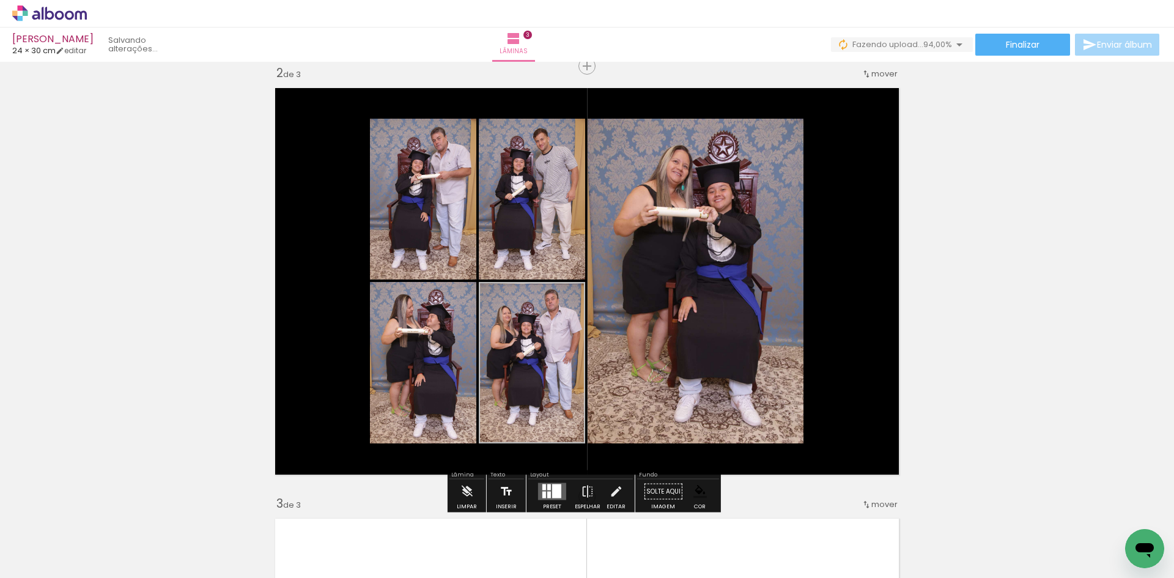
click at [506, 497] on iron-icon at bounding box center [506, 491] width 13 height 24
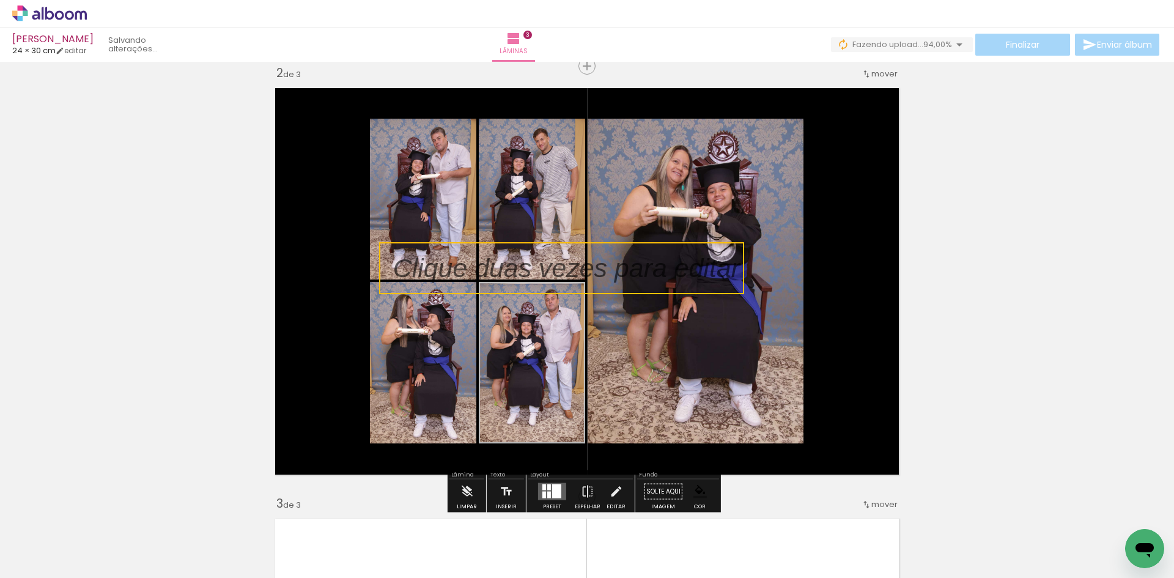
click at [938, 377] on div "Inserir lâmina 1 de 3 Inserir lâmina 2 de 3 Inserir lâmina 3 de 3" at bounding box center [587, 481] width 1174 height 1722
click at [575, 264] on p at bounding box center [575, 267] width 365 height 37
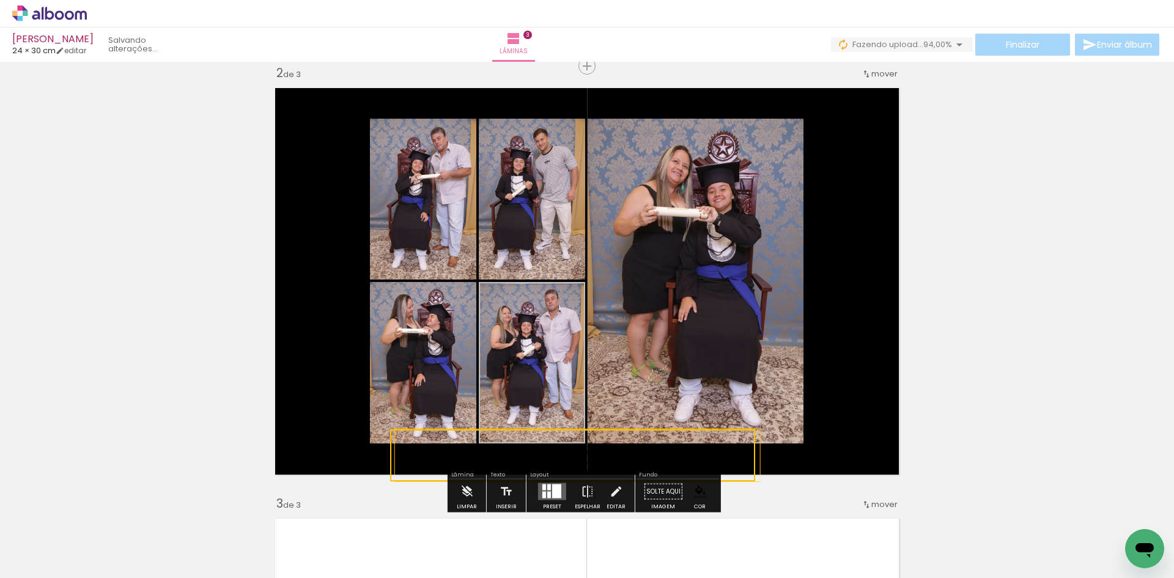
drag, startPoint x: 575, startPoint y: 264, endPoint x: 586, endPoint y: 464, distance: 200.9
click at [586, 464] on quentale-selection at bounding box center [572, 455] width 365 height 52
click at [609, 490] on iron-icon at bounding box center [615, 491] width 13 height 24
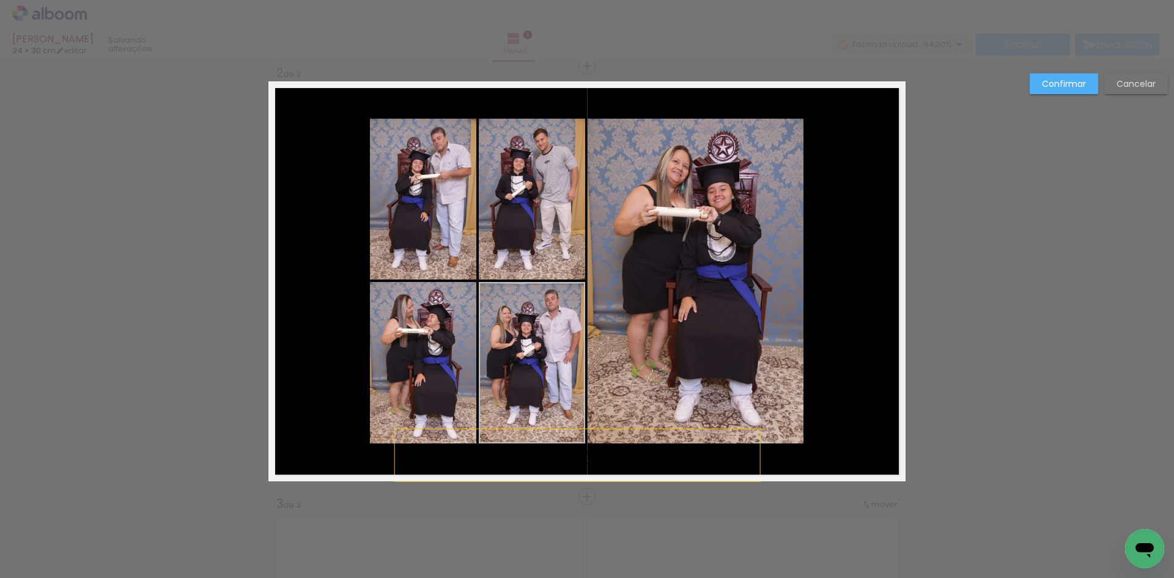
click at [607, 451] on p at bounding box center [586, 455] width 365 height 37
type input "Sans Serif"
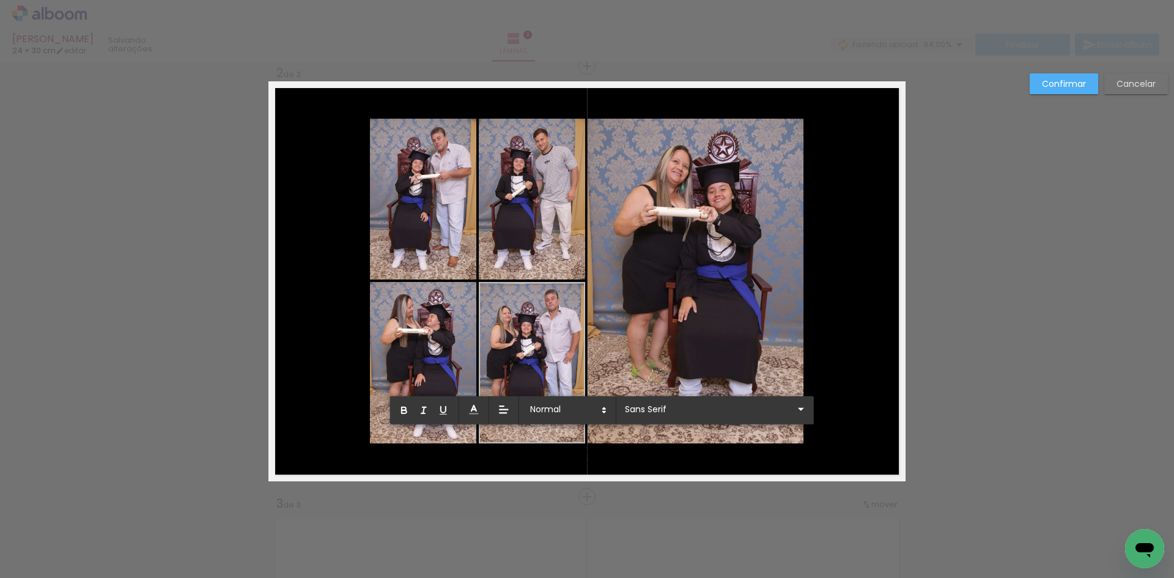
click at [1035, 358] on div "Confirmar Cancelar" at bounding box center [587, 490] width 1174 height 1751
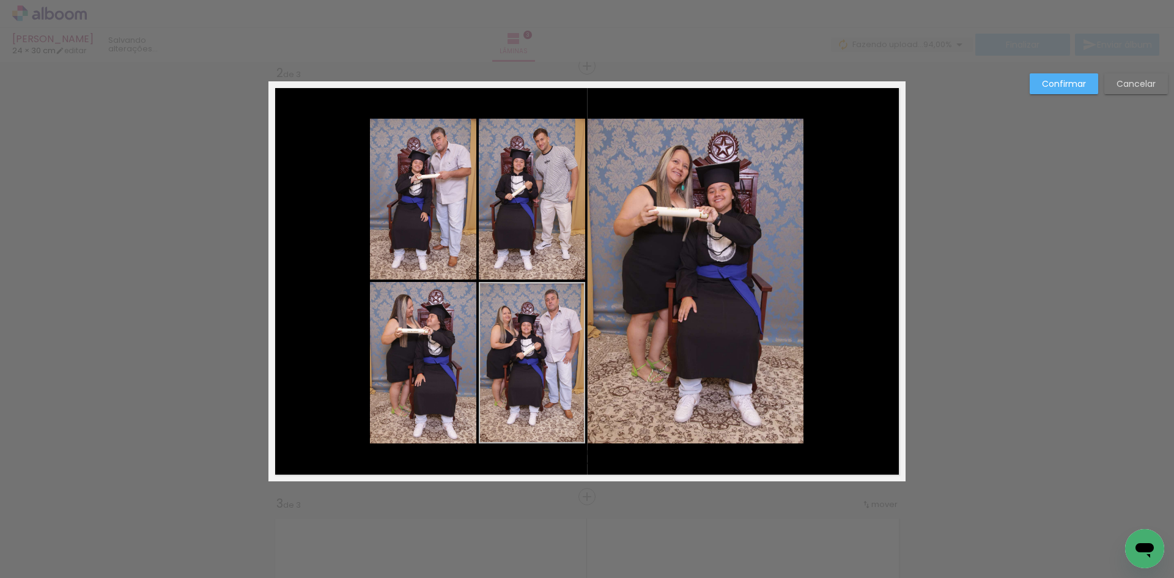
click at [0, 0] on slot "Confirmar" at bounding box center [0, 0] width 0 height 0
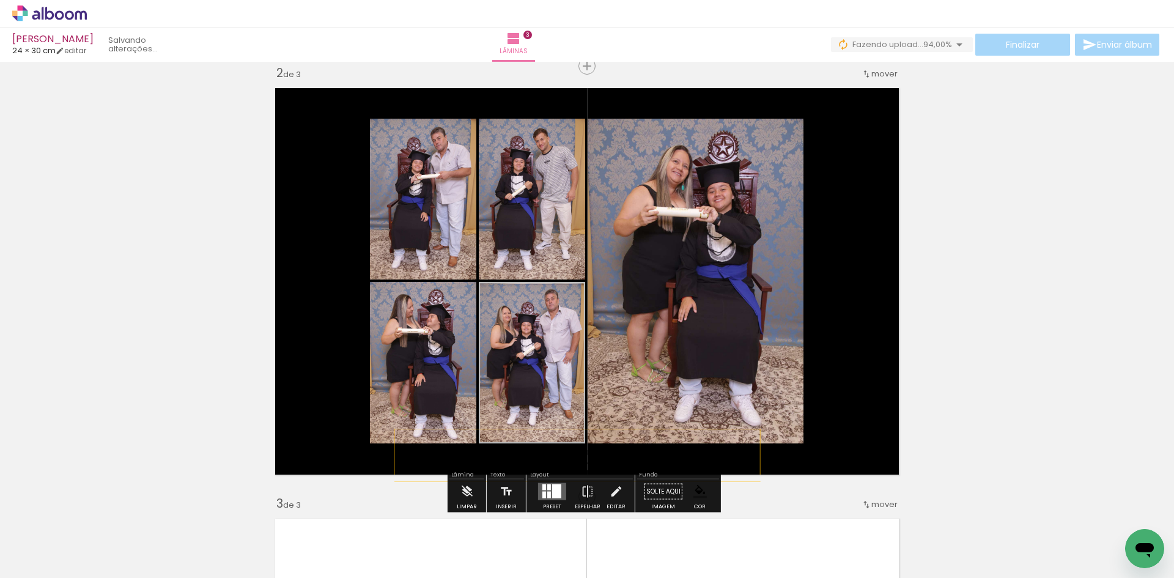
click at [575, 459] on p at bounding box center [586, 455] width 365 height 37
drag, startPoint x: 544, startPoint y: 453, endPoint x: 1047, endPoint y: 367, distance: 511.1
click at [1047, 367] on div "Inserir lâmina 1 de 3 Inserir lâmina 2 de 3 Inserir lâmina 3 de 3" at bounding box center [587, 481] width 1174 height 1722
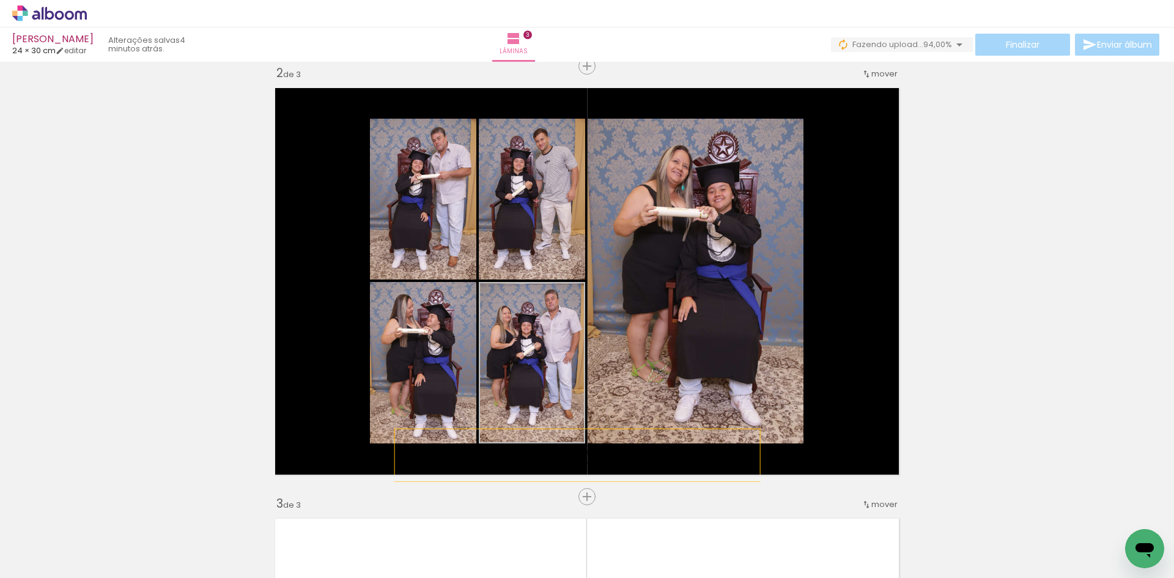
click at [934, 47] on quentale-upload-monitor at bounding box center [902, 44] width 142 height 15
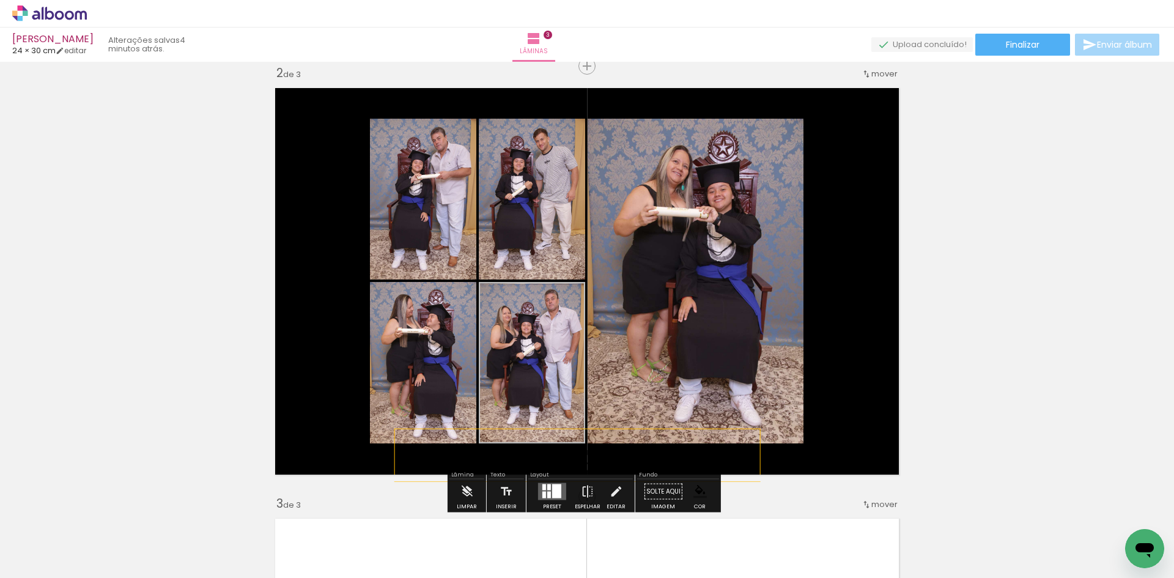
click at [547, 494] on div at bounding box center [549, 495] width 4 height 7
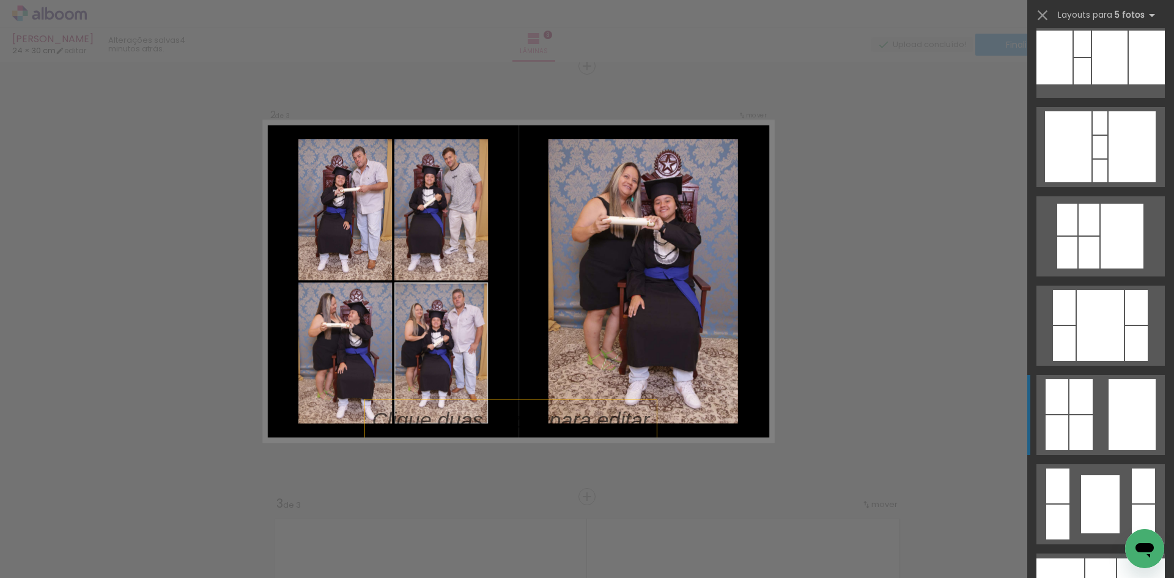
click at [1094, 418] on quentale-layouter at bounding box center [1100, 415] width 128 height 80
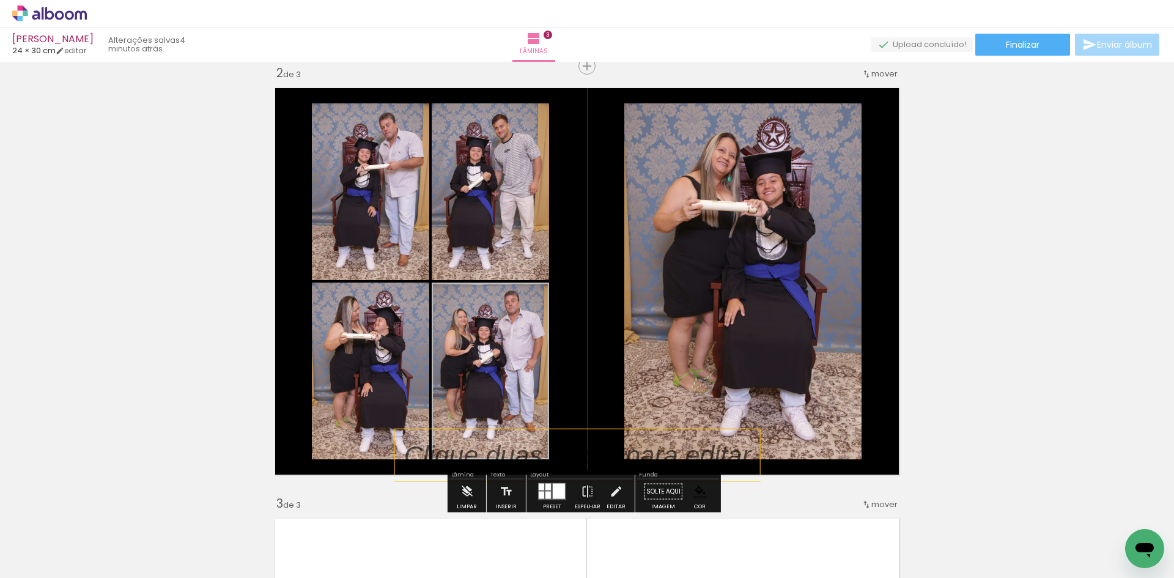
click at [886, 352] on quentale-layouter at bounding box center [586, 281] width 637 height 400
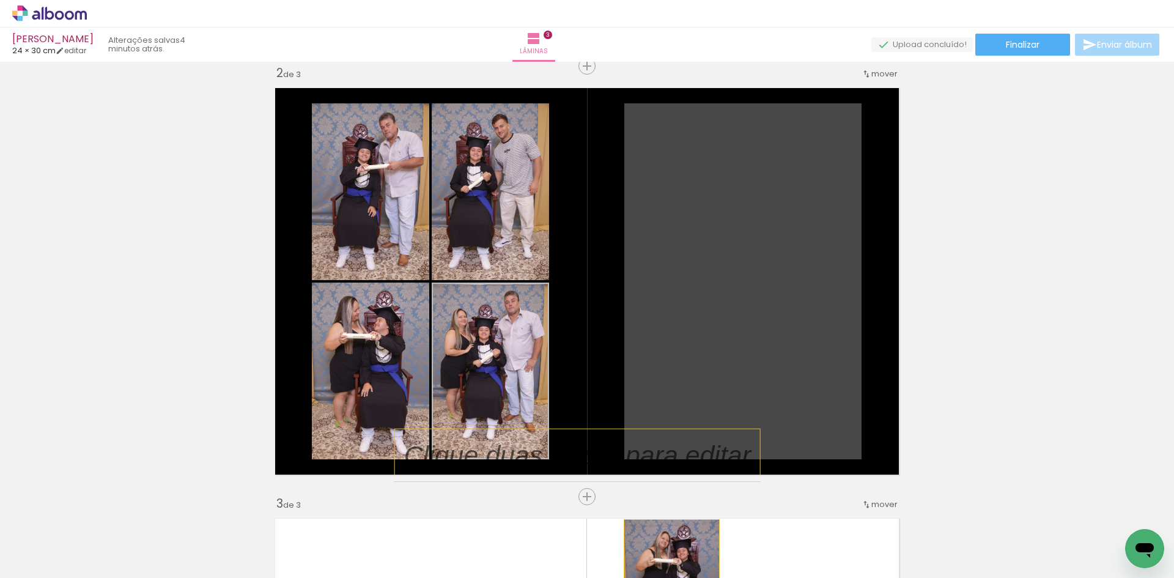
drag, startPoint x: 703, startPoint y: 248, endPoint x: 667, endPoint y: 577, distance: 331.5
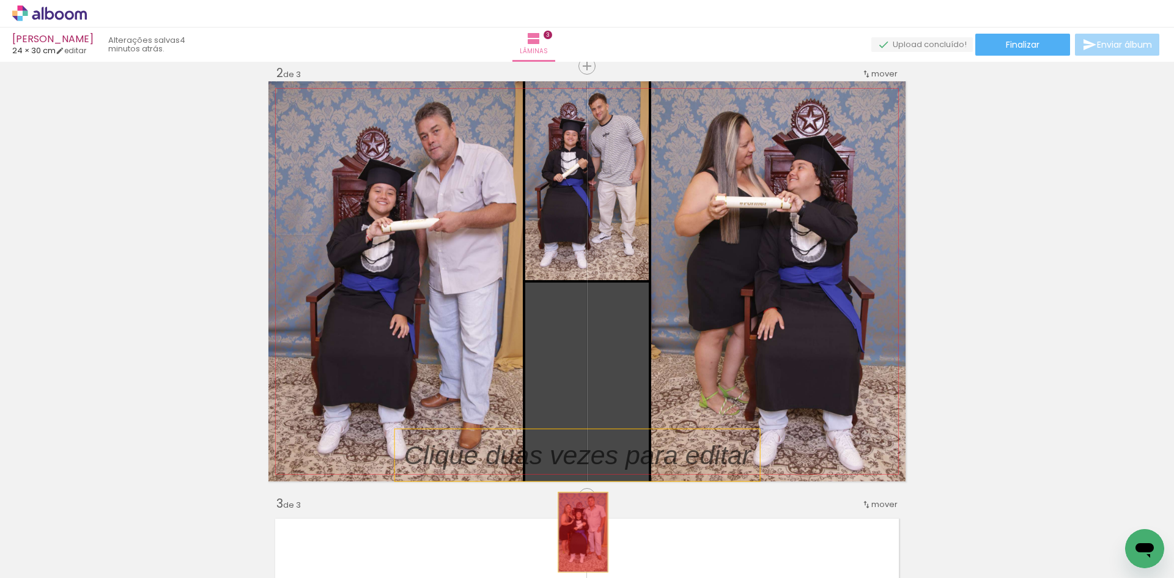
drag, startPoint x: 579, startPoint y: 359, endPoint x: 463, endPoint y: 391, distance: 119.9
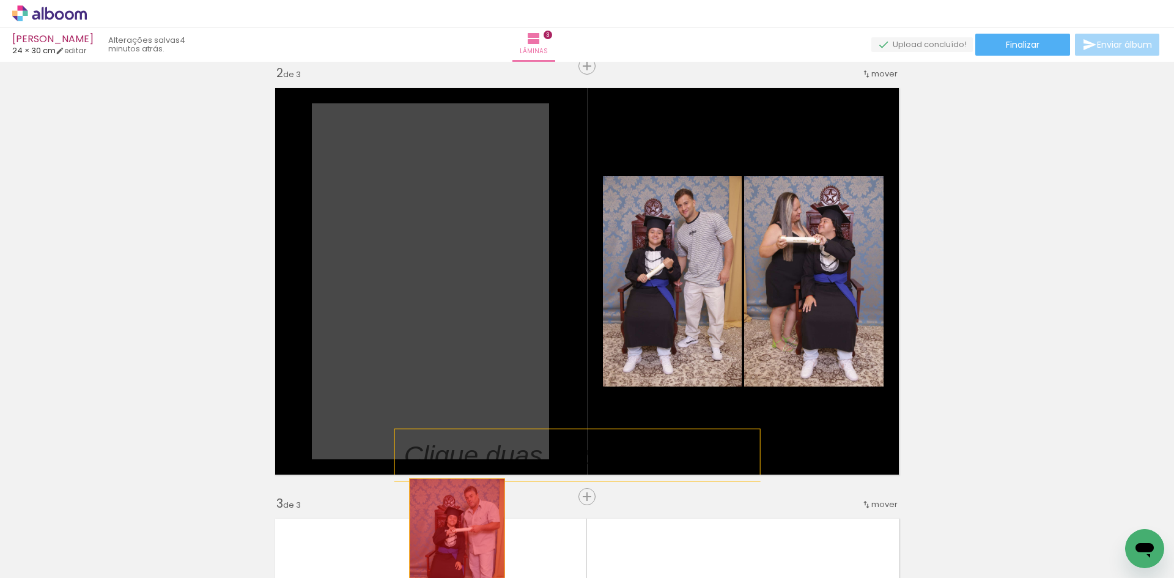
drag, startPoint x: 429, startPoint y: 353, endPoint x: 633, endPoint y: 332, distance: 205.3
click at [461, 534] on quentale-workspace at bounding box center [587, 289] width 1174 height 578
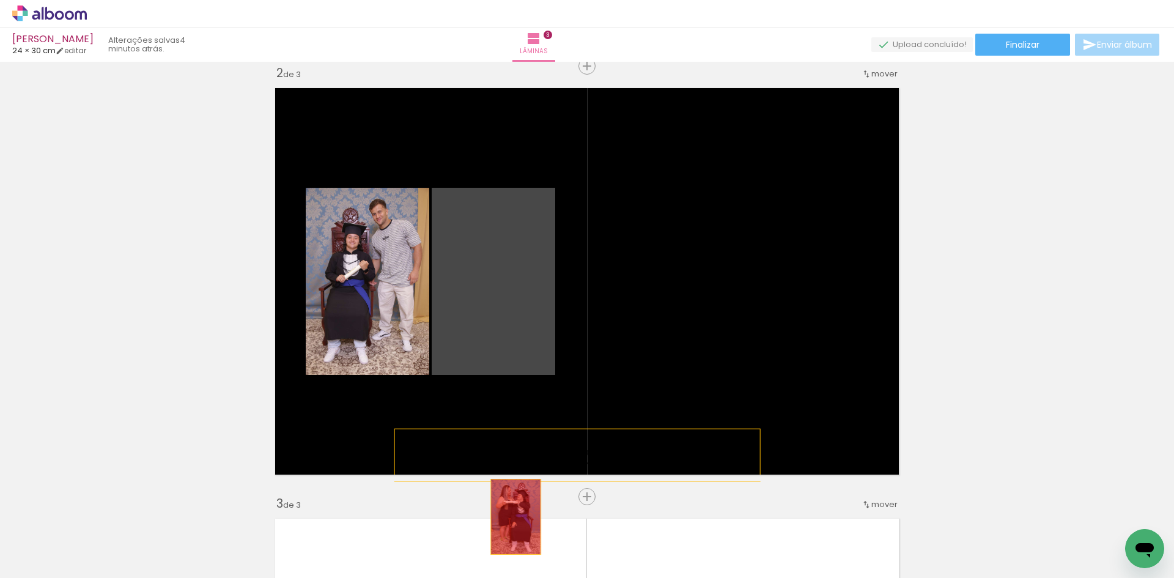
drag, startPoint x: 528, startPoint y: 287, endPoint x: 358, endPoint y: 303, distance: 171.3
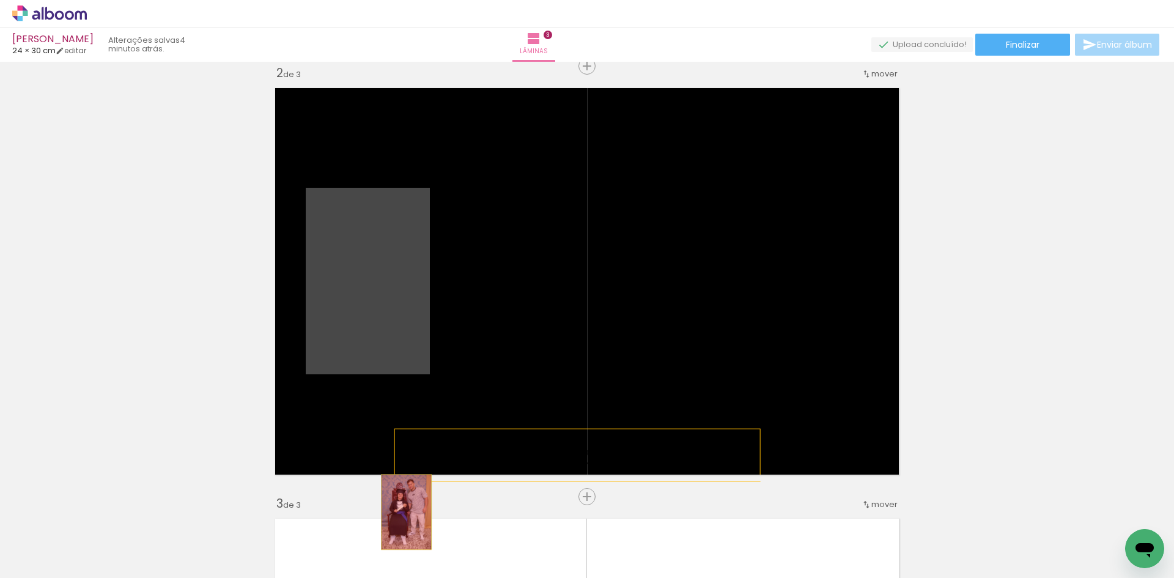
drag, startPoint x: 350, startPoint y: 300, endPoint x: 407, endPoint y: 523, distance: 230.2
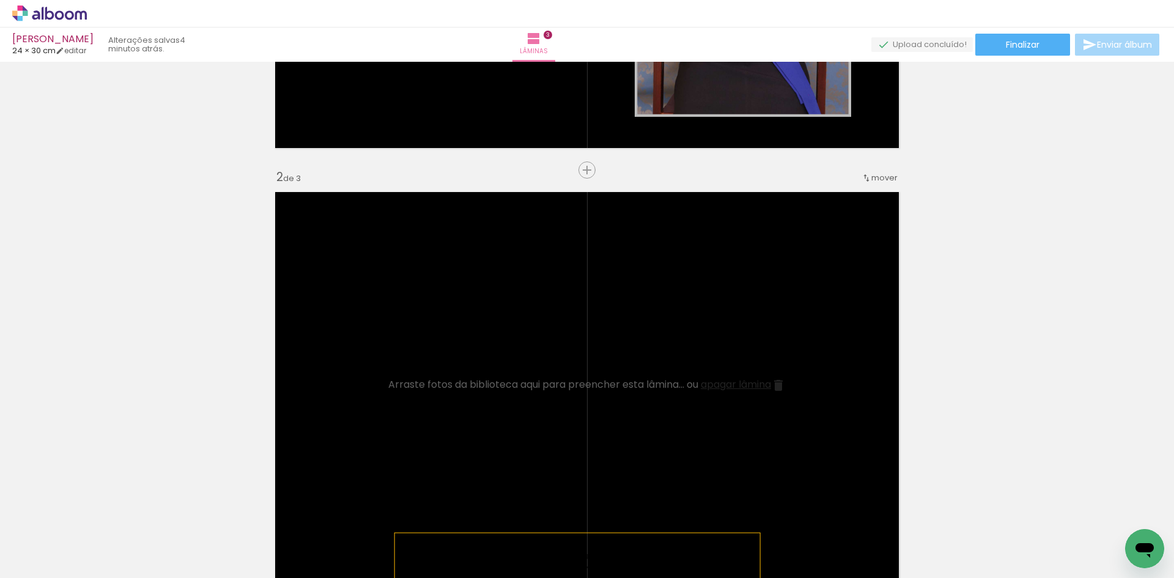
scroll to position [324, 0]
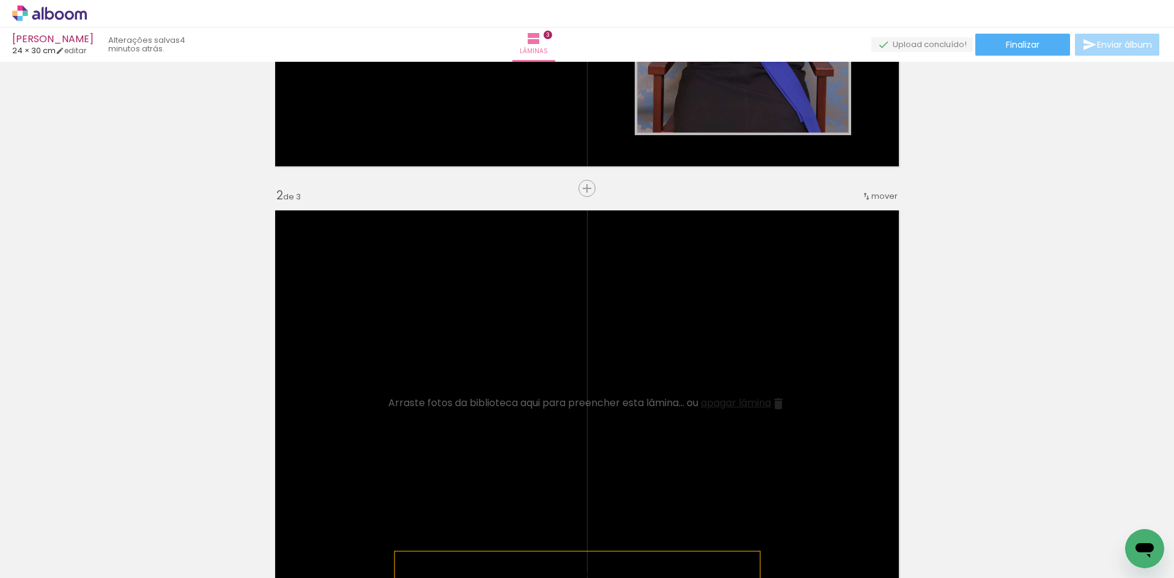
click at [778, 402] on iron-icon at bounding box center [778, 403] width 15 height 15
click at [751, 402] on span "apagar lâmina" at bounding box center [736, 403] width 70 height 14
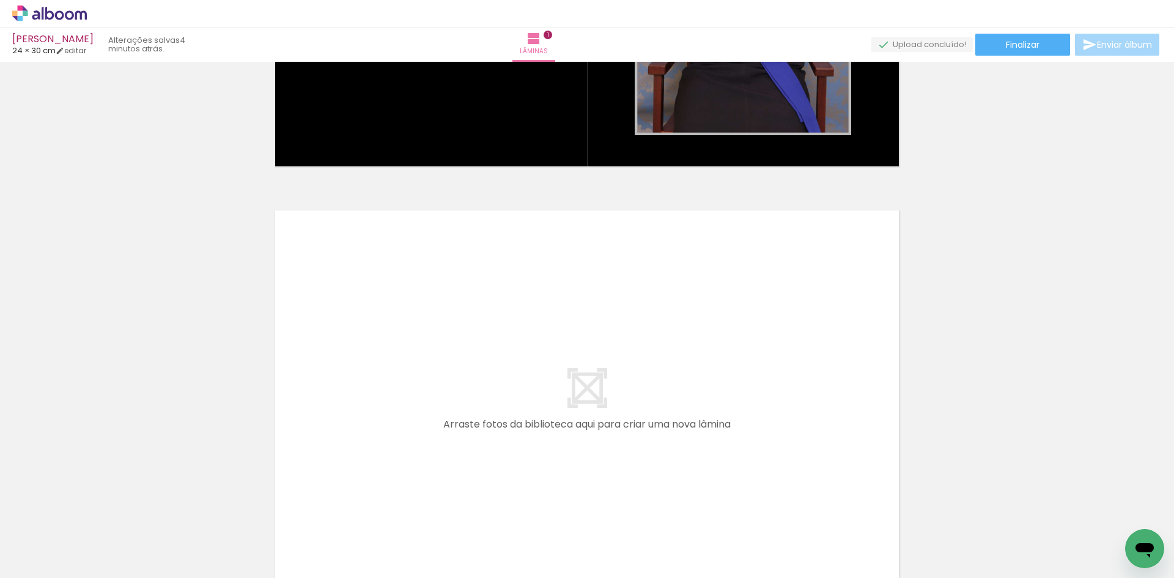
scroll to position [0, 604]
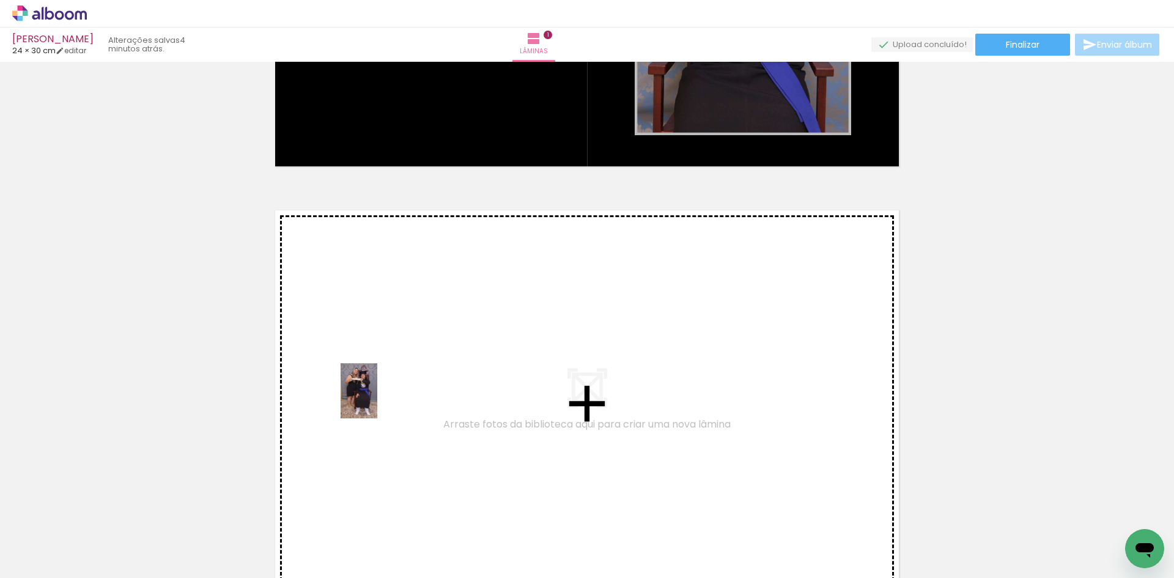
drag, startPoint x: 339, startPoint y: 548, endPoint x: 382, endPoint y: 393, distance: 161.7
click at [382, 393] on quentale-workspace at bounding box center [587, 289] width 1174 height 578
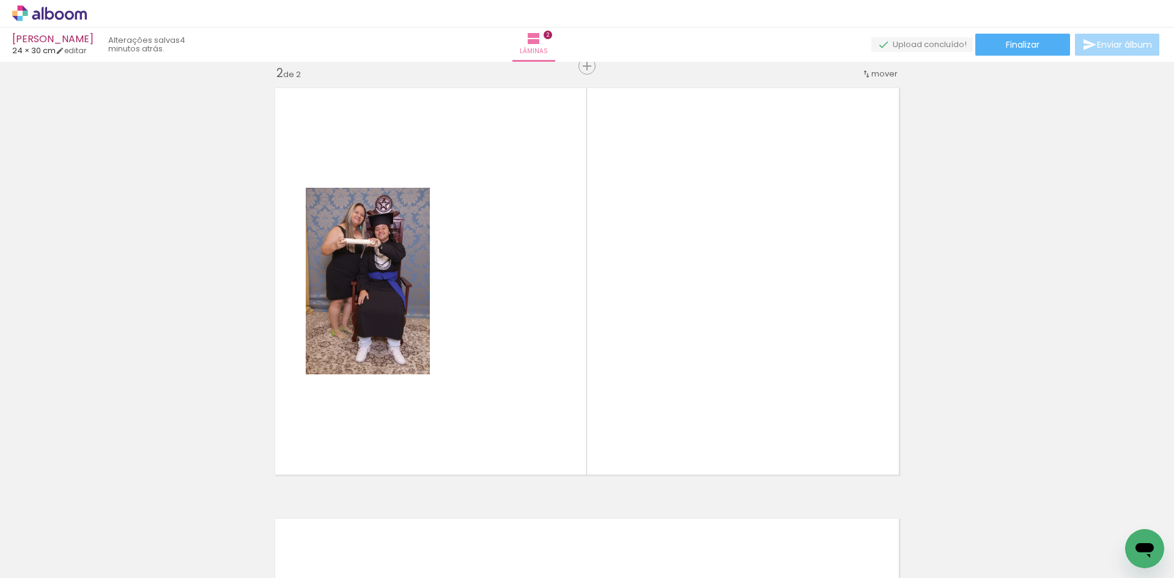
scroll to position [0, 1261]
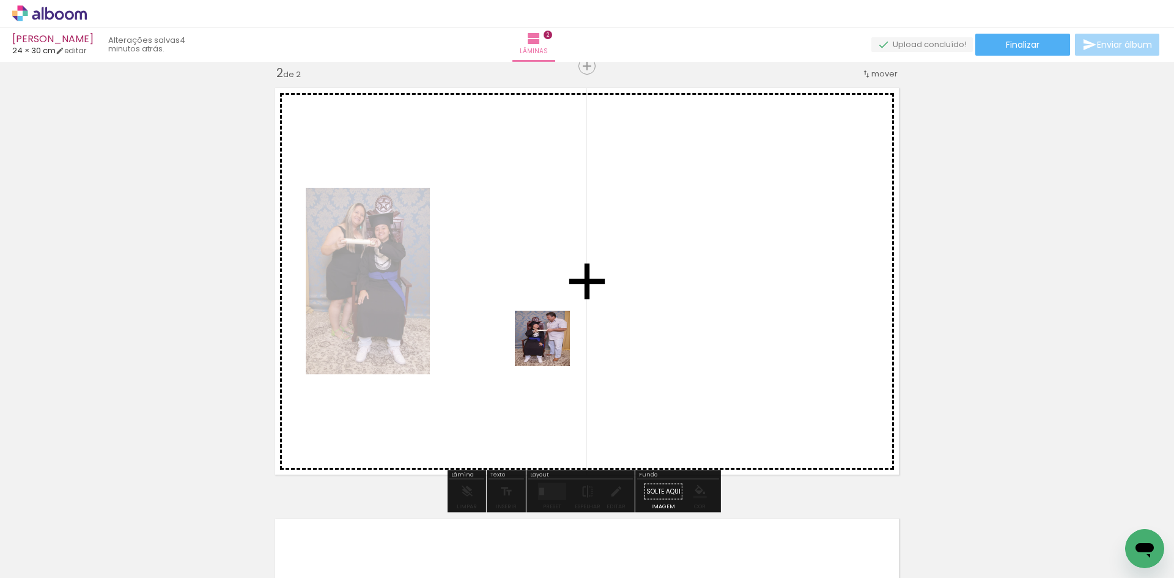
drag, startPoint x: 574, startPoint y: 552, endPoint x: 552, endPoint y: 335, distance: 218.1
click at [552, 335] on quentale-workspace at bounding box center [587, 289] width 1174 height 578
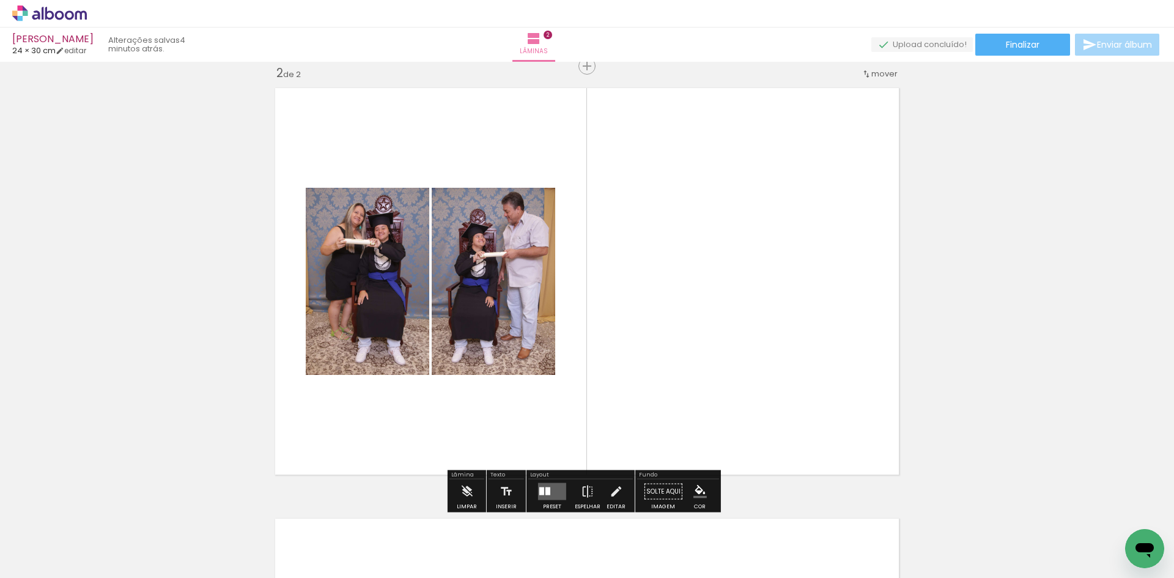
scroll to position [0, 1390]
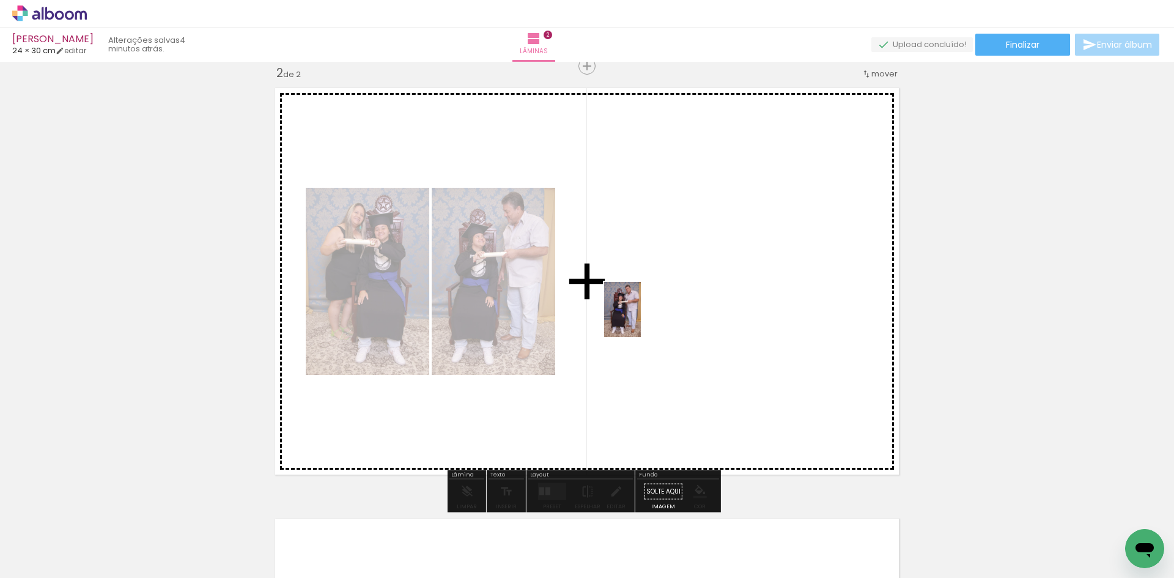
drag, startPoint x: 572, startPoint y: 553, endPoint x: 641, endPoint y: 318, distance: 244.8
click at [641, 318] on quentale-workspace at bounding box center [587, 289] width 1174 height 578
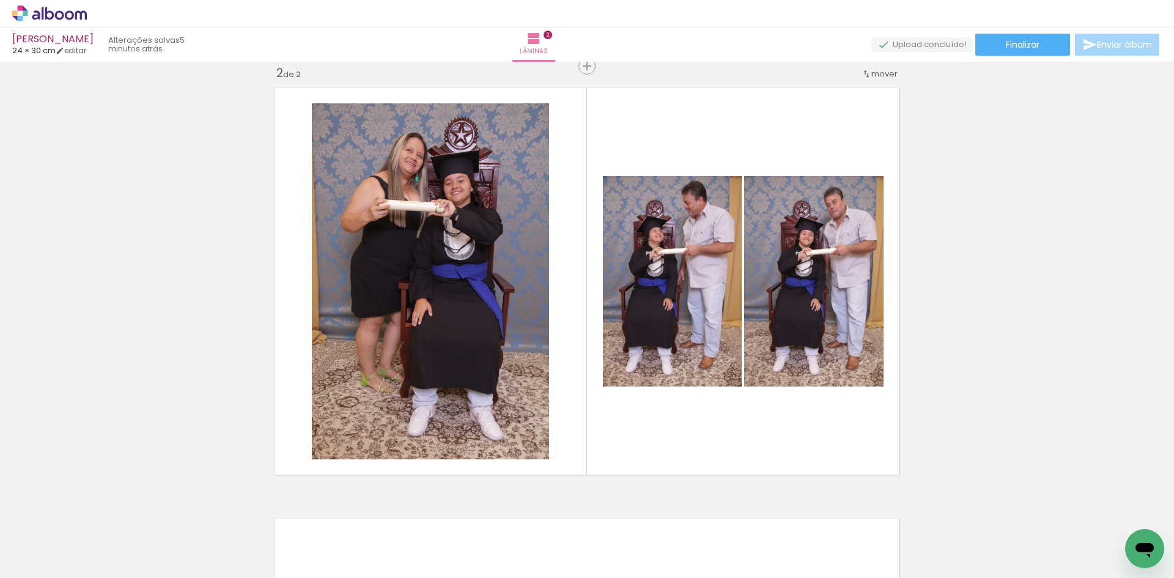
scroll to position [0, 2829]
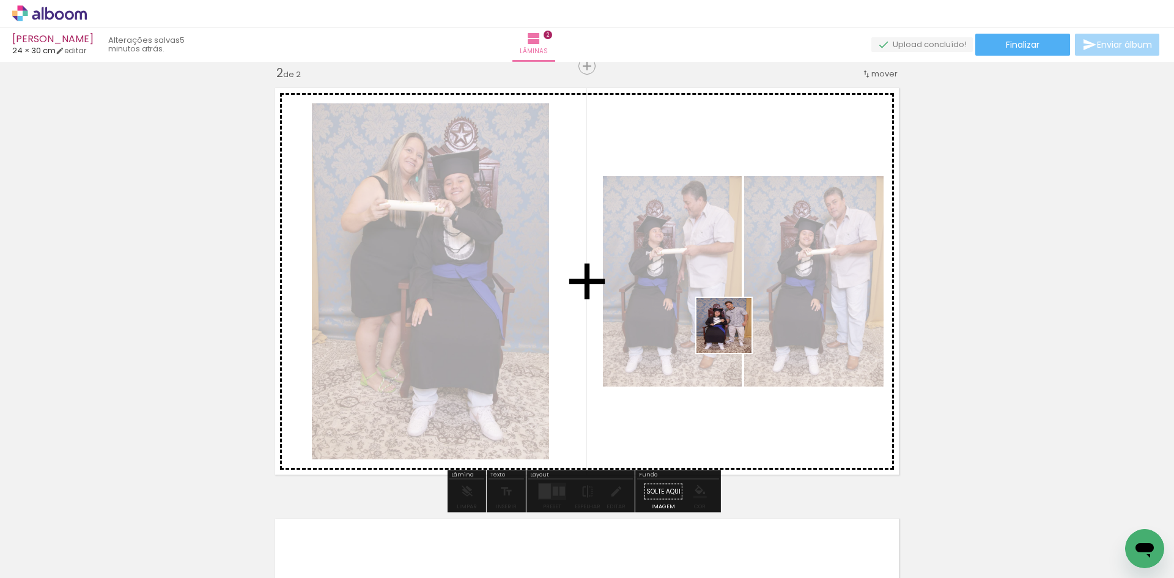
drag, startPoint x: 785, startPoint y: 547, endPoint x: 730, endPoint y: 322, distance: 232.2
click at [730, 322] on quentale-workspace at bounding box center [587, 289] width 1174 height 578
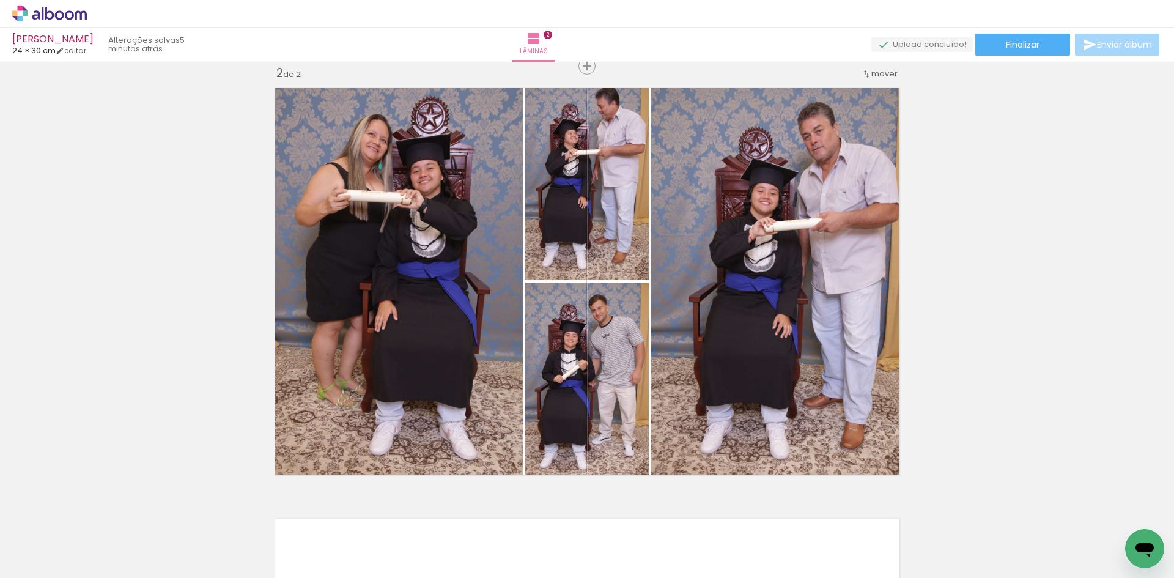
scroll to position [0, 4654]
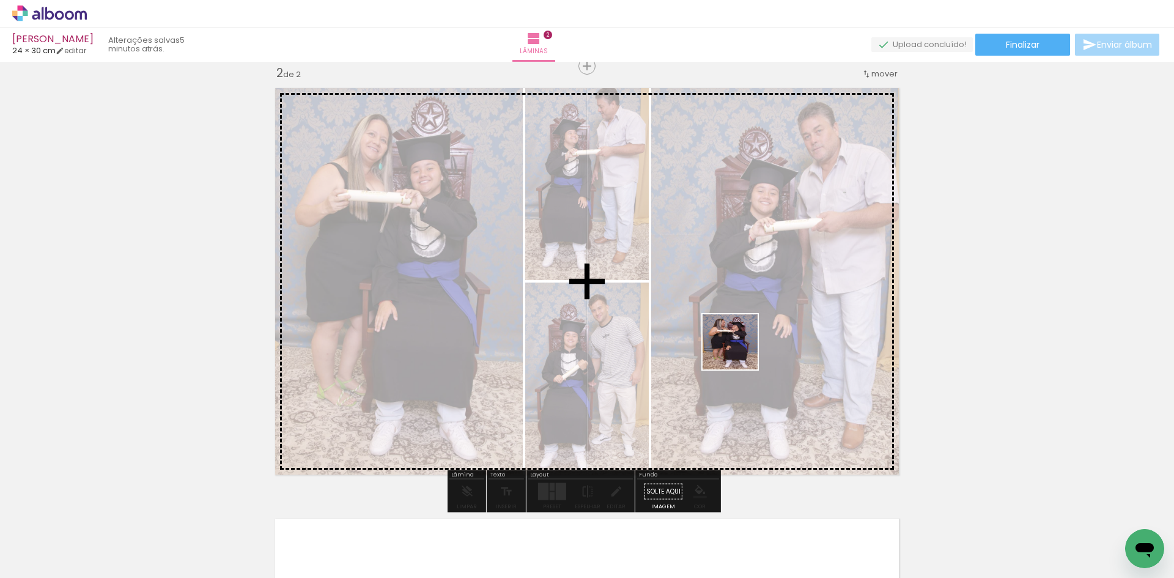
drag, startPoint x: 882, startPoint y: 545, endPoint x: 739, endPoint y: 351, distance: 240.9
click at [739, 351] on quentale-workspace at bounding box center [587, 289] width 1174 height 578
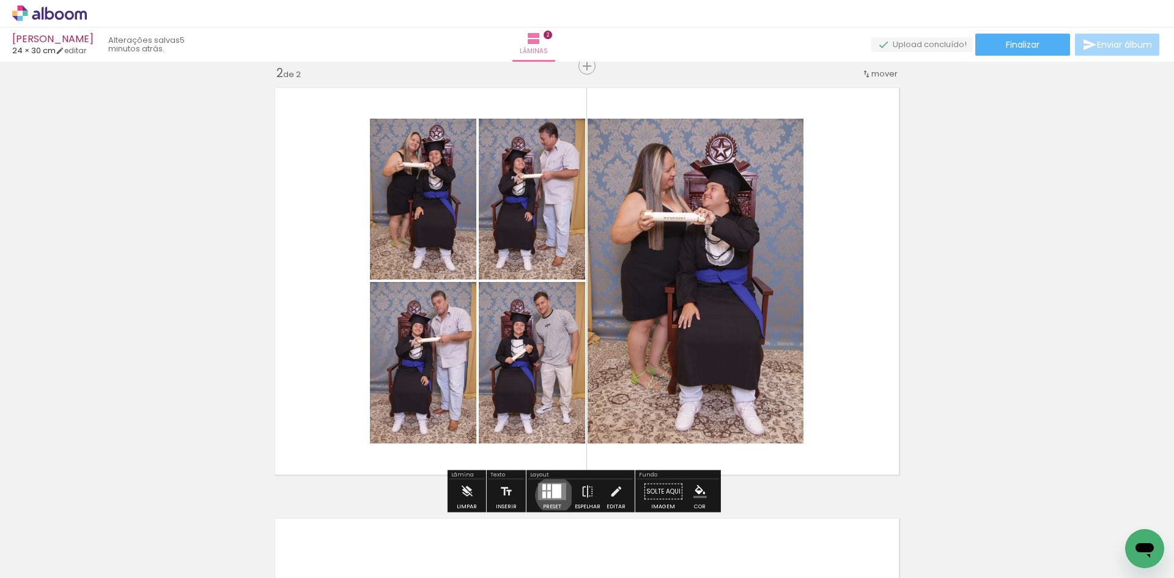
click at [552, 495] on div at bounding box center [556, 491] width 9 height 14
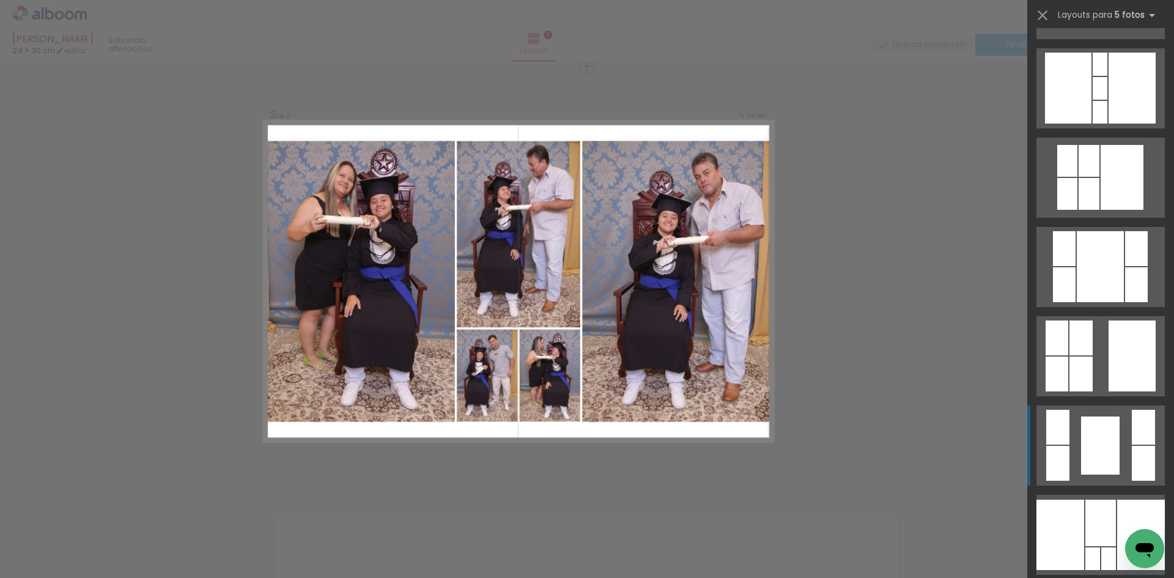
scroll to position [795, 0]
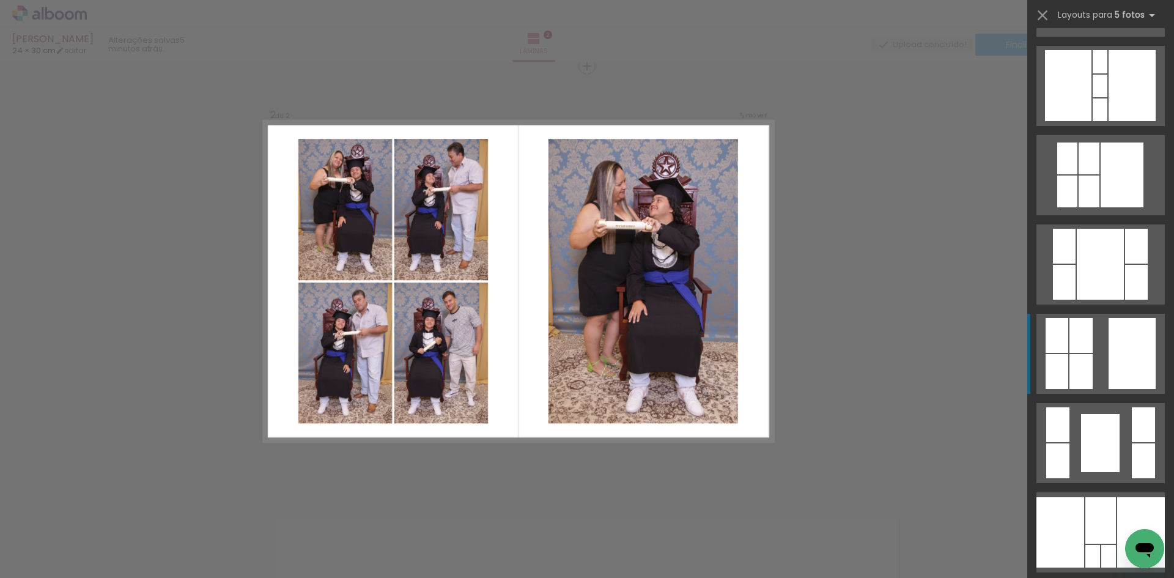
click at [1116, 362] on div at bounding box center [1132, 353] width 47 height 71
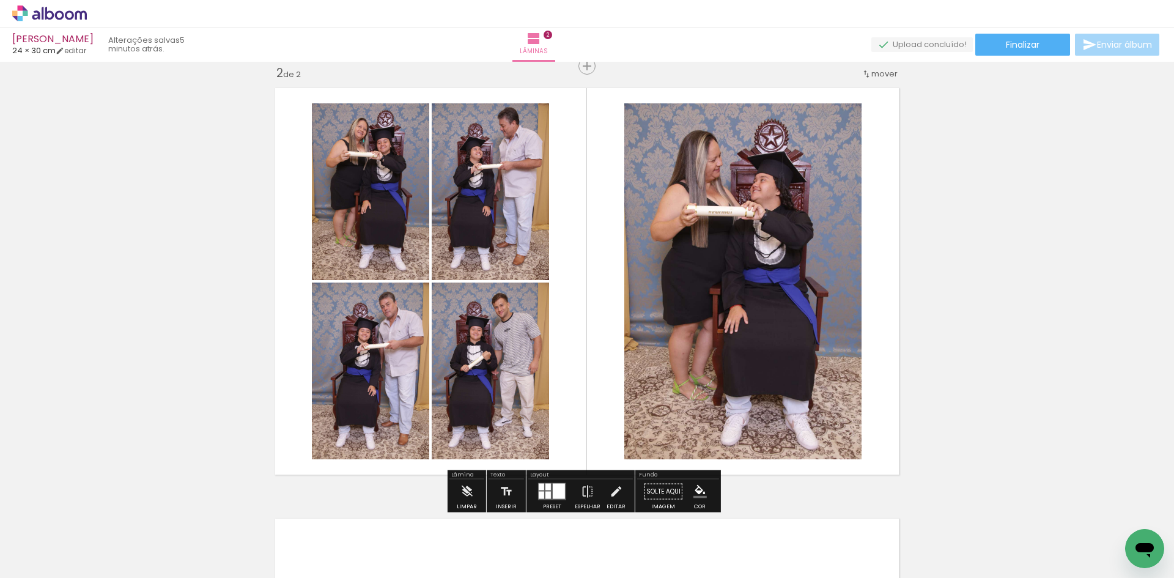
click at [747, 152] on paper-item at bounding box center [749, 153] width 22 height 9
click at [696, 489] on iron-icon "color picker" at bounding box center [699, 491] width 13 height 13
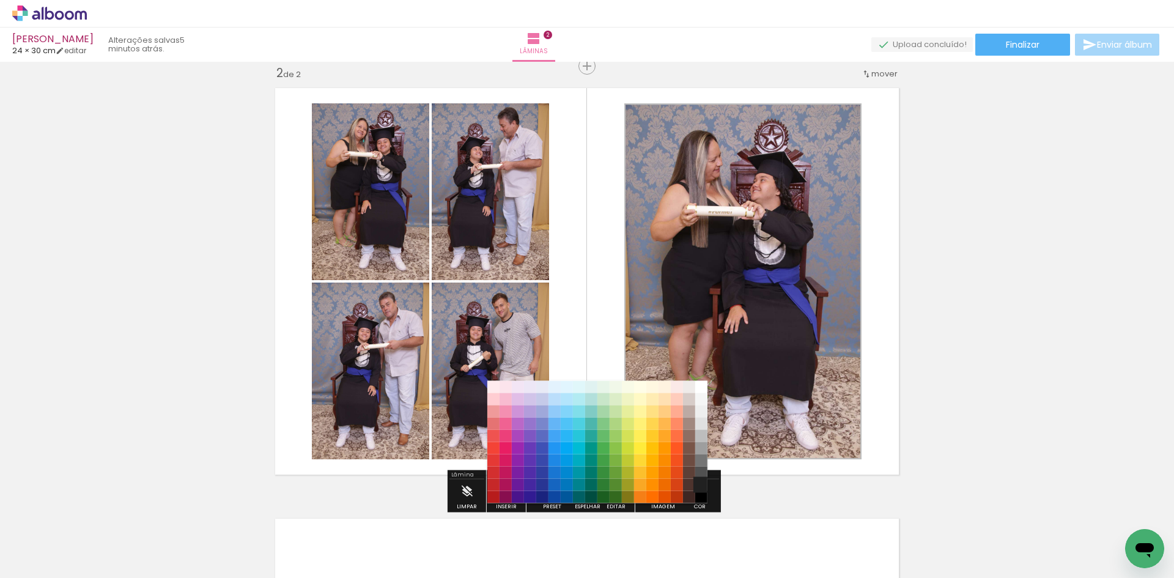
click at [704, 484] on paper-item "#212121" at bounding box center [701, 485] width 12 height 12
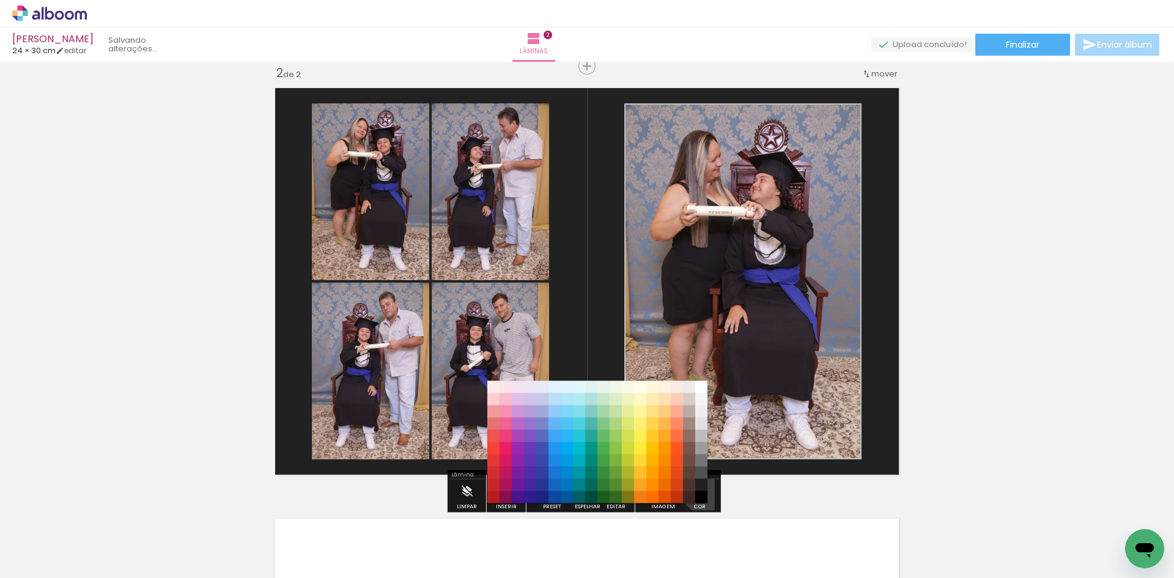
click at [703, 492] on iron-icon "color picker" at bounding box center [699, 491] width 13 height 13
click at [703, 491] on paper-item "#212121" at bounding box center [701, 485] width 12 height 12
click at [700, 498] on paper-item "#000000" at bounding box center [701, 497] width 12 height 12
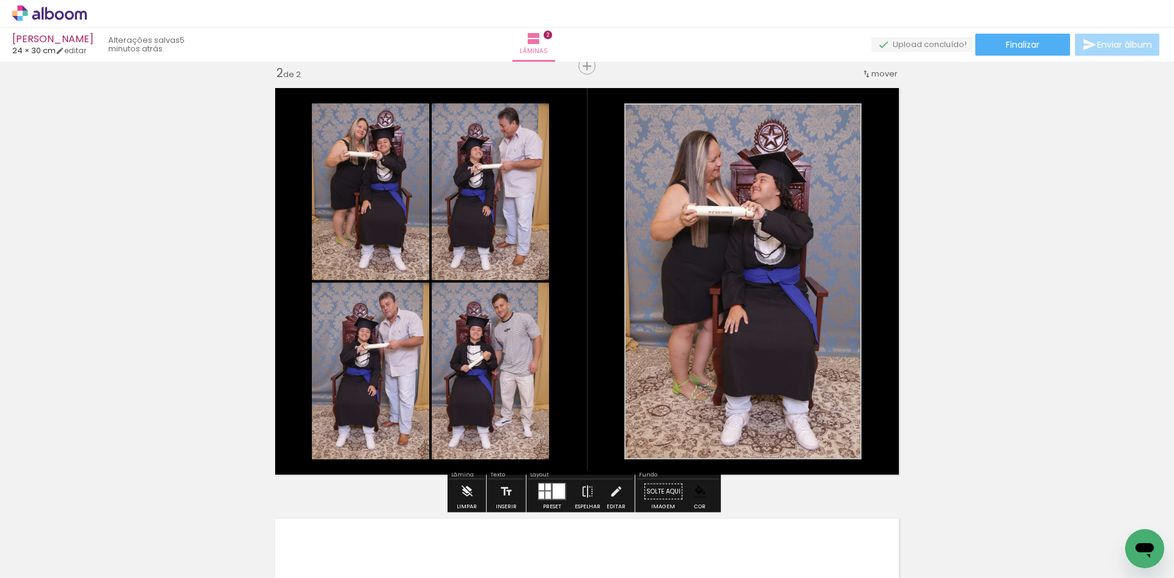
click at [940, 444] on div "Inserir lâmina 1 de 2 Inserir lâmina 2 de 2" at bounding box center [587, 266] width 1174 height 1292
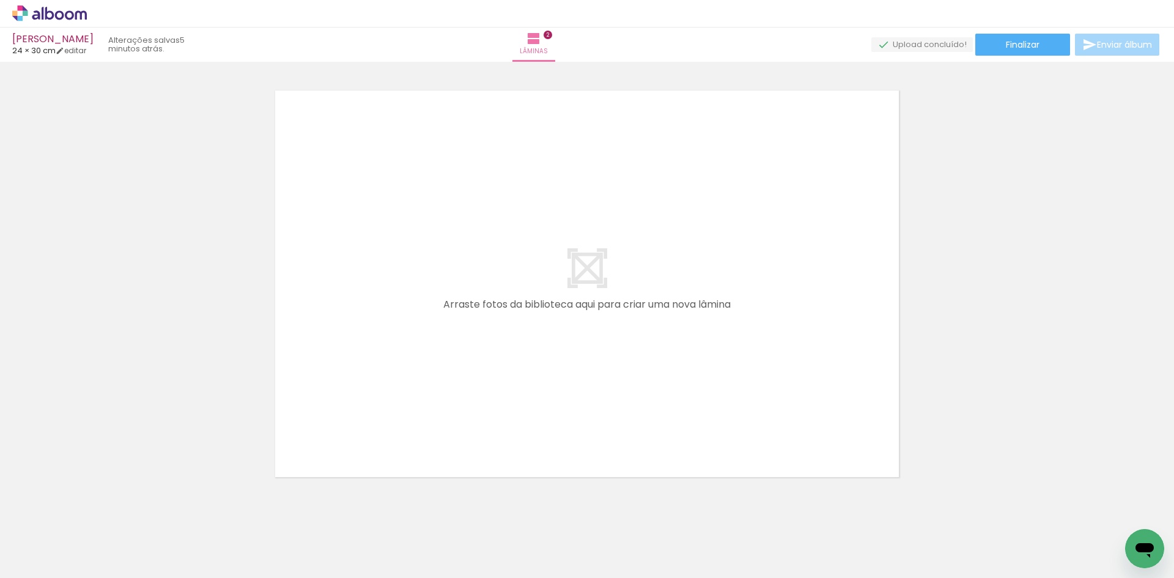
scroll to position [0, 235]
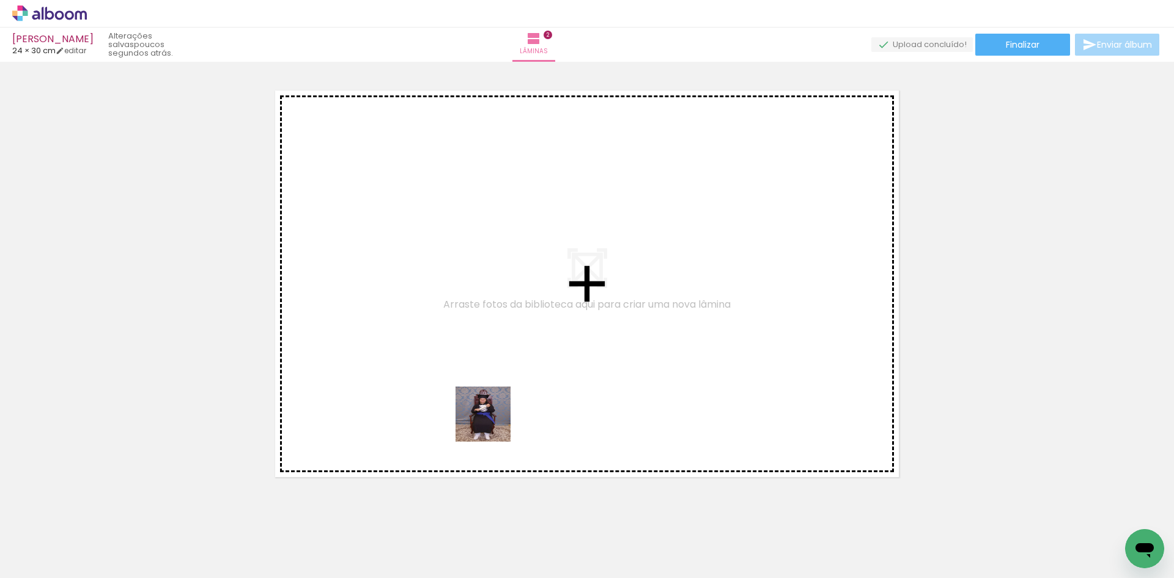
drag, startPoint x: 511, startPoint y: 539, endPoint x: 482, endPoint y: 292, distance: 248.0
click at [482, 292] on quentale-workspace at bounding box center [587, 289] width 1174 height 578
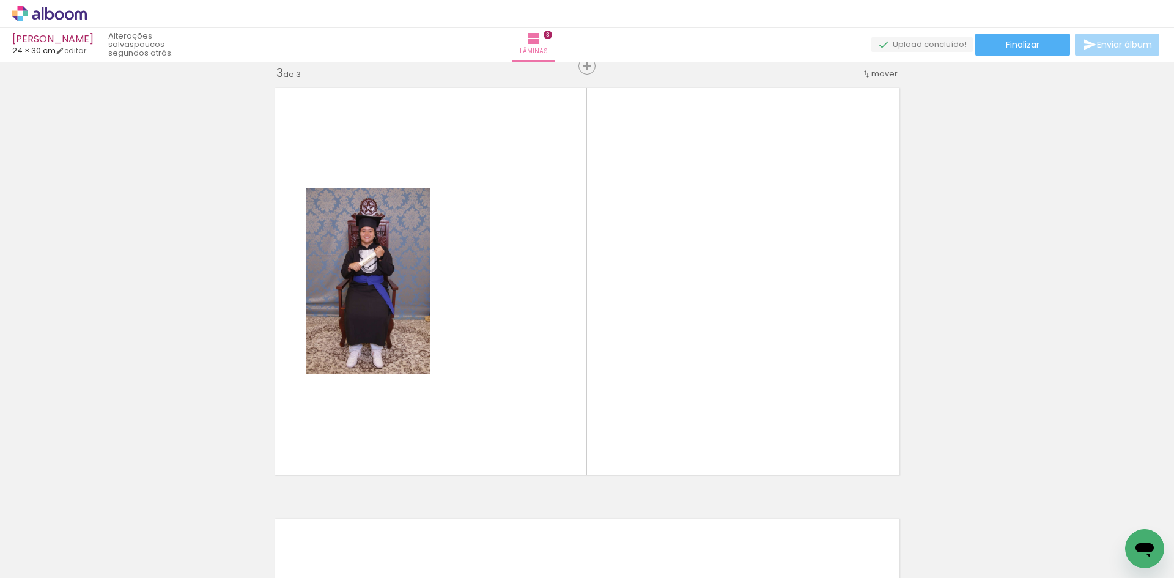
scroll to position [0, 1927]
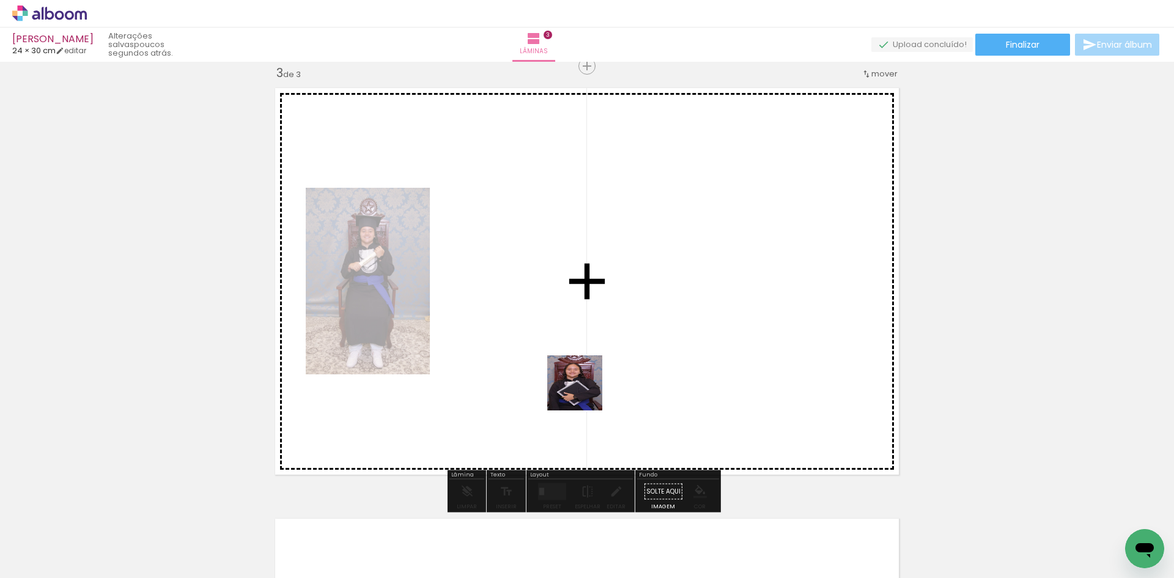
drag, startPoint x: 584, startPoint y: 523, endPoint x: 588, endPoint y: 326, distance: 197.5
click at [588, 326] on quentale-workspace at bounding box center [587, 289] width 1174 height 578
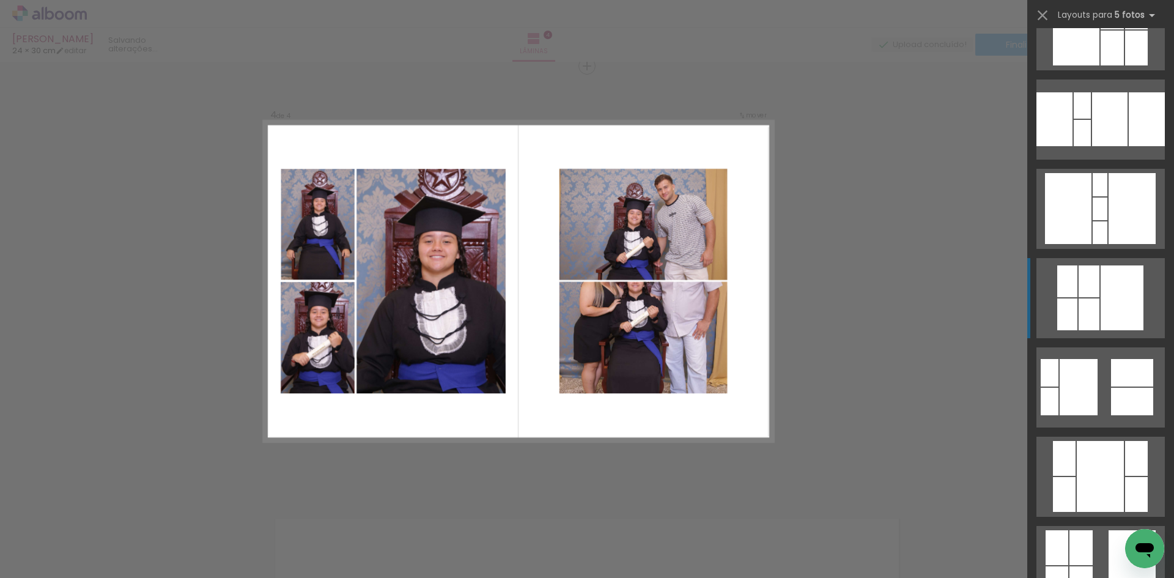
scroll to position [5686, 0]
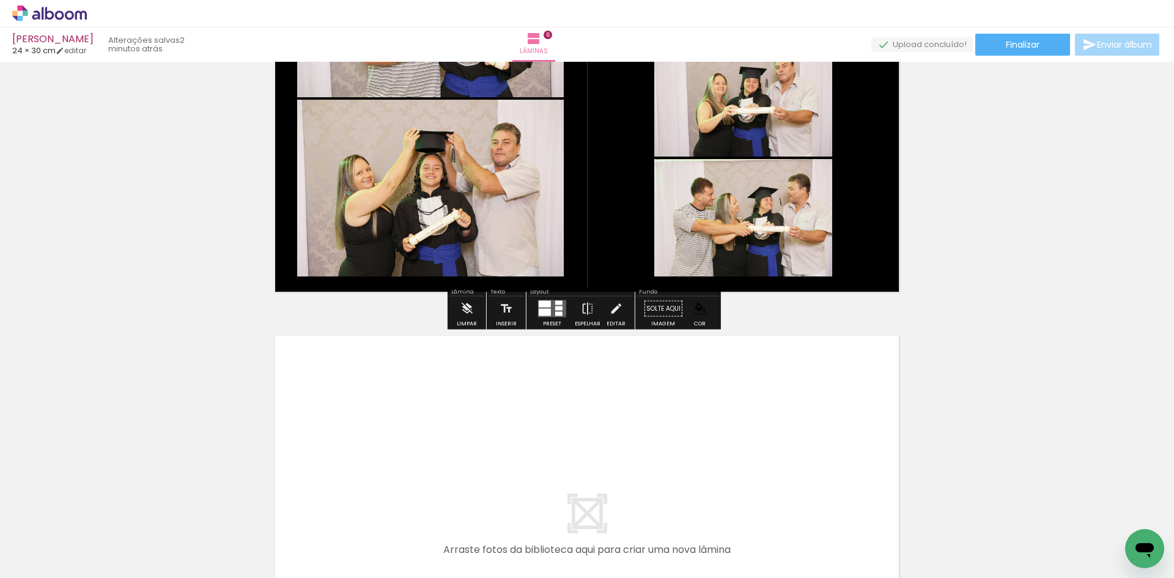
scroll to position [2352, 0]
